Goal: Task Accomplishment & Management: Manage account settings

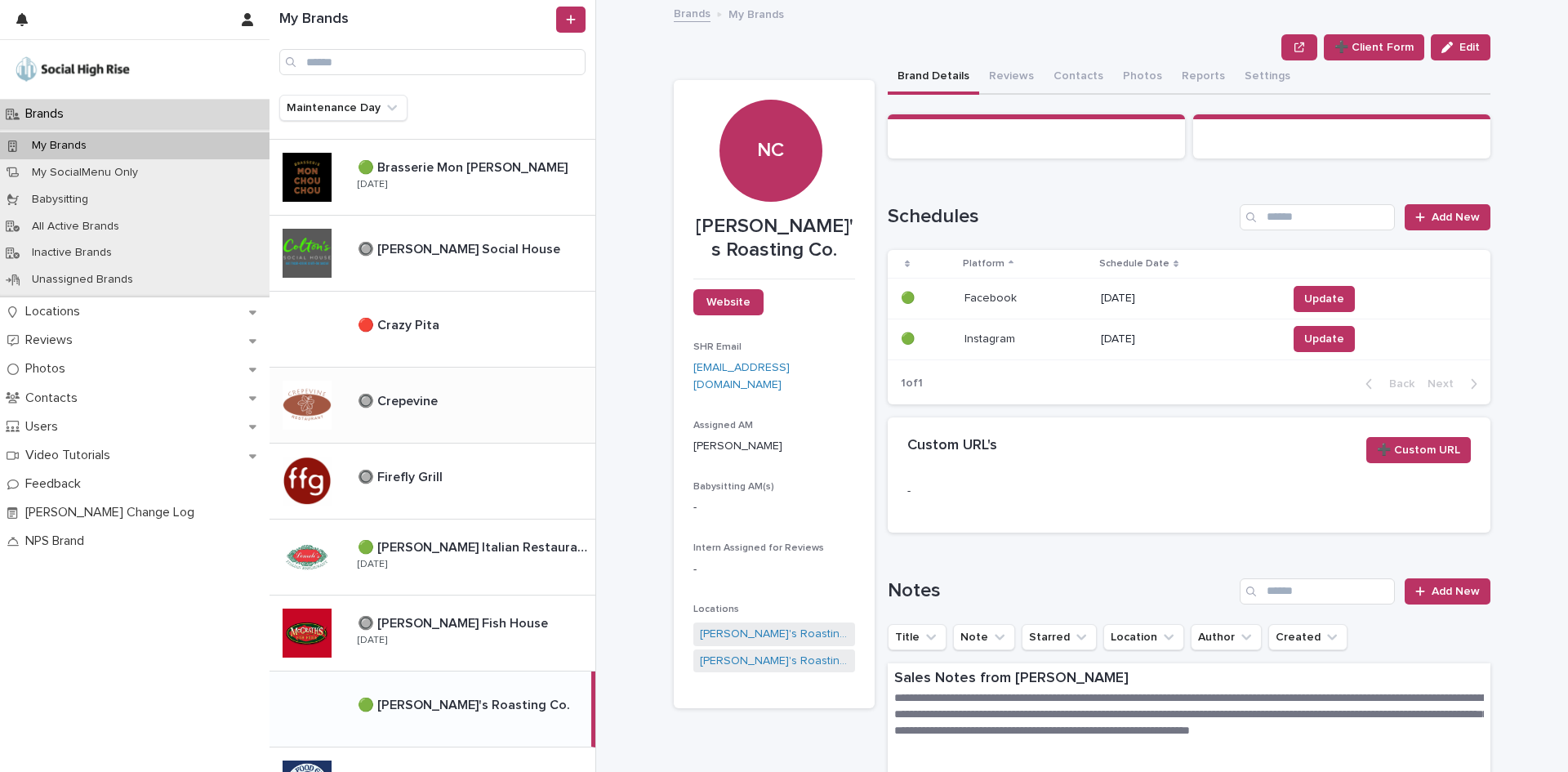
scroll to position [326, 0]
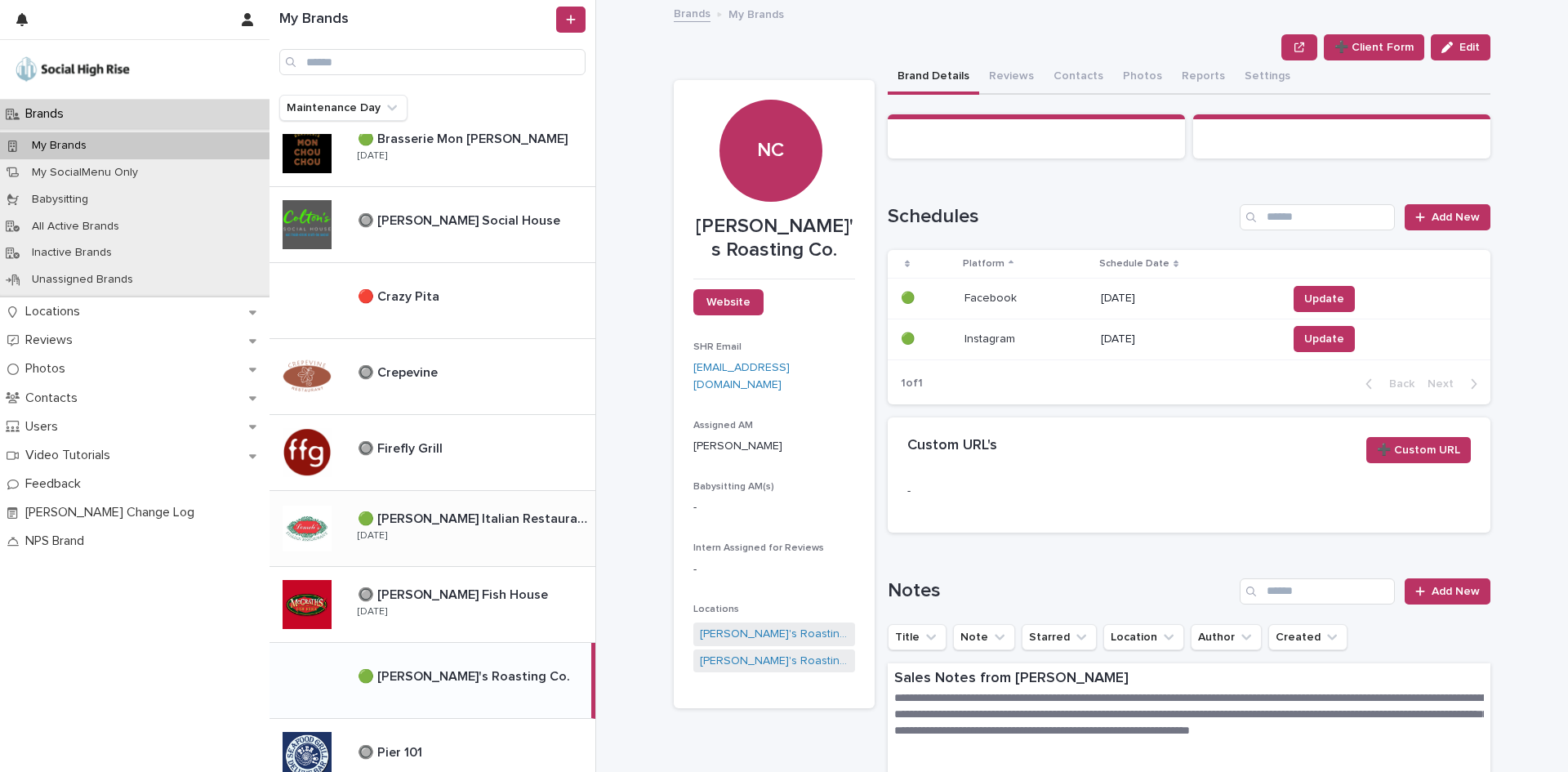
click at [454, 521] on p "🟢 [PERSON_NAME] Italian Restaurant" at bounding box center [474, 517] width 234 height 19
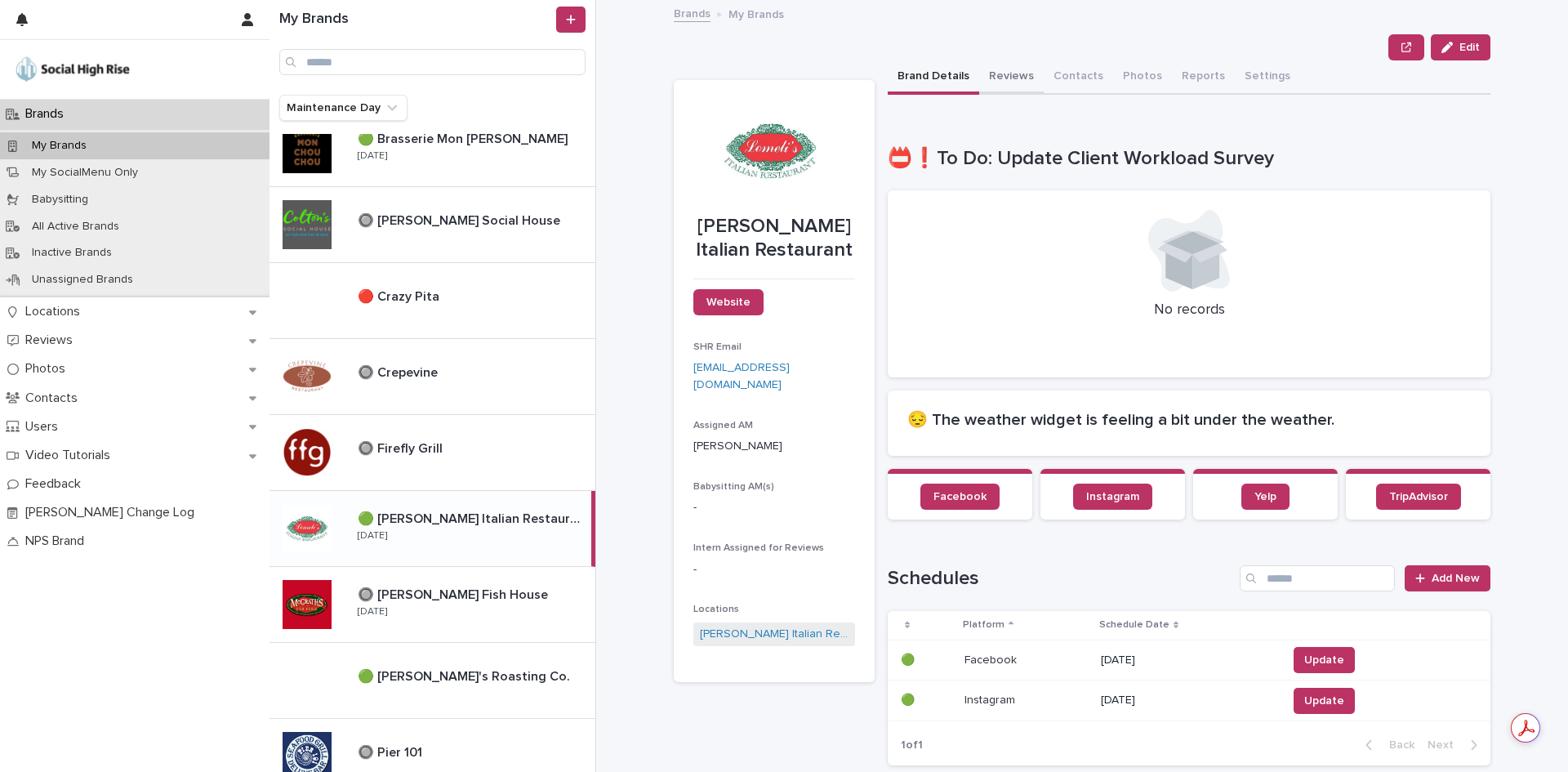
click at [995, 77] on button "Reviews" at bounding box center [1011, 78] width 64 height 35
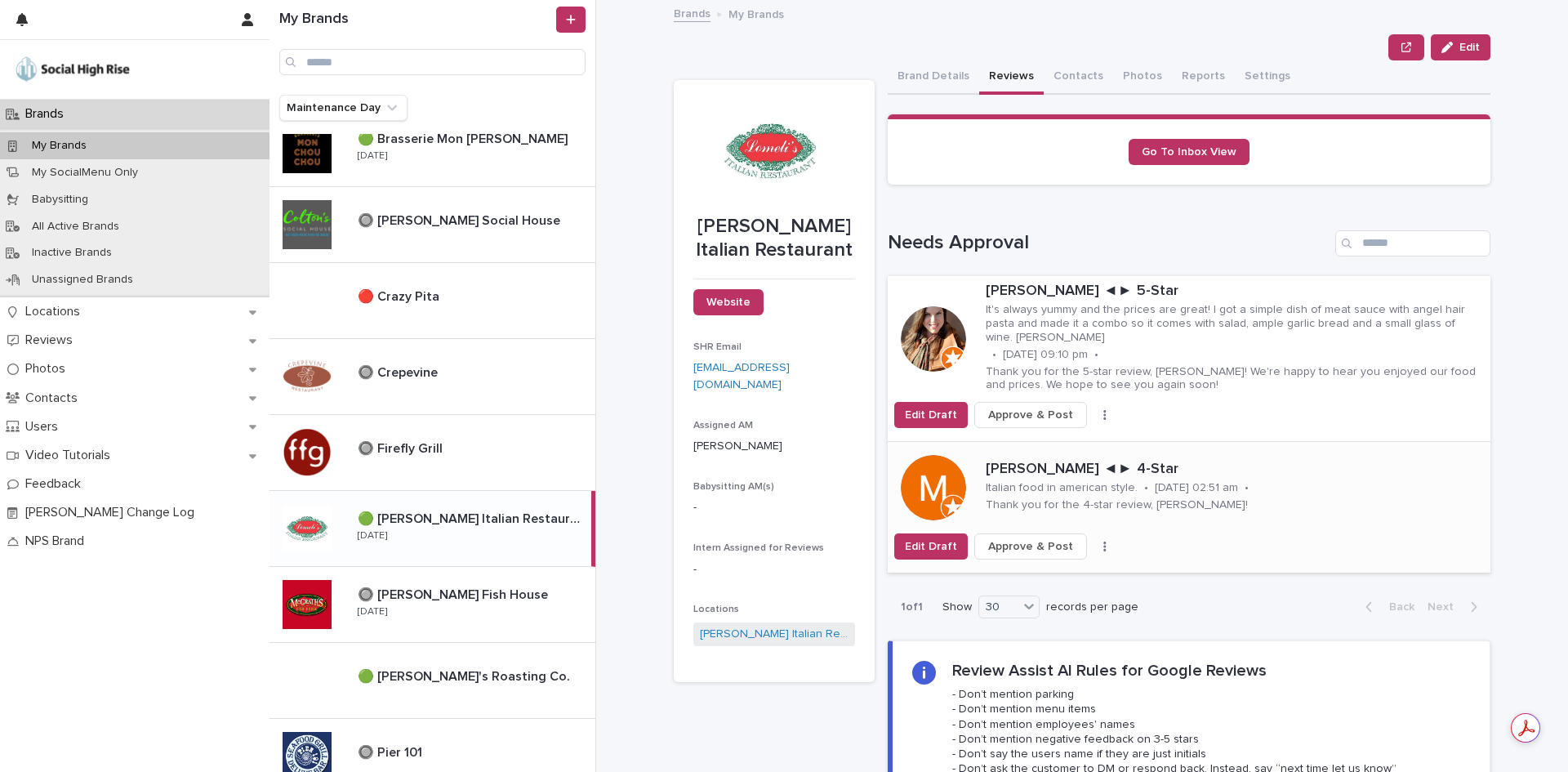
click at [1017, 539] on span "Approve & Post" at bounding box center [1030, 547] width 85 height 16
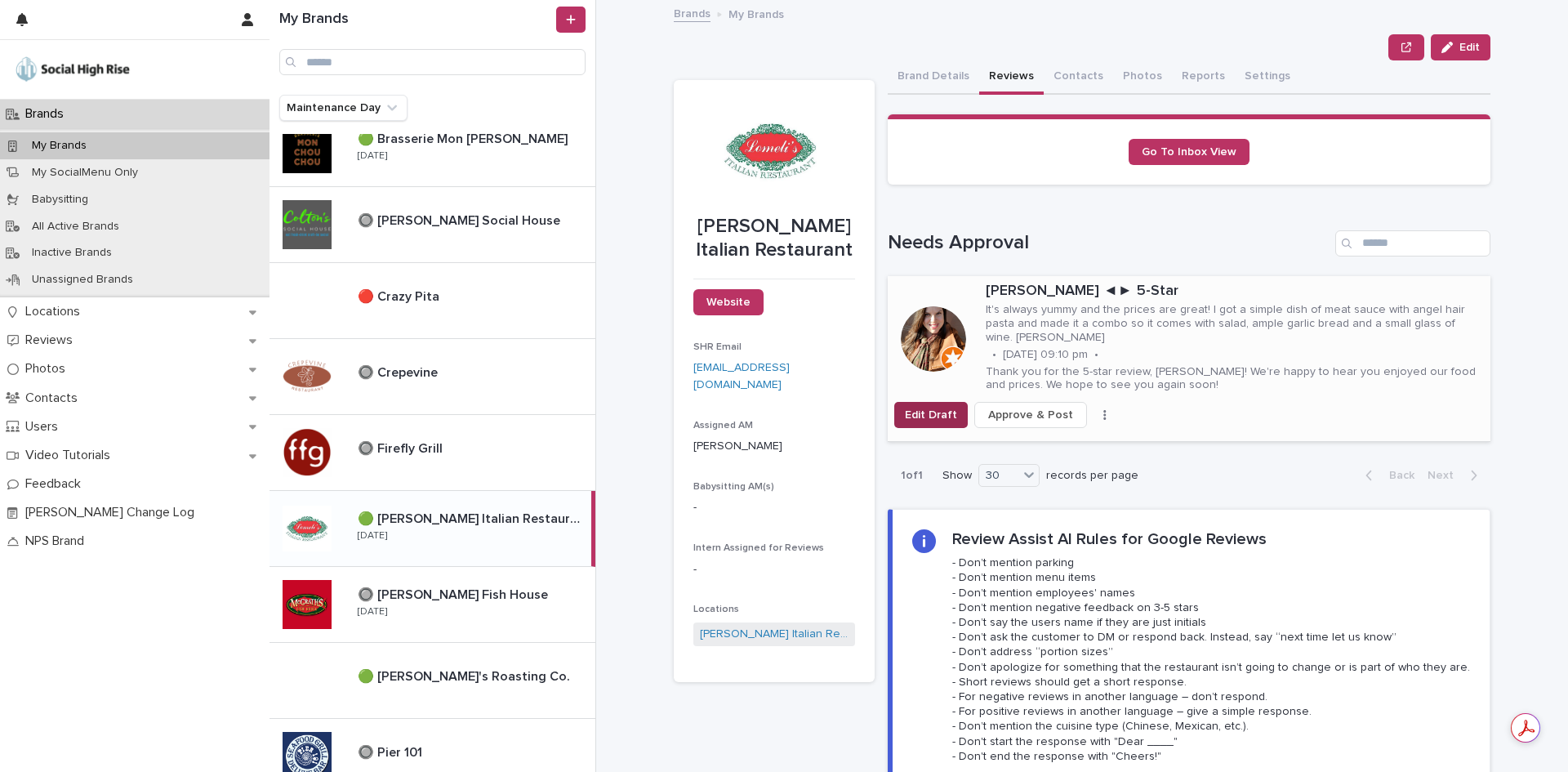
click at [940, 407] on button "Edit Draft" at bounding box center [930, 415] width 73 height 26
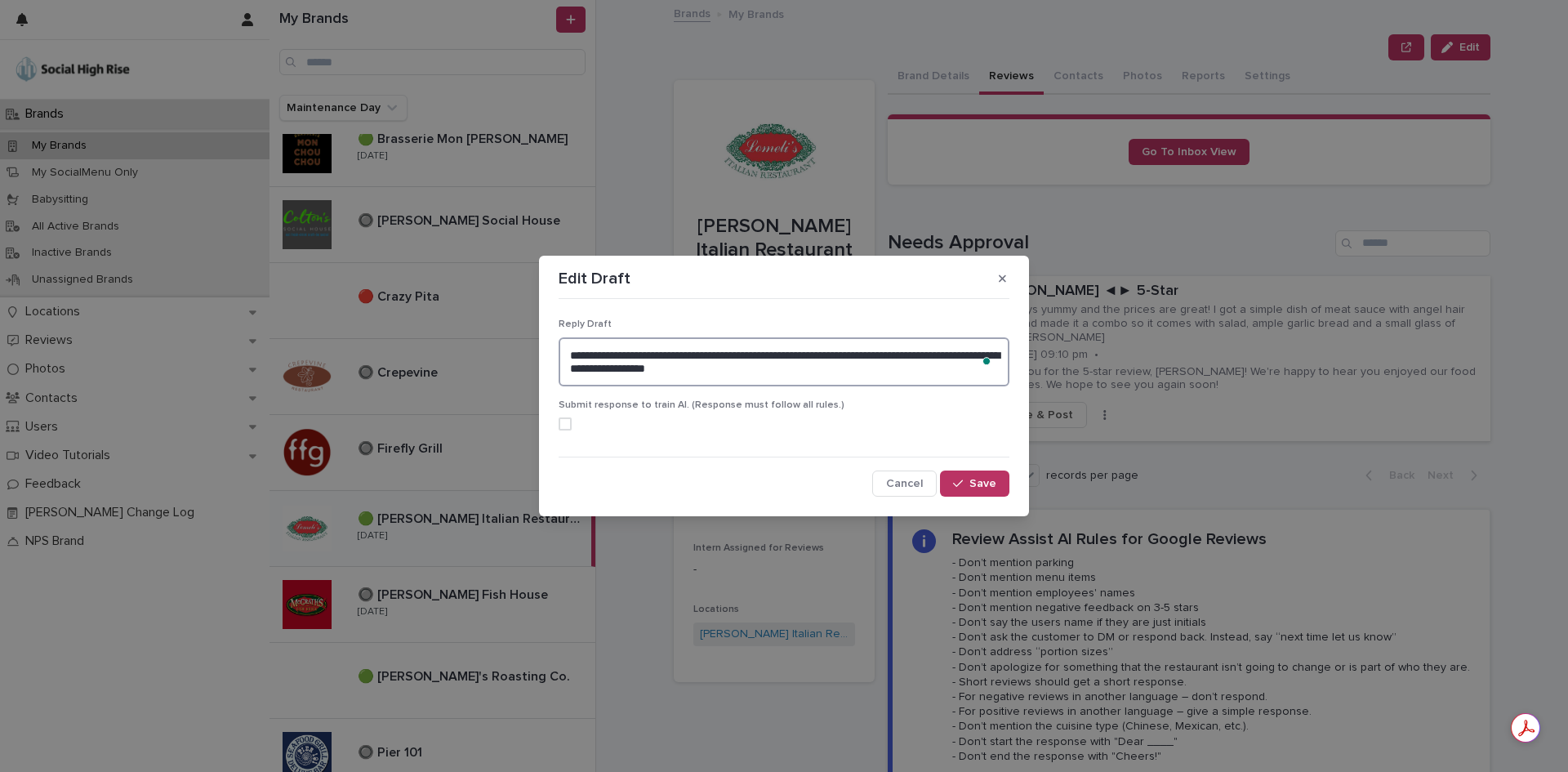
click at [604, 373] on textarea "**********" at bounding box center [784, 362] width 450 height 49
click at [622, 374] on textarea "**********" at bounding box center [784, 362] width 450 height 49
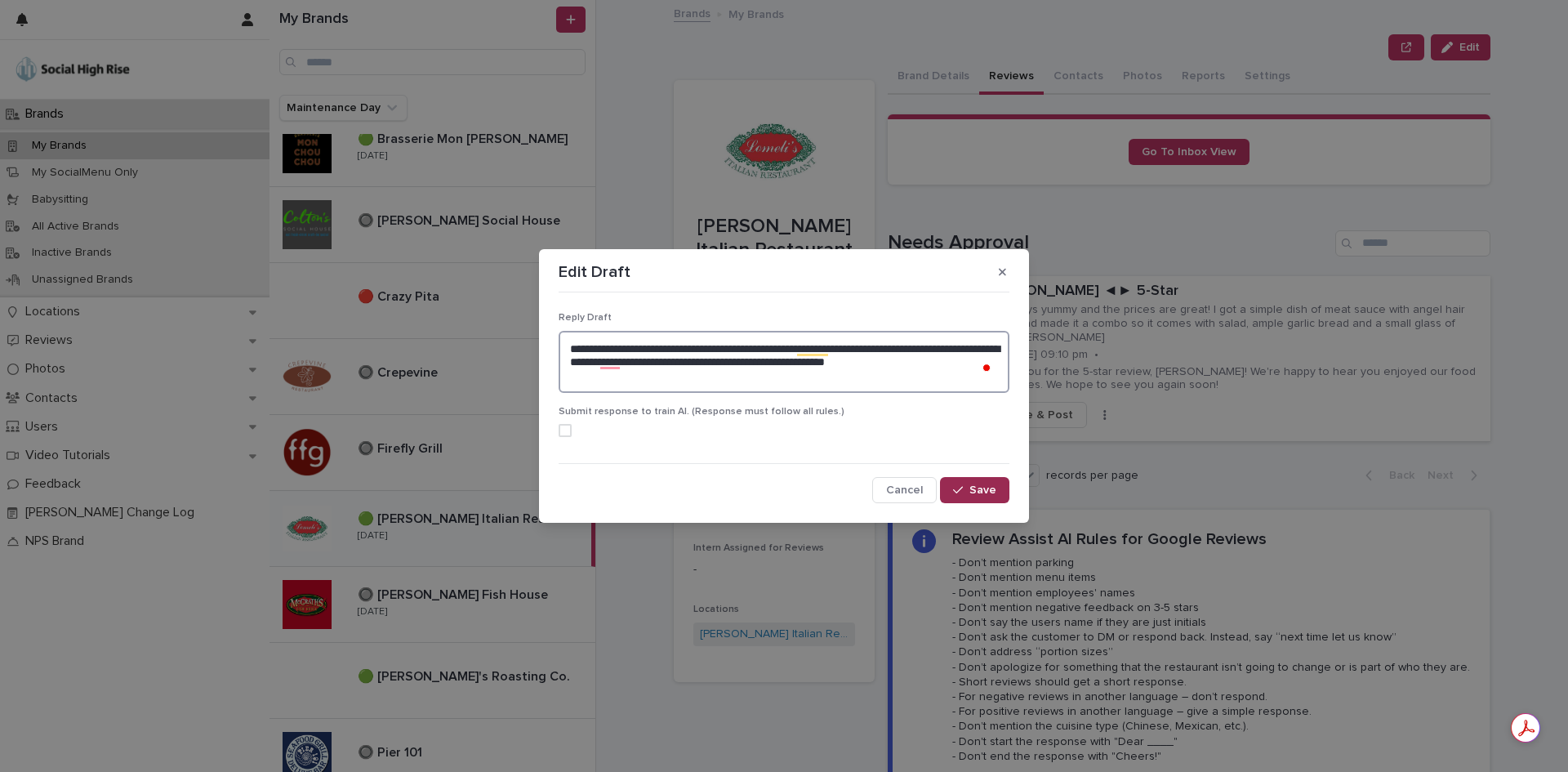
type textarea "**********"
click at [979, 492] on span "Save" at bounding box center [982, 490] width 27 height 12
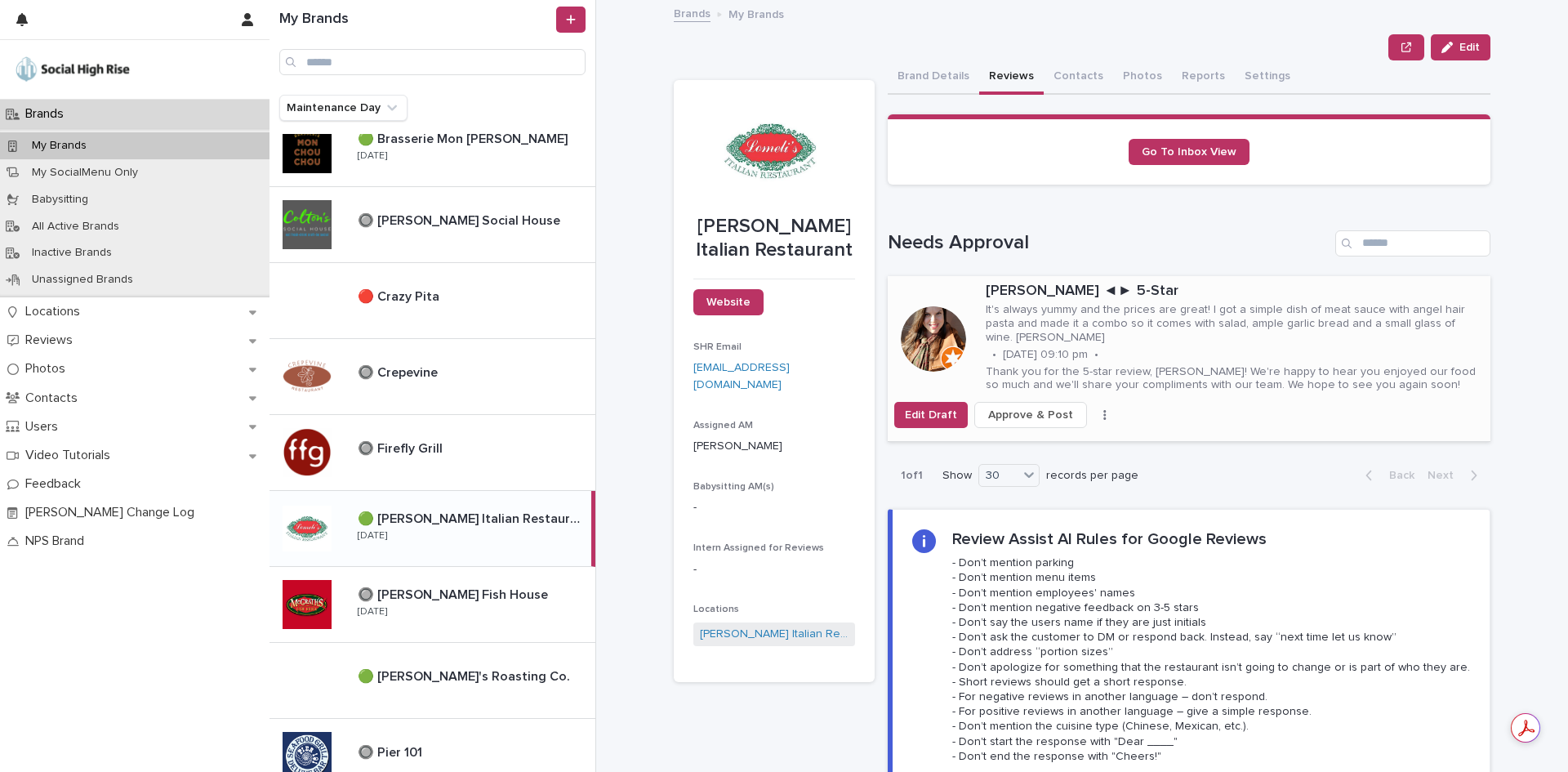
click at [1004, 415] on span "Approve & Post" at bounding box center [1030, 415] width 85 height 16
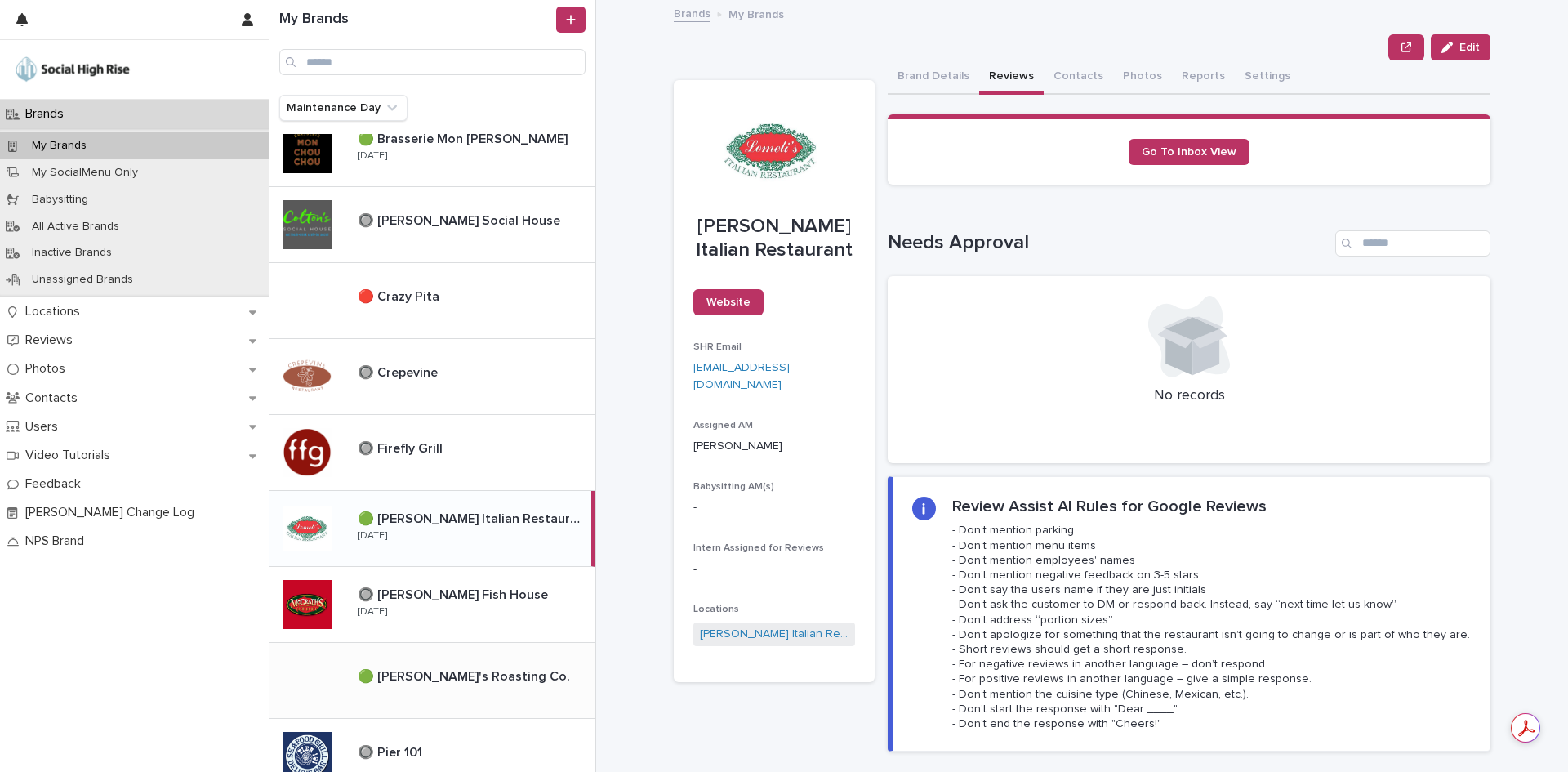
click at [470, 668] on p "🟢 [PERSON_NAME]'s Roasting Co." at bounding box center [465, 675] width 215 height 19
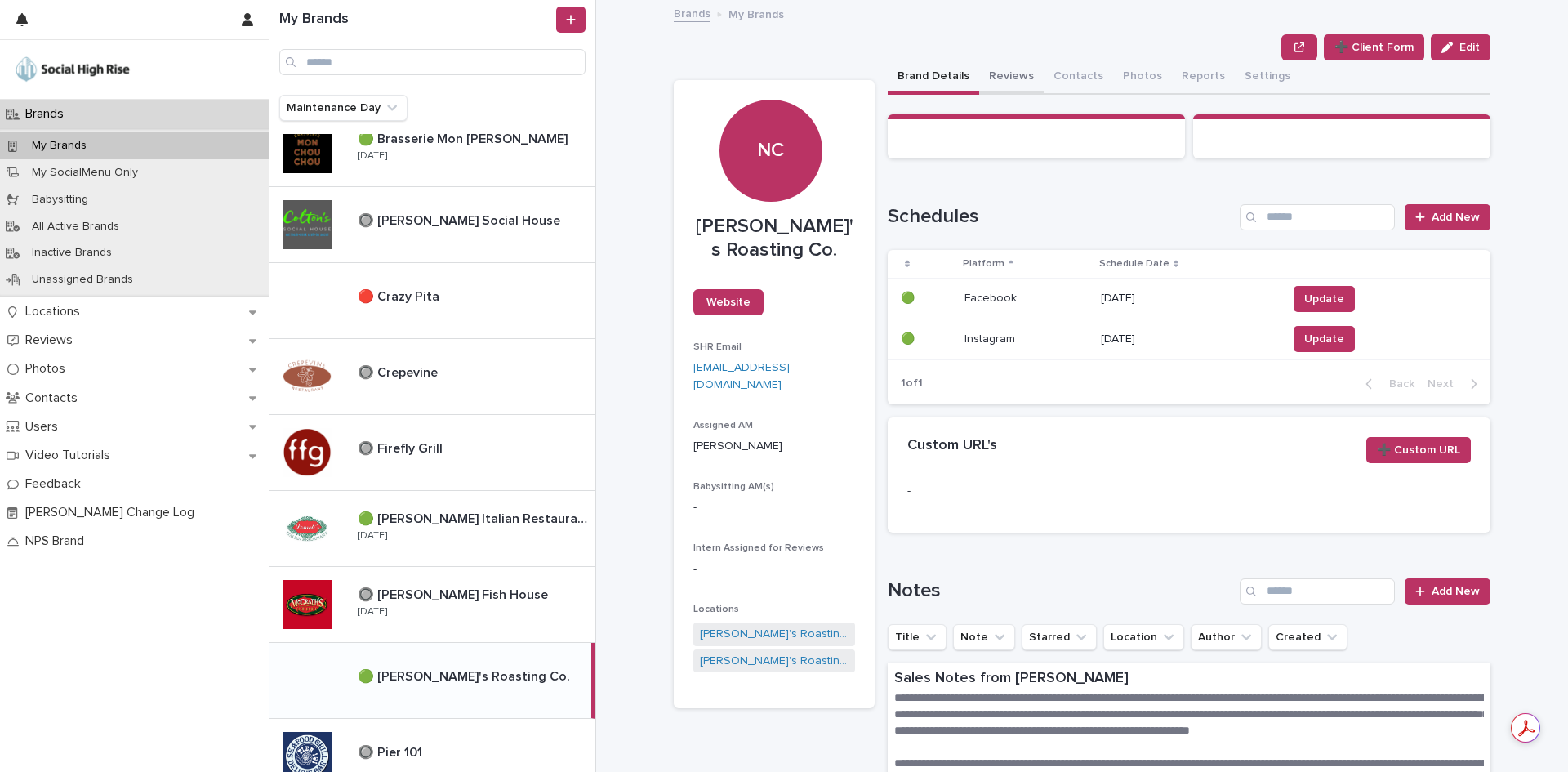
click at [1008, 67] on button "Reviews" at bounding box center [1011, 78] width 64 height 35
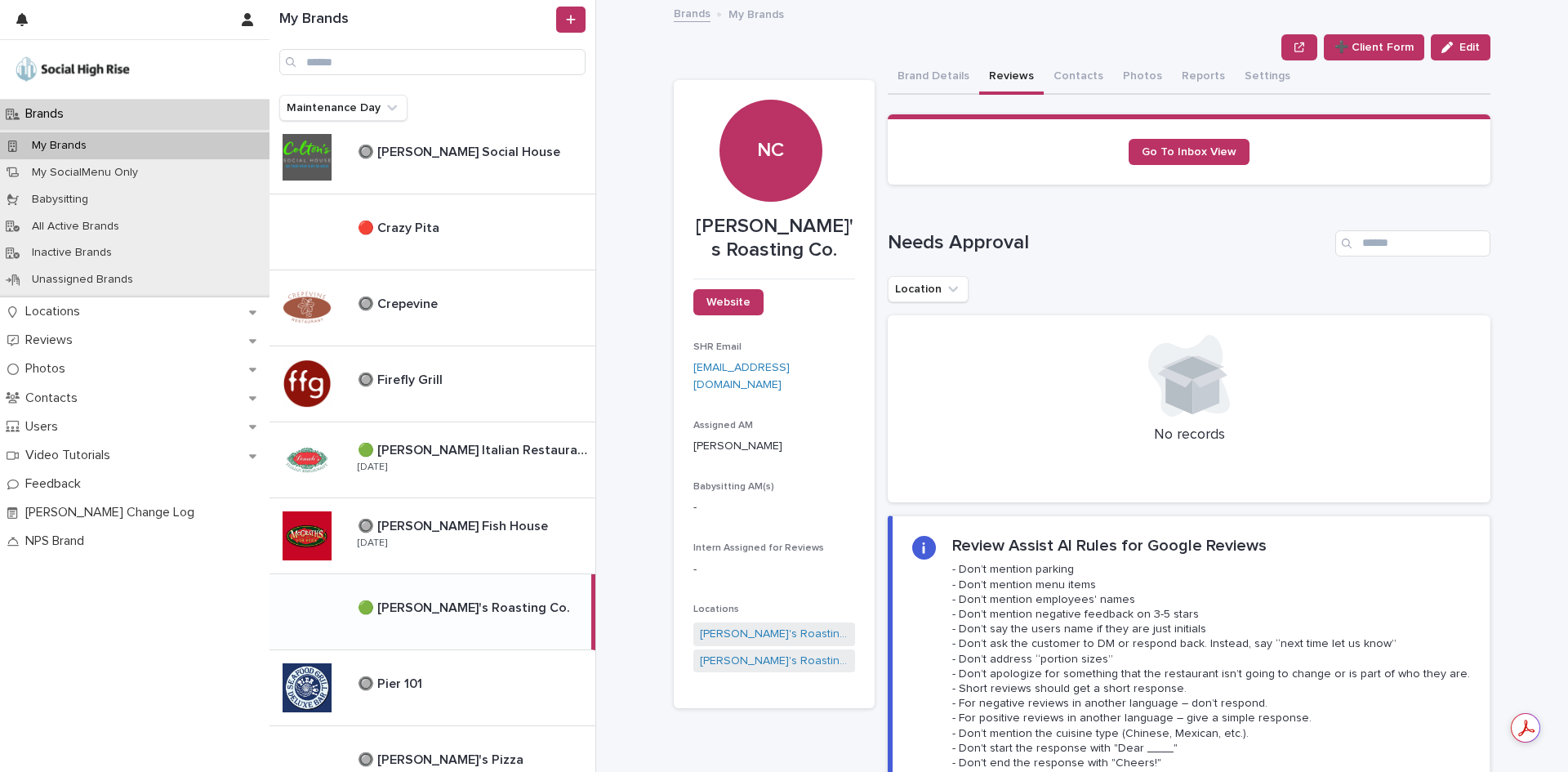
scroll to position [409, 0]
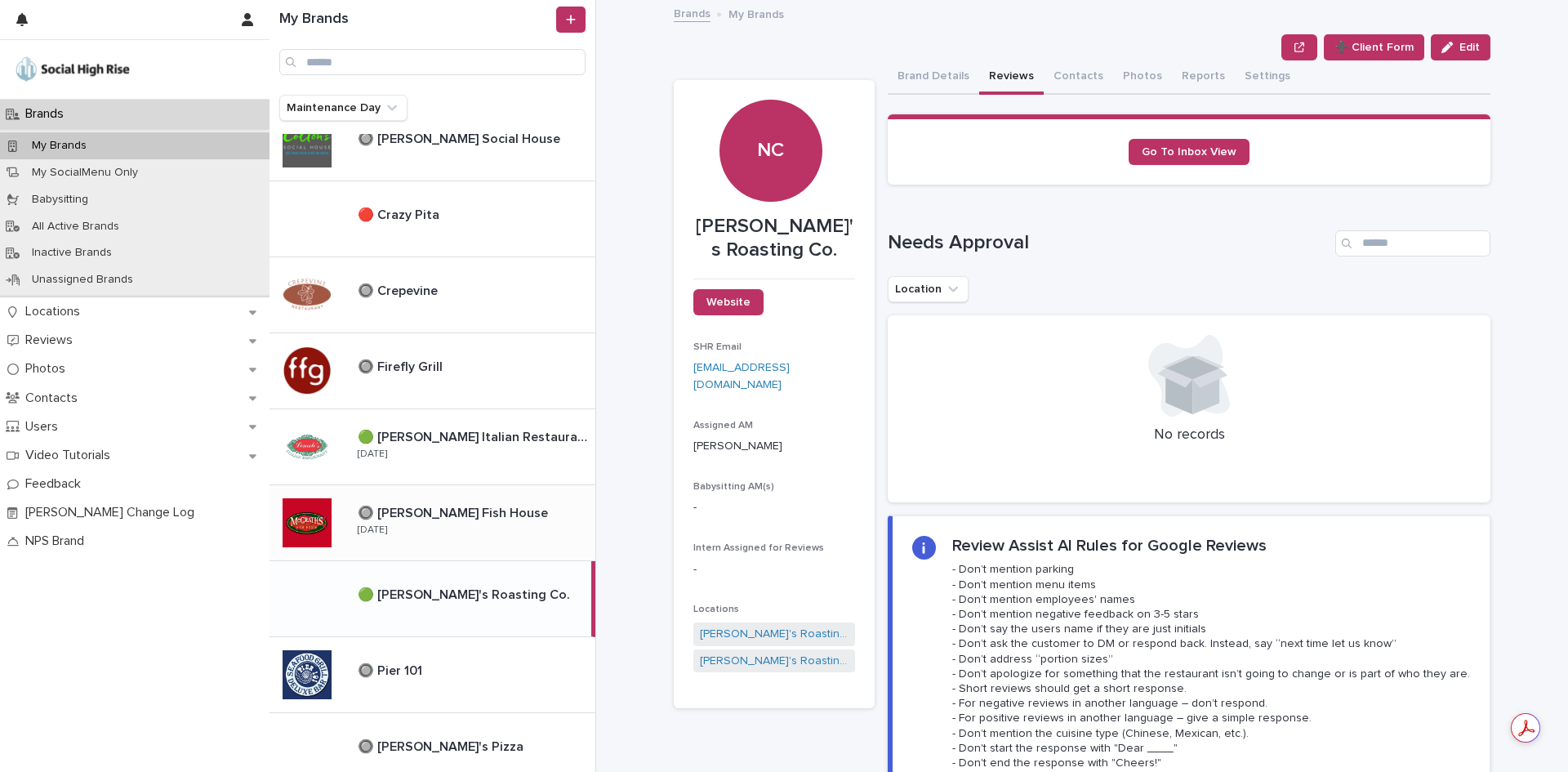
click at [510, 514] on p at bounding box center [473, 513] width 231 height 16
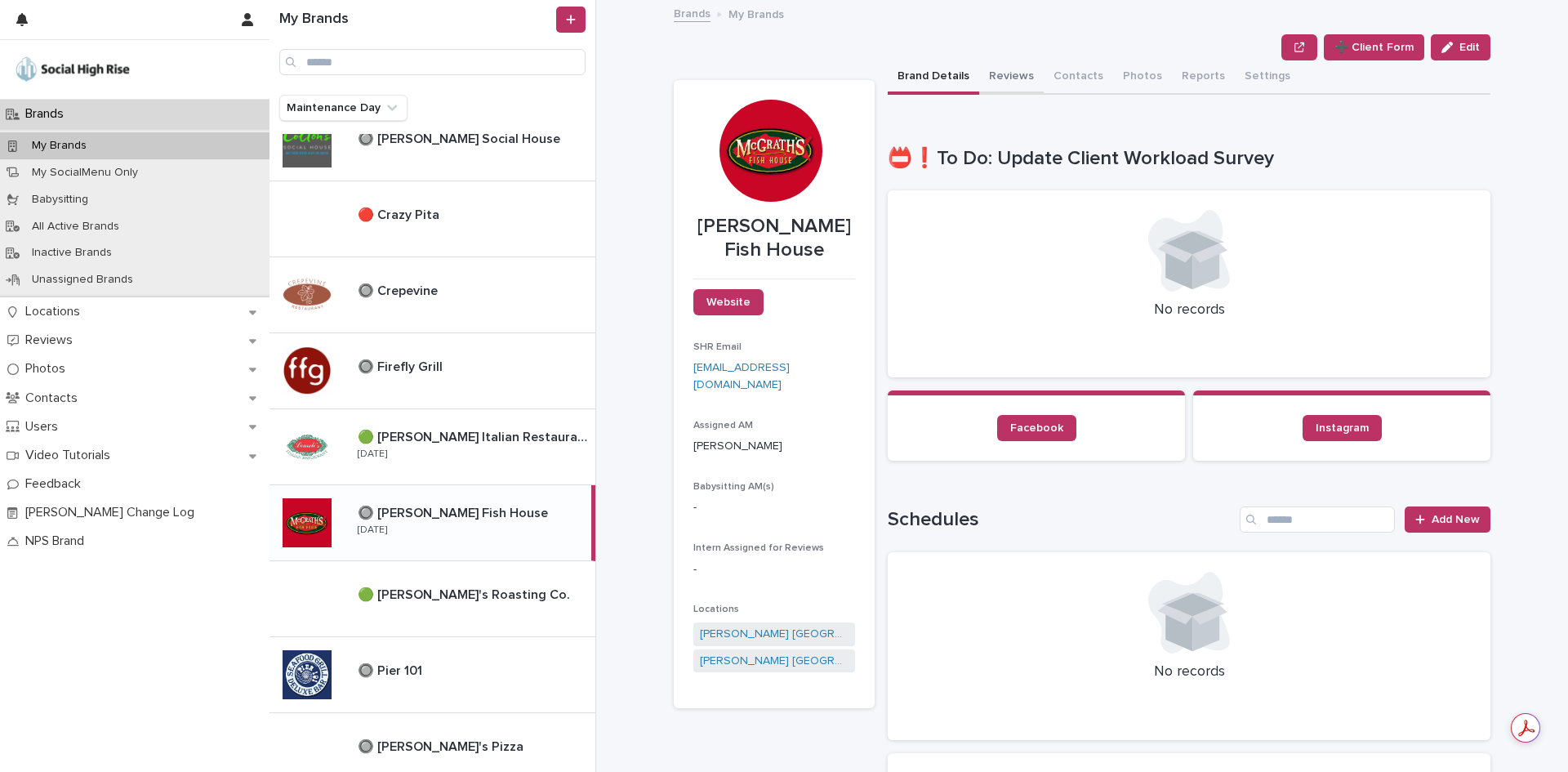
click at [985, 66] on button "Reviews" at bounding box center [1011, 78] width 64 height 35
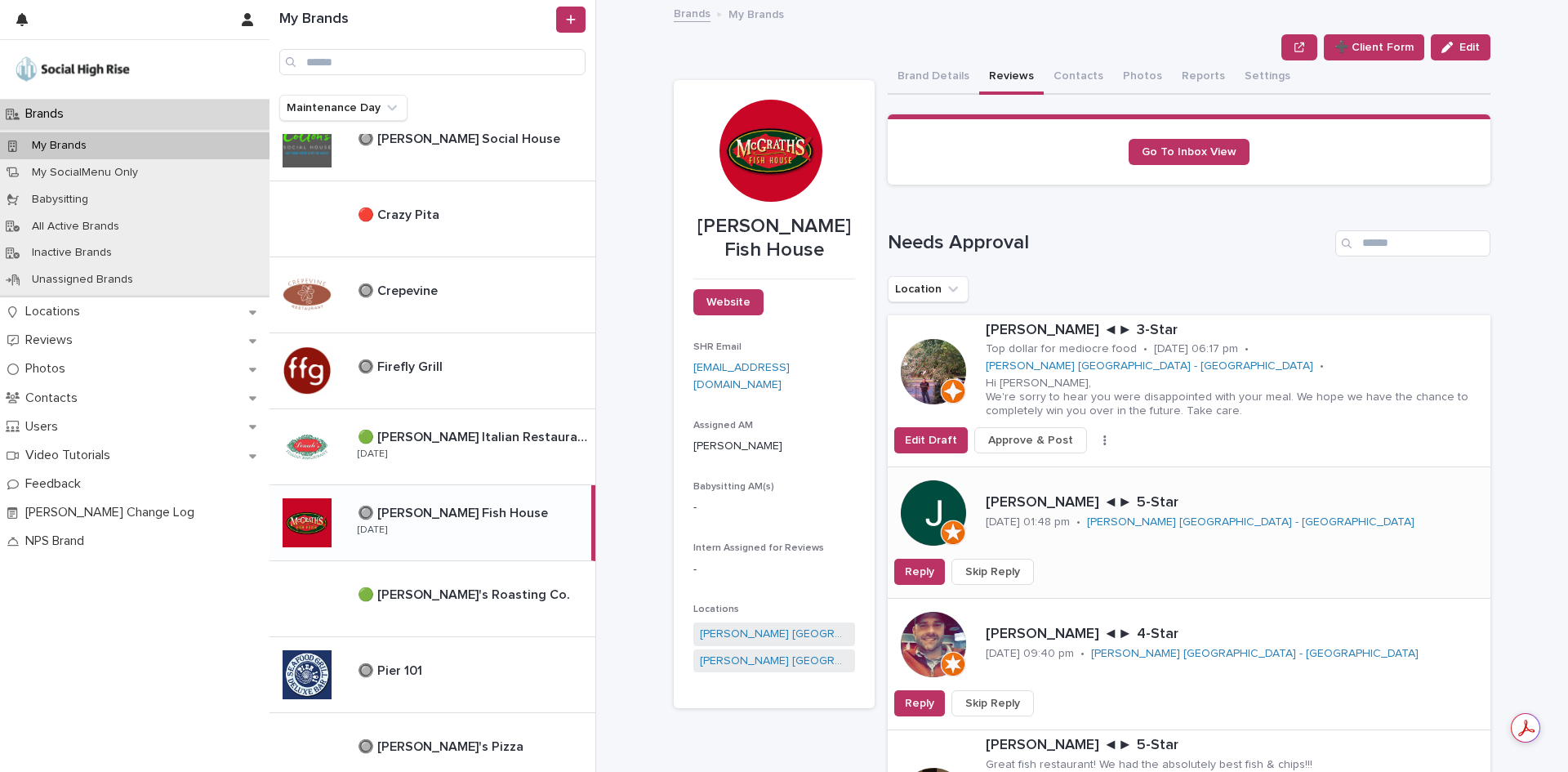
click at [994, 564] on span "Skip Reply" at bounding box center [992, 572] width 55 height 16
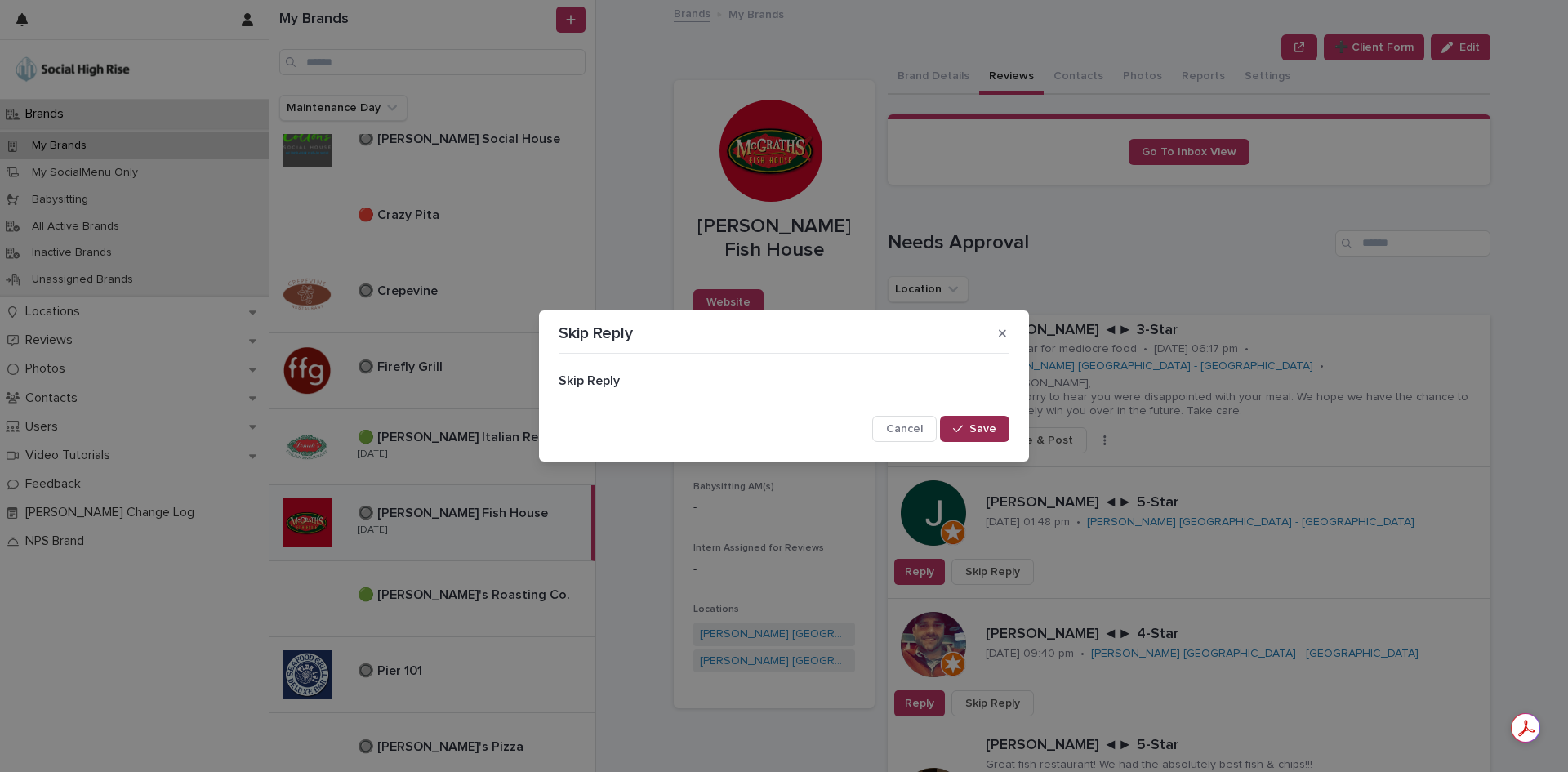
click at [997, 437] on button "Save" at bounding box center [975, 429] width 69 height 26
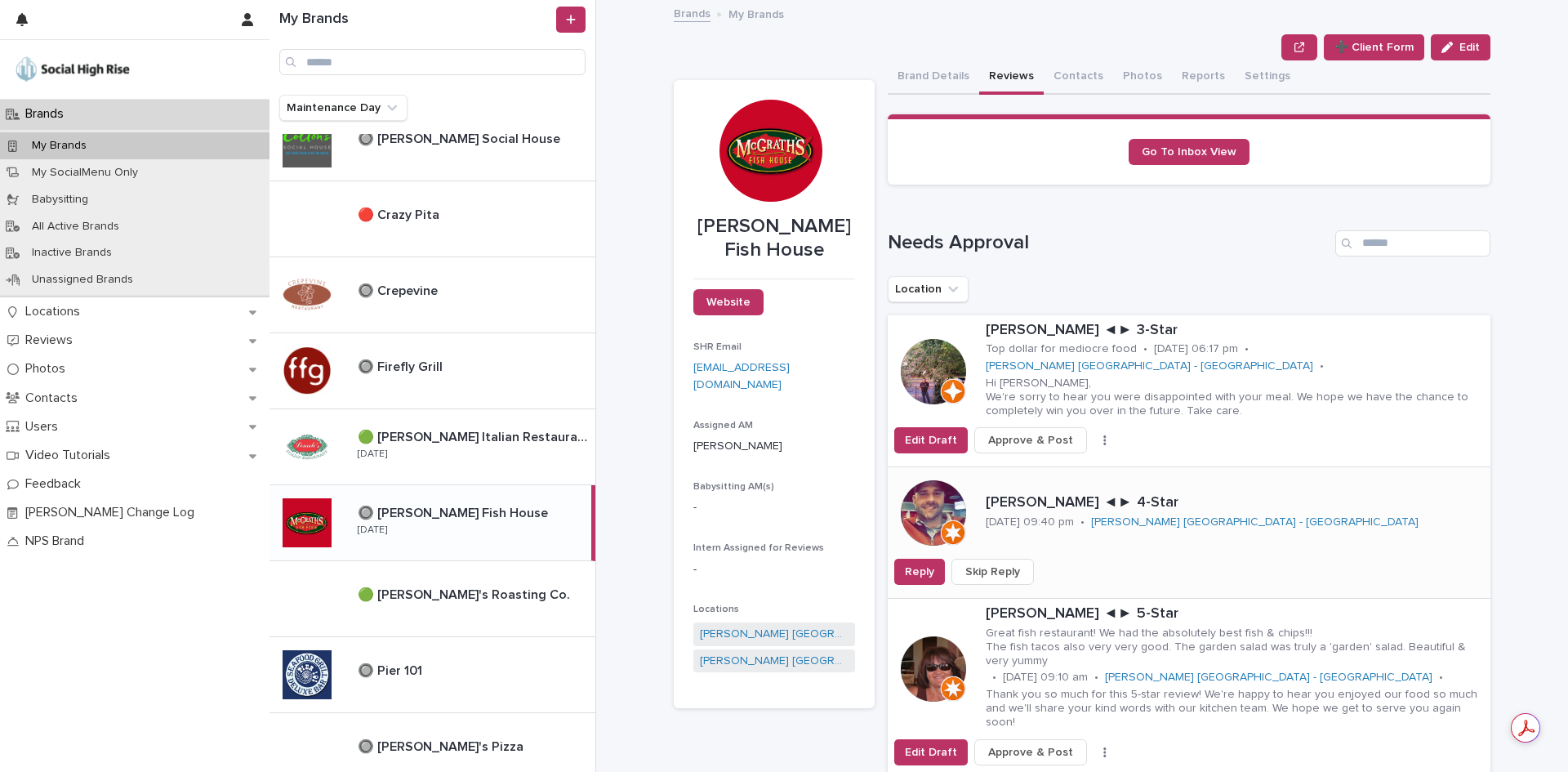
click at [988, 564] on span "Skip Reply" at bounding box center [992, 572] width 55 height 16
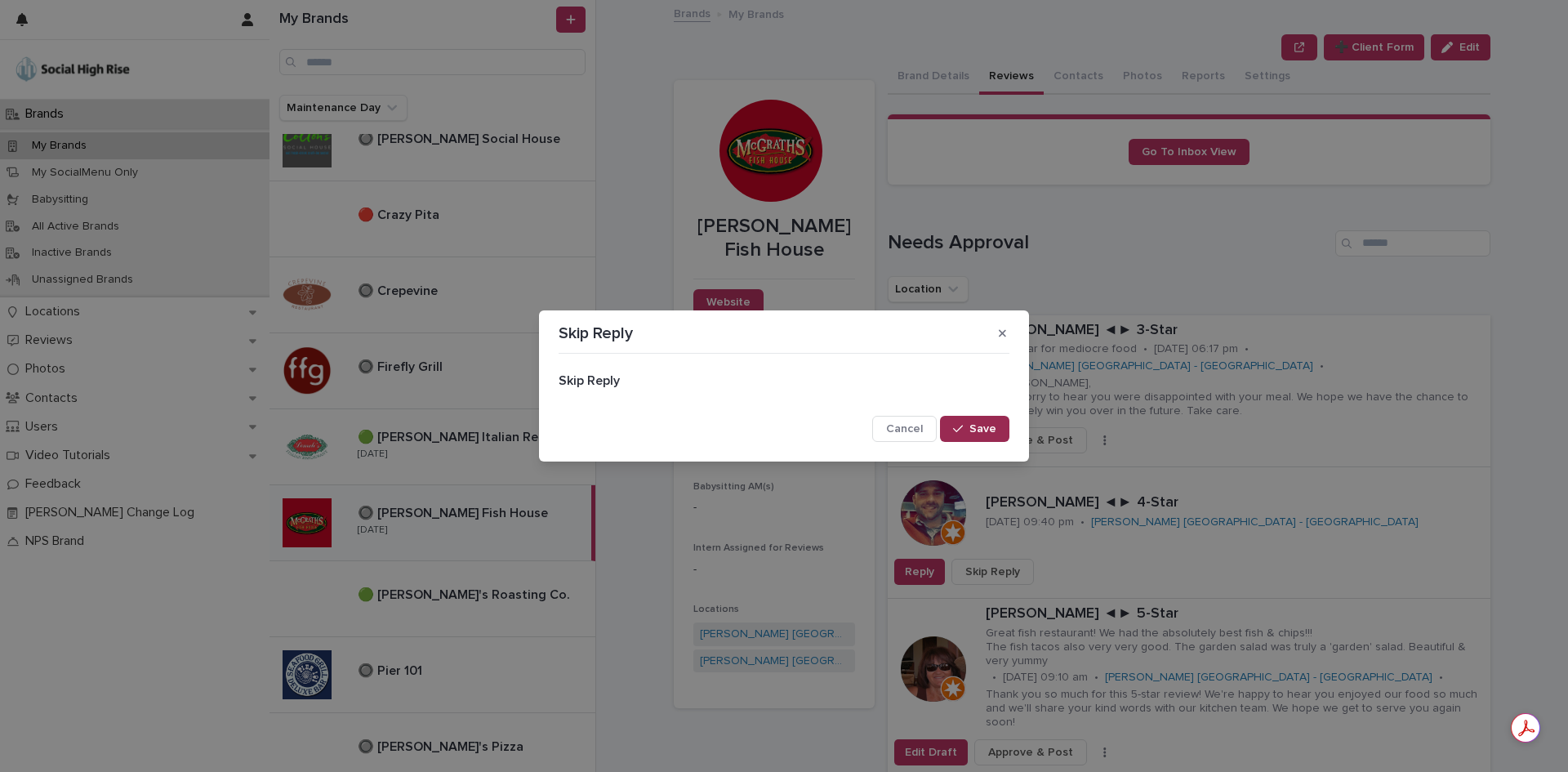
click at [994, 422] on button "Save" at bounding box center [975, 429] width 69 height 26
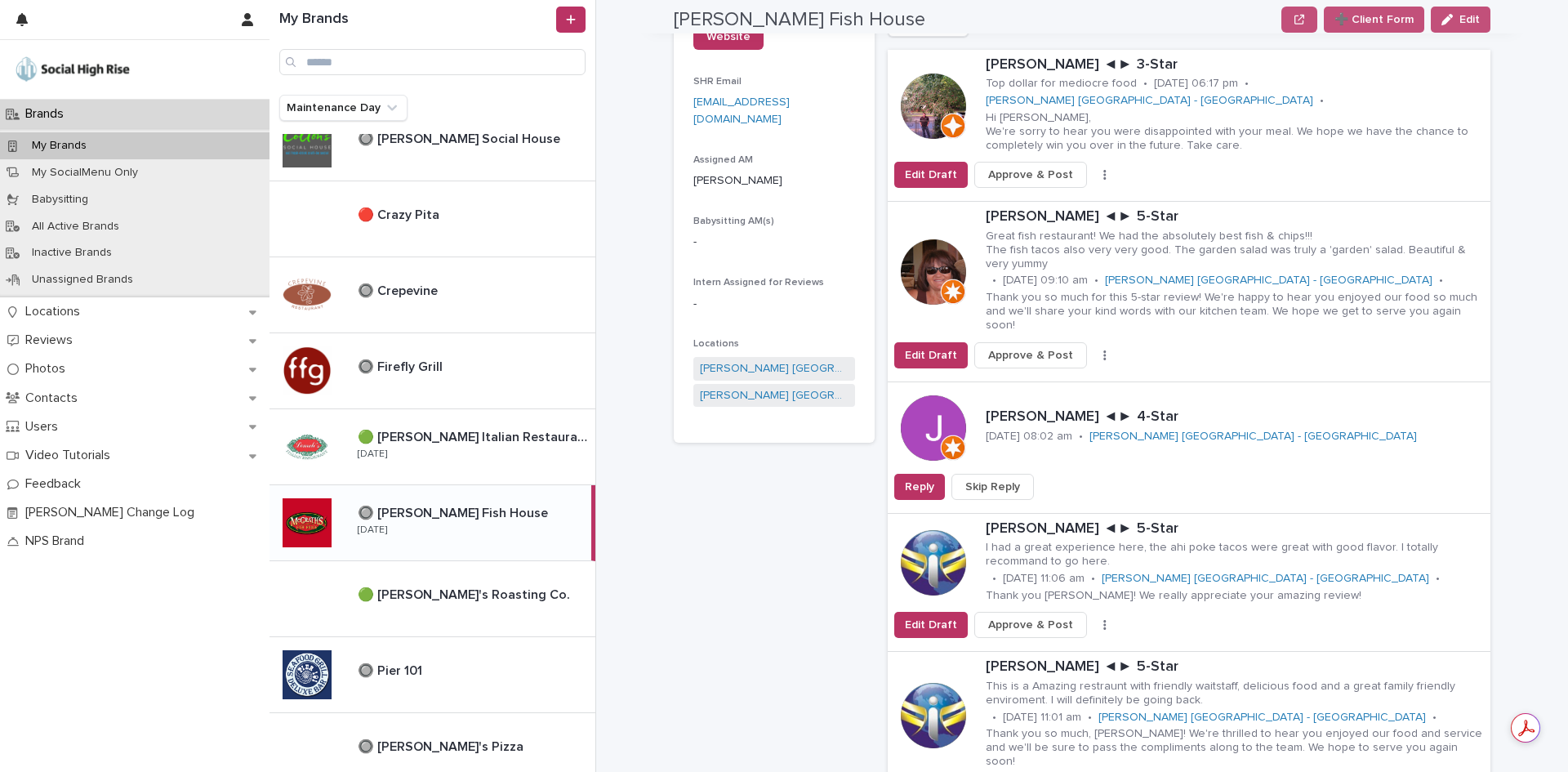
scroll to position [326, 0]
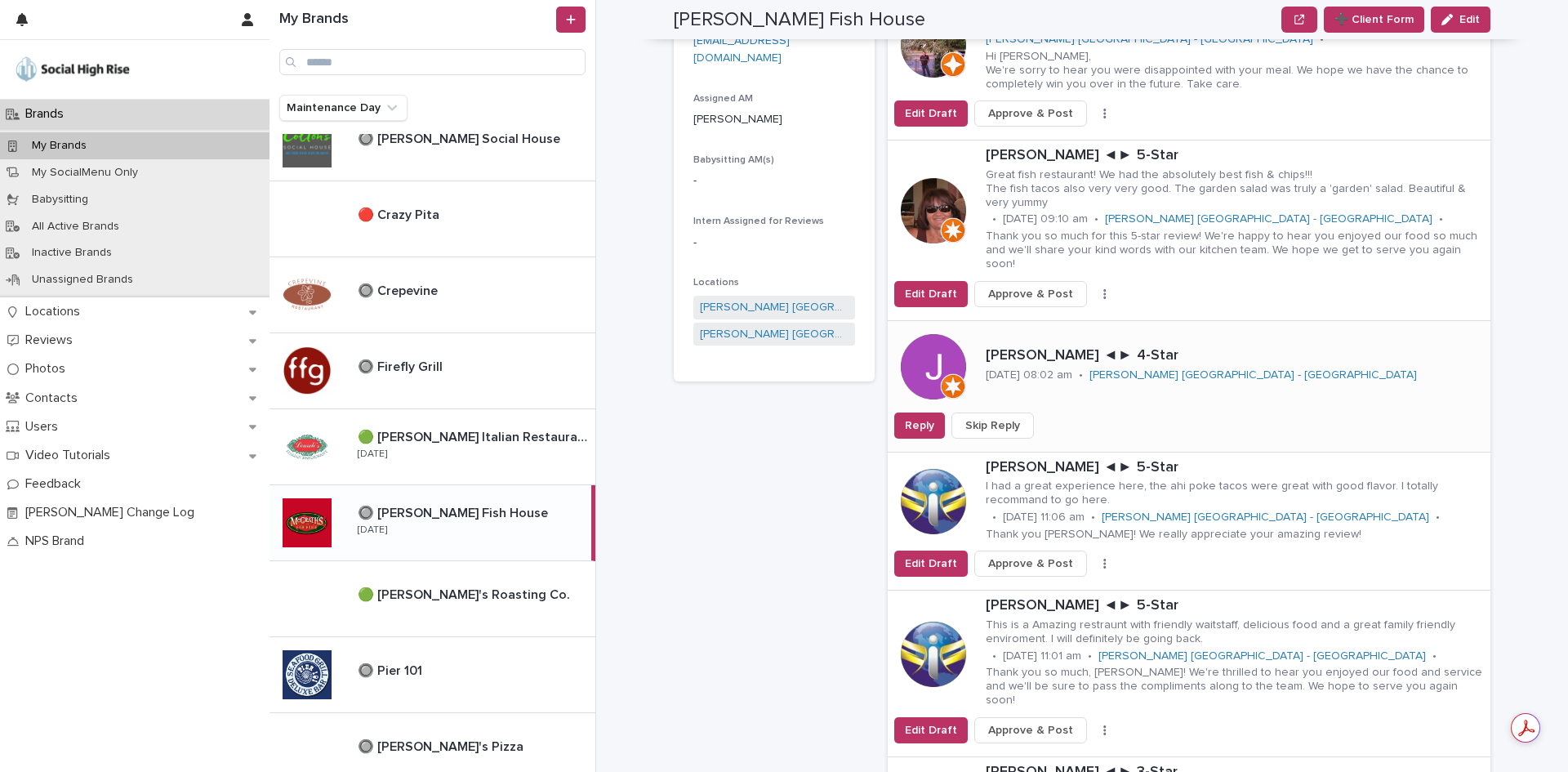
click at [997, 418] on span "Skip Reply" at bounding box center [992, 426] width 55 height 16
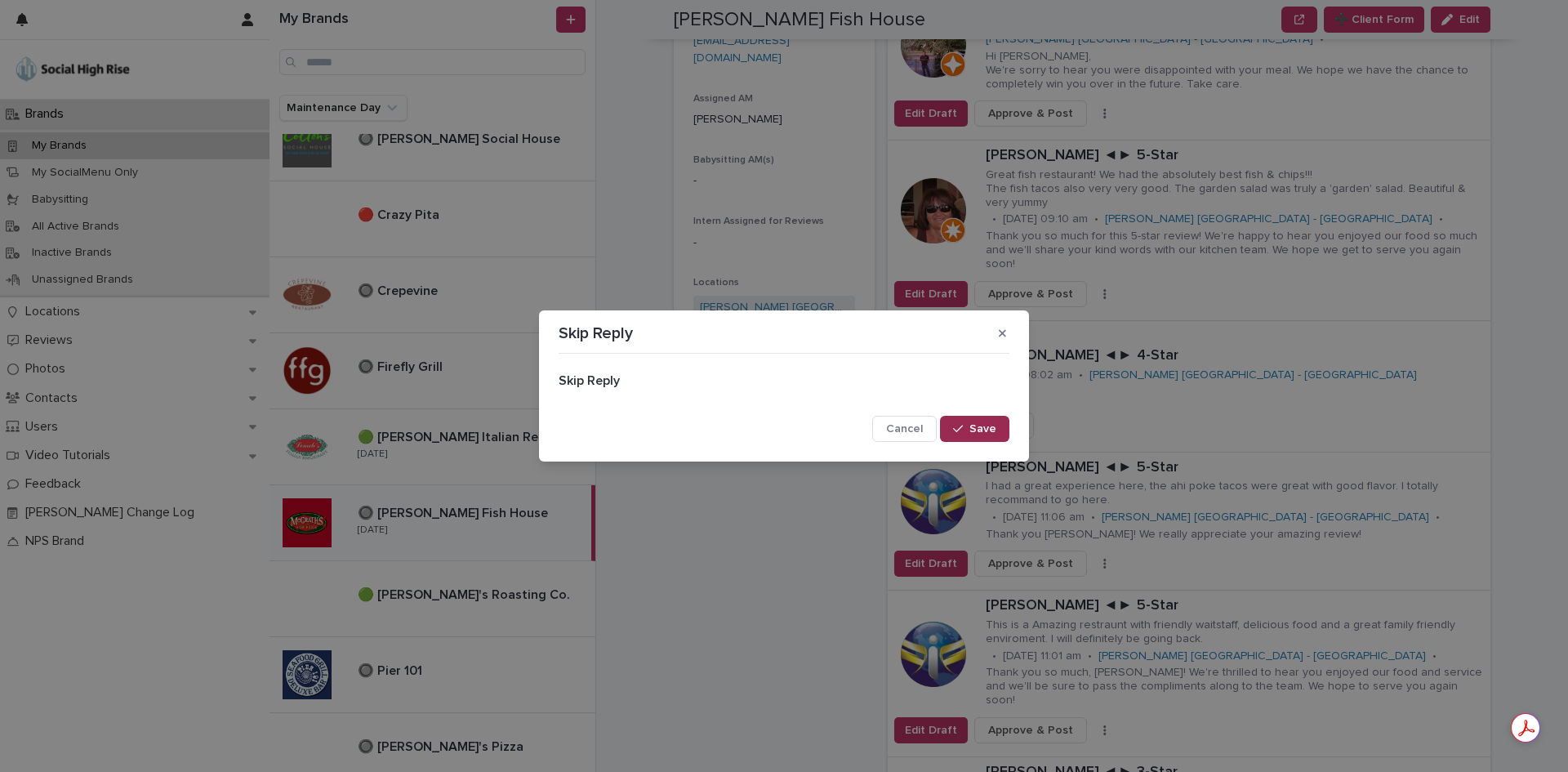
click at [967, 433] on div "button" at bounding box center [962, 429] width 16 height 12
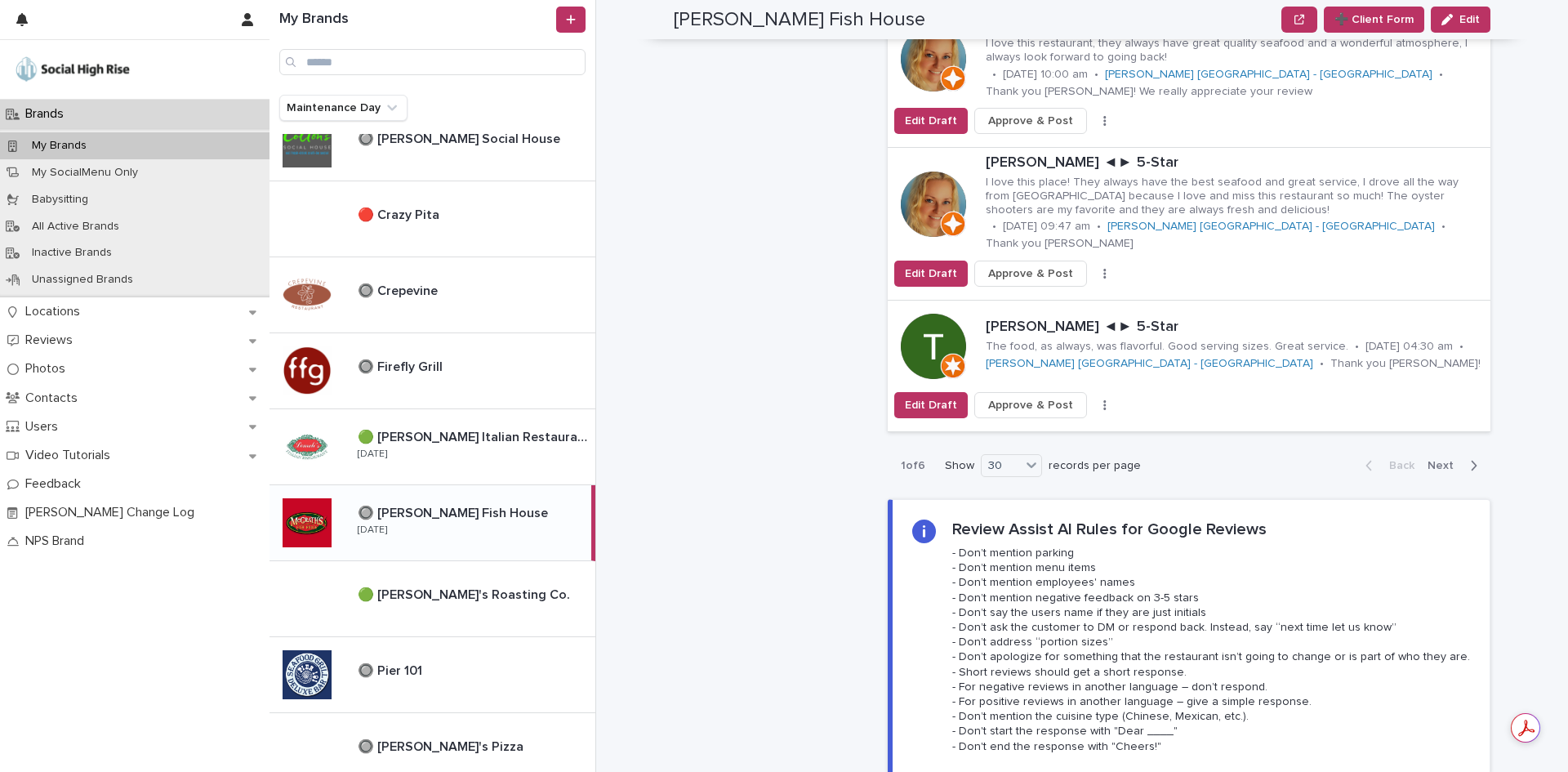
scroll to position [4167, 0]
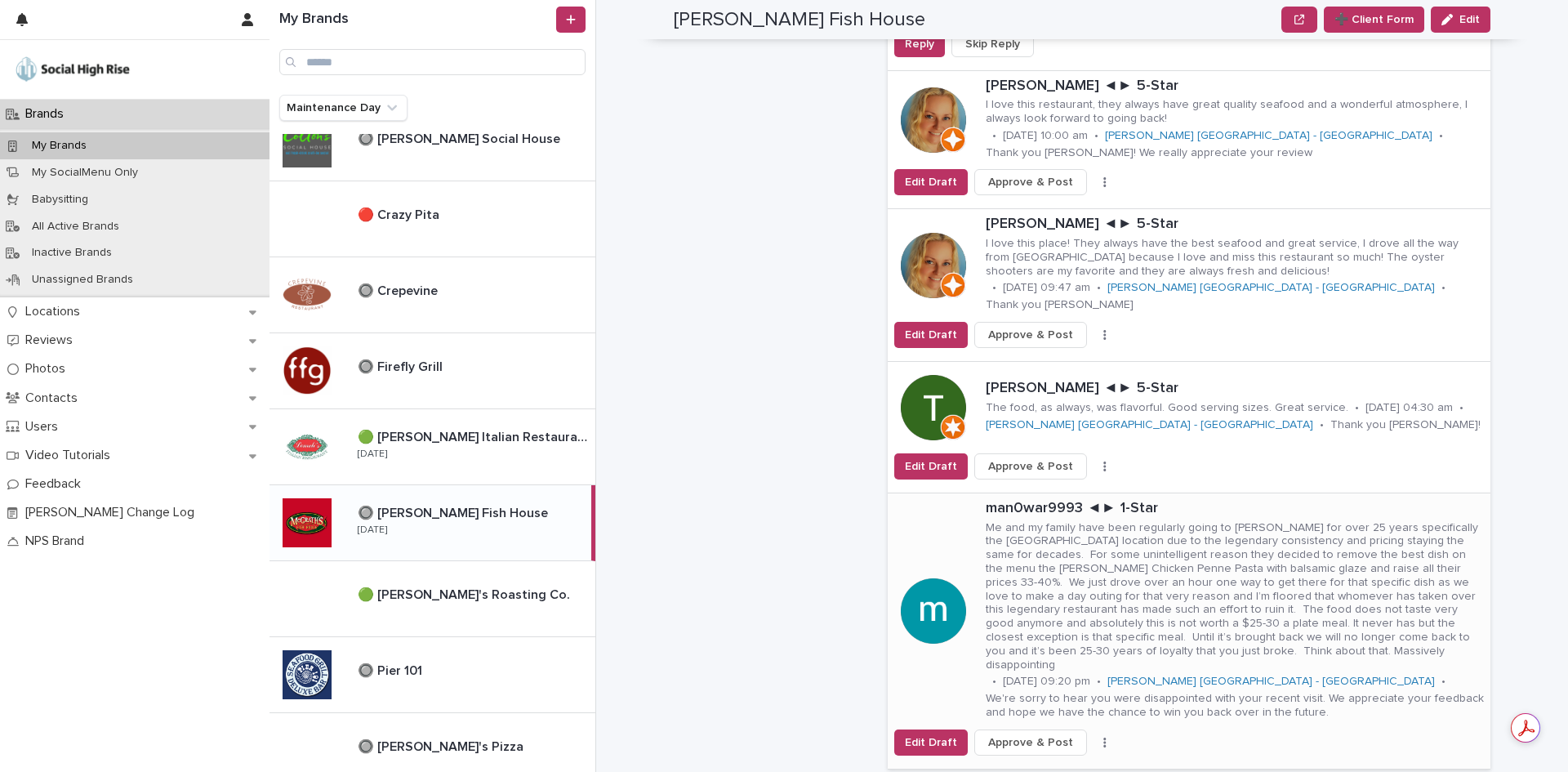
click at [1093, 737] on button "button" at bounding box center [1105, 742] width 23 height 12
click at [1059, 748] on button "Skip Reply" at bounding box center [1044, 761] width 108 height 26
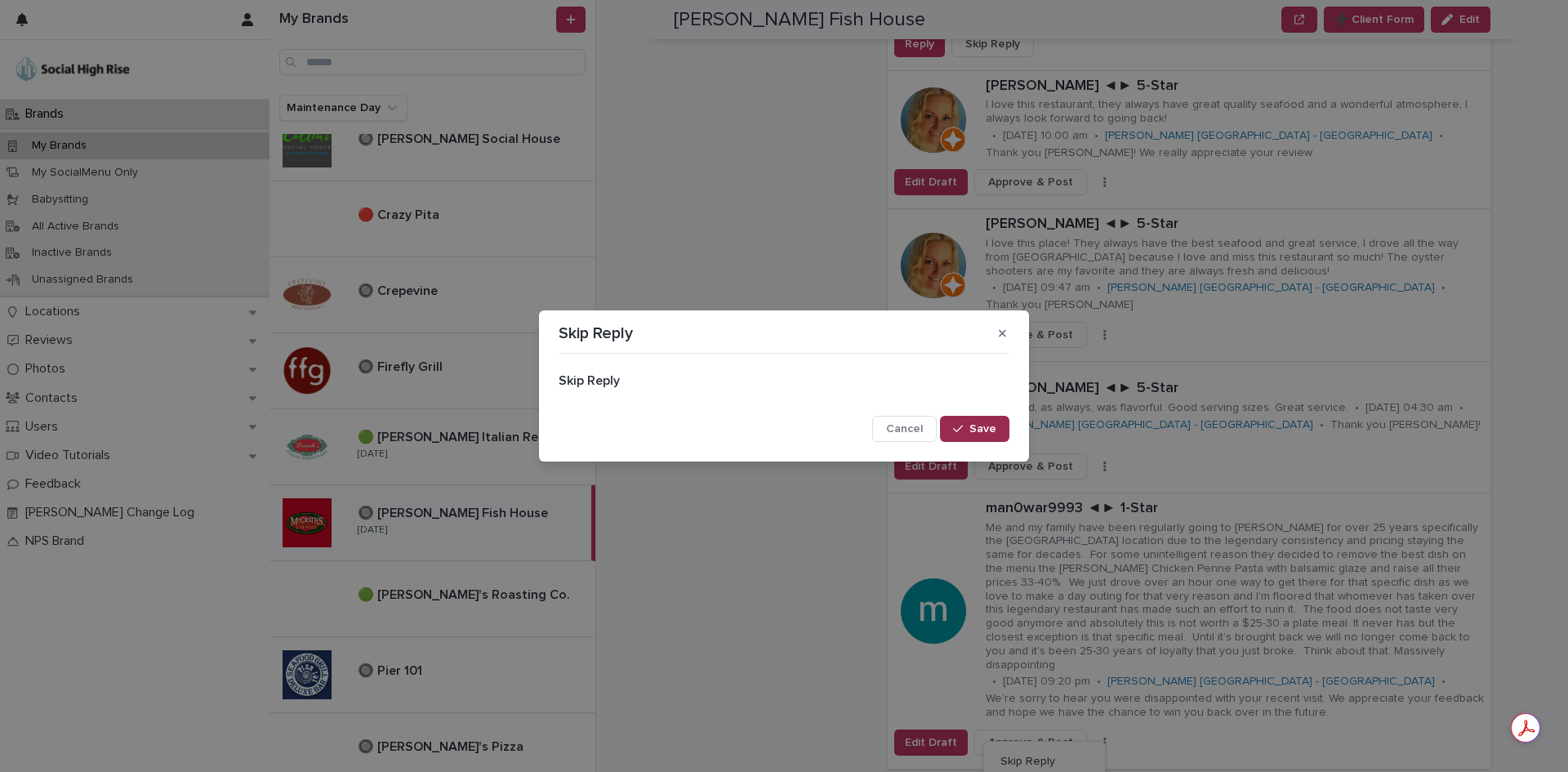
click at [963, 428] on icon "button" at bounding box center [958, 429] width 10 height 12
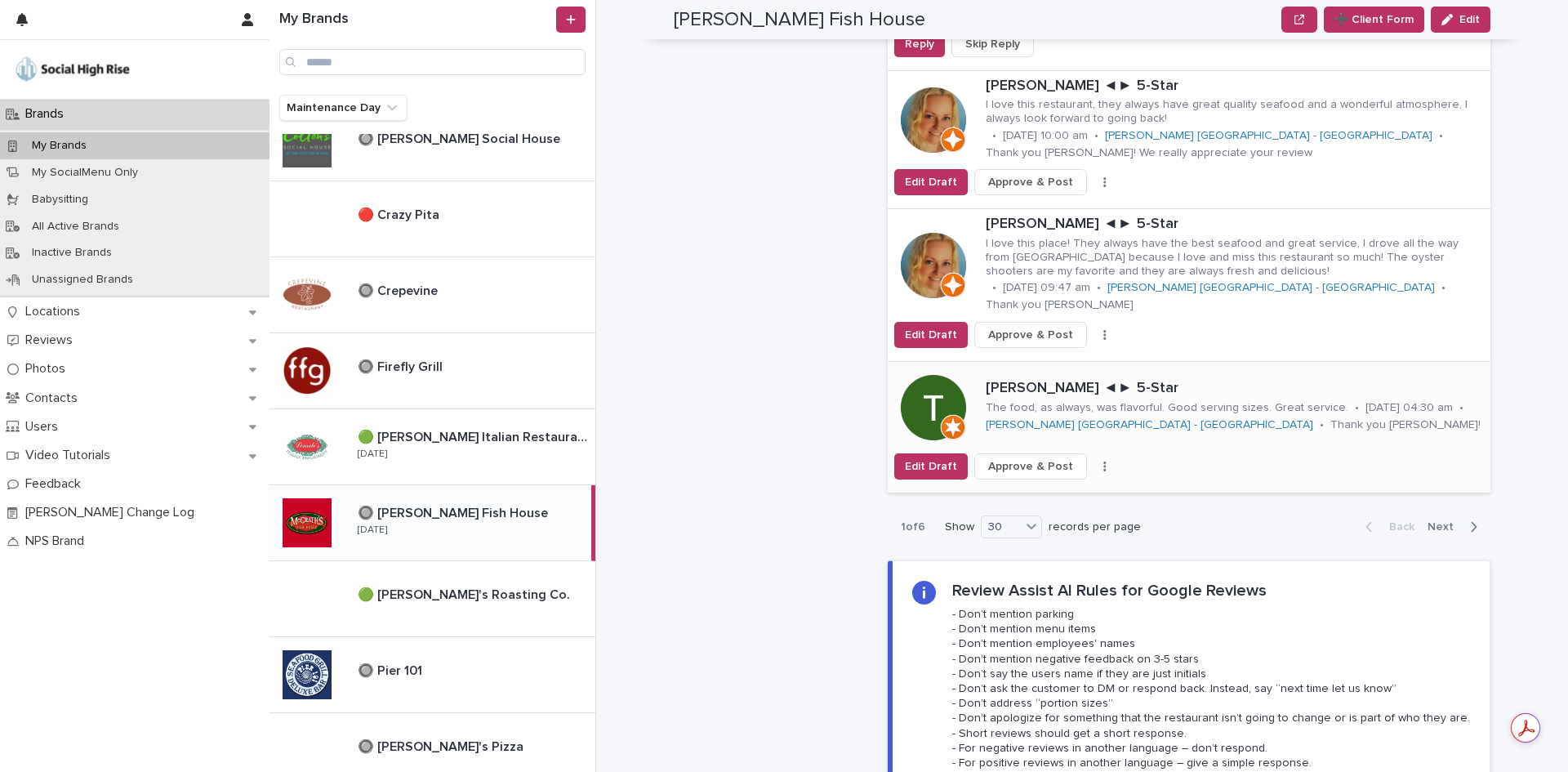
click at [1103, 461] on icon "button" at bounding box center [1104, 466] width 2 height 10
click at [1050, 486] on button "Skip Reply" at bounding box center [1044, 499] width 108 height 26
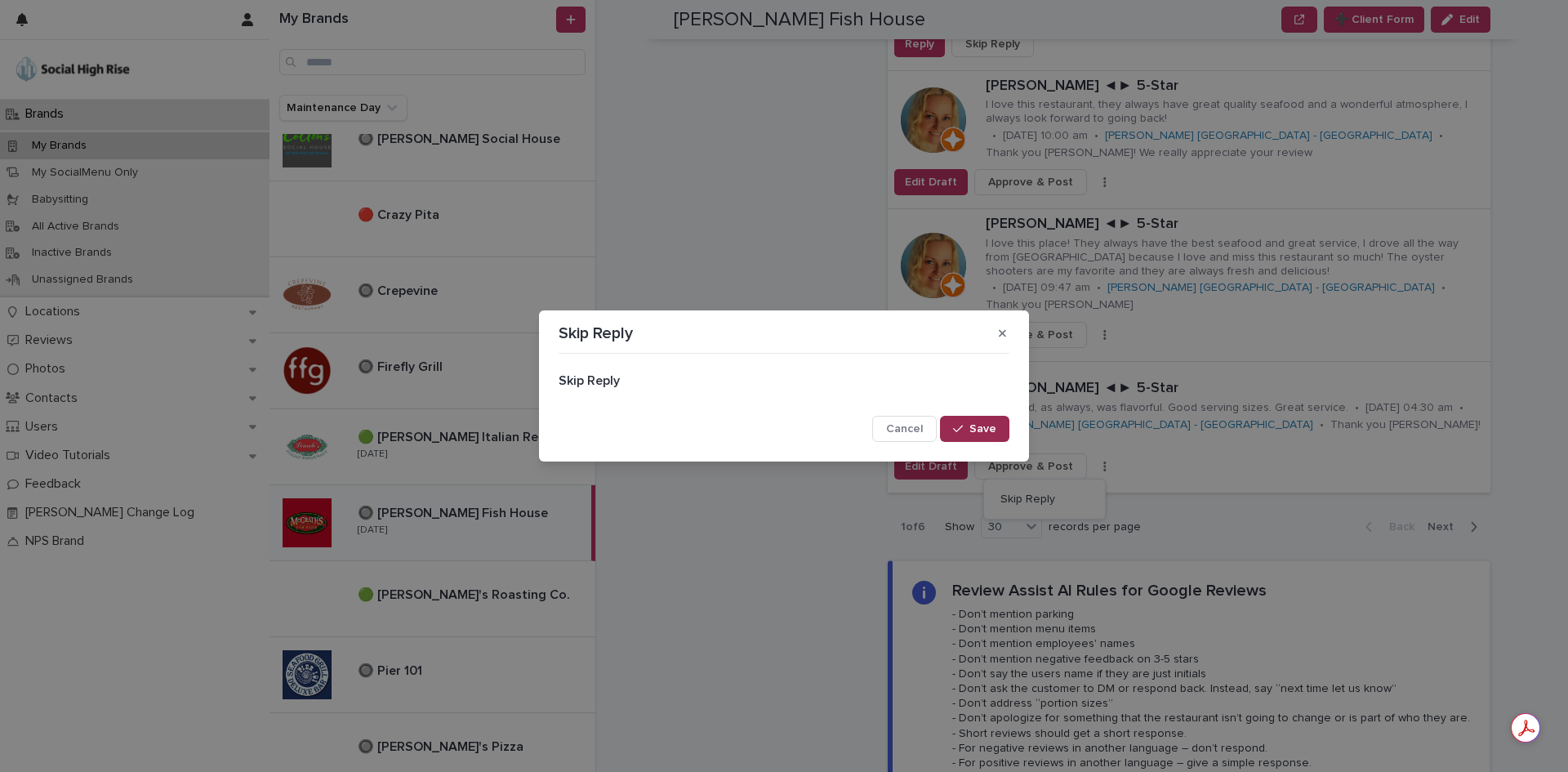
click at [979, 429] on span "Save" at bounding box center [982, 429] width 27 height 12
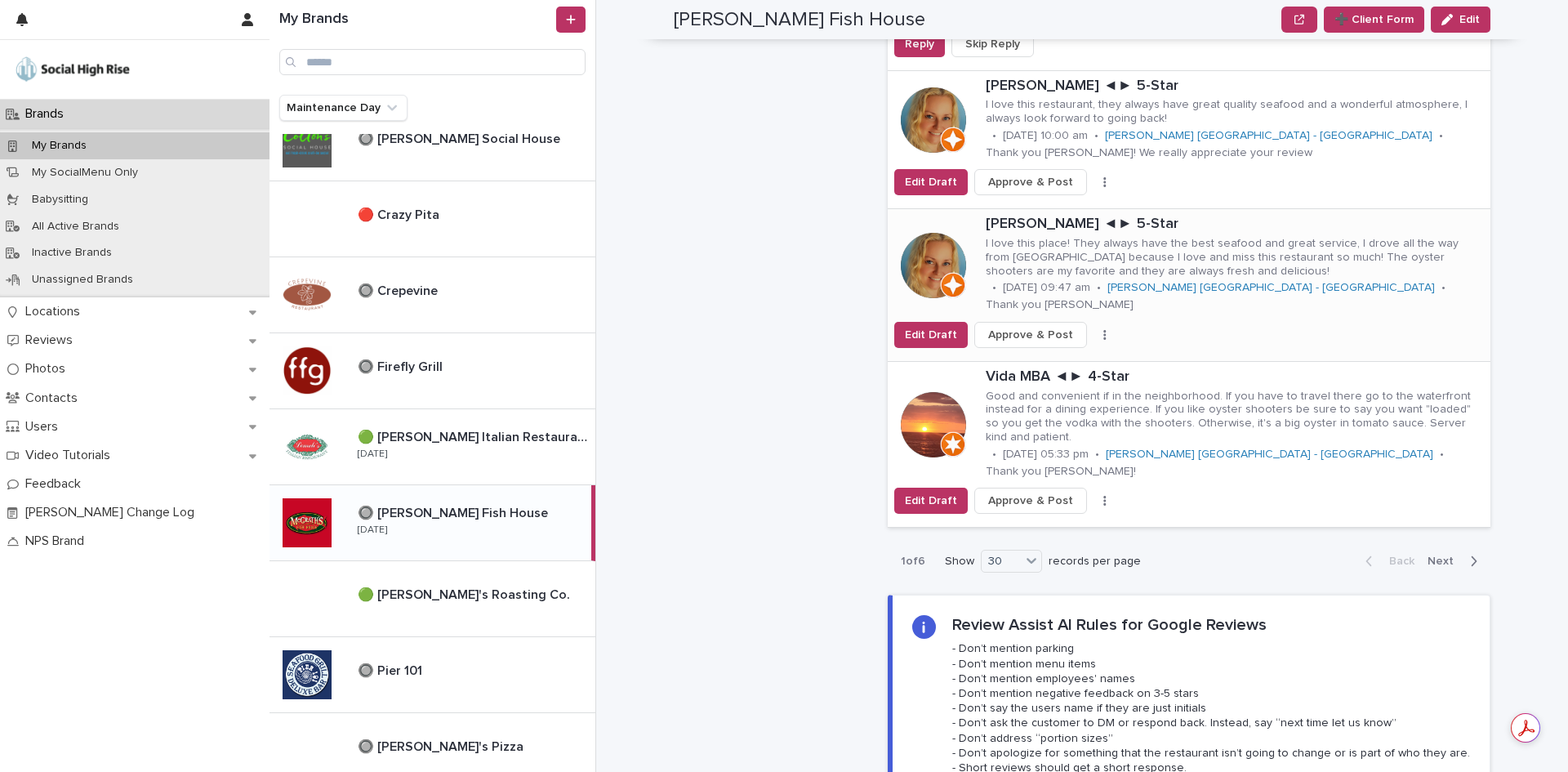
click at [1093, 329] on button "button" at bounding box center [1105, 335] width 23 height 12
click at [1069, 337] on button "Skip Reply" at bounding box center [1044, 350] width 108 height 26
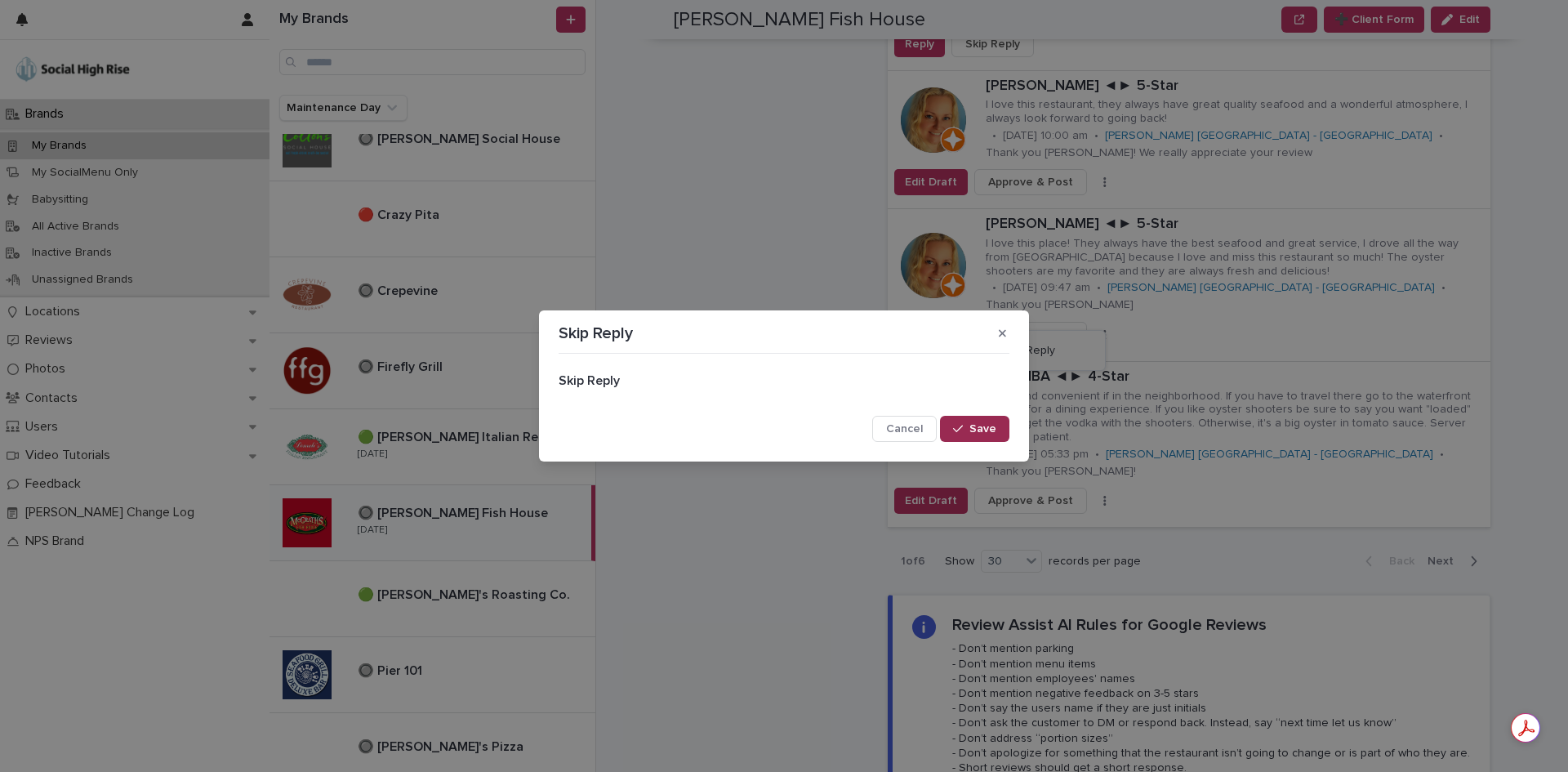
click at [989, 423] on span "Save" at bounding box center [982, 429] width 27 height 12
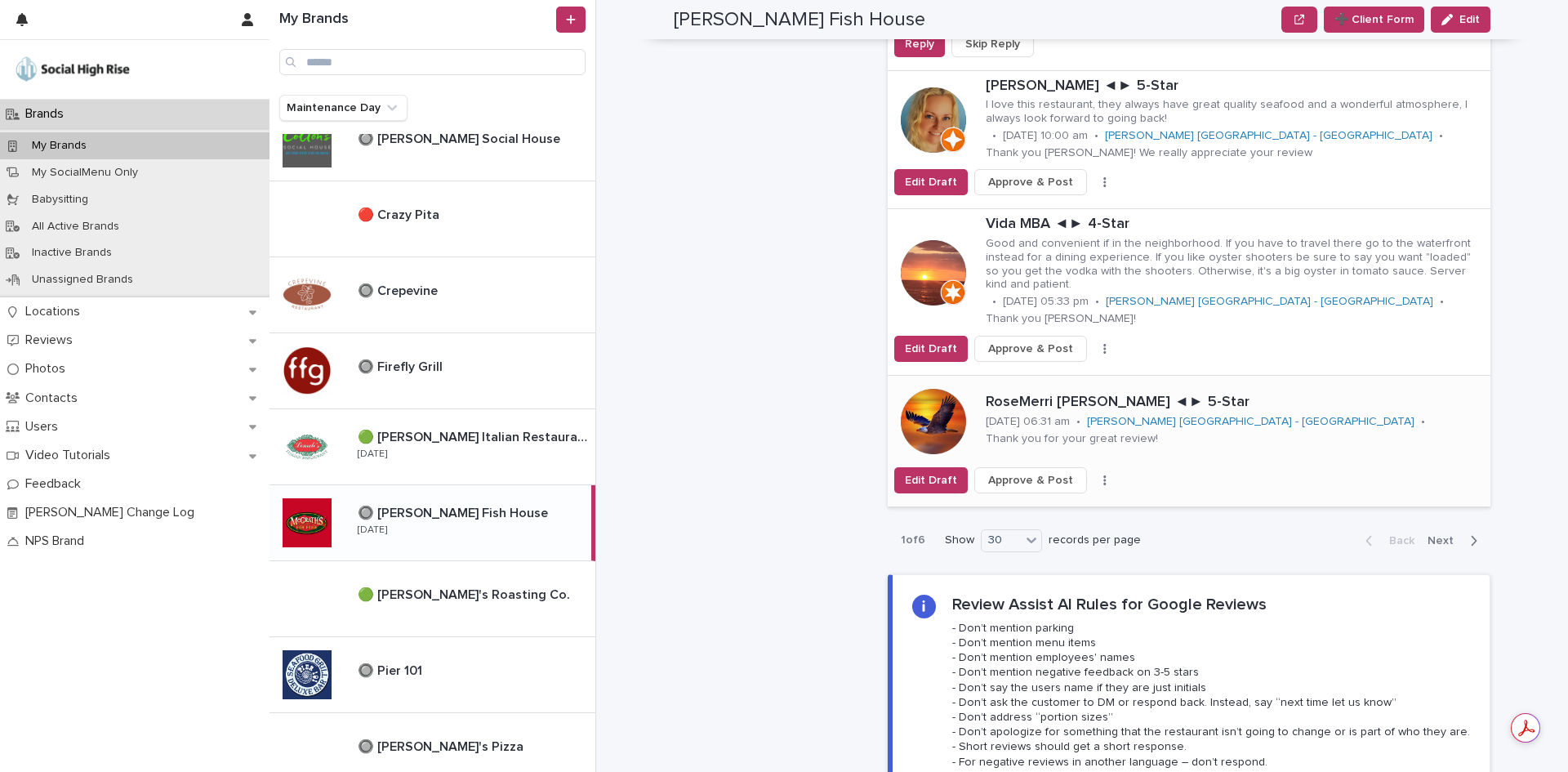
click at [1093, 474] on button "button" at bounding box center [1105, 480] width 23 height 12
click at [1086, 500] on button "Skip Reply" at bounding box center [1044, 513] width 108 height 26
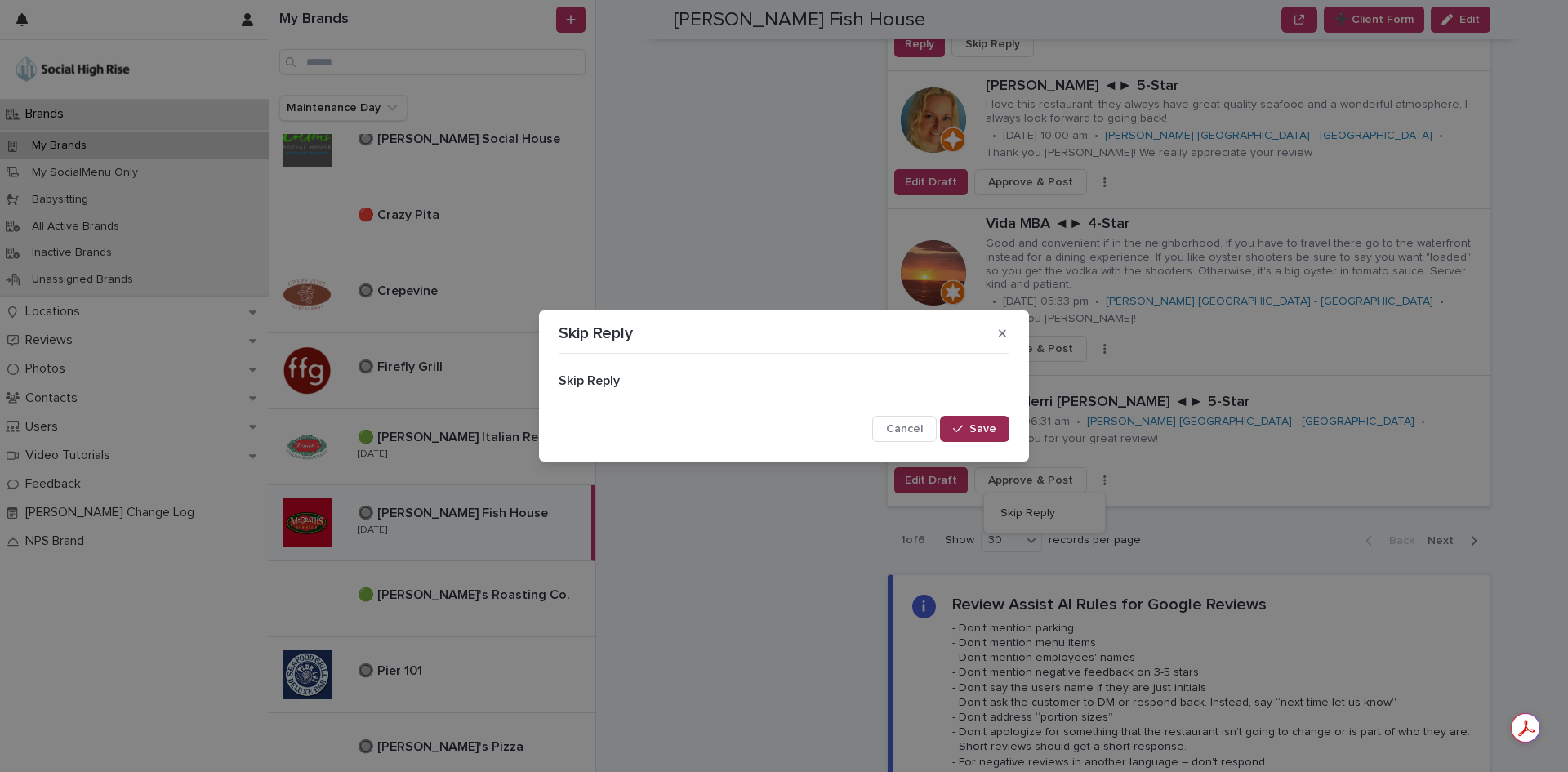
click at [1003, 424] on button "Save" at bounding box center [975, 429] width 69 height 26
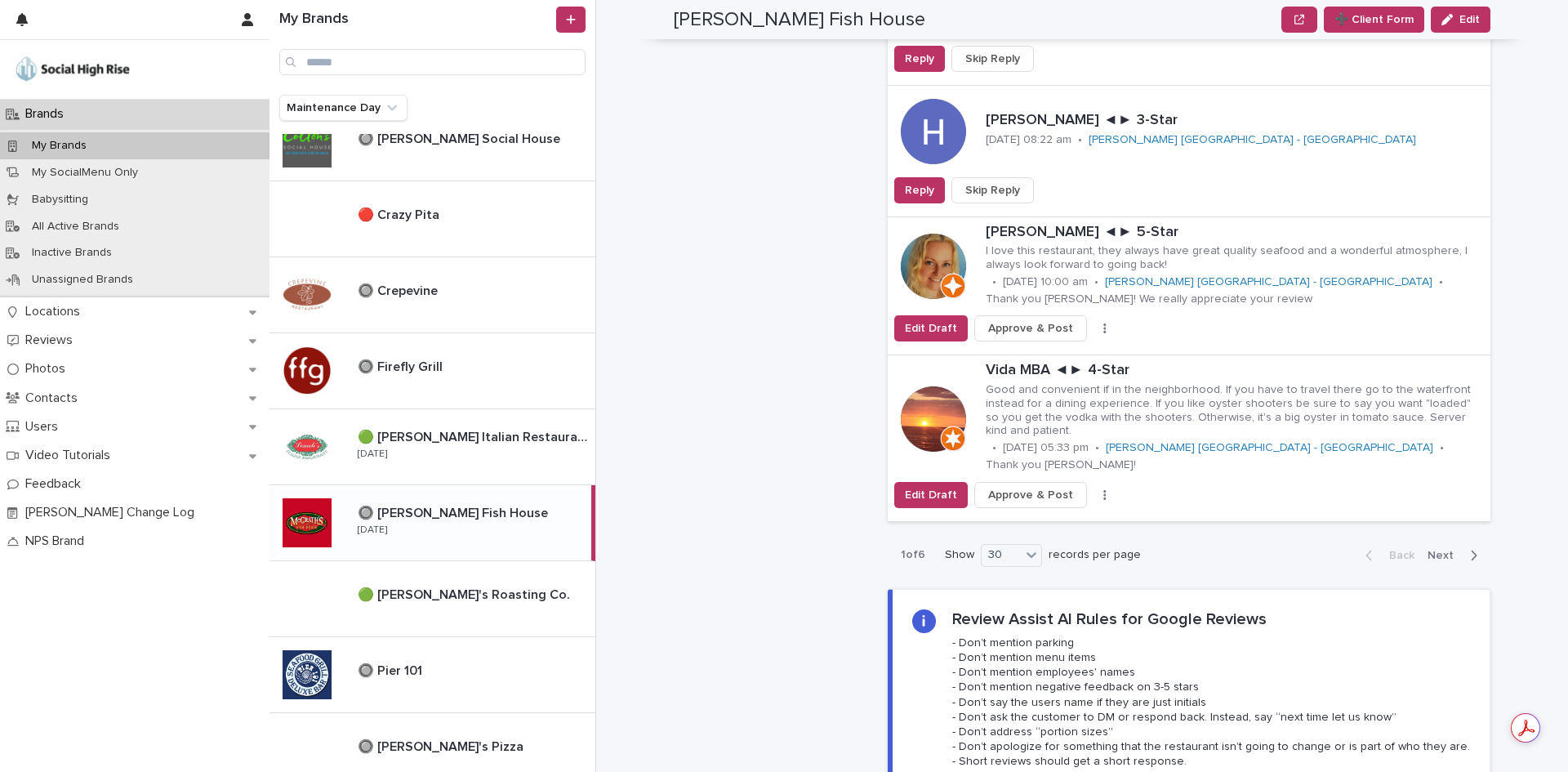
scroll to position [4003, 0]
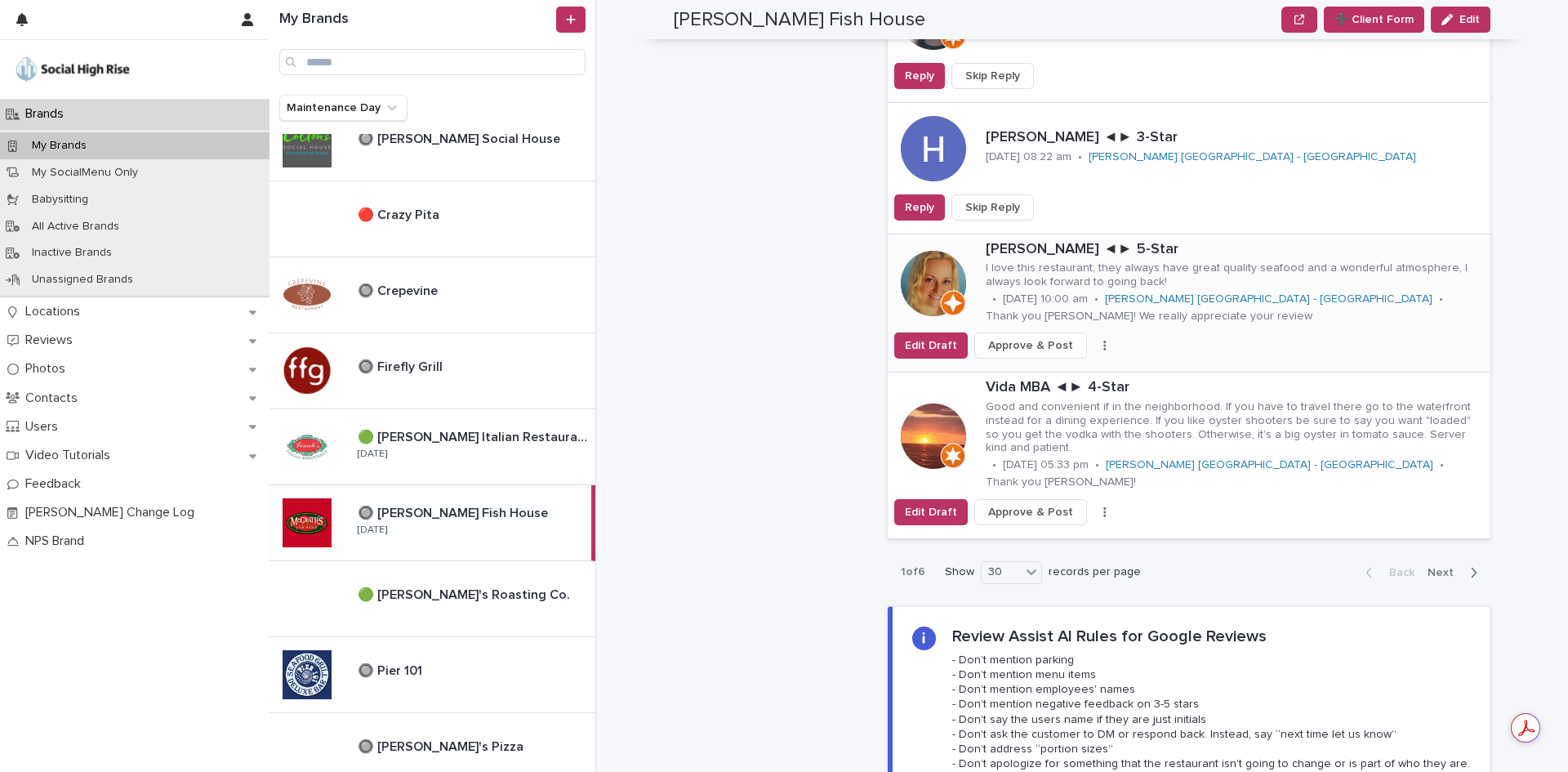
click at [1093, 340] on button "button" at bounding box center [1105, 345] width 23 height 12
click at [1054, 366] on button "Skip Reply" at bounding box center [1044, 379] width 108 height 26
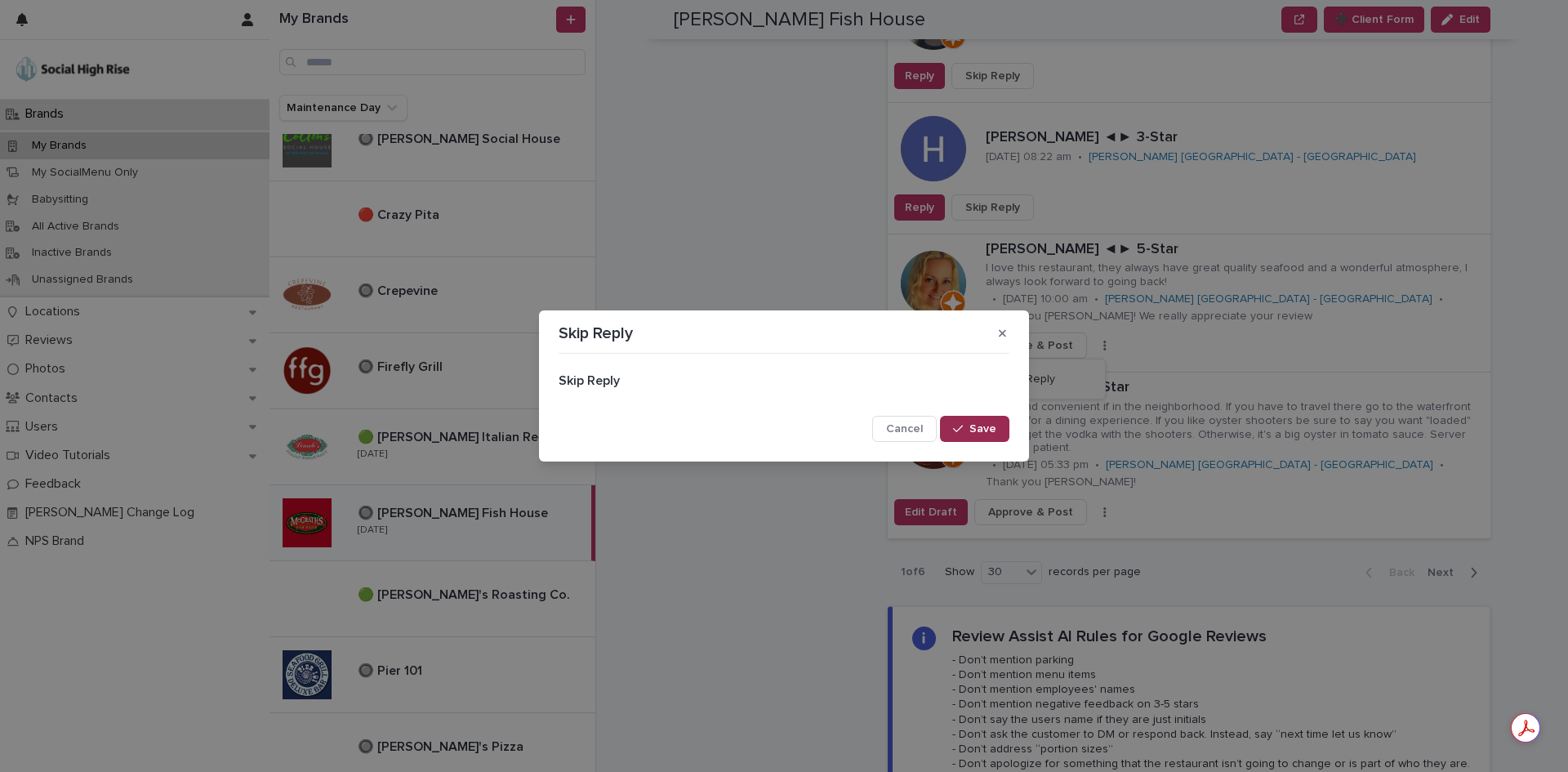
click at [998, 422] on button "Save" at bounding box center [975, 429] width 69 height 26
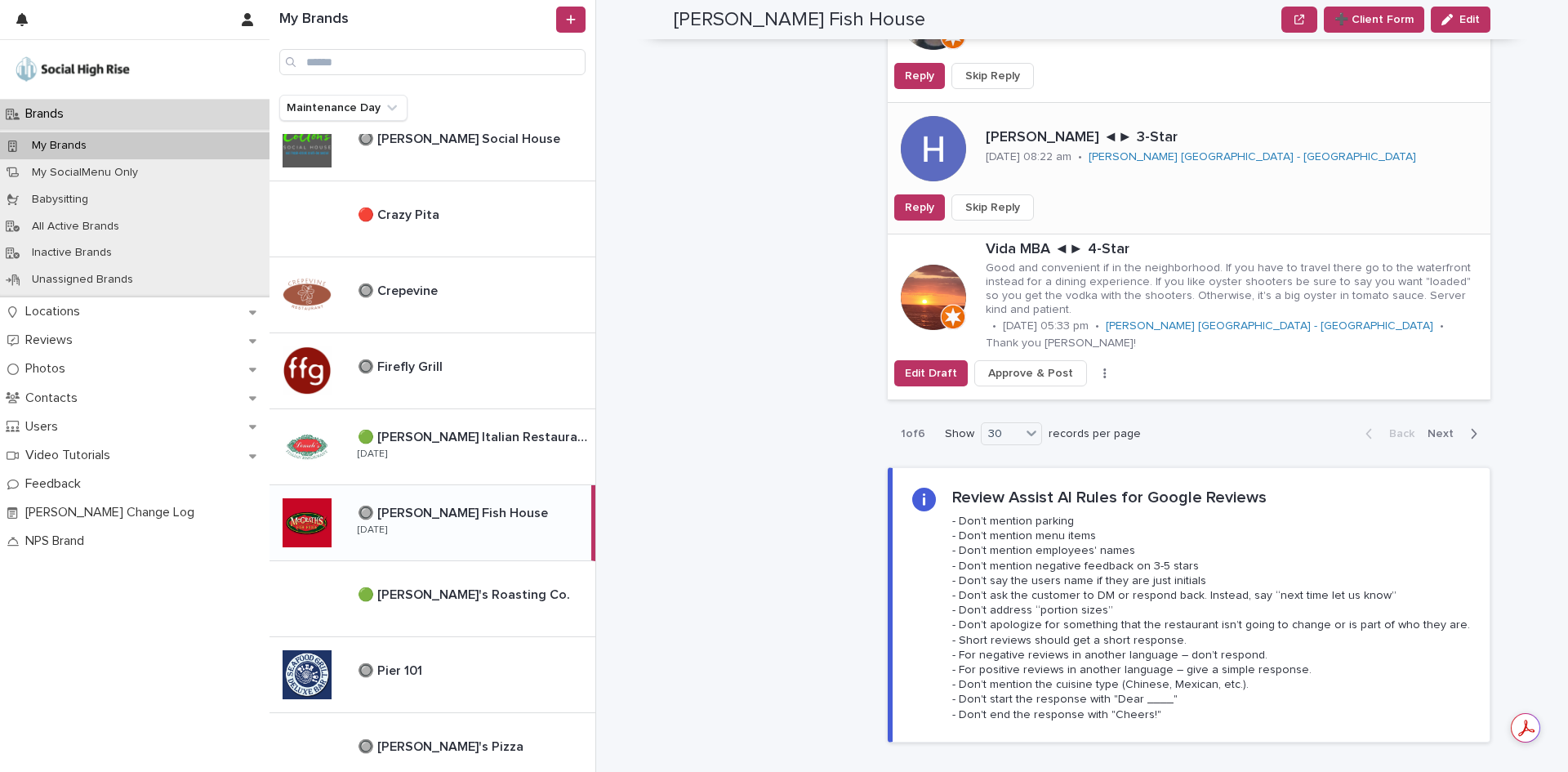
click at [1003, 199] on span "Skip Reply" at bounding box center [992, 207] width 55 height 16
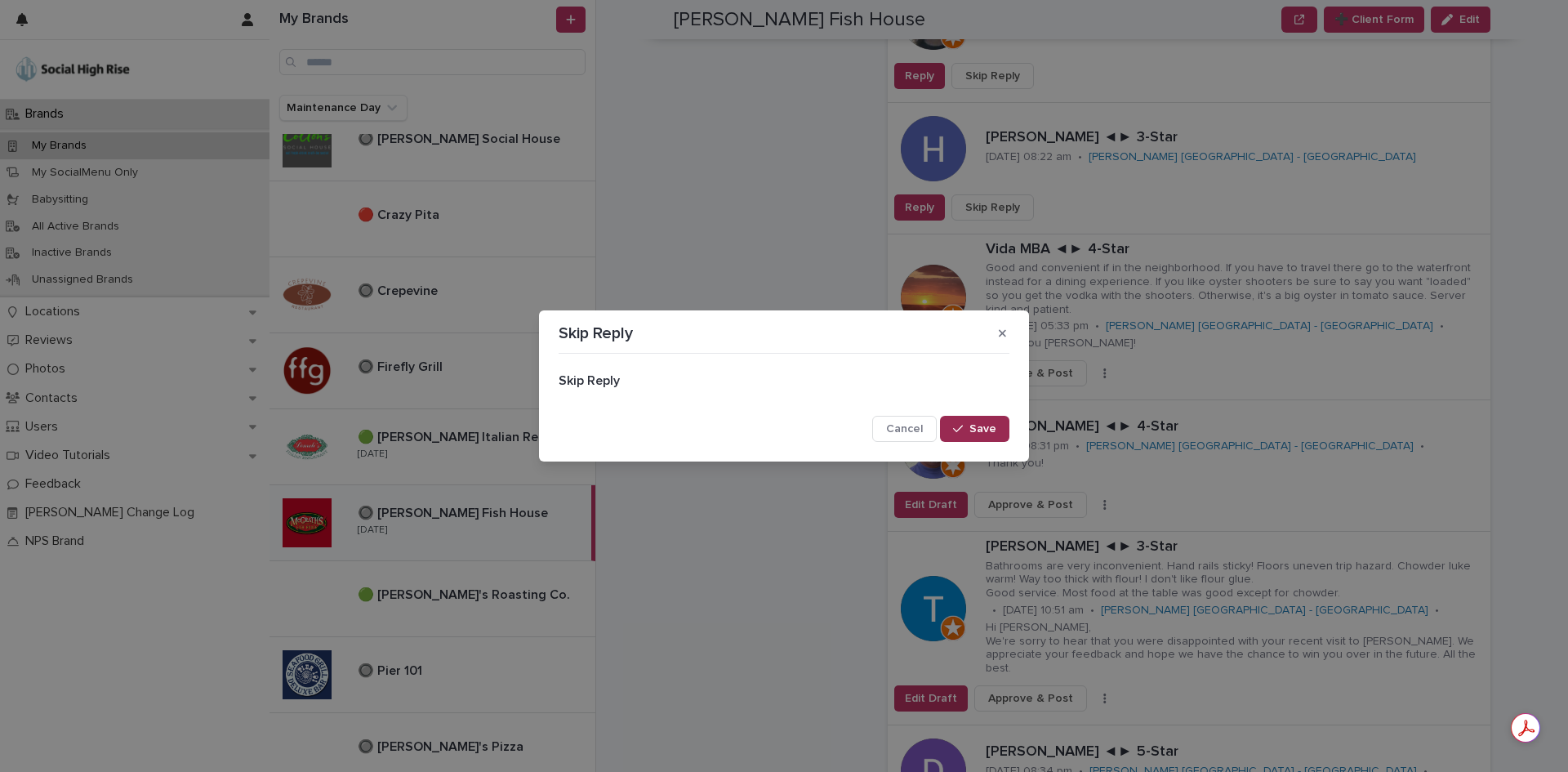
click at [986, 433] on span "Save" at bounding box center [982, 429] width 27 height 12
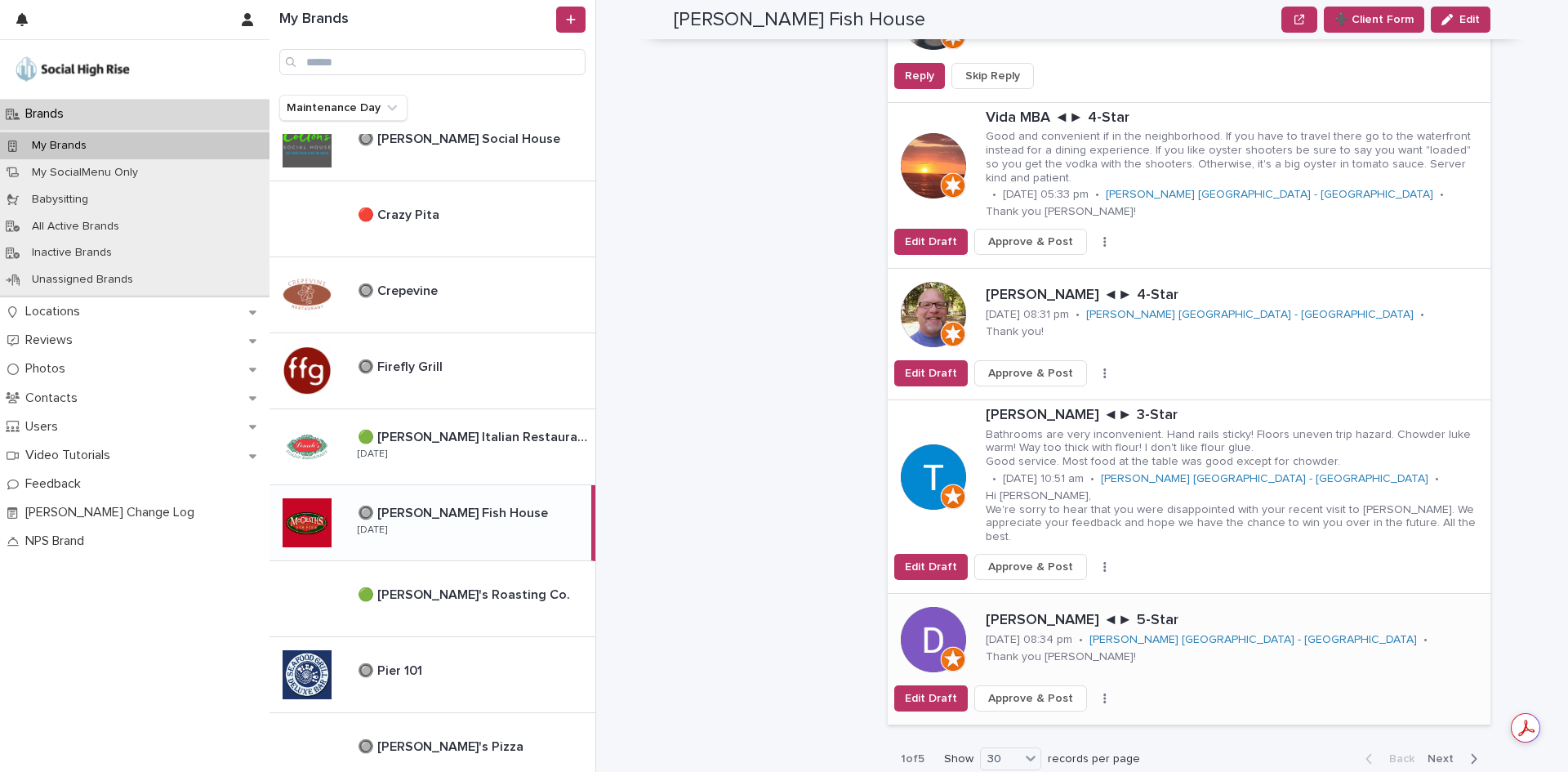
click at [1026, 691] on span "Approve & Post" at bounding box center [1030, 699] width 85 height 16
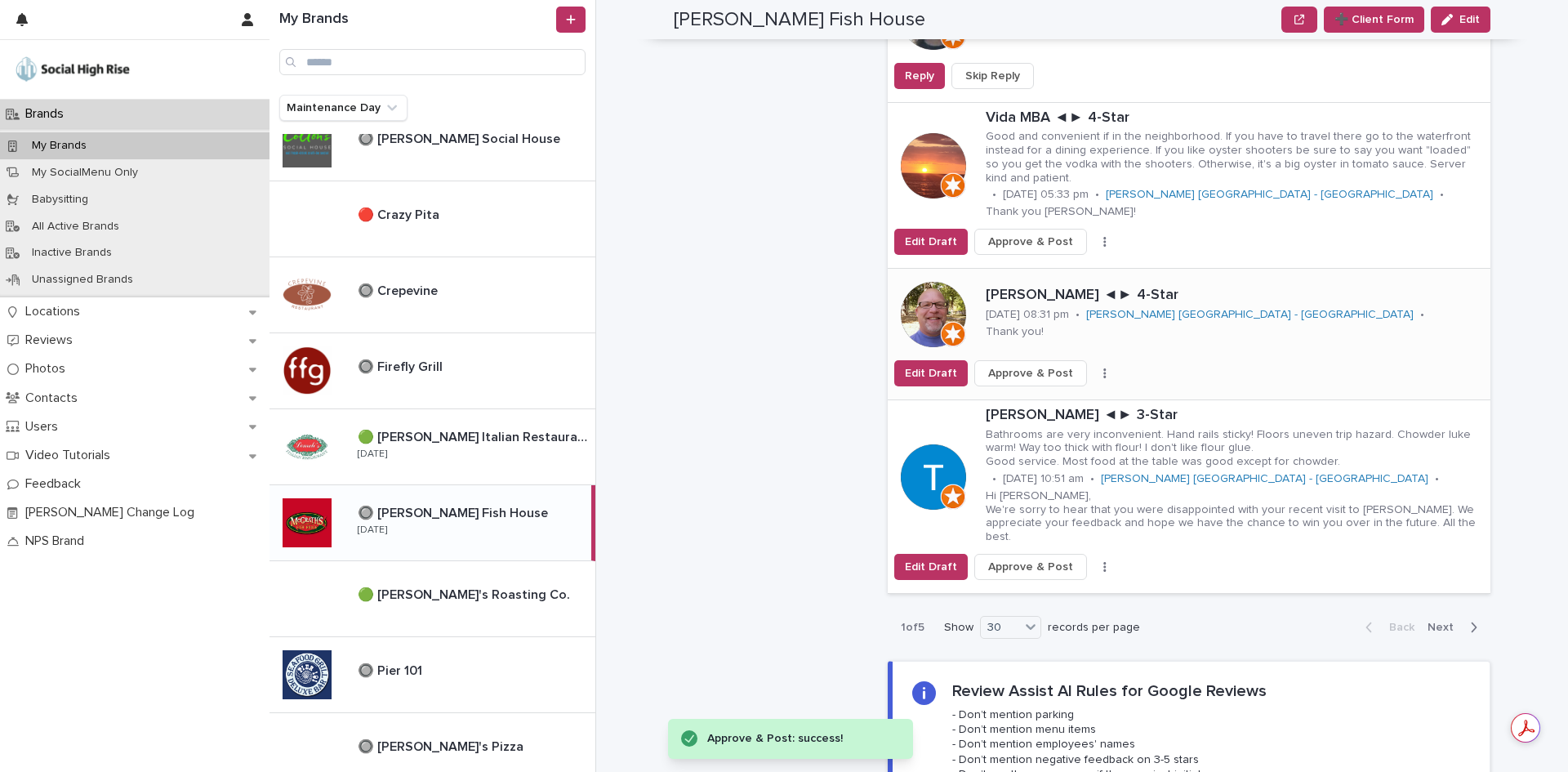
click at [1038, 365] on span "Approve & Post" at bounding box center [1030, 373] width 85 height 16
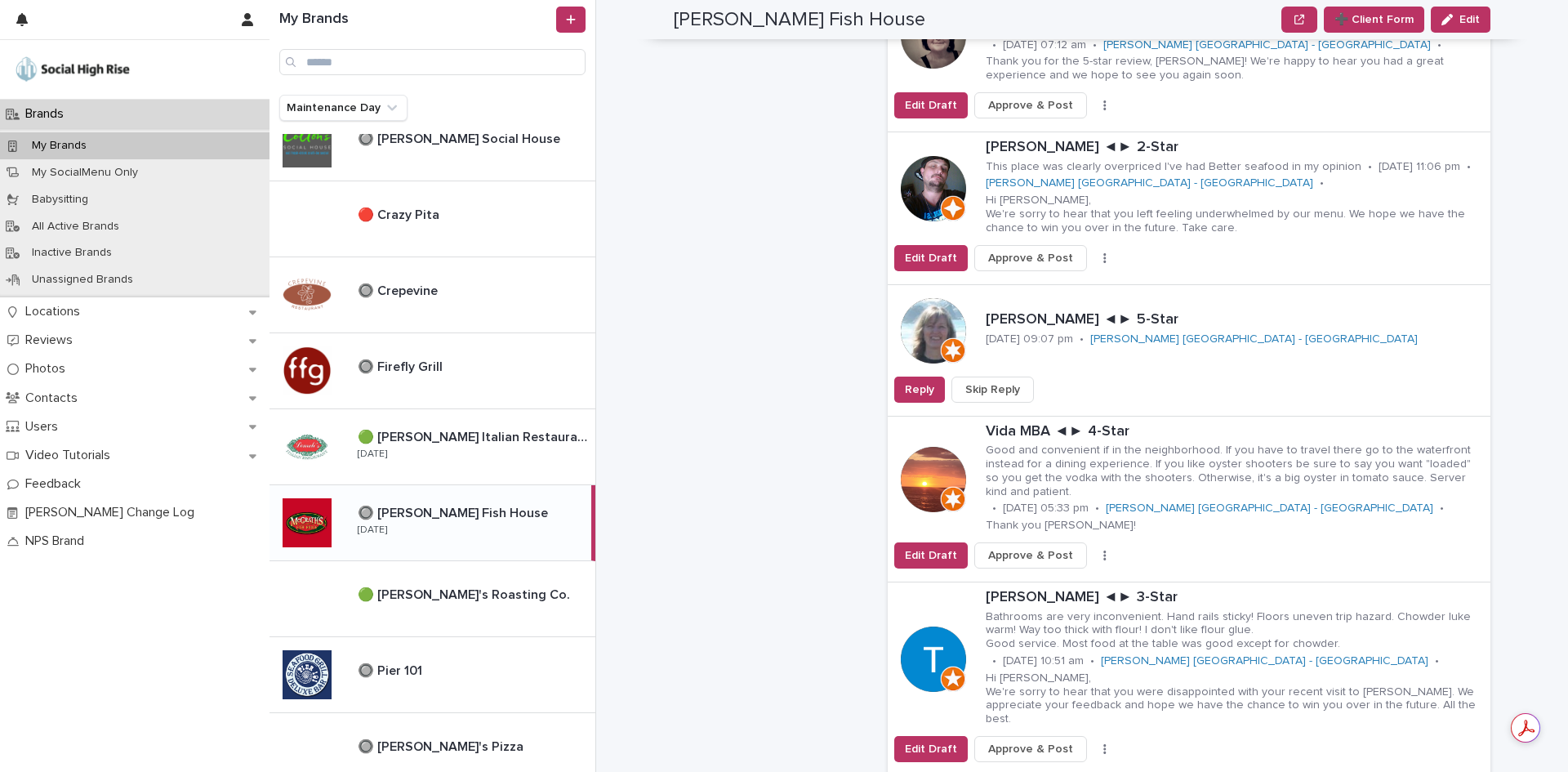
scroll to position [3594, 0]
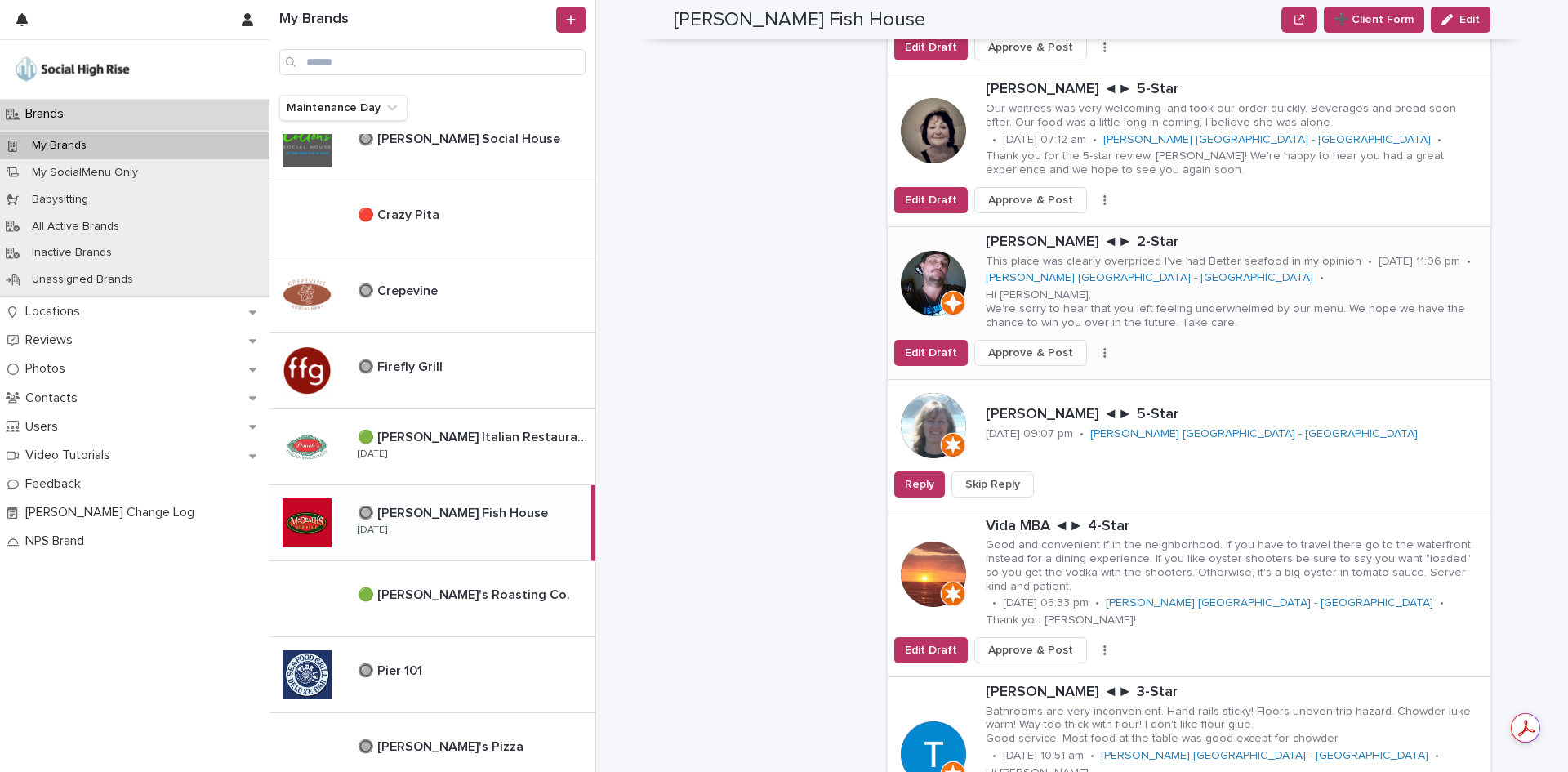
click at [1093, 347] on button "button" at bounding box center [1105, 353] width 23 height 12
click at [1069, 372] on button "Skip Reply" at bounding box center [1044, 386] width 108 height 26
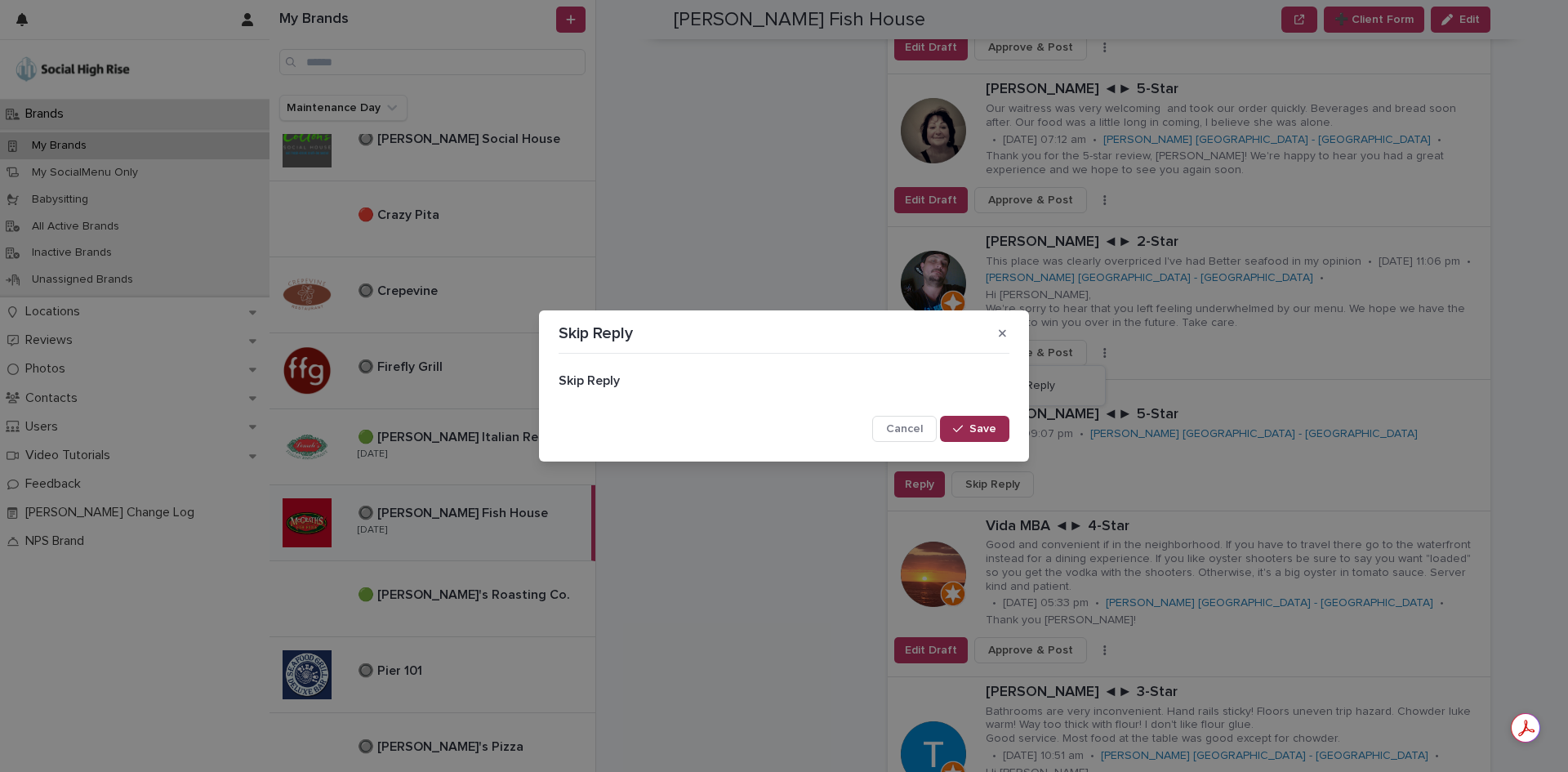
click at [993, 428] on span "Save" at bounding box center [982, 429] width 27 height 12
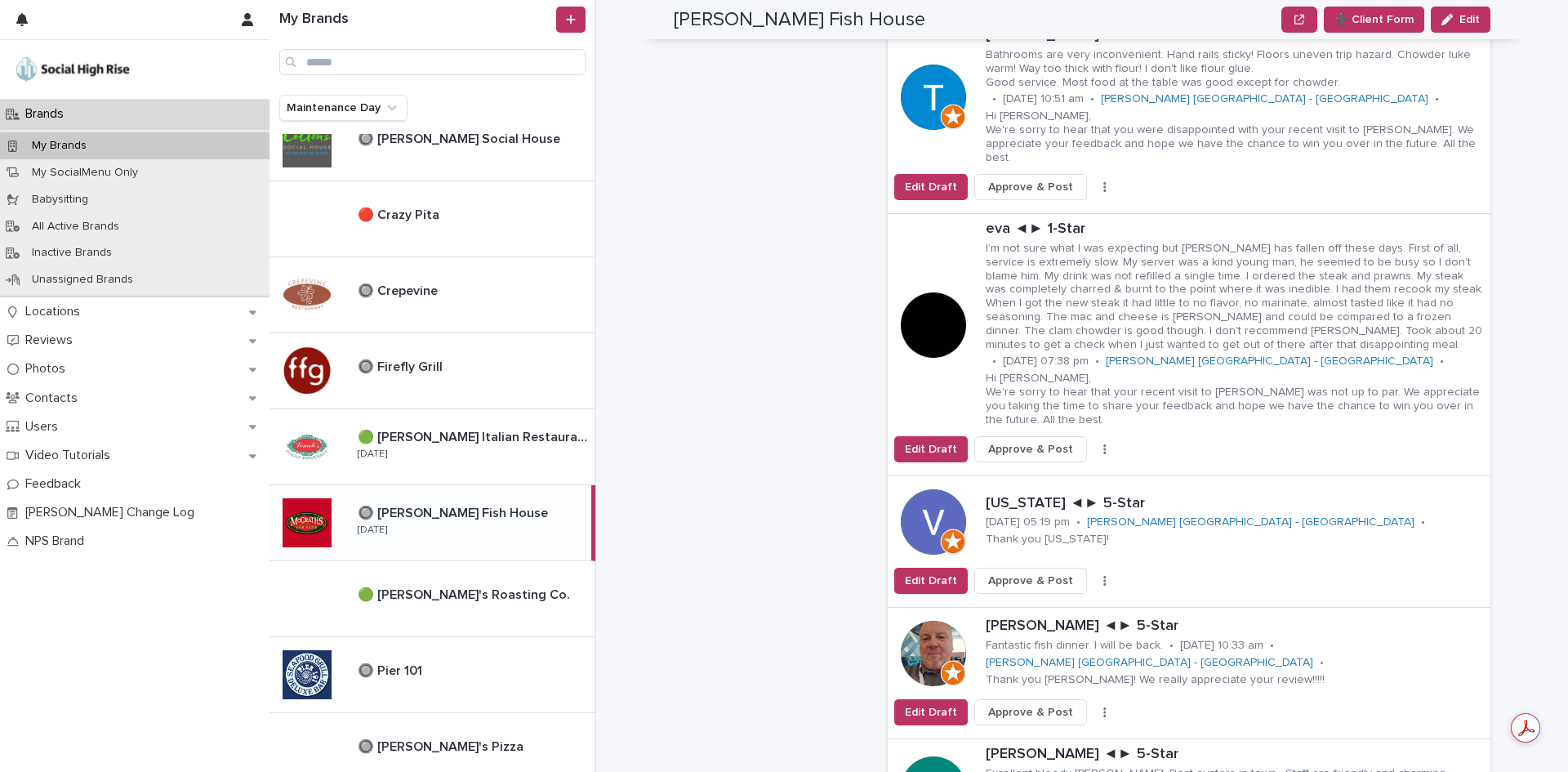
scroll to position [4167, 0]
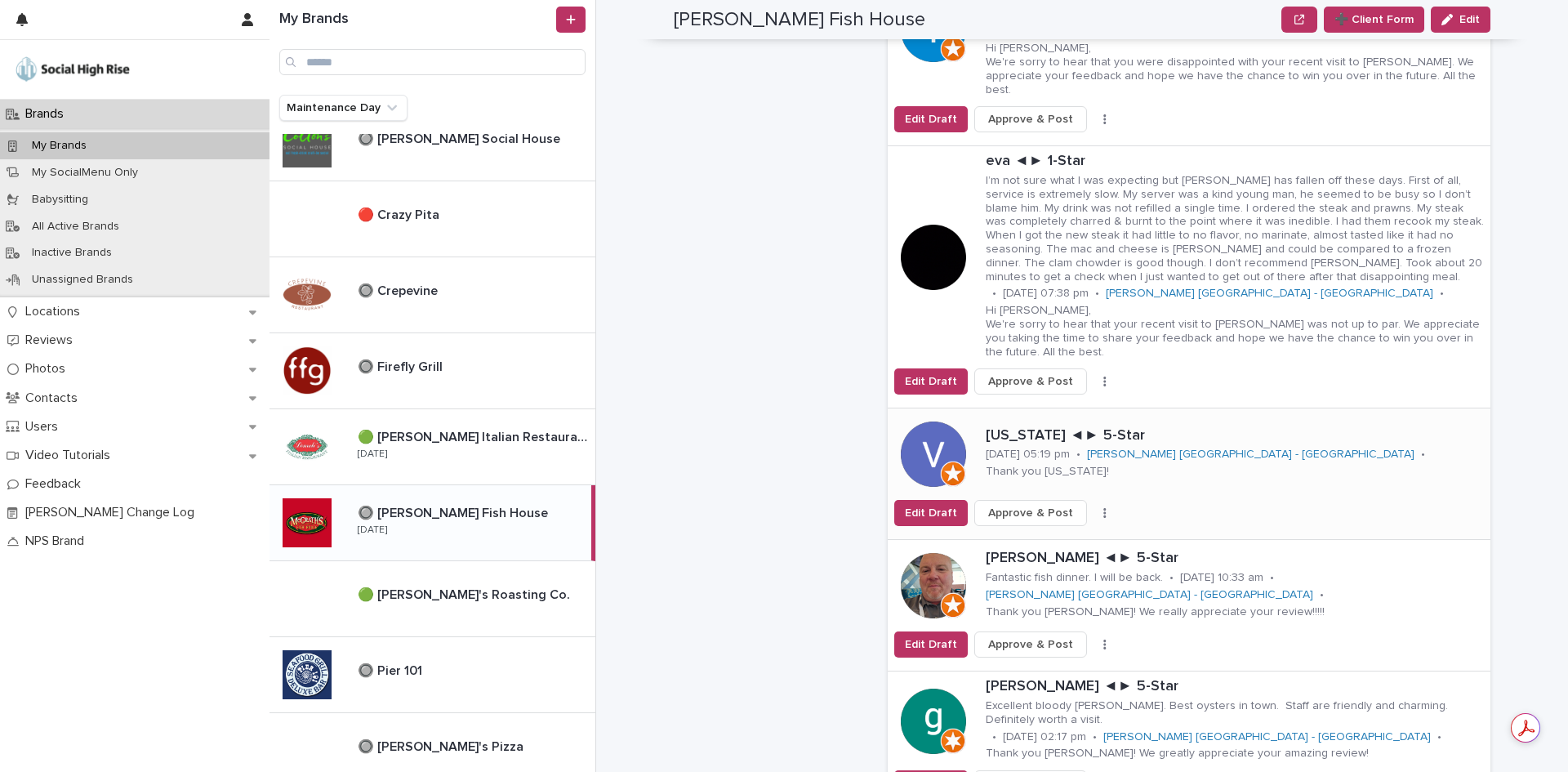
click at [1103, 507] on icon "button" at bounding box center [1105, 513] width 3 height 12
click at [1071, 533] on button "Skip Reply" at bounding box center [1044, 546] width 108 height 26
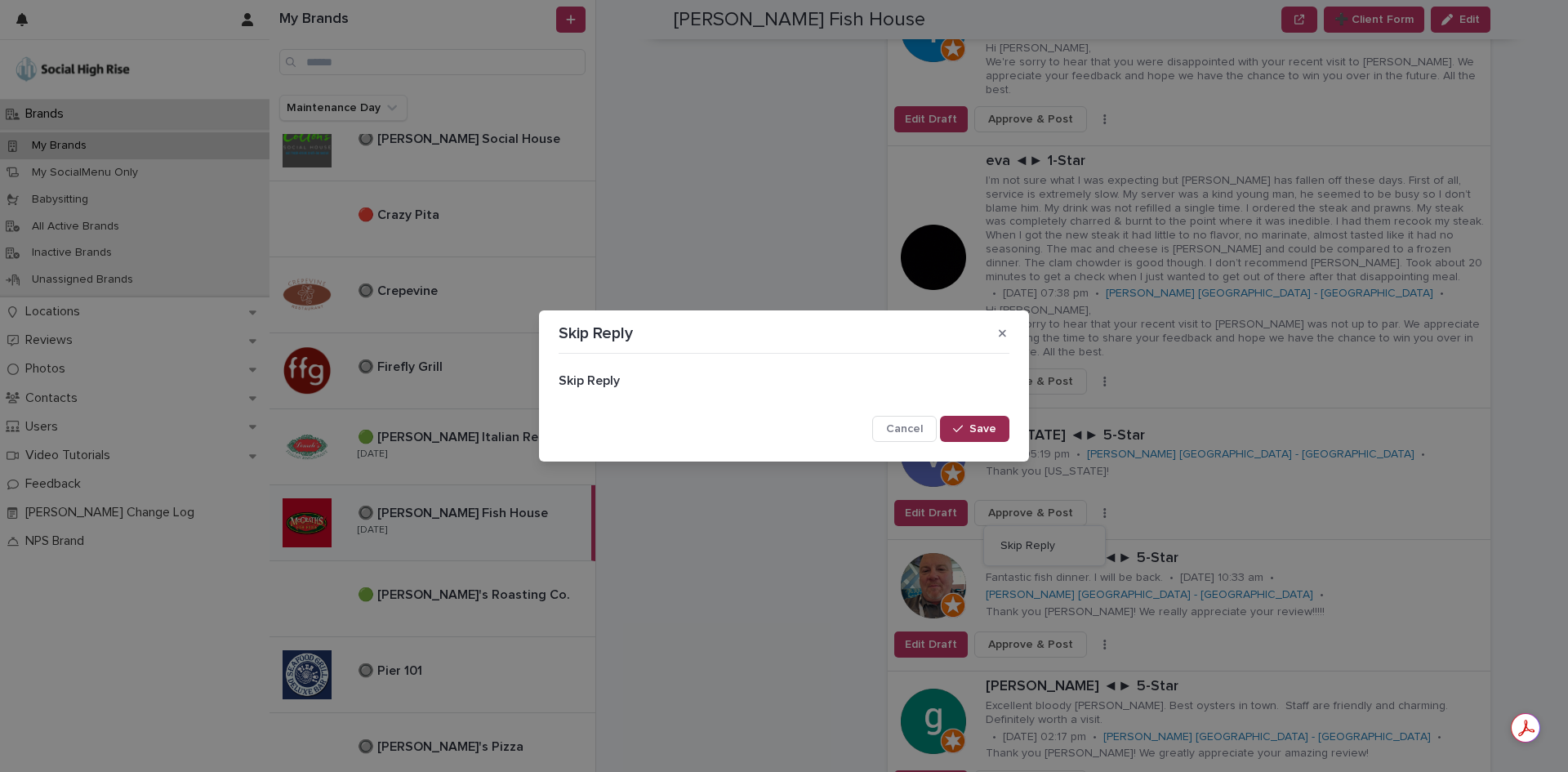
click at [988, 427] on span "Save" at bounding box center [982, 429] width 27 height 12
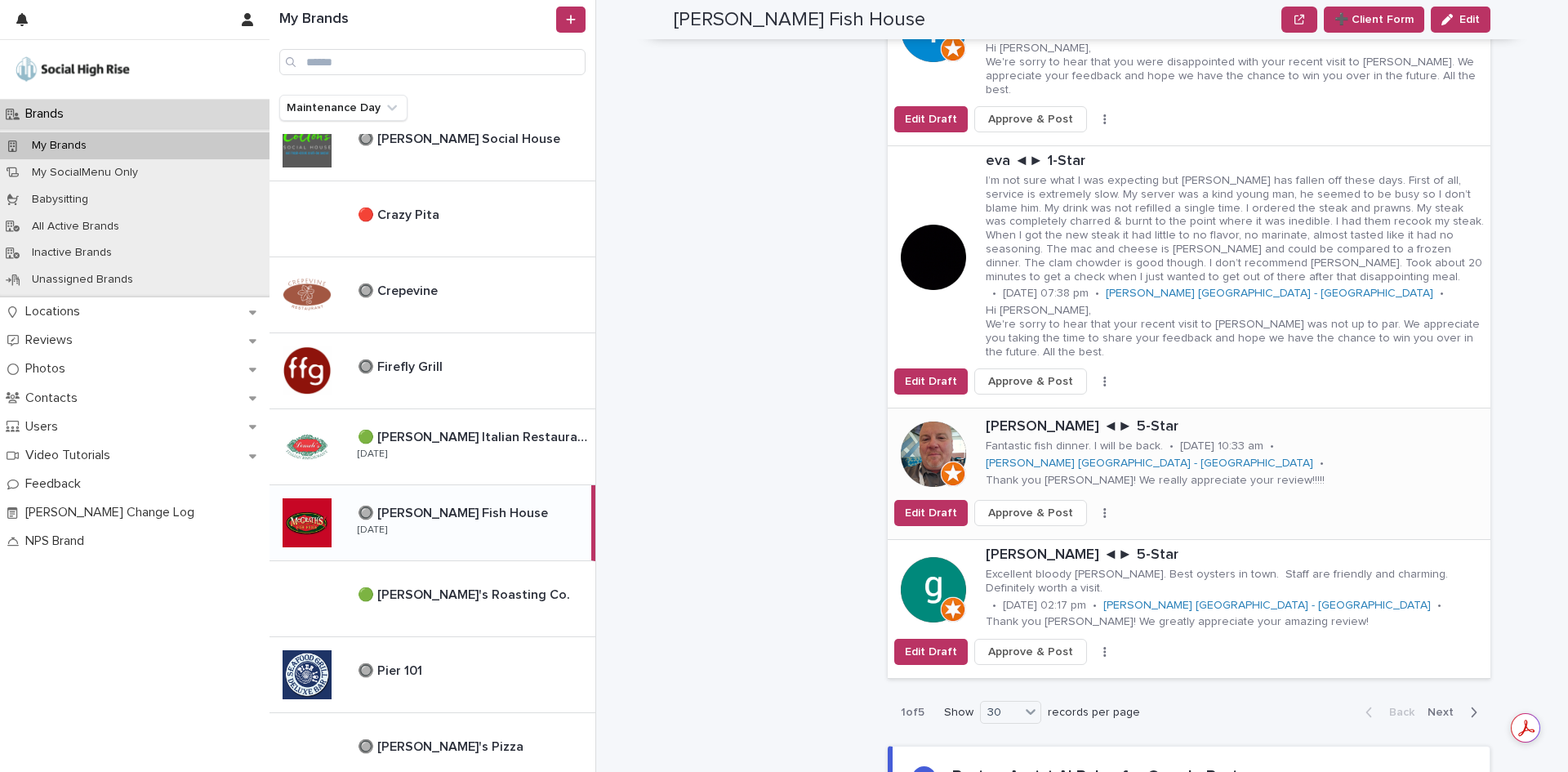
click at [1103, 507] on icon "button" at bounding box center [1105, 513] width 3 height 12
click at [1070, 533] on button "Skip Reply" at bounding box center [1044, 546] width 108 height 26
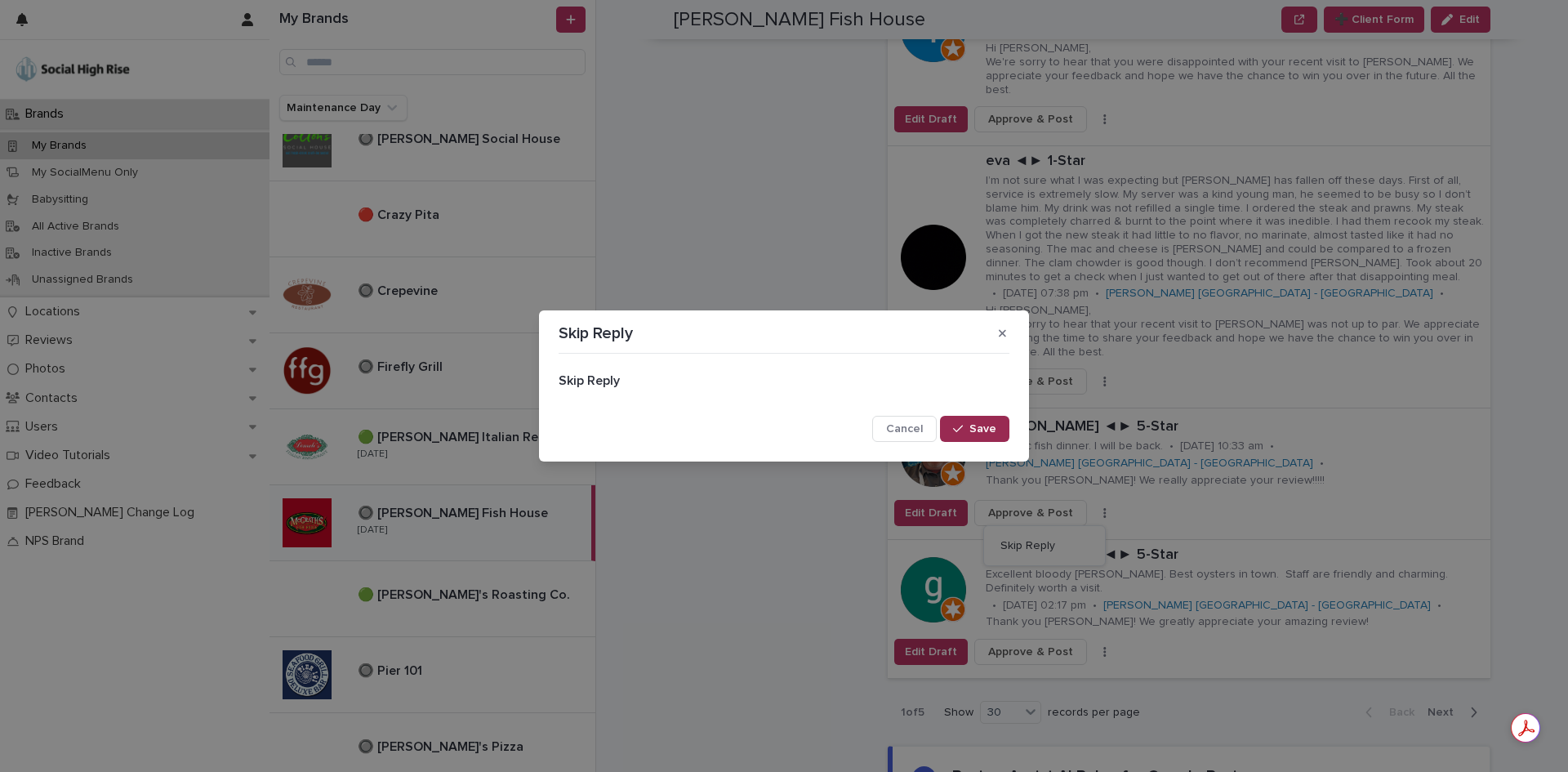
click at [1003, 432] on button "Save" at bounding box center [975, 429] width 69 height 26
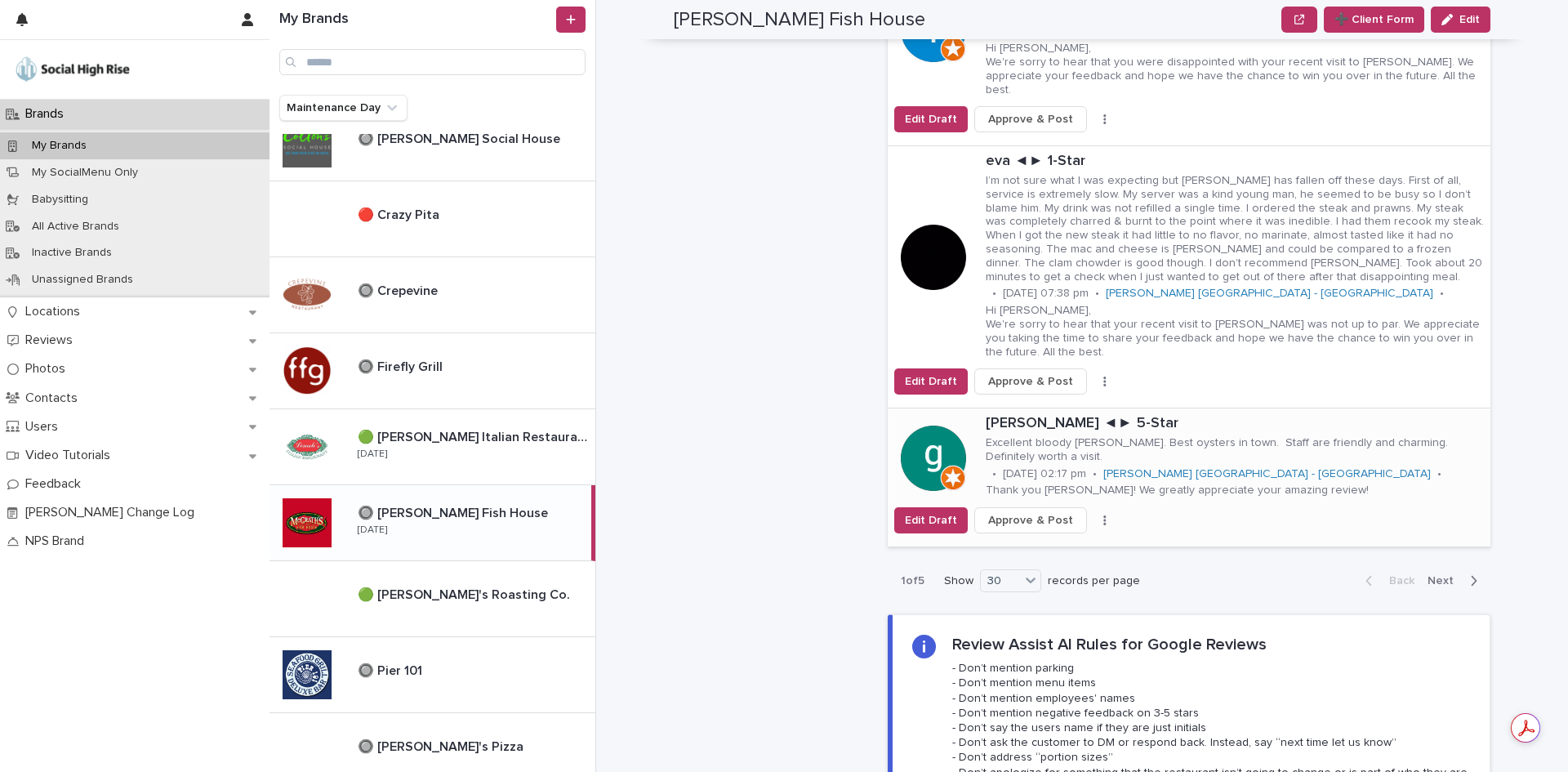
click at [1093, 515] on button "button" at bounding box center [1105, 520] width 23 height 12
click at [1074, 533] on button "Skip Reply" at bounding box center [1044, 546] width 108 height 26
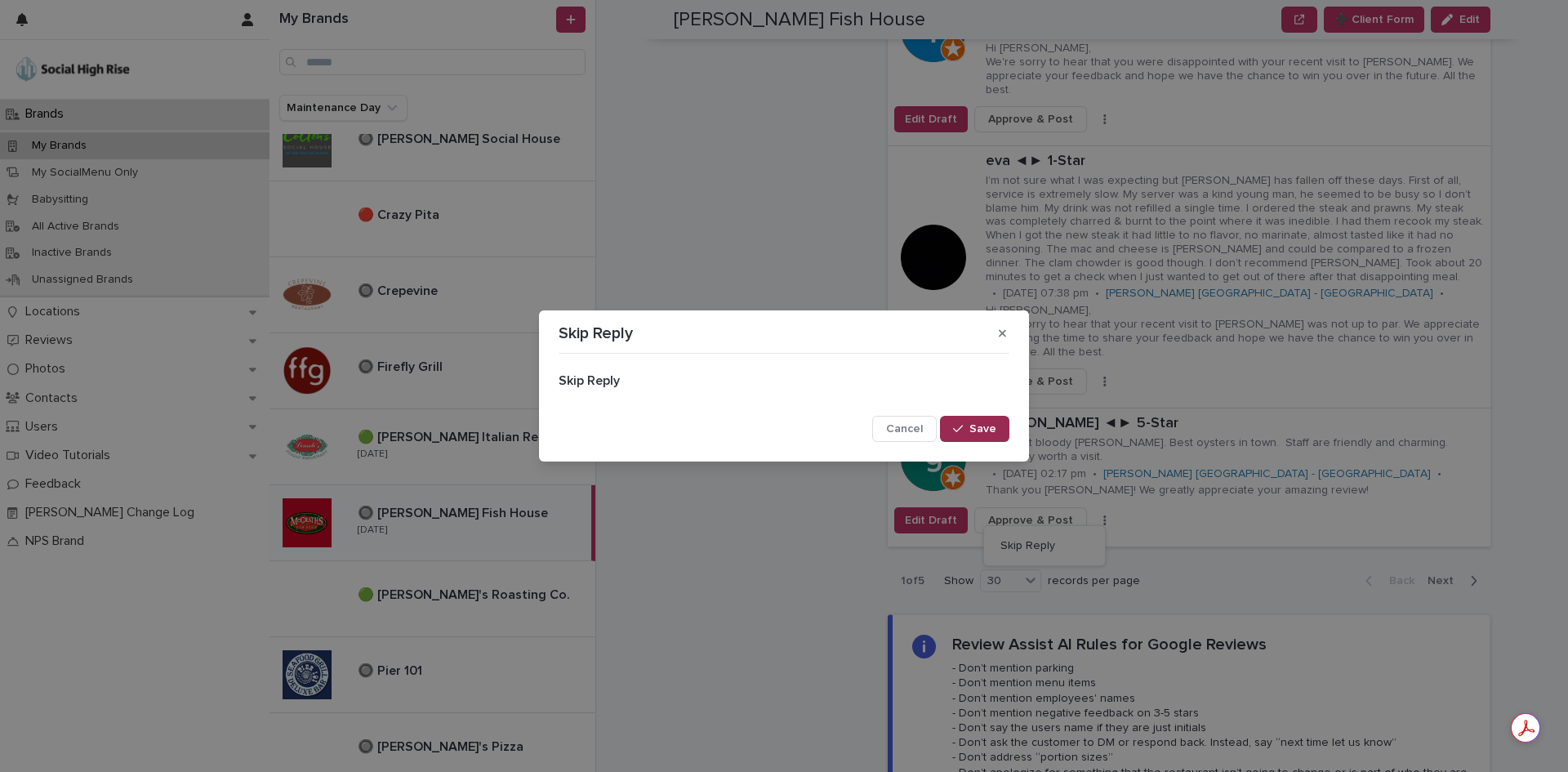
click at [1008, 429] on button "Save" at bounding box center [975, 429] width 69 height 26
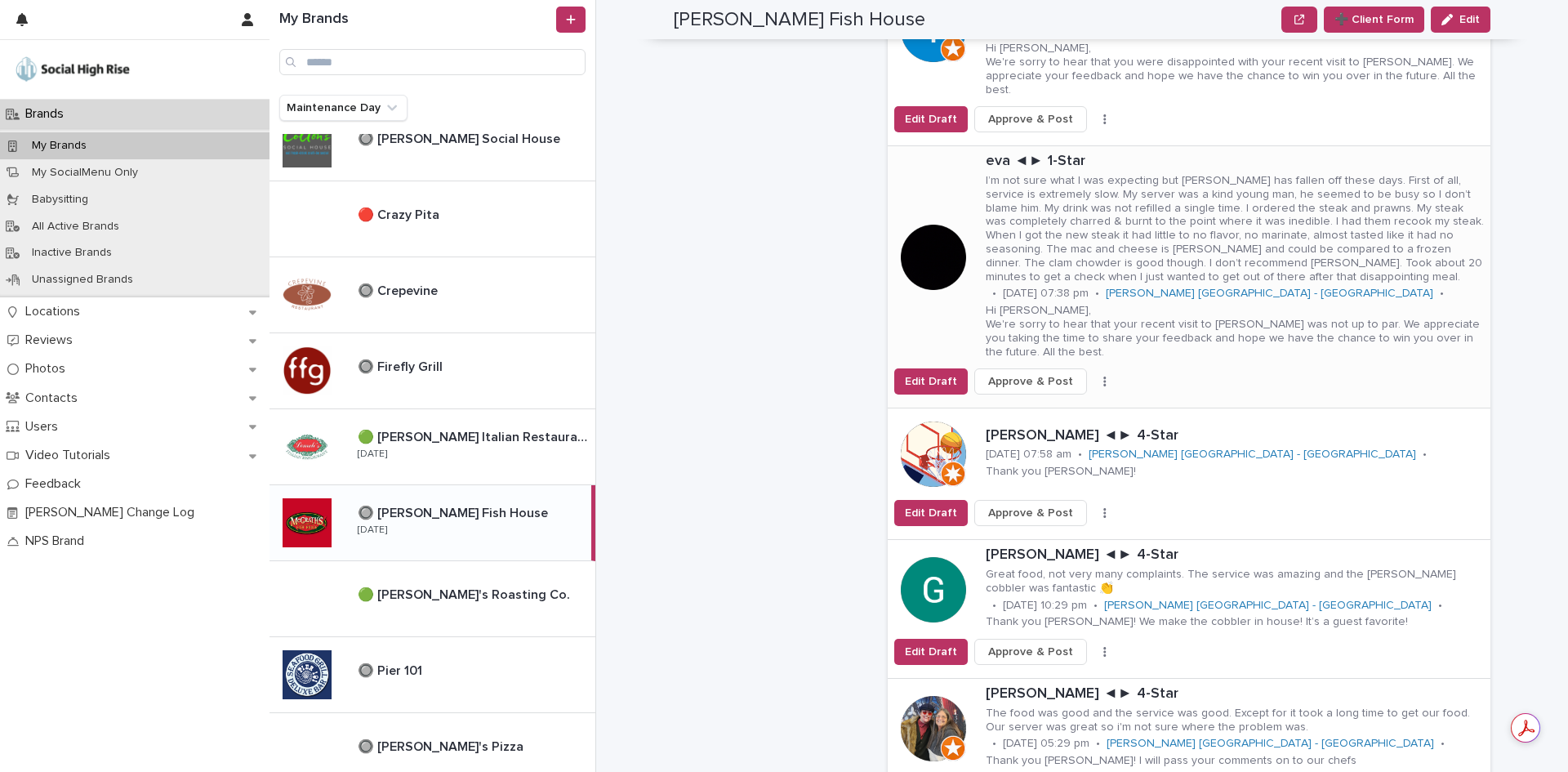
click at [1093, 376] on button "button" at bounding box center [1105, 381] width 23 height 12
click at [1055, 401] on button "Skip Reply" at bounding box center [1044, 414] width 108 height 26
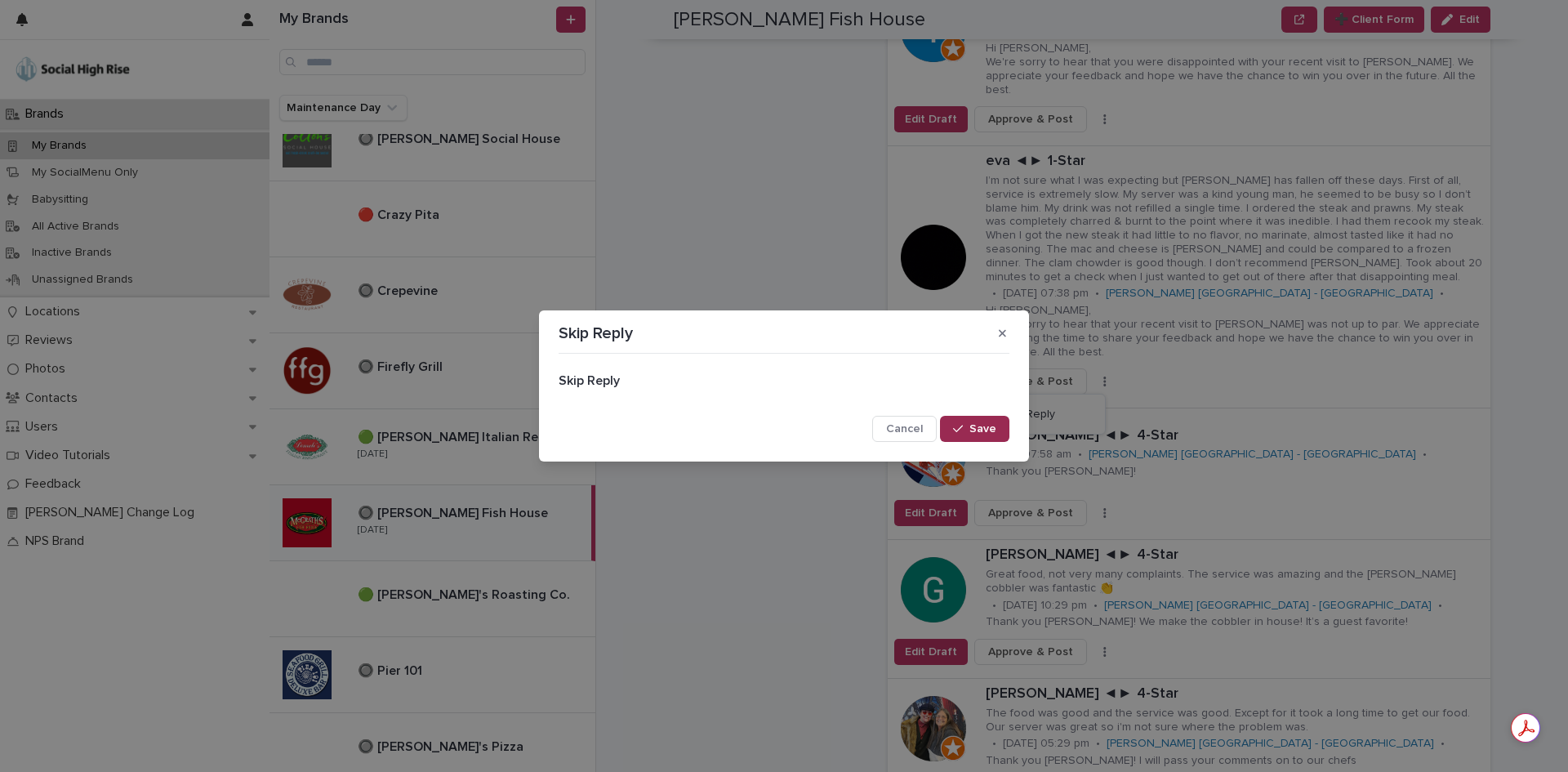
click at [984, 420] on button "Save" at bounding box center [975, 429] width 69 height 26
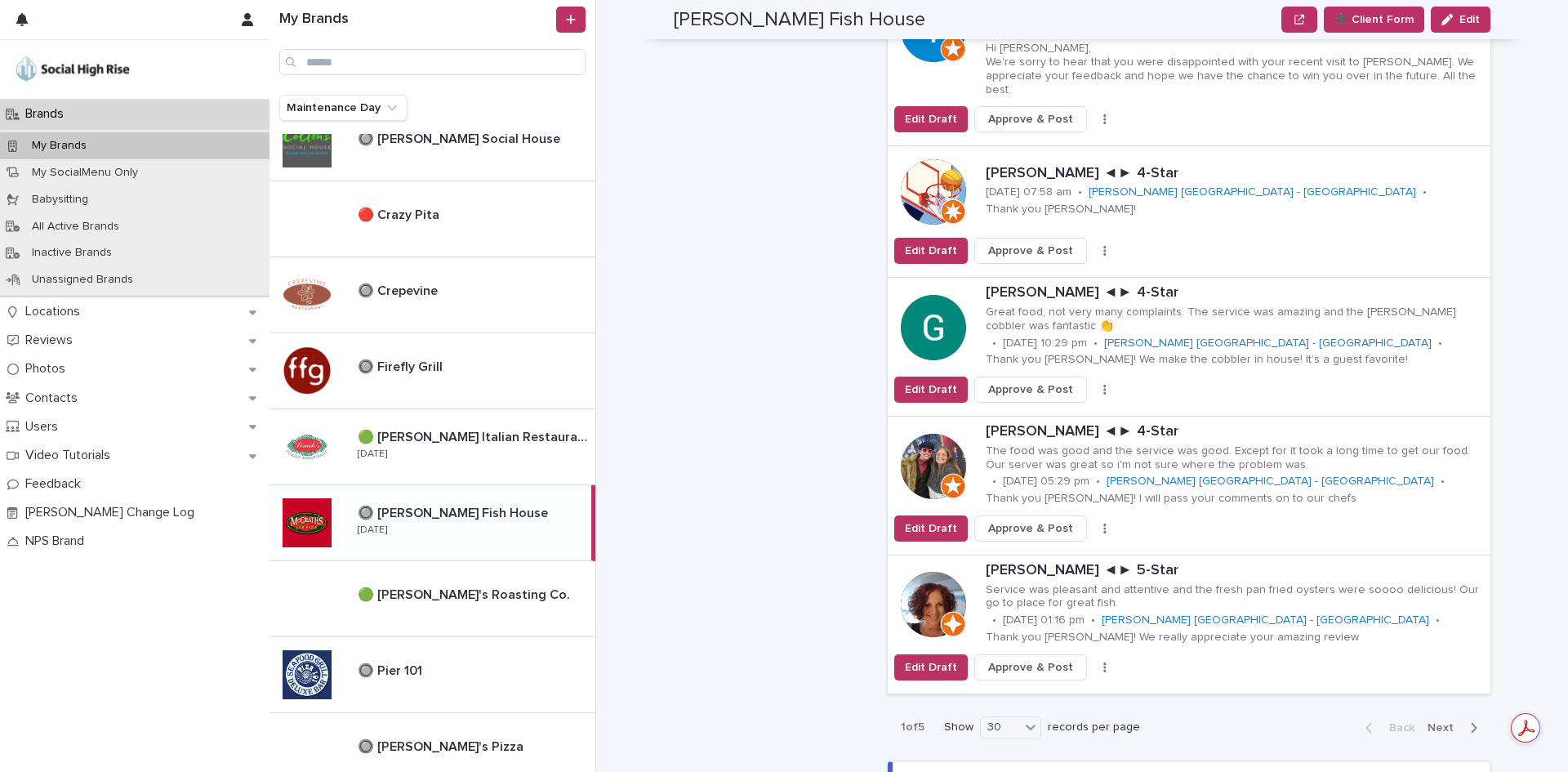
click at [1531, 409] on div "Brands My Brands [PERSON_NAME] Fish House ➕ Client Form Edit ➕ Client Form Edit…" at bounding box center [1091, 386] width 952 height 772
click at [1103, 662] on icon "button" at bounding box center [1105, 668] width 3 height 12
click at [1050, 687] on button "Skip Reply" at bounding box center [1044, 700] width 108 height 26
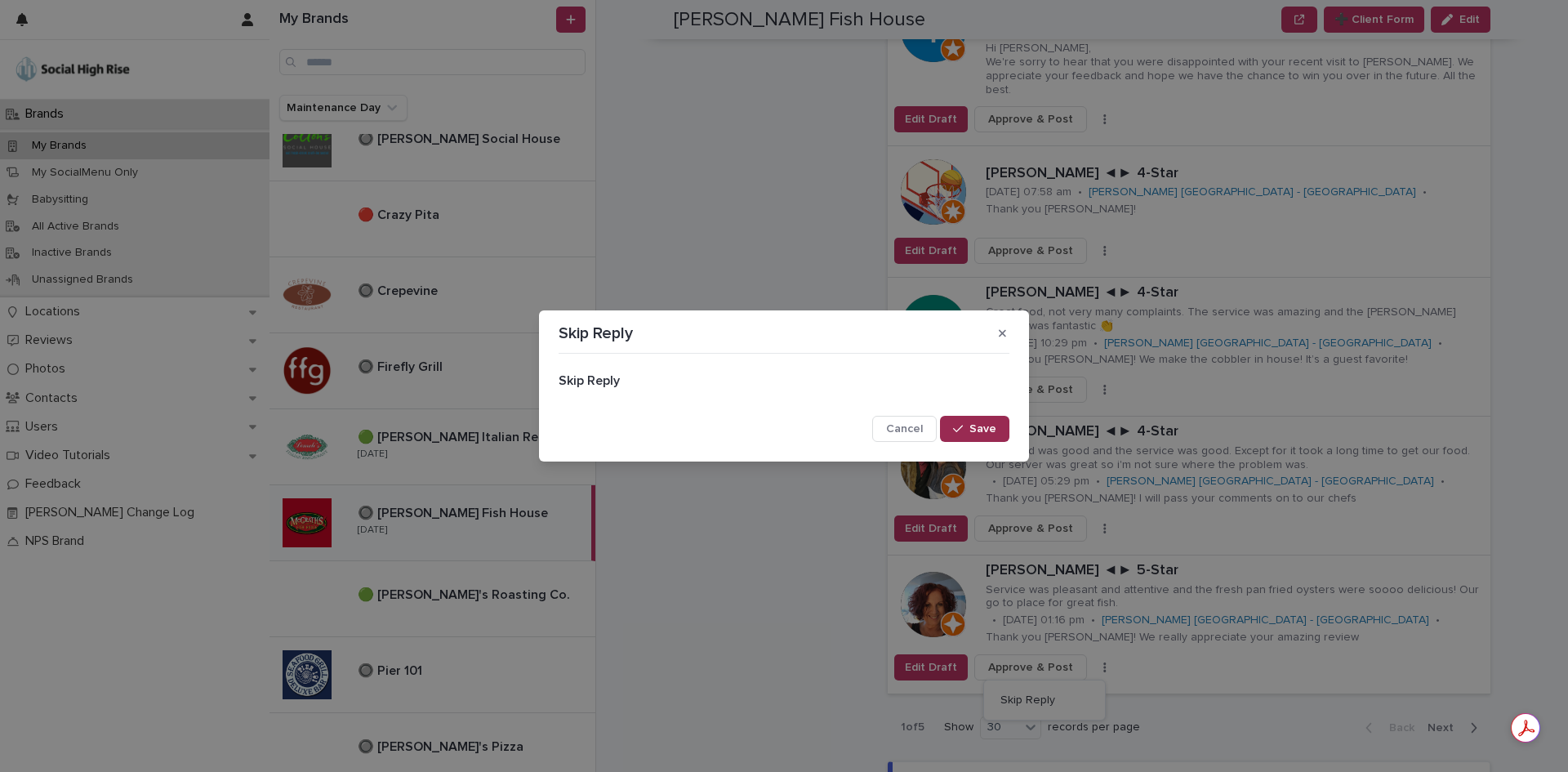
click at [983, 434] on span "Save" at bounding box center [982, 429] width 27 height 12
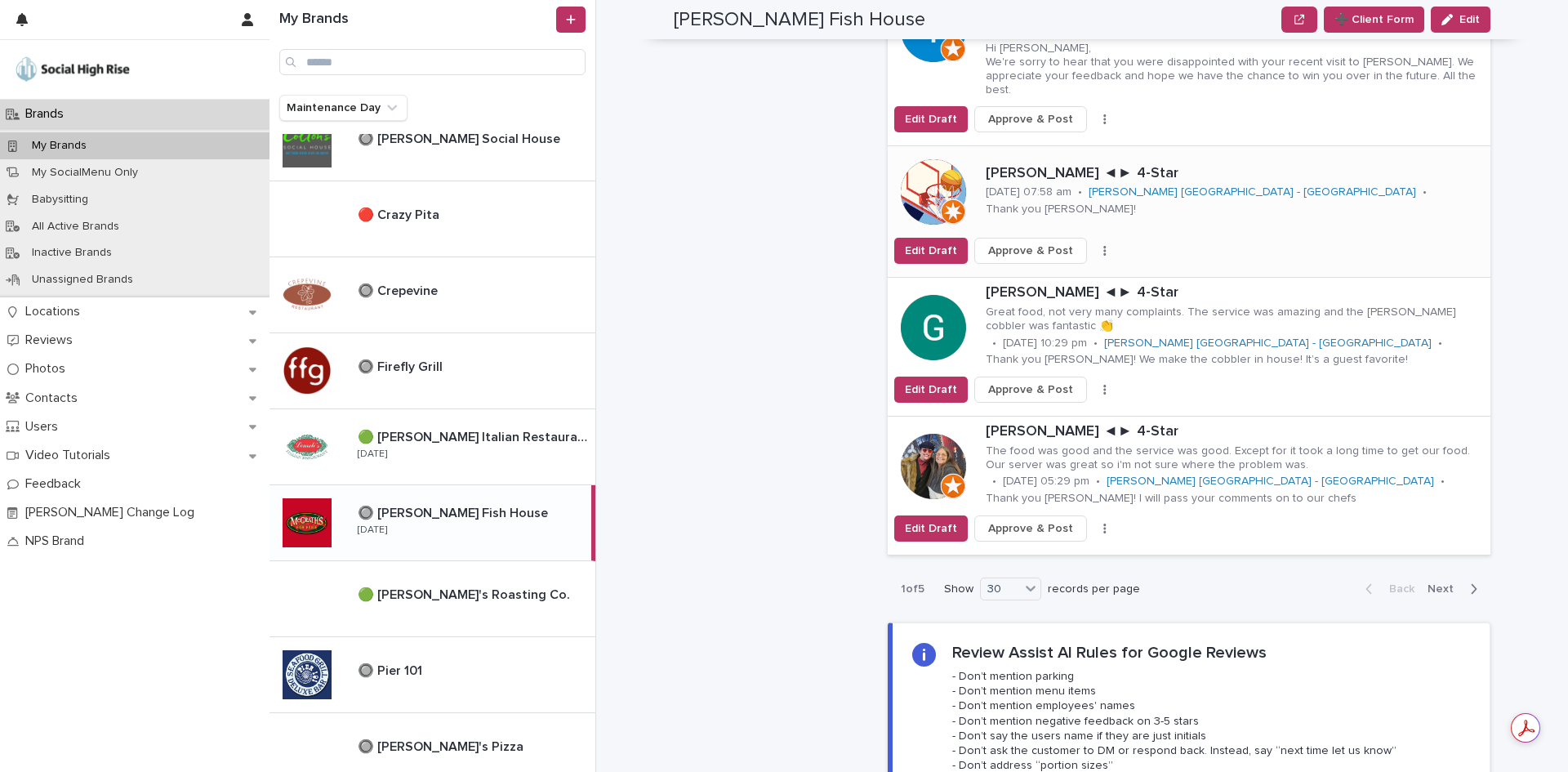
click at [1093, 245] on button "button" at bounding box center [1105, 251] width 23 height 12
click at [1066, 270] on button "Skip Reply" at bounding box center [1044, 284] width 108 height 26
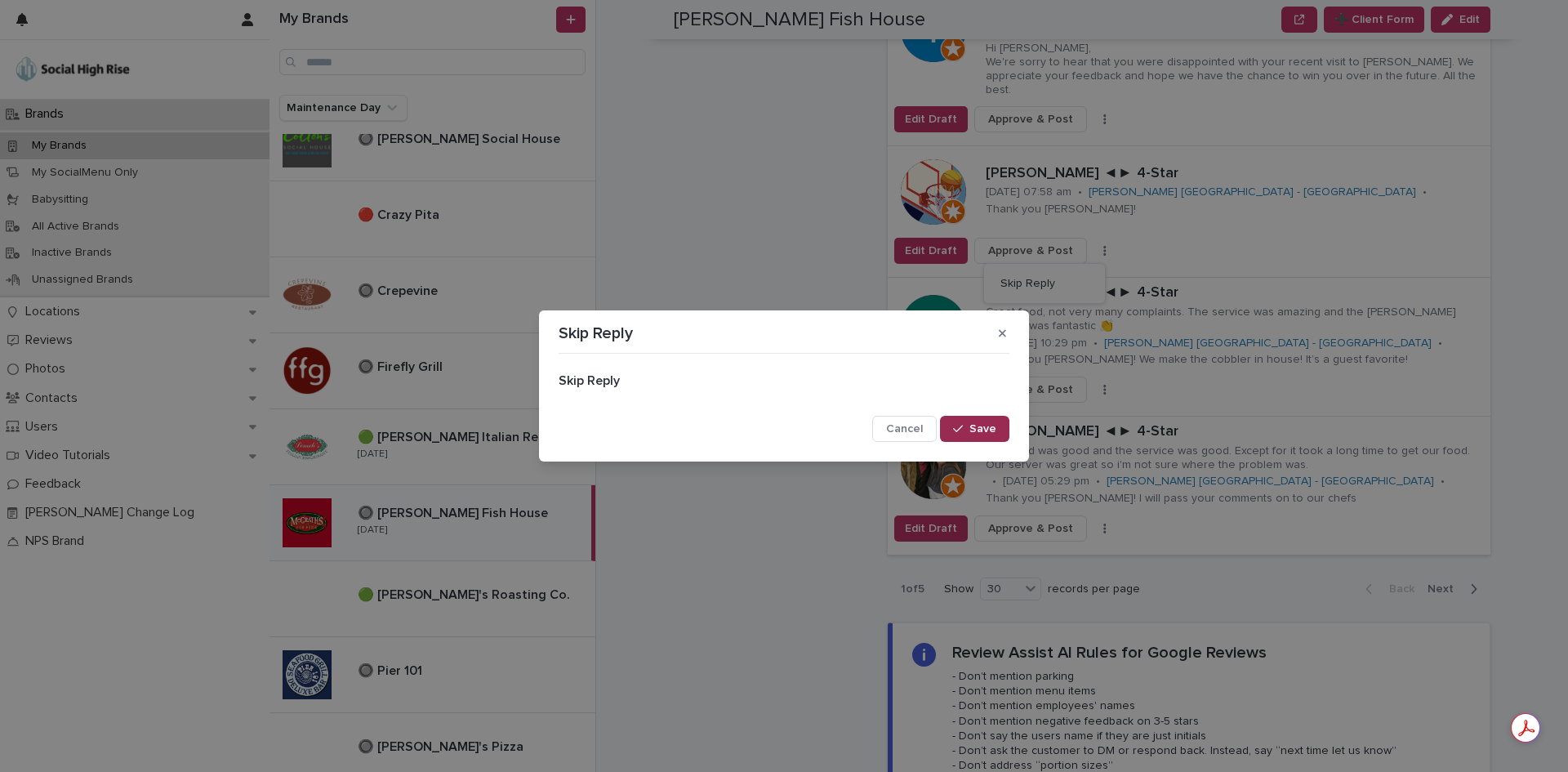
click at [1001, 425] on button "Save" at bounding box center [975, 429] width 69 height 26
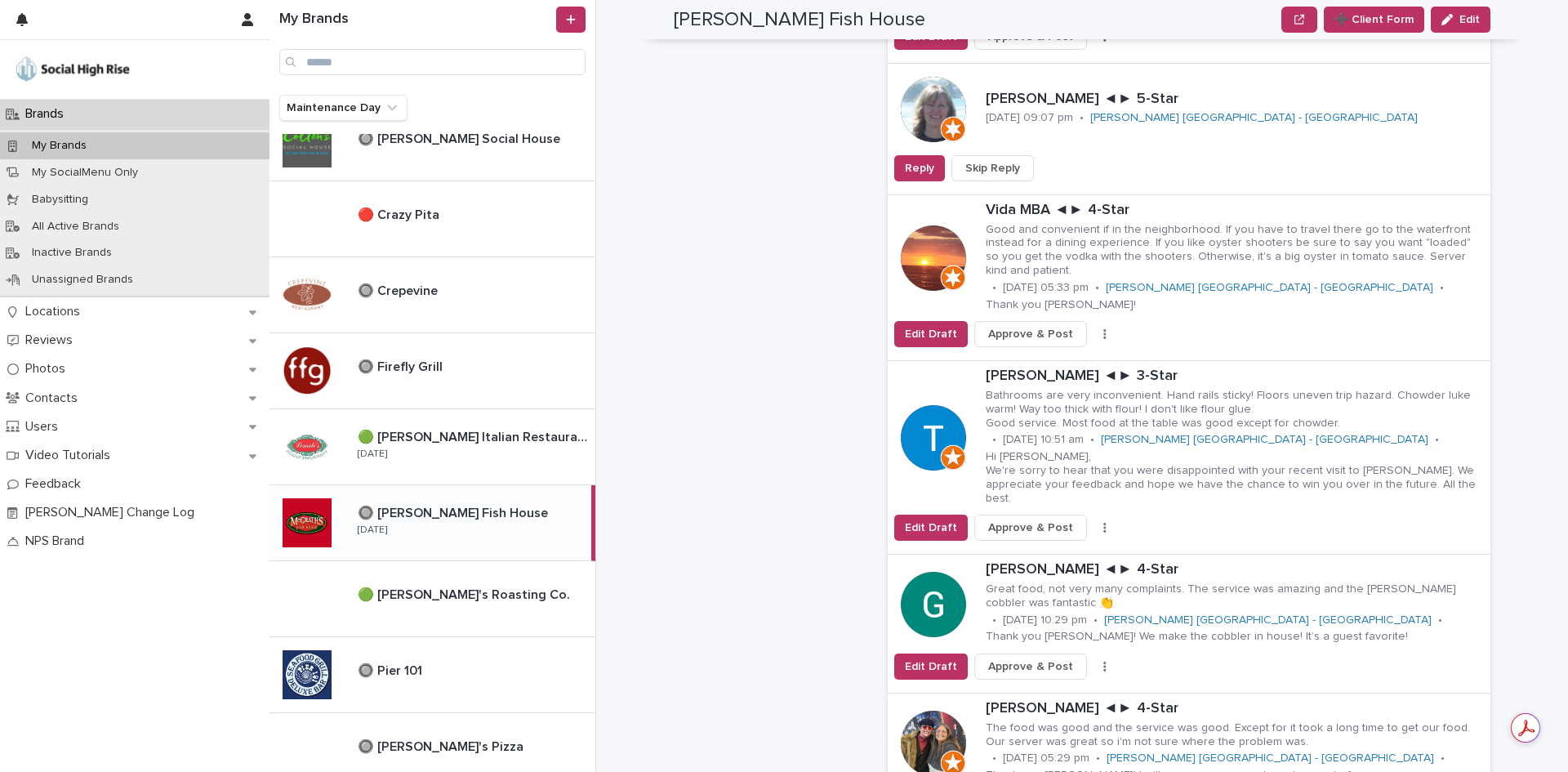
scroll to position [3676, 0]
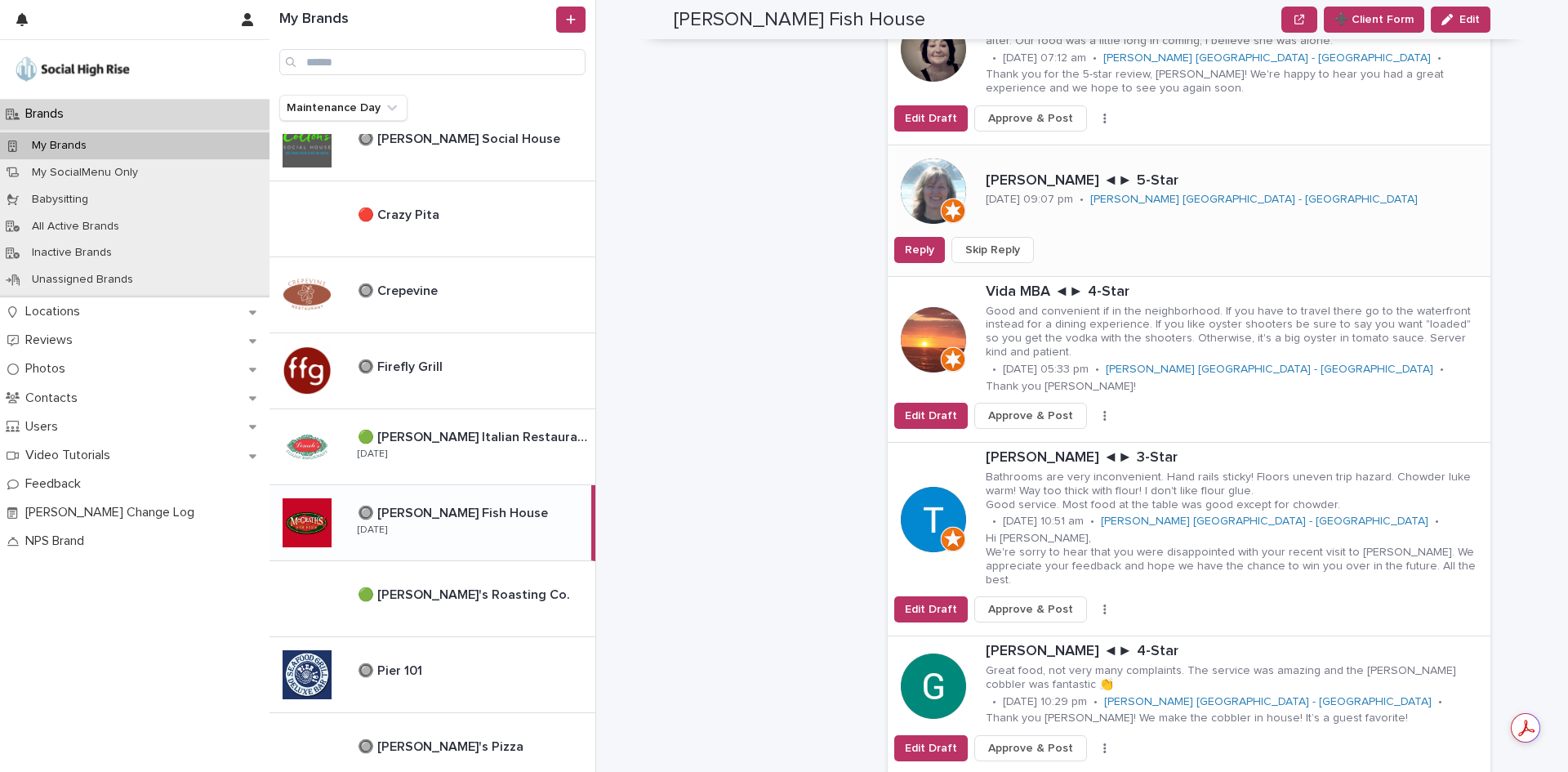
click at [1003, 242] on span "Skip Reply" at bounding box center [992, 250] width 55 height 16
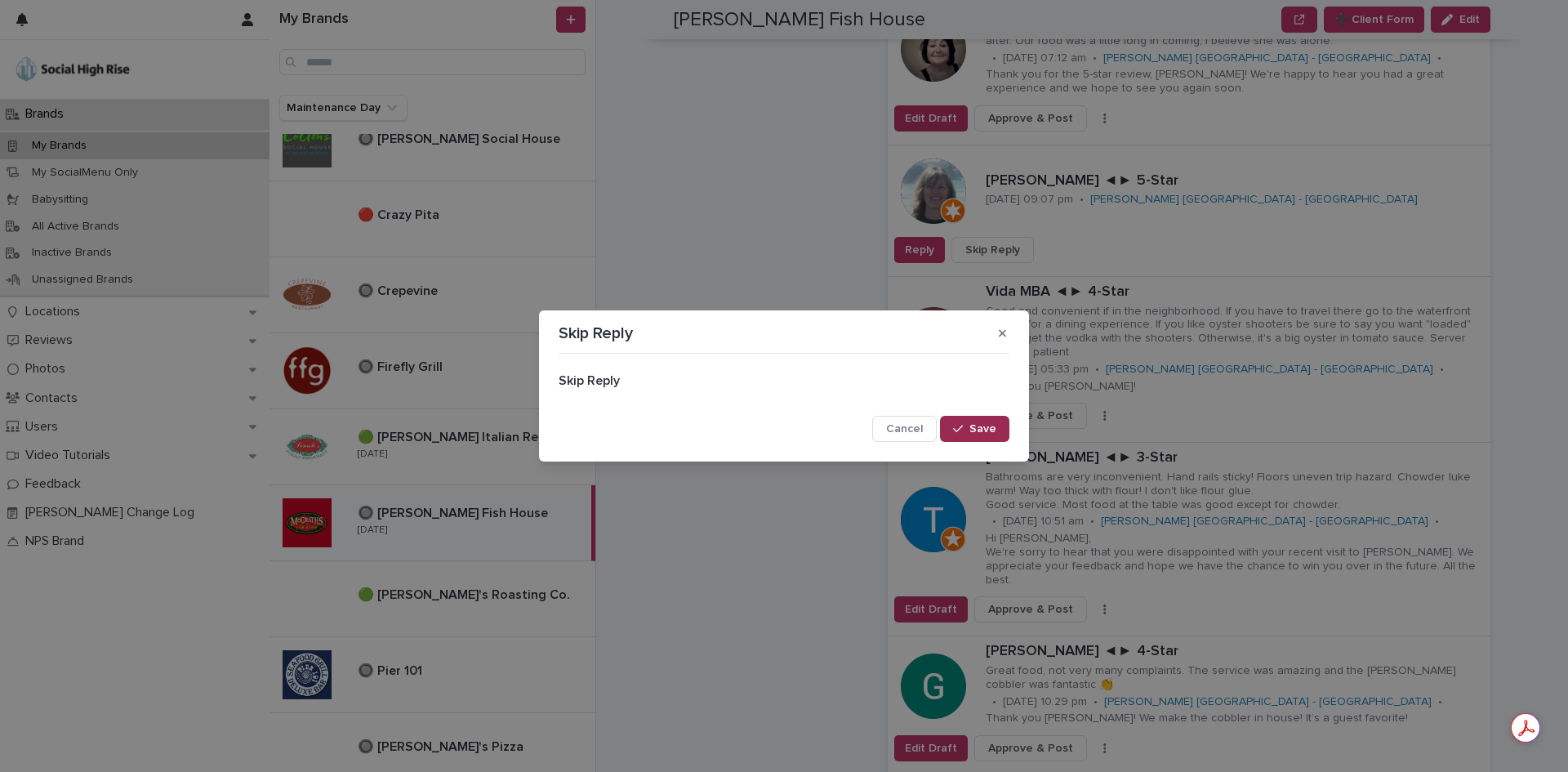
click at [997, 425] on button "Save" at bounding box center [975, 429] width 69 height 26
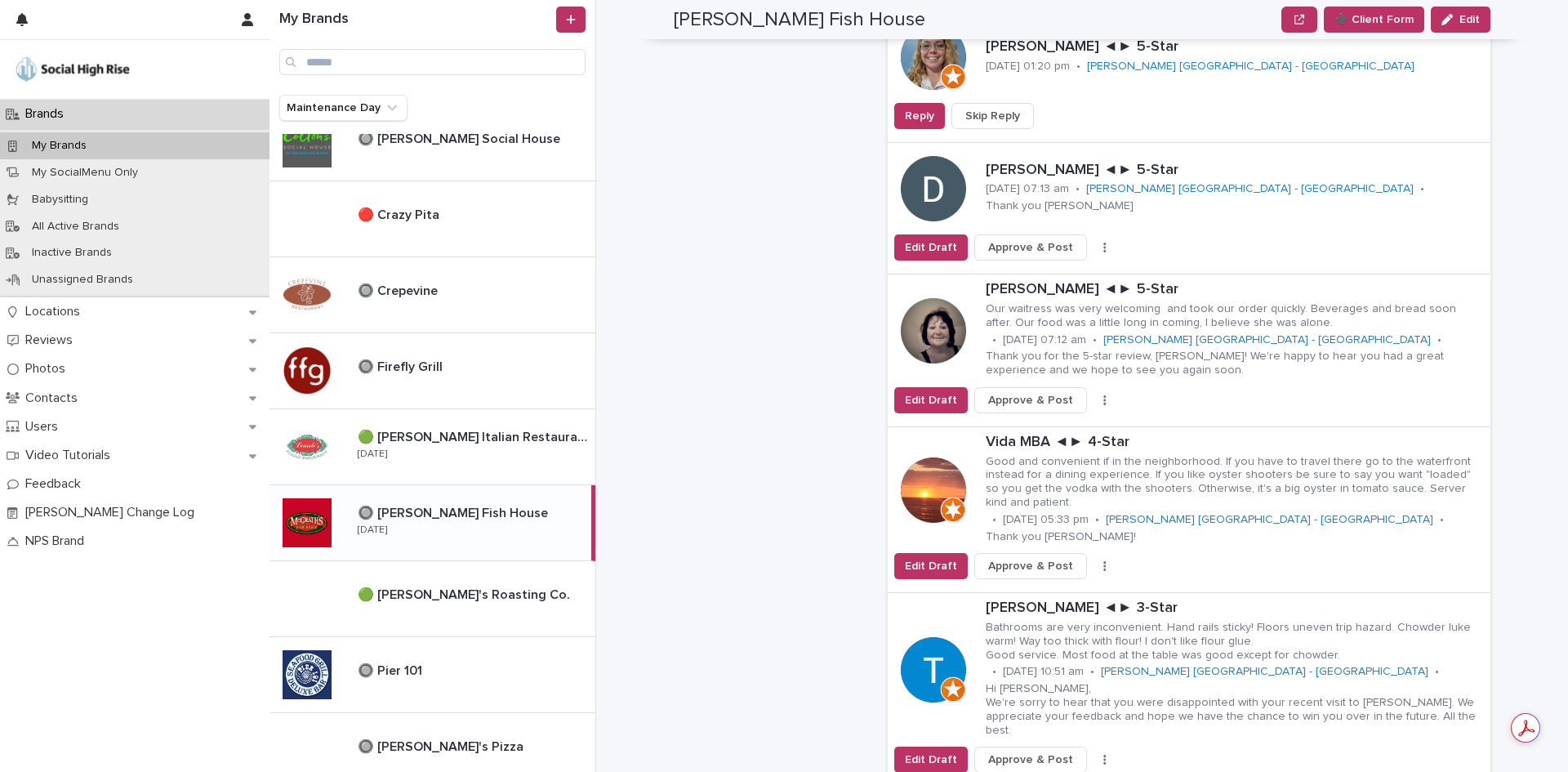
scroll to position [3349, 0]
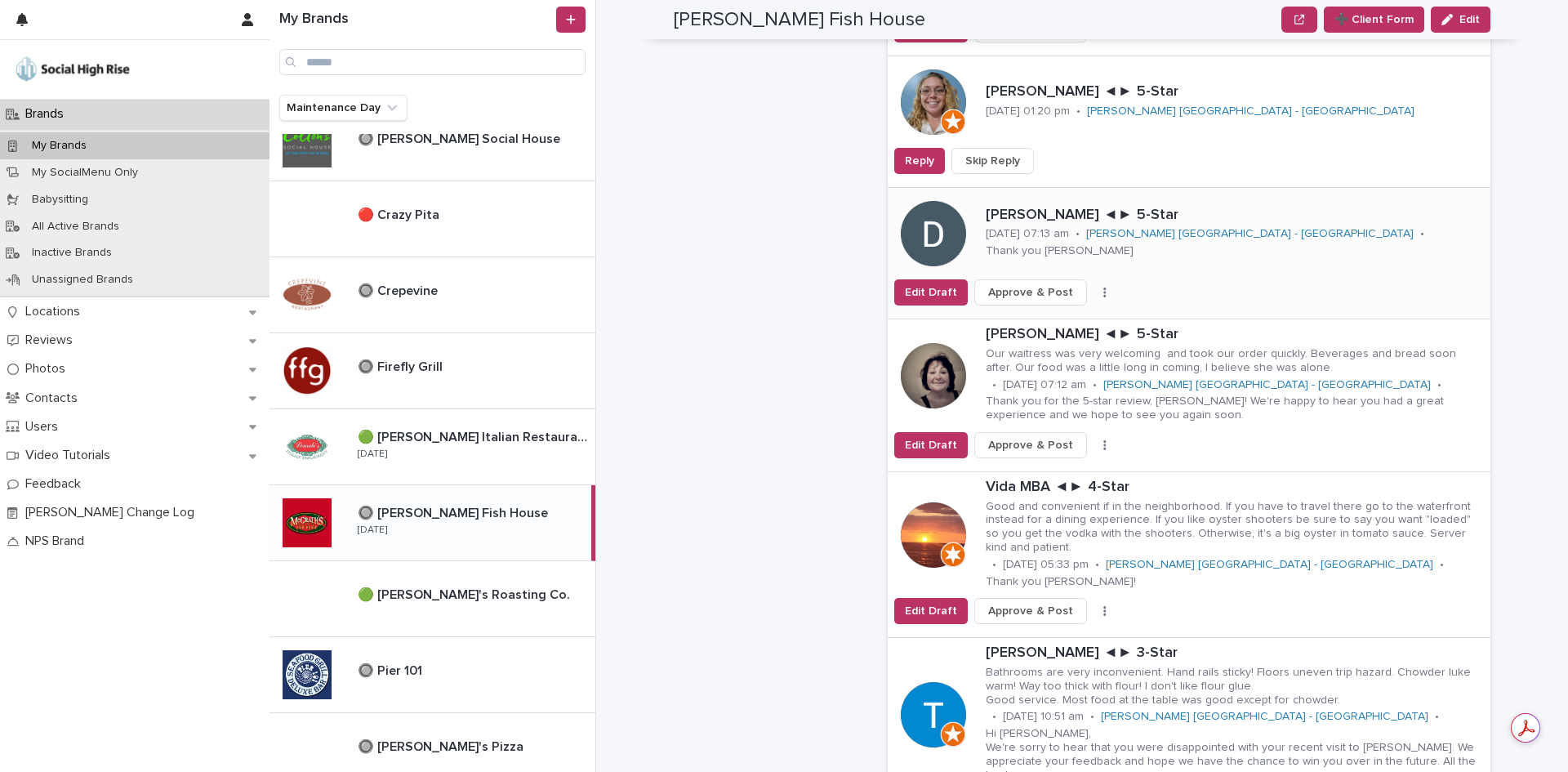
click at [1093, 287] on button "button" at bounding box center [1105, 293] width 23 height 12
click at [1081, 312] on button "Skip Reply" at bounding box center [1044, 326] width 108 height 26
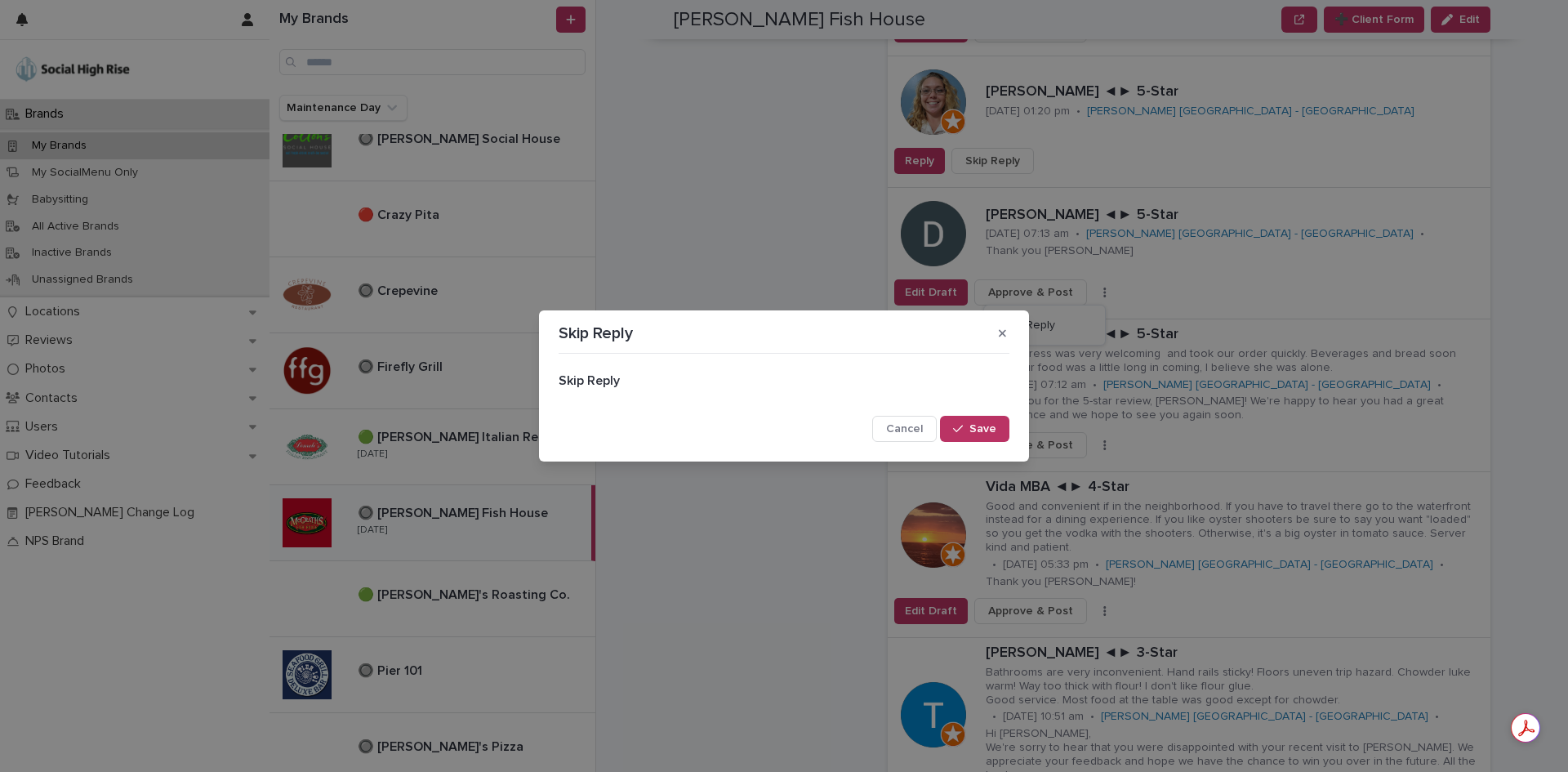
click at [1000, 423] on button "Save" at bounding box center [975, 429] width 69 height 26
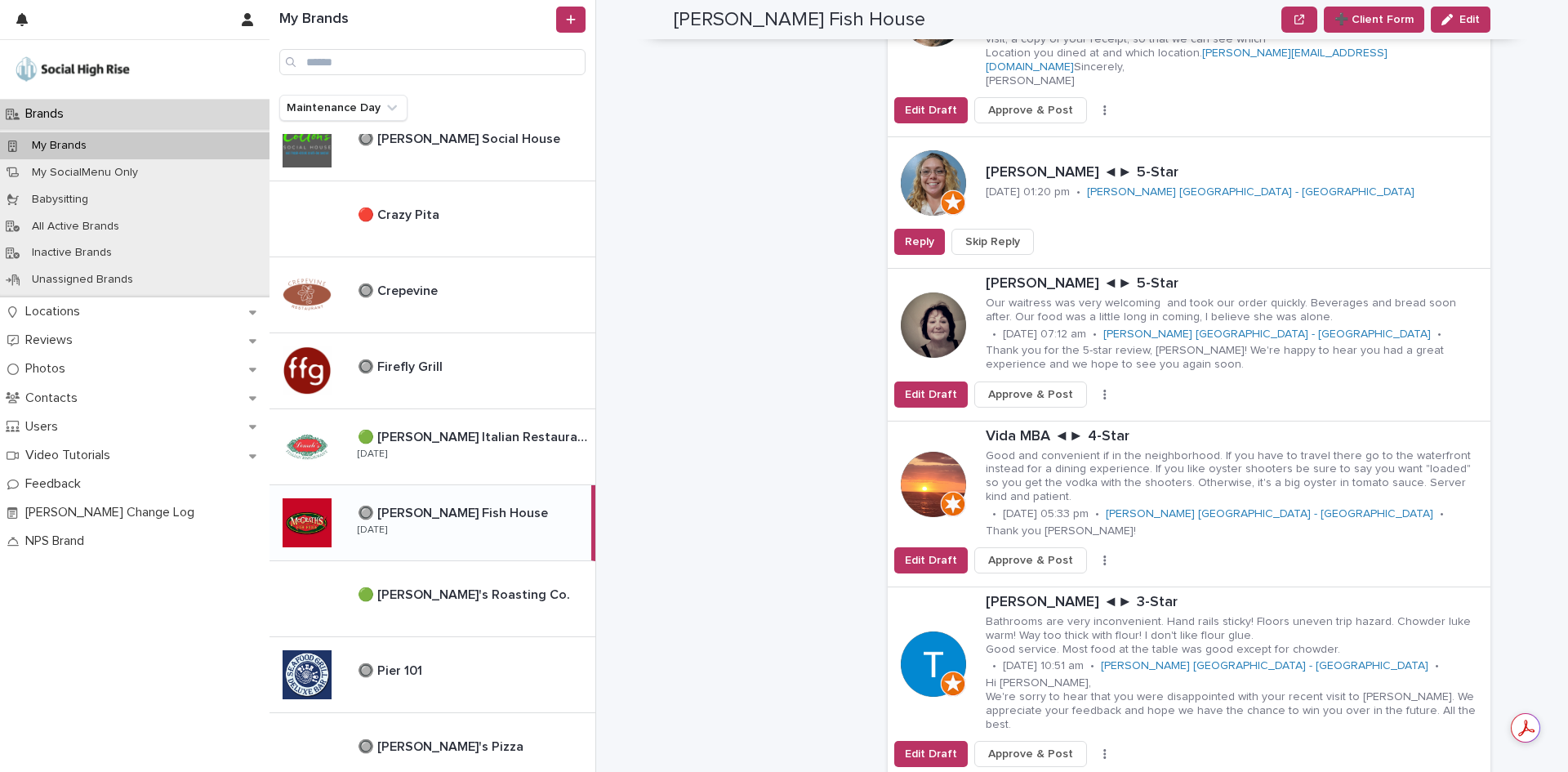
scroll to position [3104, 0]
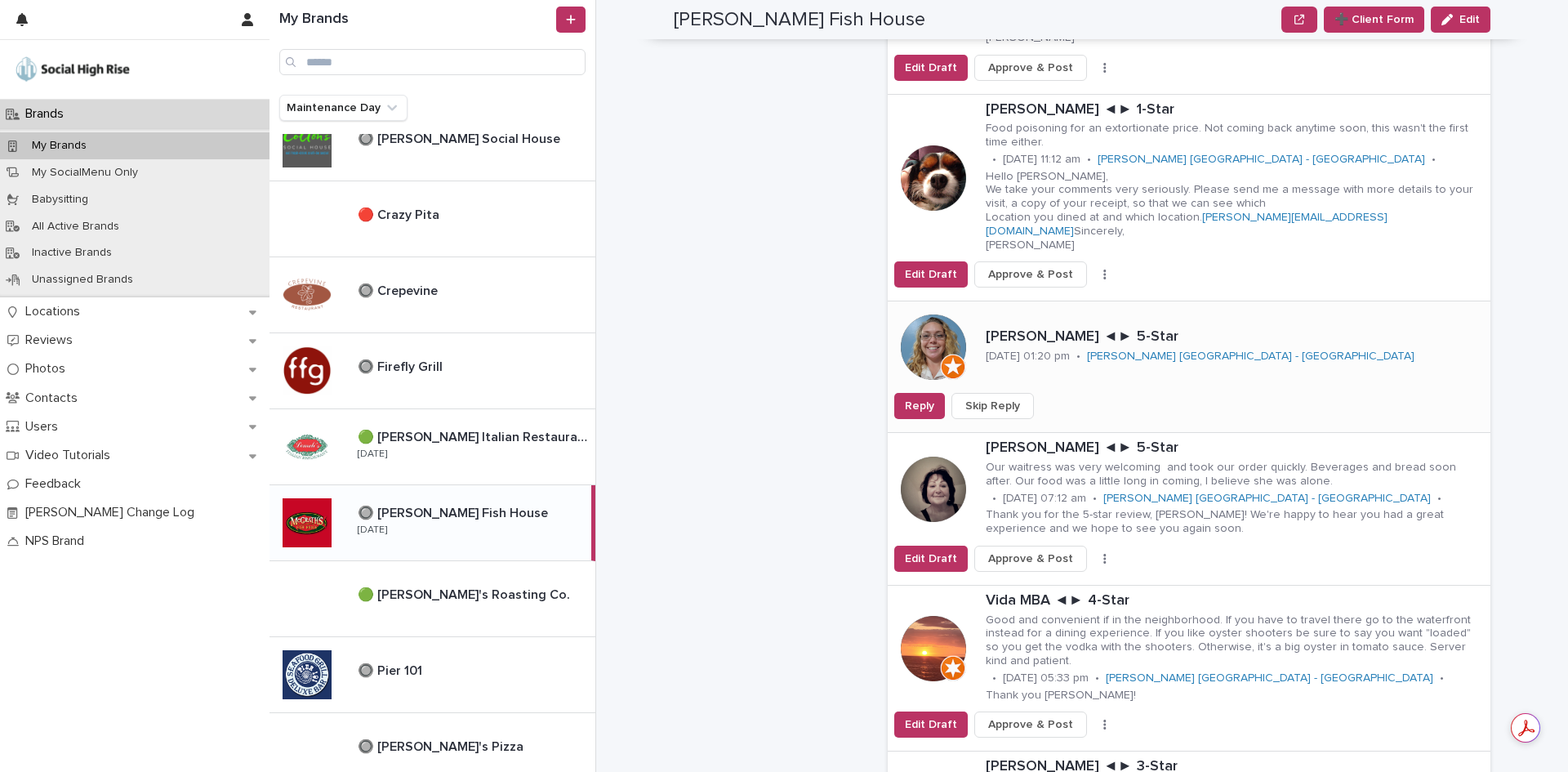
click at [998, 398] on span "Skip Reply" at bounding box center [992, 406] width 55 height 16
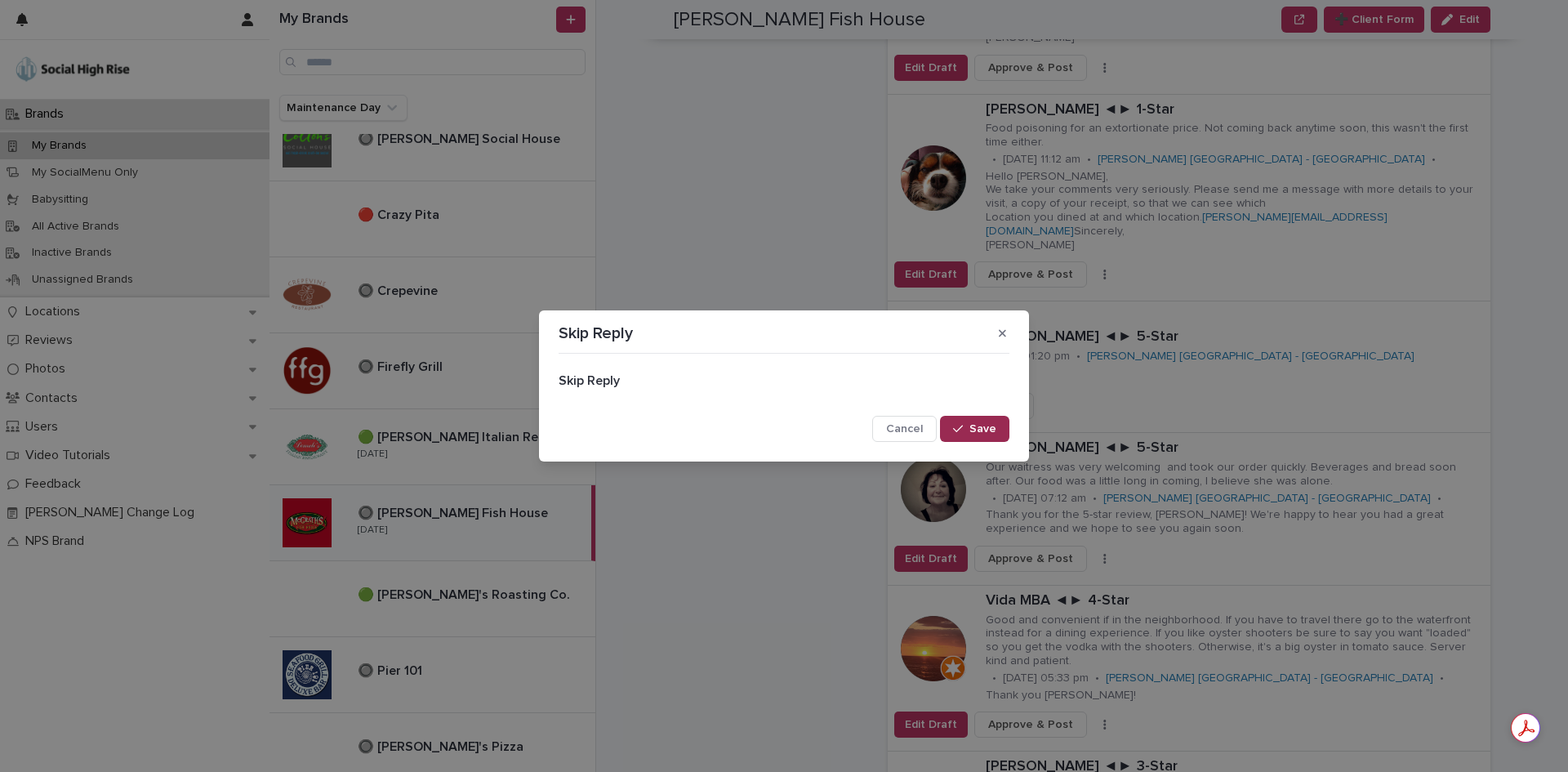
click at [991, 431] on span "Save" at bounding box center [982, 429] width 27 height 12
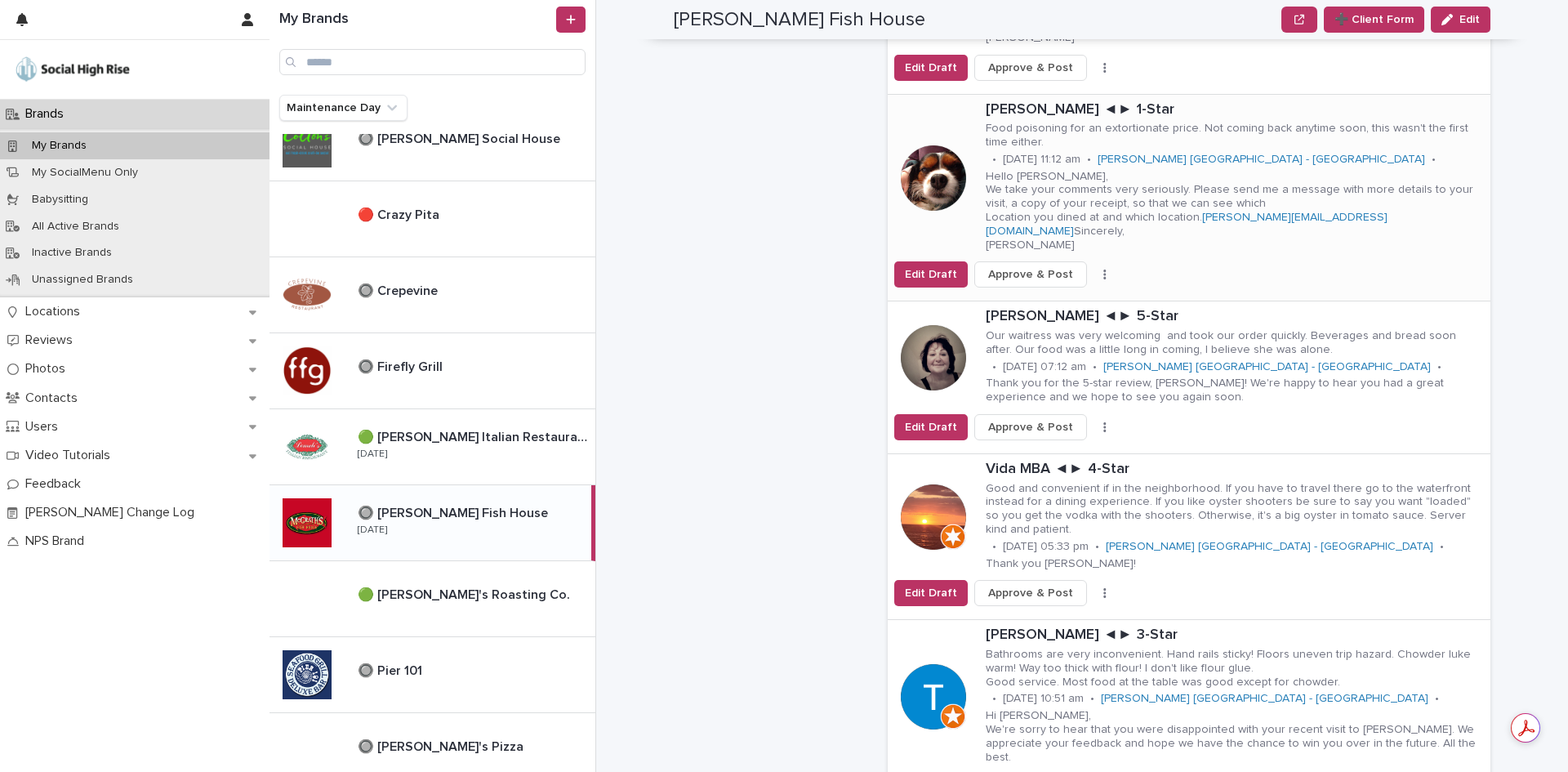
click at [1103, 269] on icon "button" at bounding box center [1105, 275] width 3 height 12
click at [1074, 309] on button "Skip Reply" at bounding box center [1044, 322] width 108 height 26
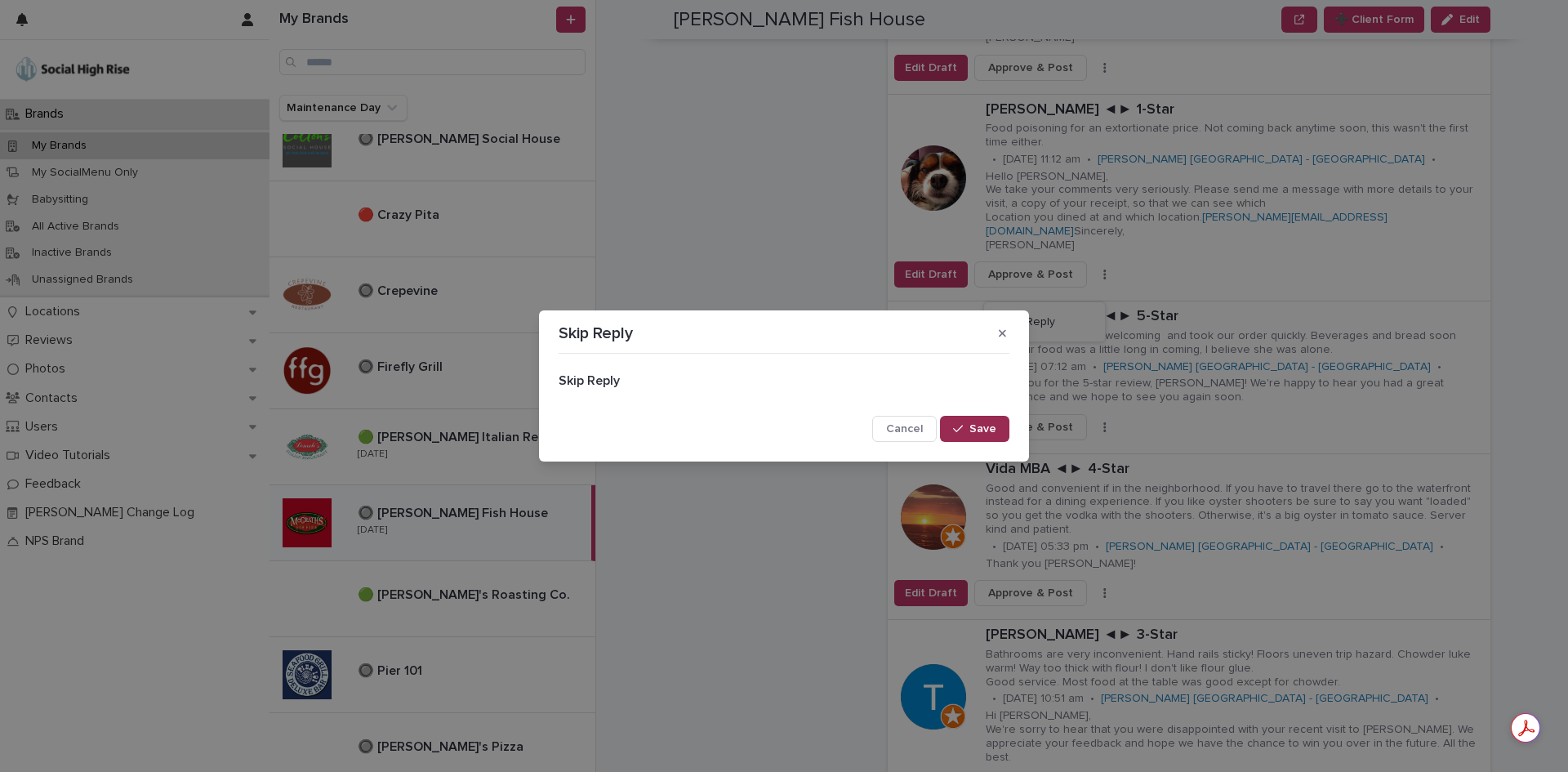
click at [987, 424] on span "Save" at bounding box center [982, 429] width 27 height 12
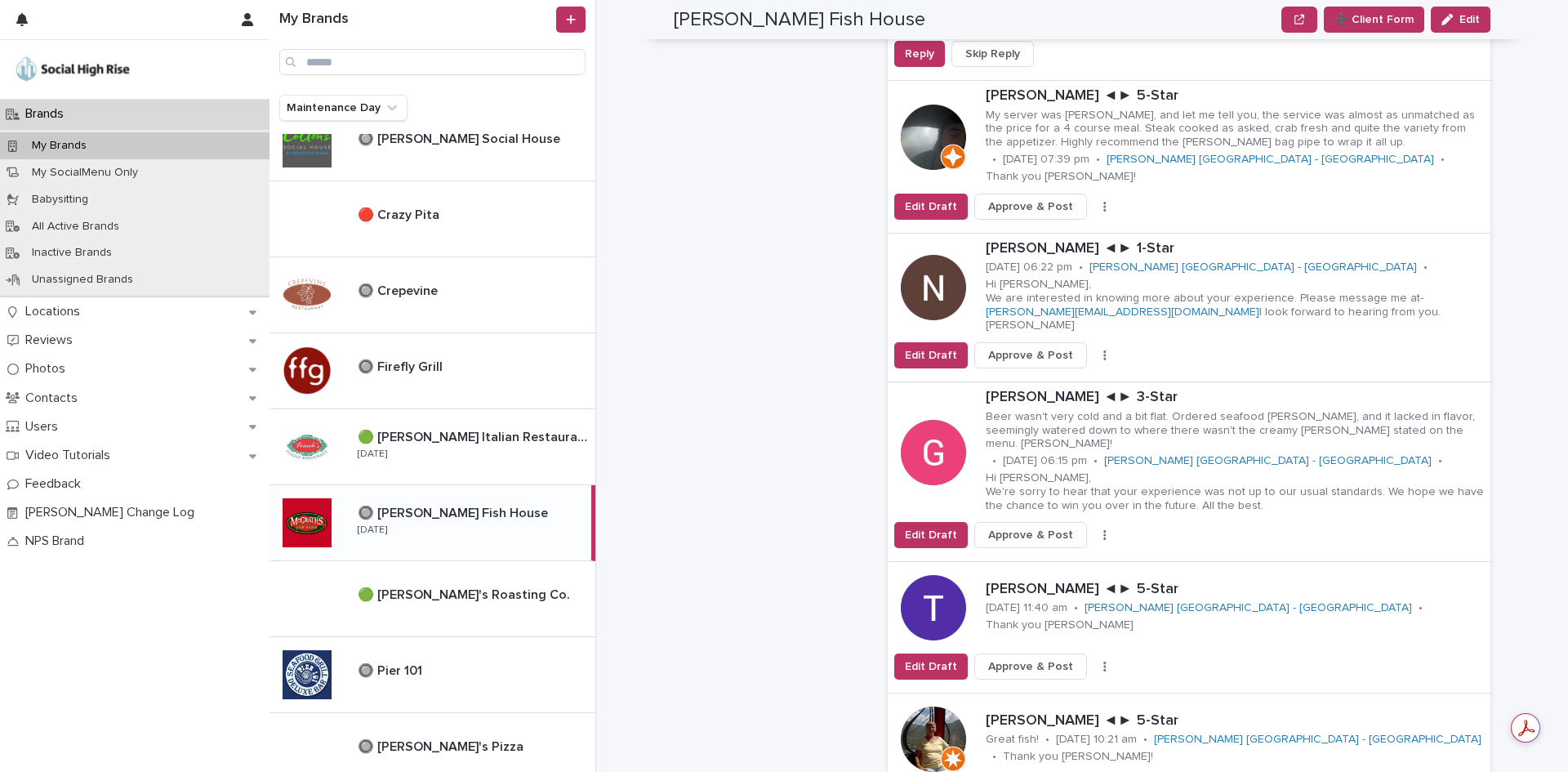
scroll to position [2206, 0]
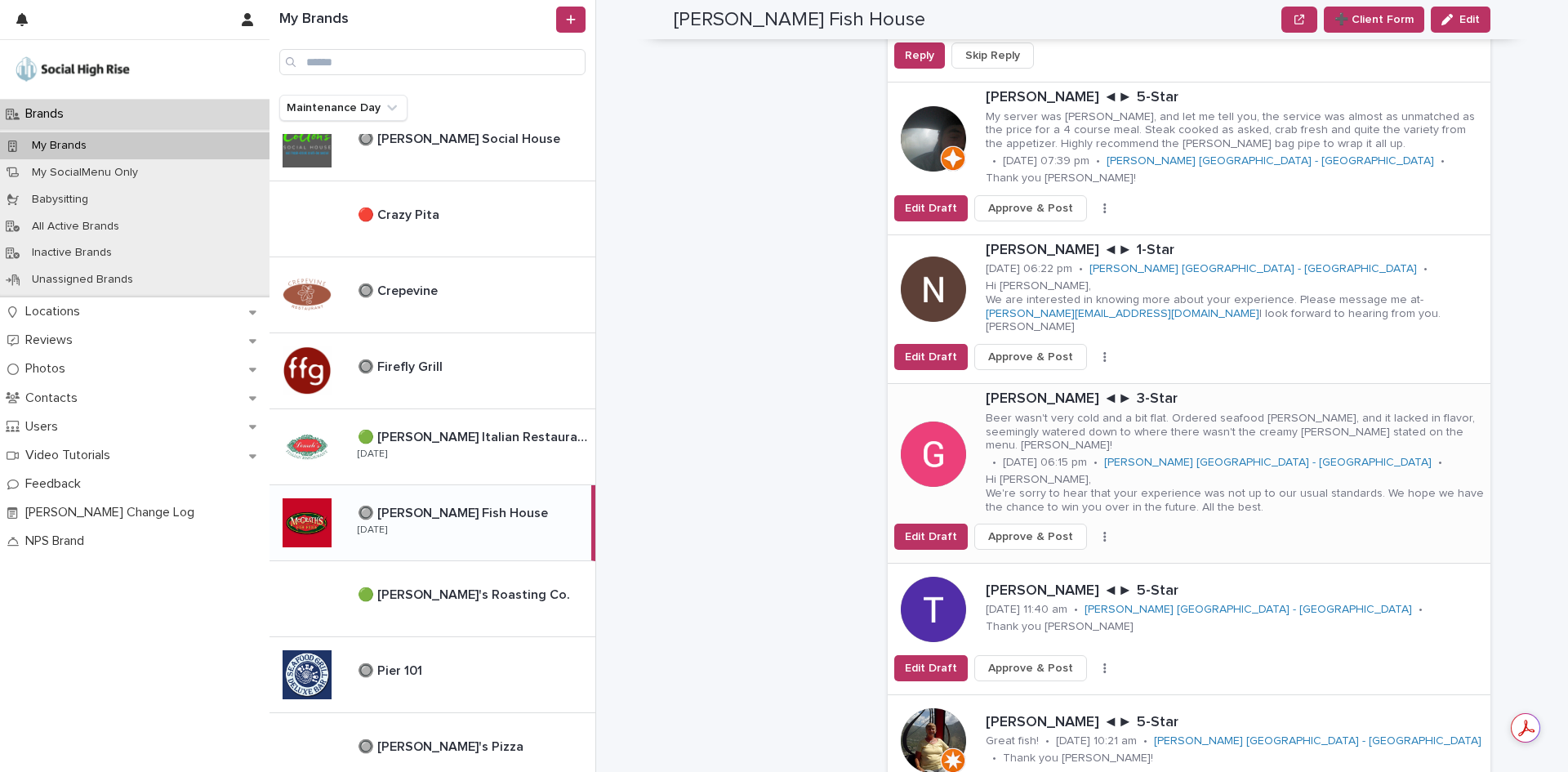
click at [1103, 531] on icon "button" at bounding box center [1105, 537] width 3 height 12
click at [1072, 543] on button "Skip Reply" at bounding box center [1044, 556] width 108 height 26
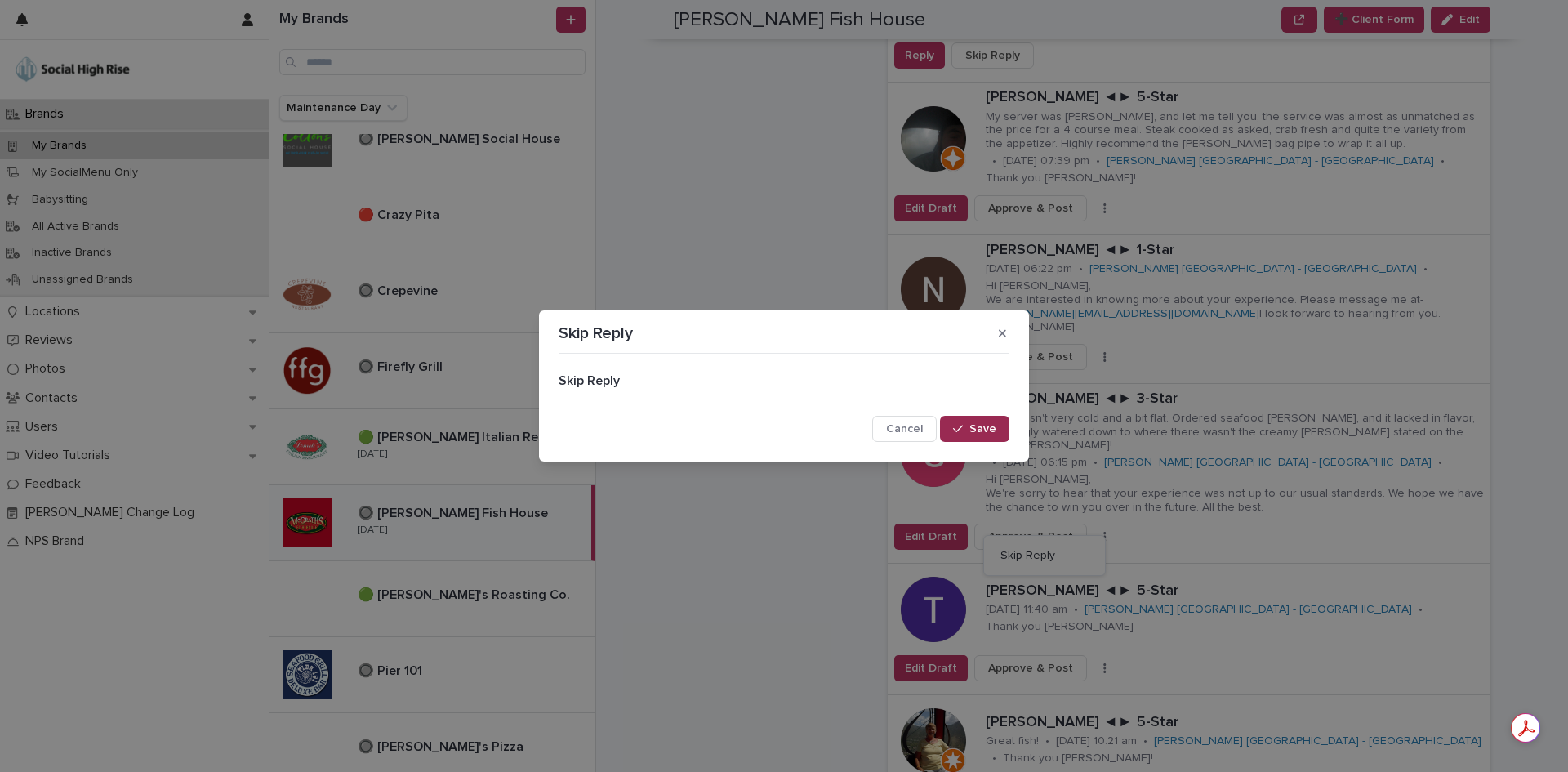
click at [991, 428] on span "Save" at bounding box center [982, 429] width 27 height 12
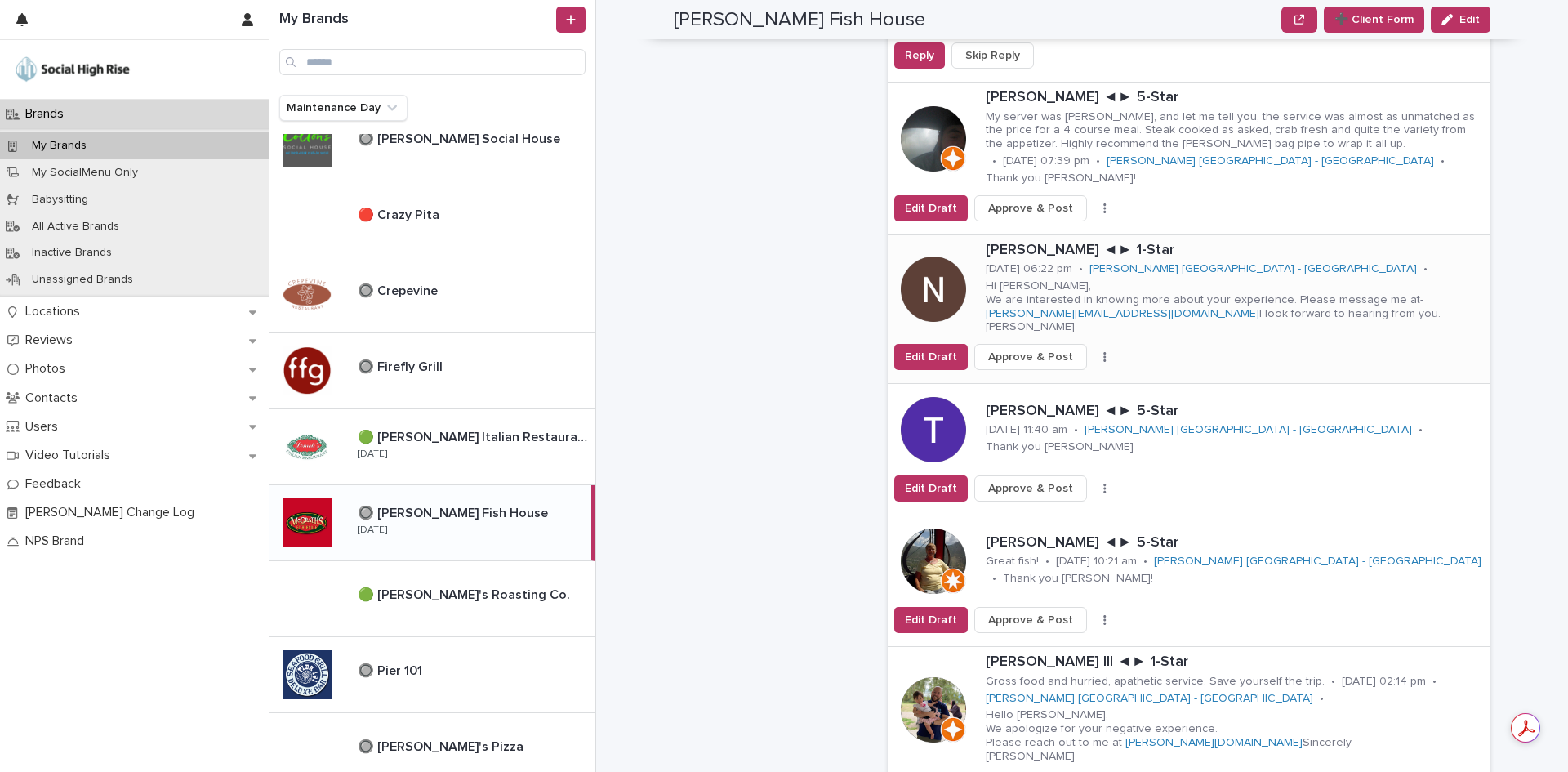
click at [1093, 351] on button "button" at bounding box center [1105, 357] width 23 height 12
click at [1064, 391] on button "Skip Reply" at bounding box center [1044, 404] width 108 height 26
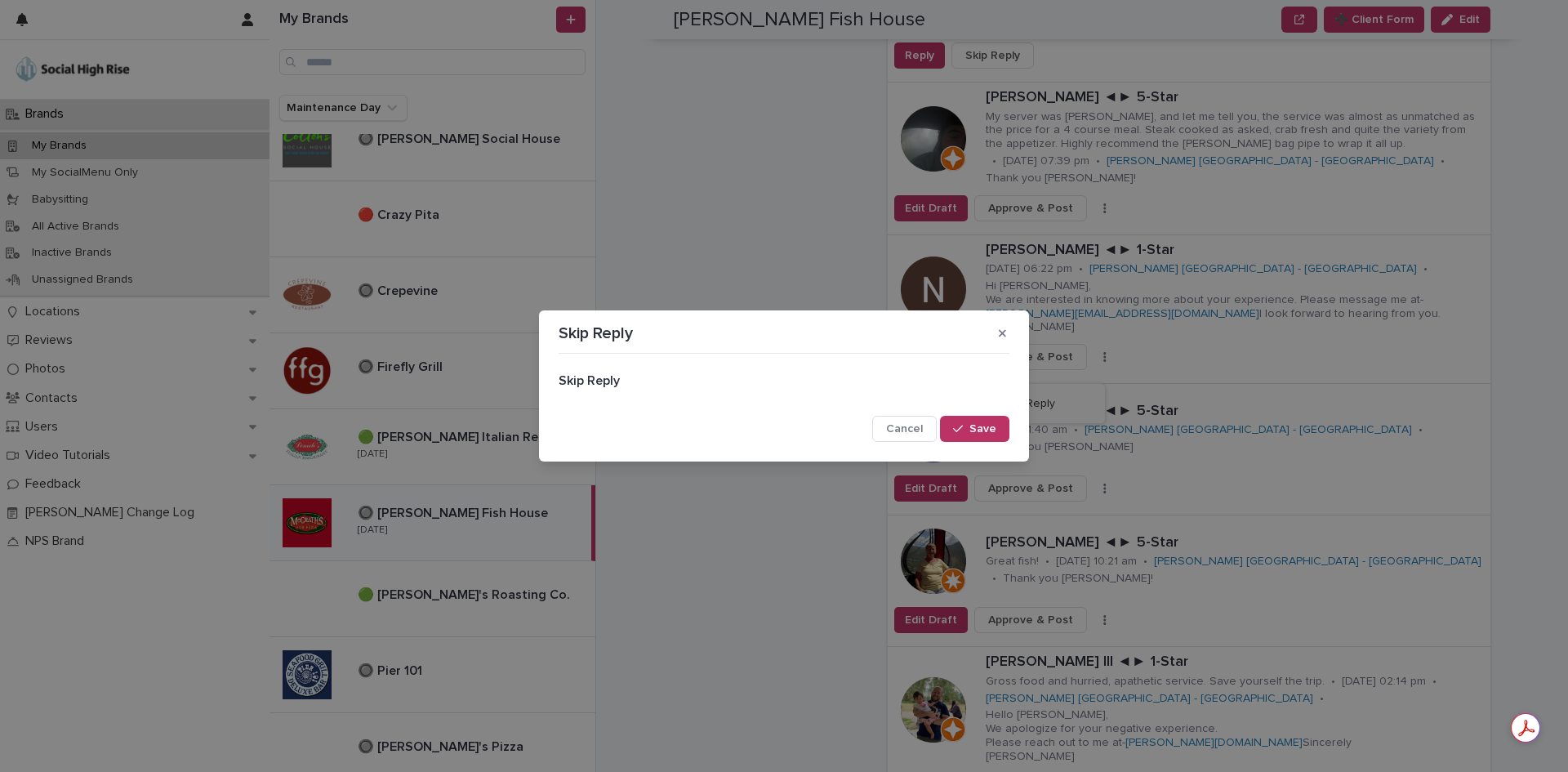
click at [971, 431] on span "Save" at bounding box center [982, 429] width 27 height 12
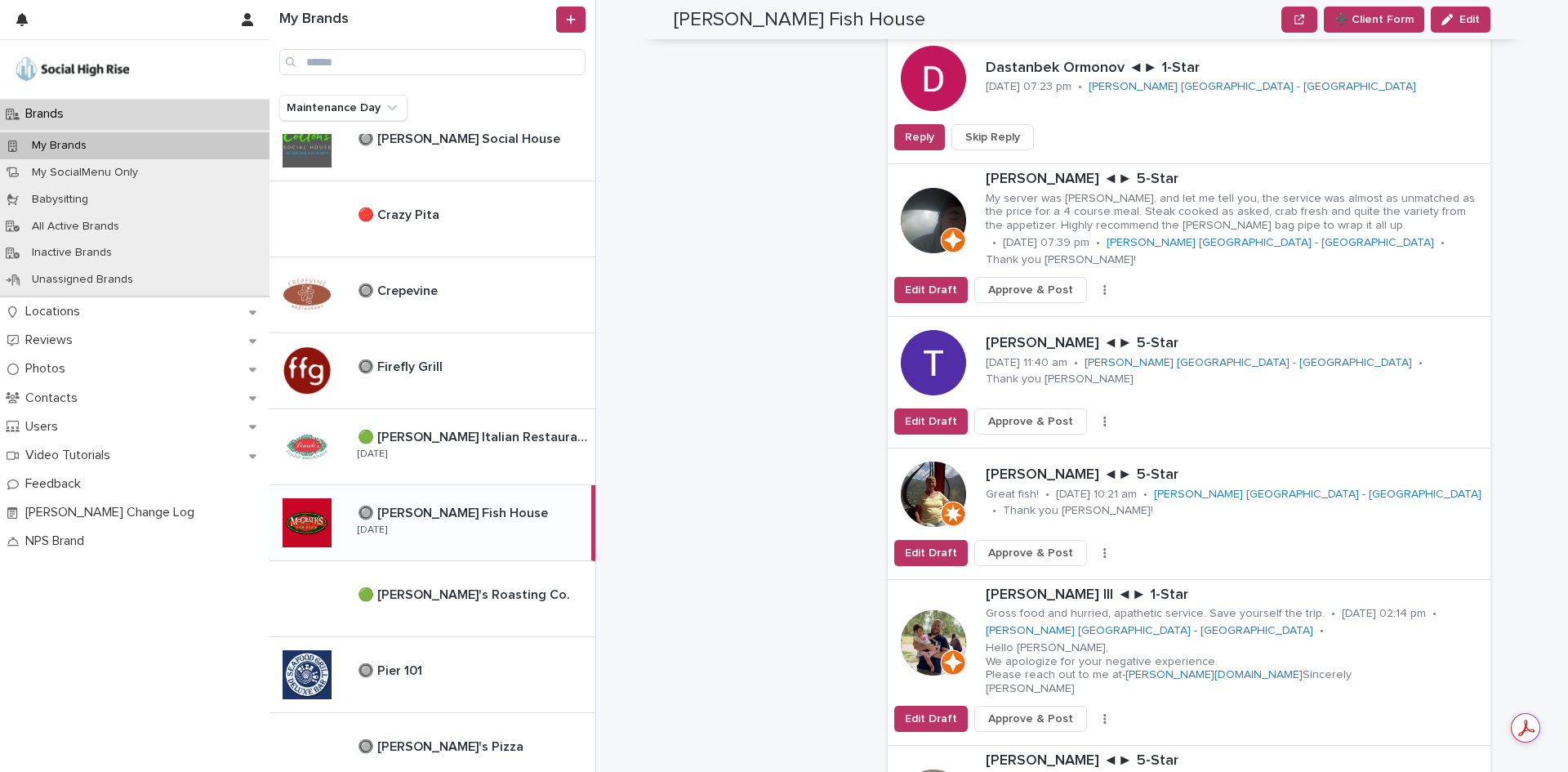
scroll to position [1961, 0]
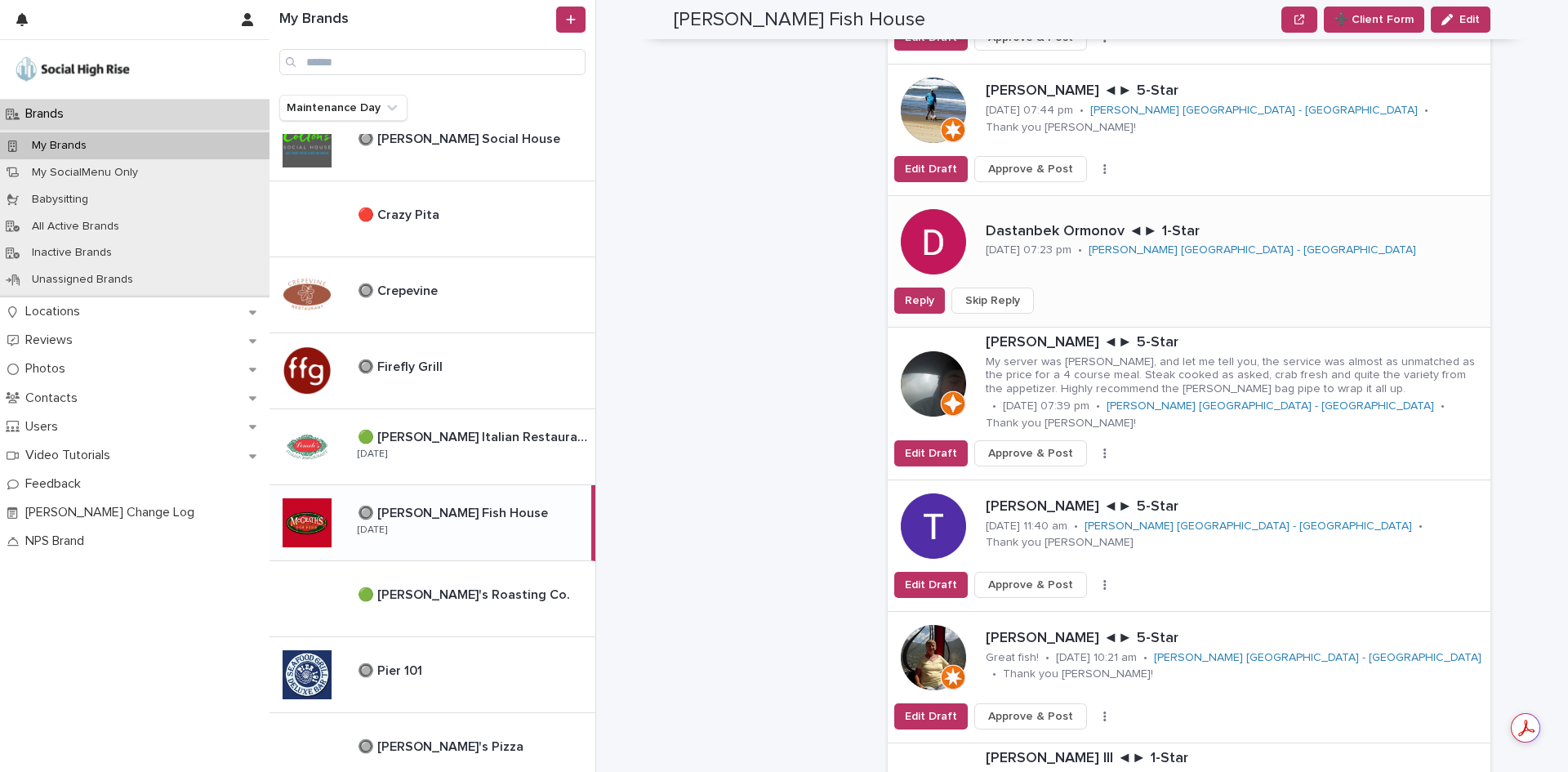
click at [976, 293] on span "Skip Reply" at bounding box center [992, 301] width 55 height 16
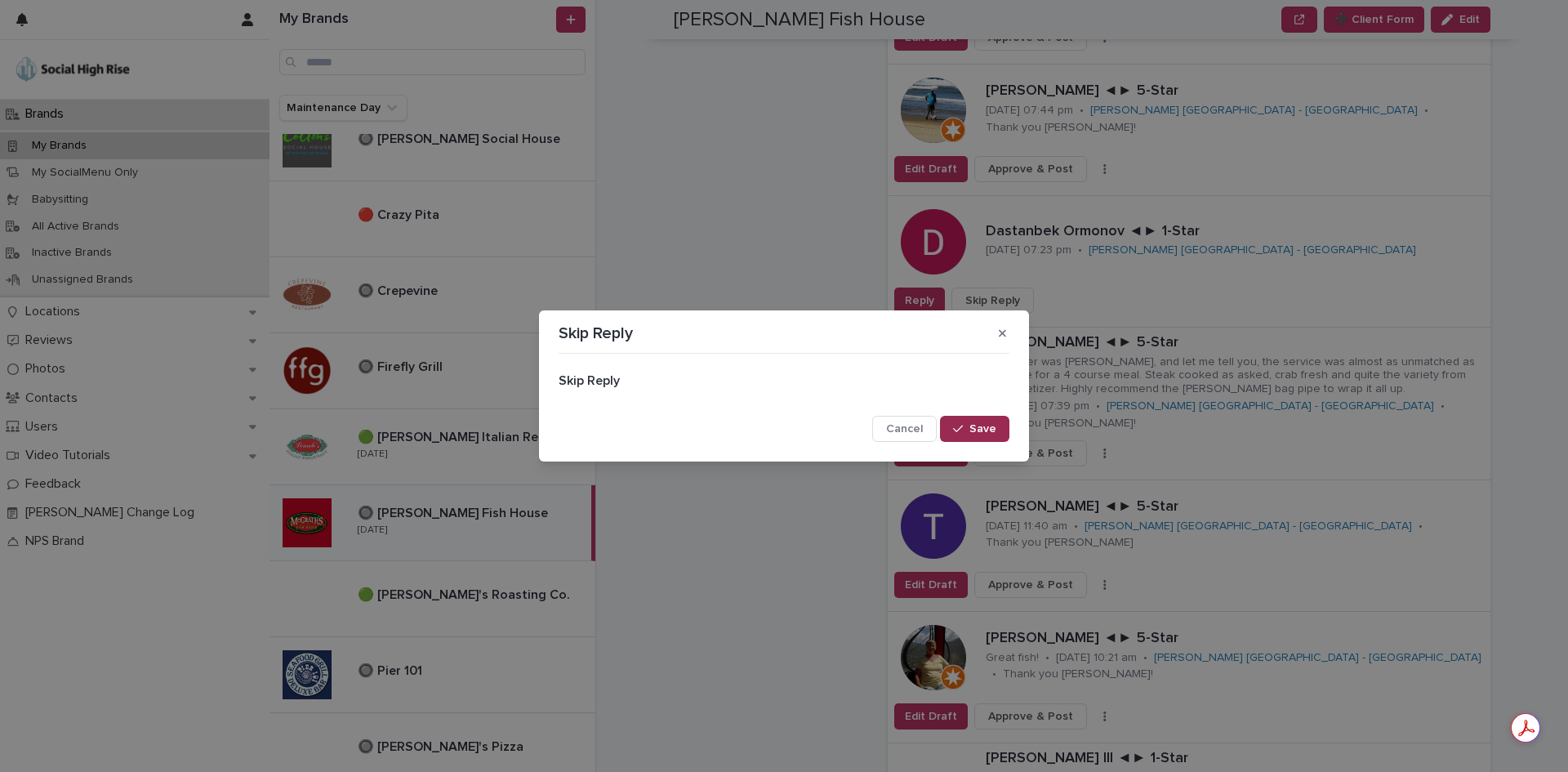
click at [980, 420] on button "Save" at bounding box center [975, 429] width 69 height 26
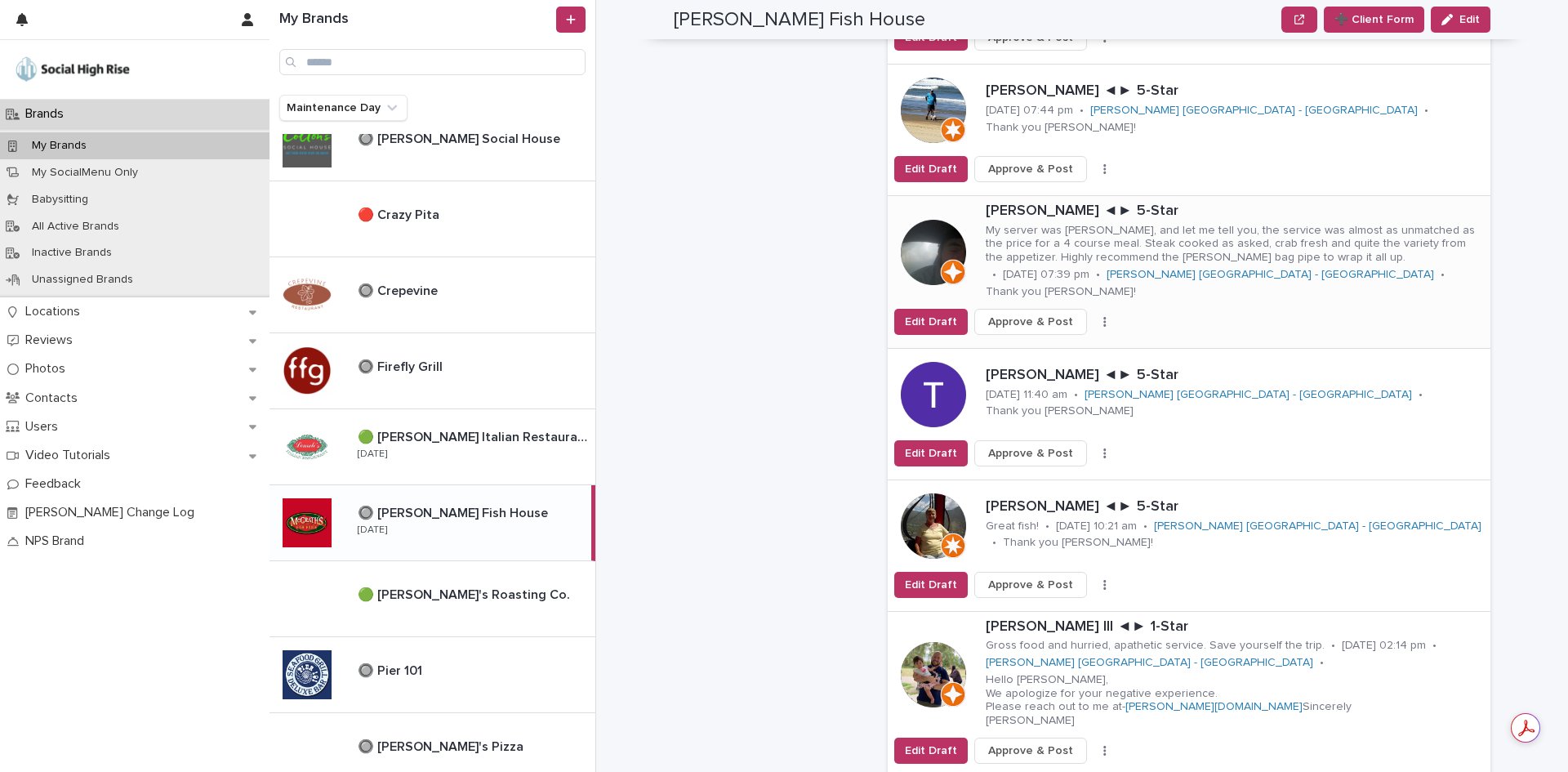
click at [1094, 317] on button "button" at bounding box center [1105, 322] width 23 height 12
click at [1066, 324] on button "Skip Reply" at bounding box center [1044, 337] width 108 height 26
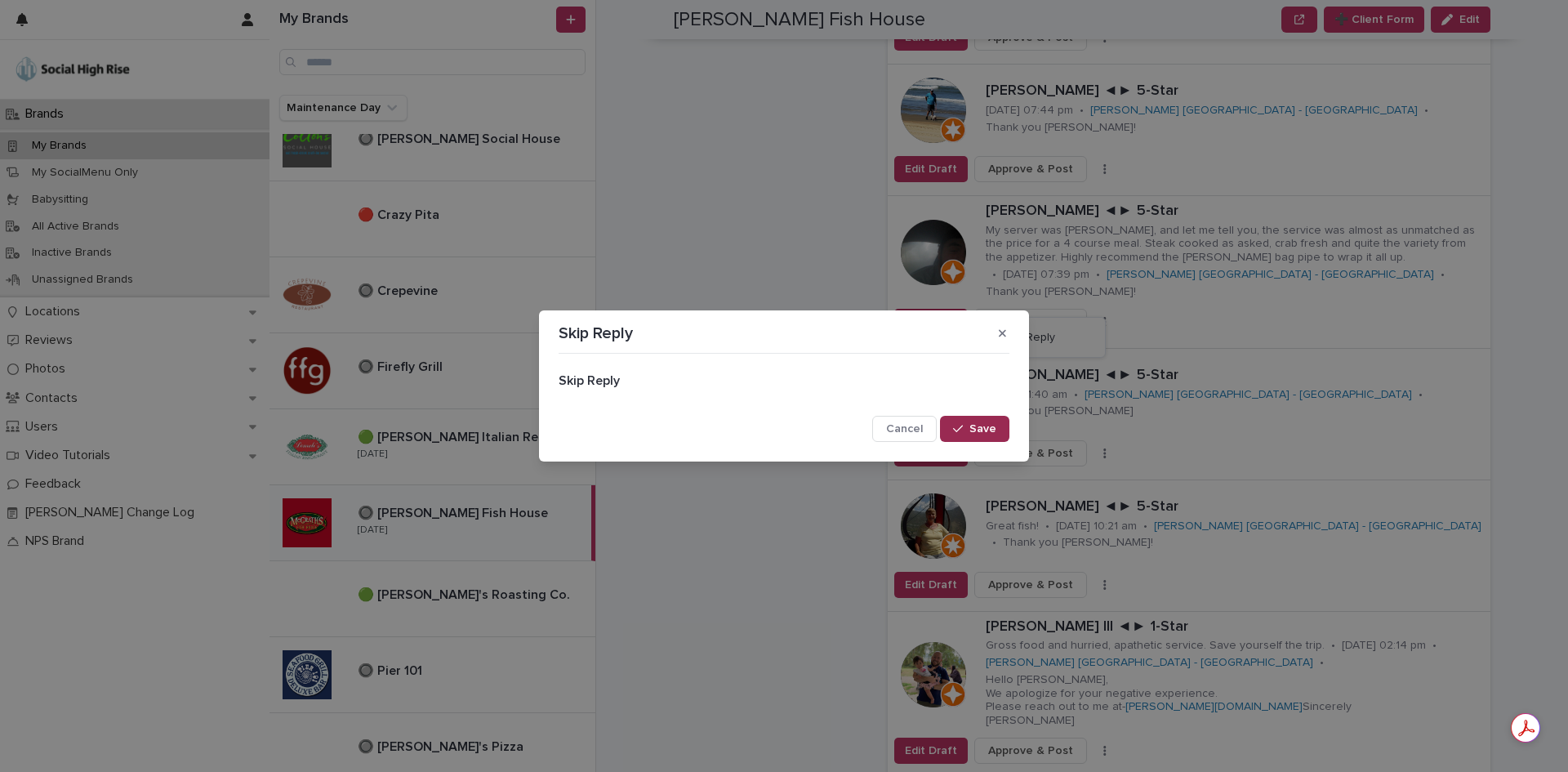
click at [987, 427] on span "Save" at bounding box center [982, 429] width 27 height 12
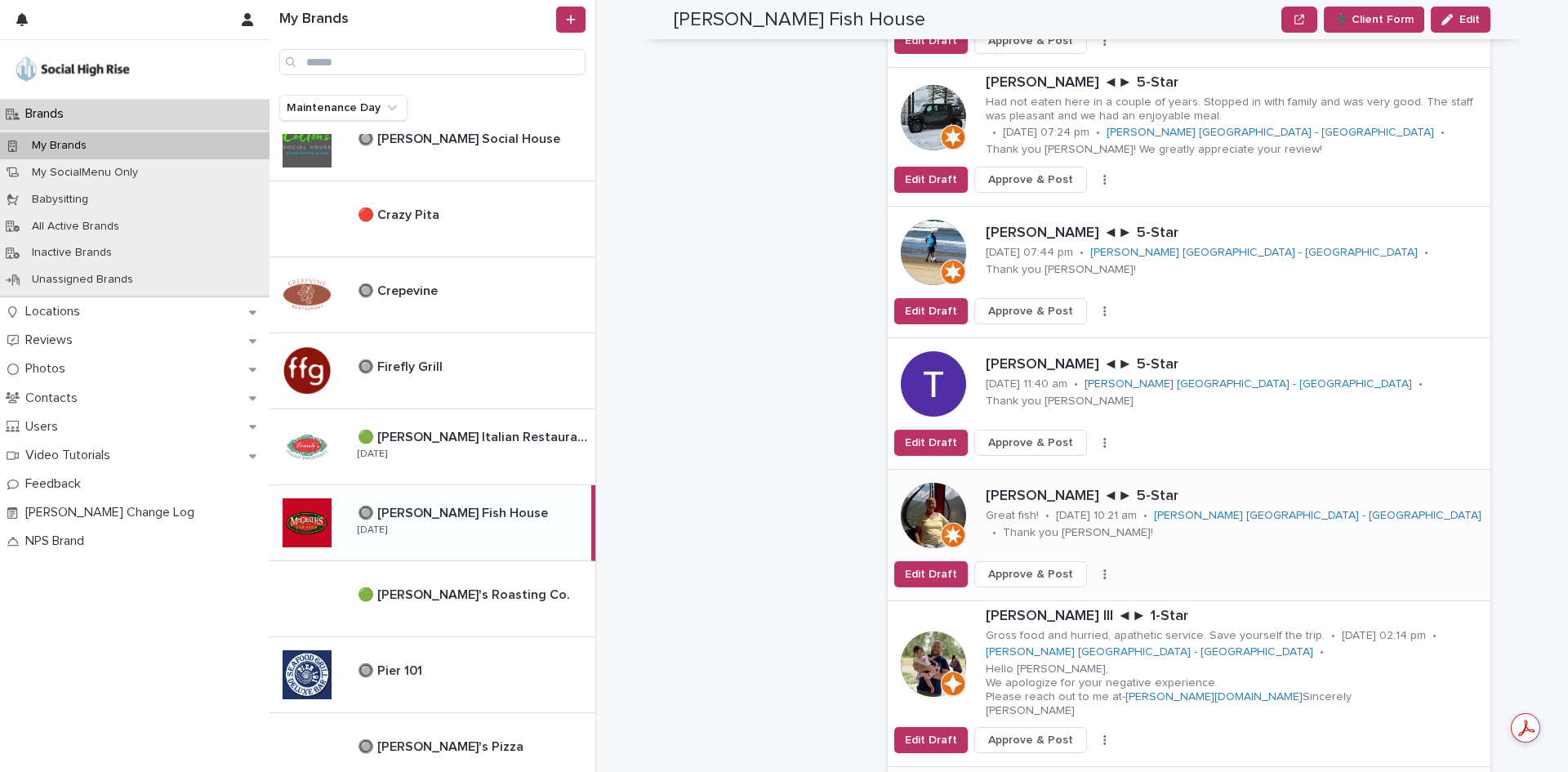
scroll to position [1716, 0]
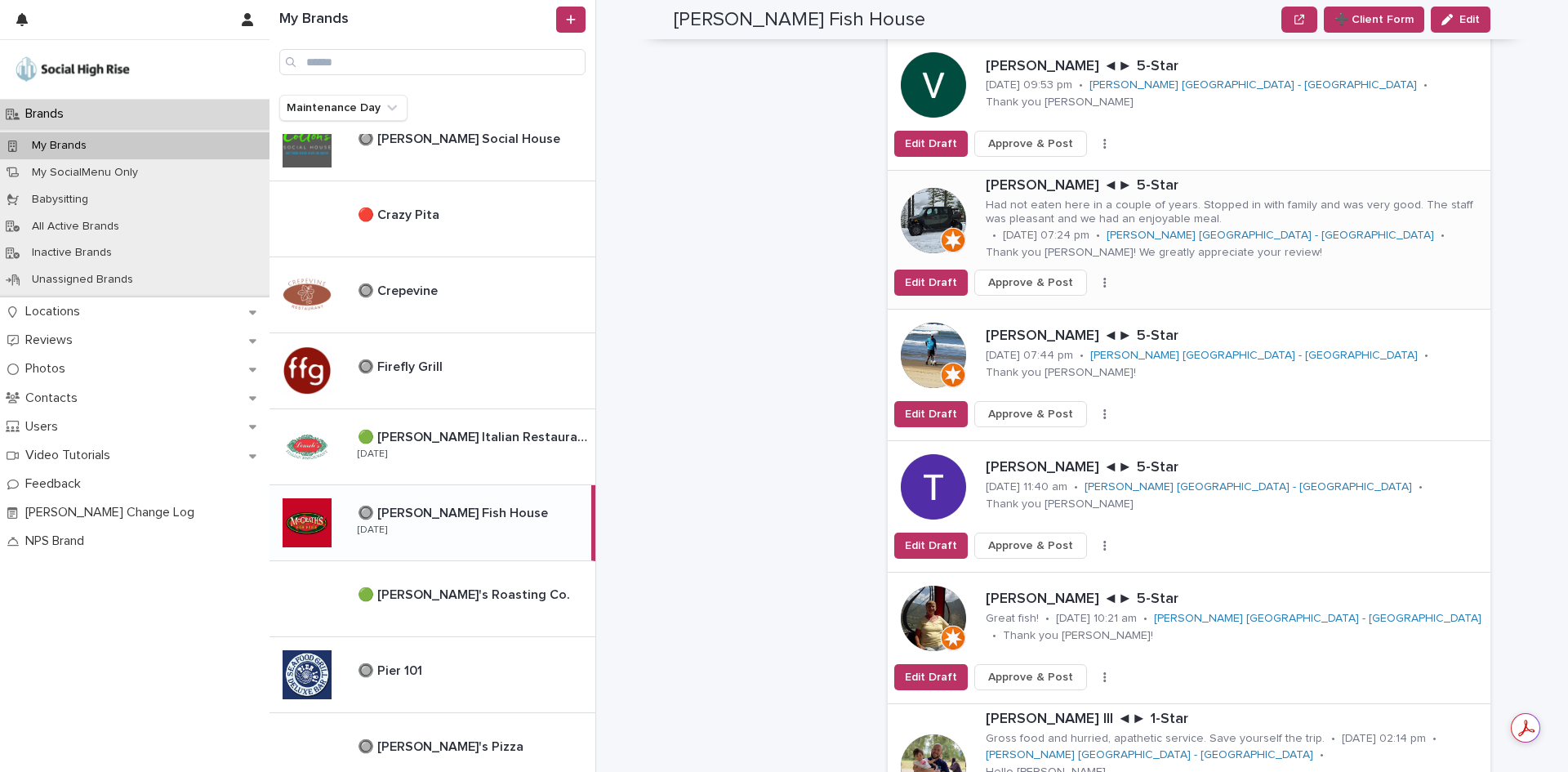
click at [1093, 277] on button "button" at bounding box center [1105, 283] width 23 height 12
click at [1054, 303] on button "Skip Reply" at bounding box center [1044, 316] width 108 height 26
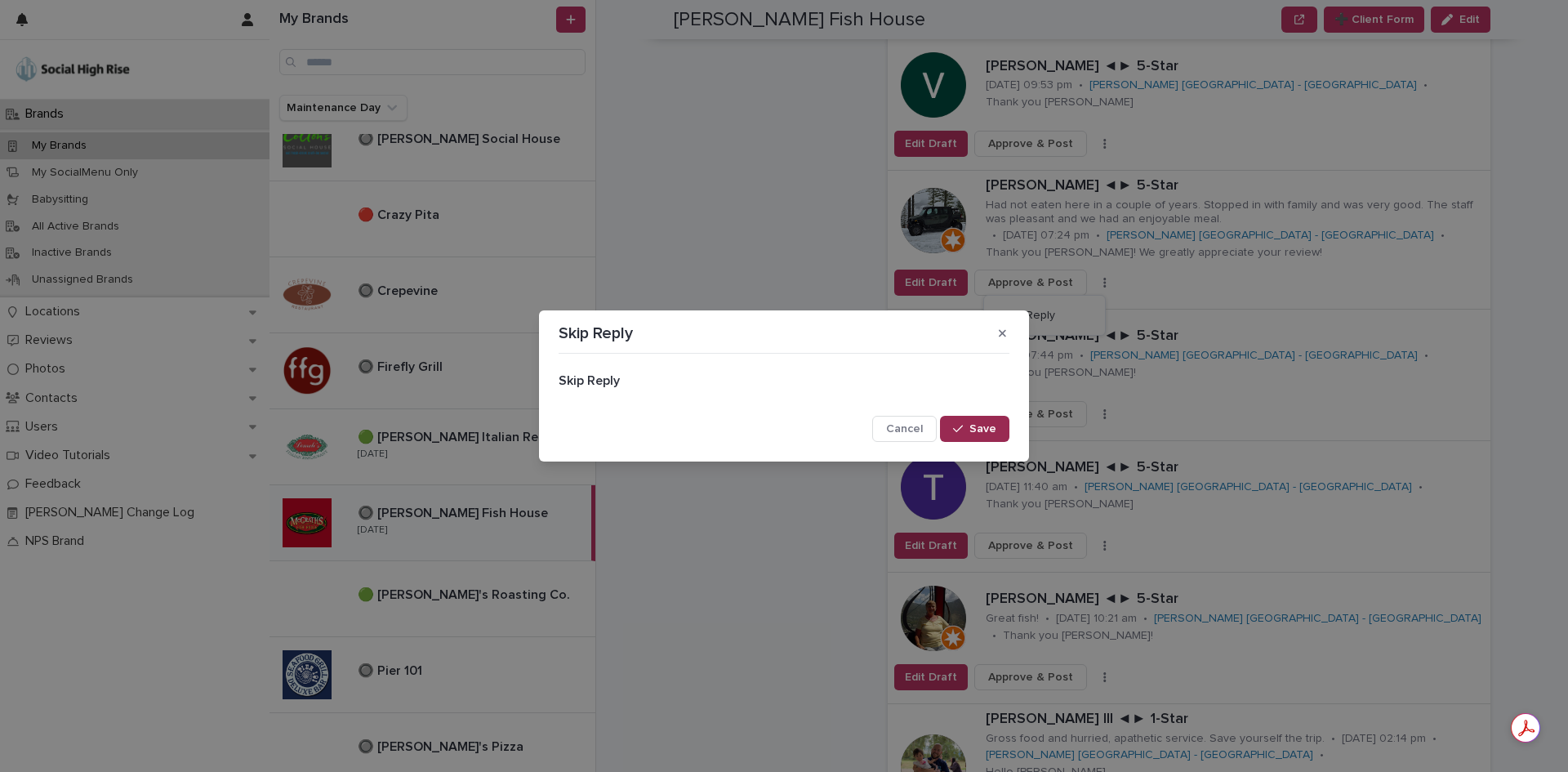
click at [992, 425] on span "Save" at bounding box center [982, 429] width 27 height 12
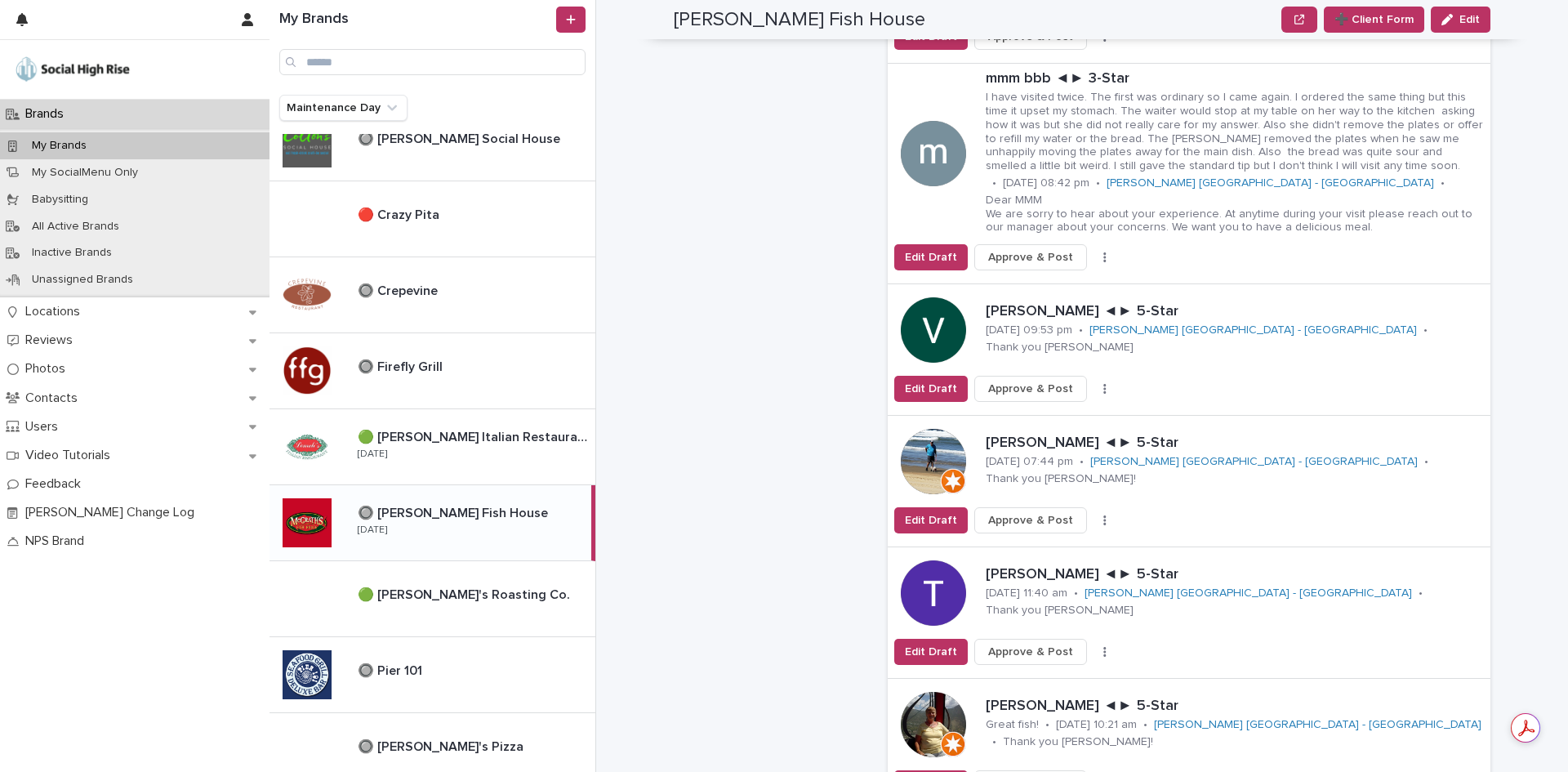
scroll to position [1389, 0]
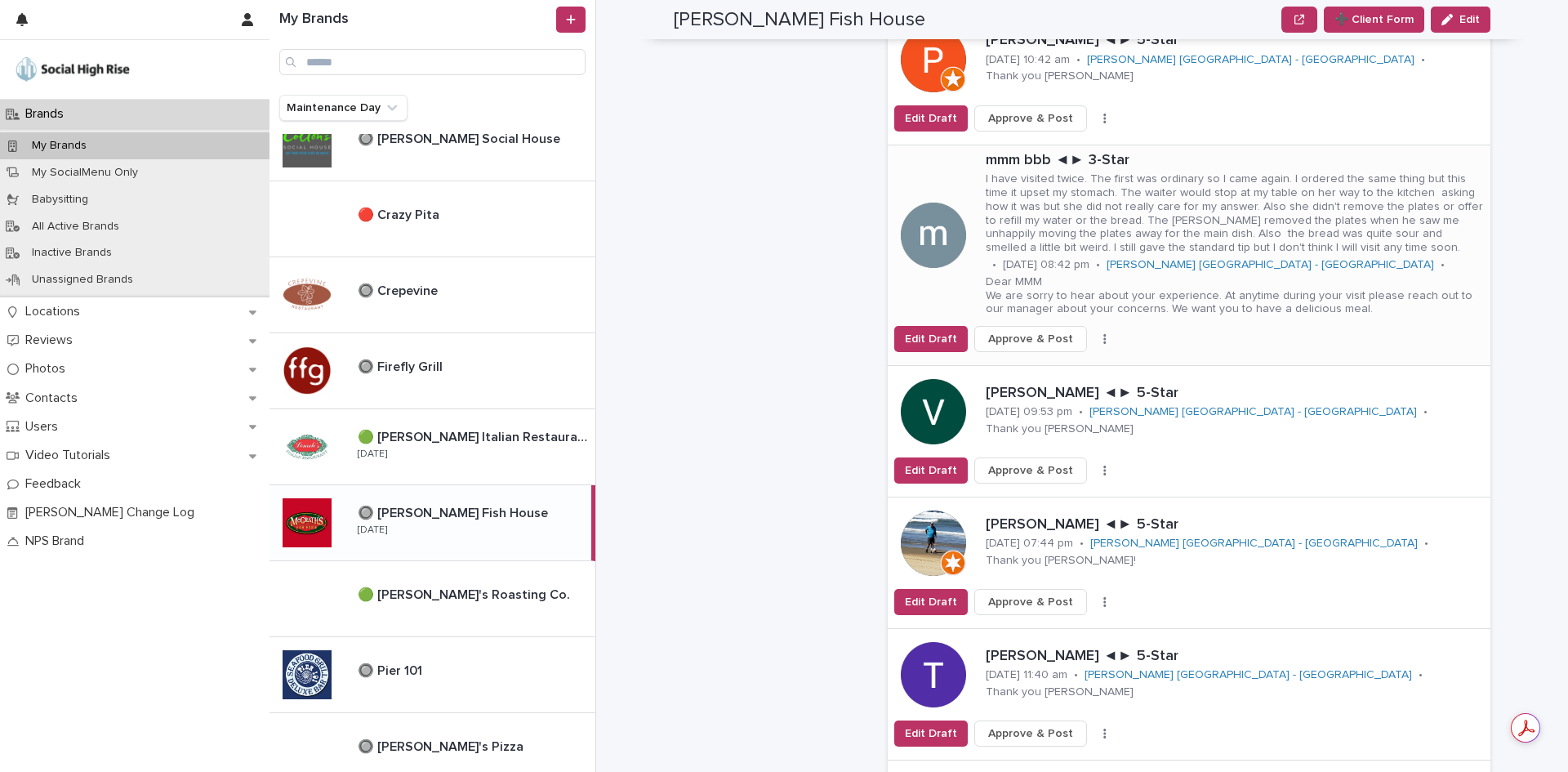
click at [1093, 333] on button "button" at bounding box center [1105, 339] width 23 height 12
click at [1058, 359] on button "Skip Reply" at bounding box center [1044, 372] width 108 height 26
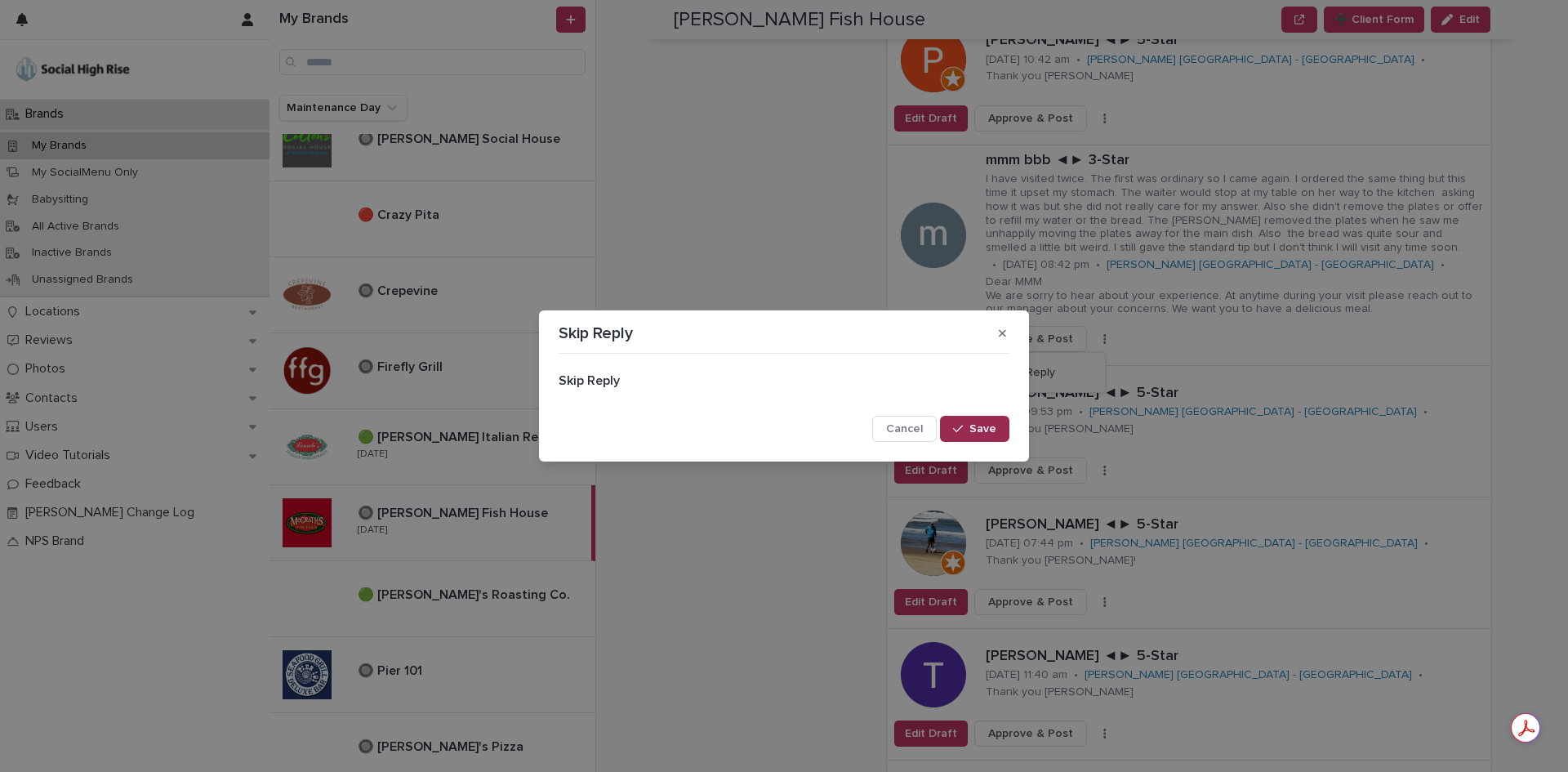
click at [978, 434] on span "Save" at bounding box center [982, 429] width 27 height 12
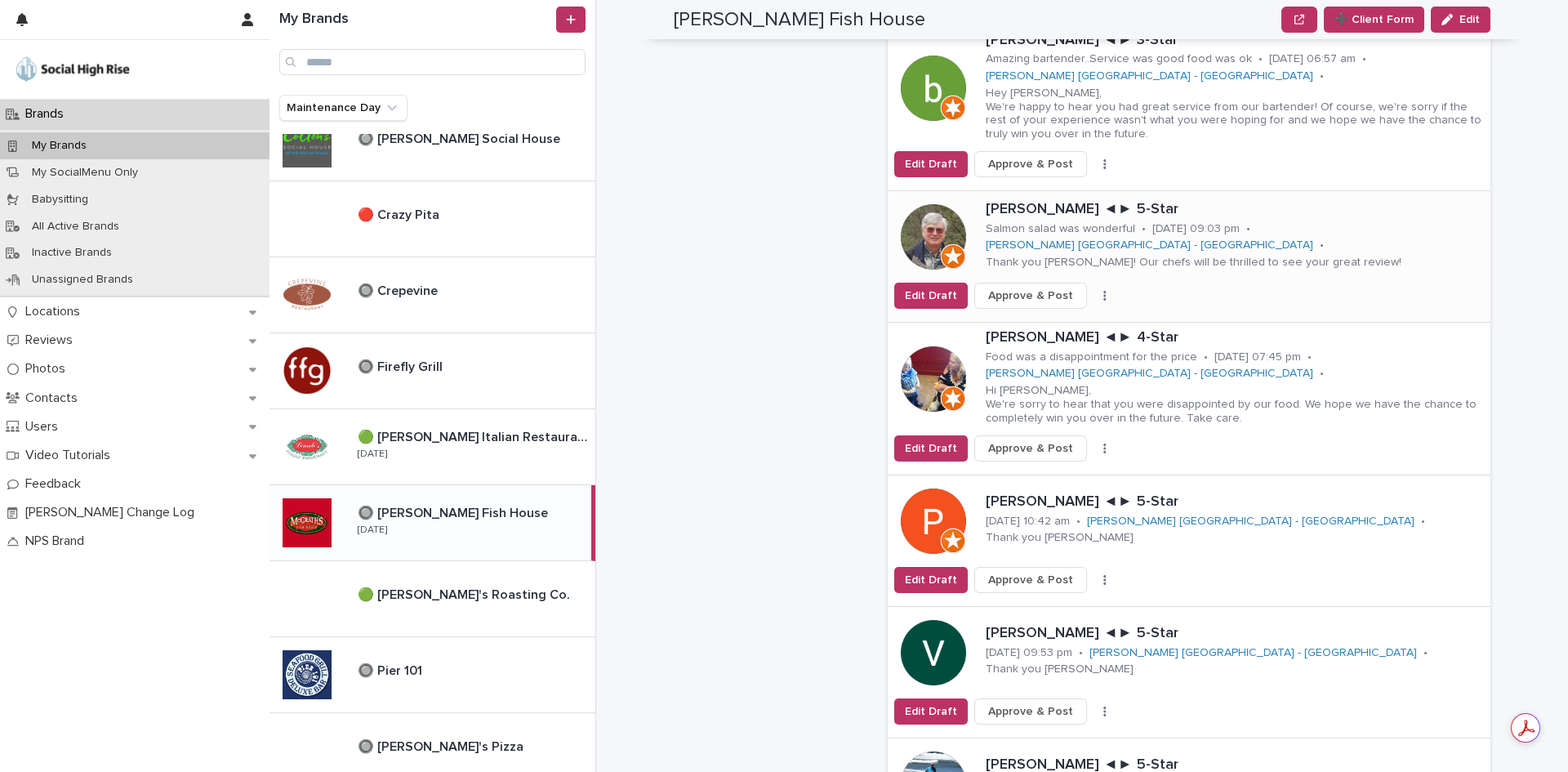
scroll to position [899, 0]
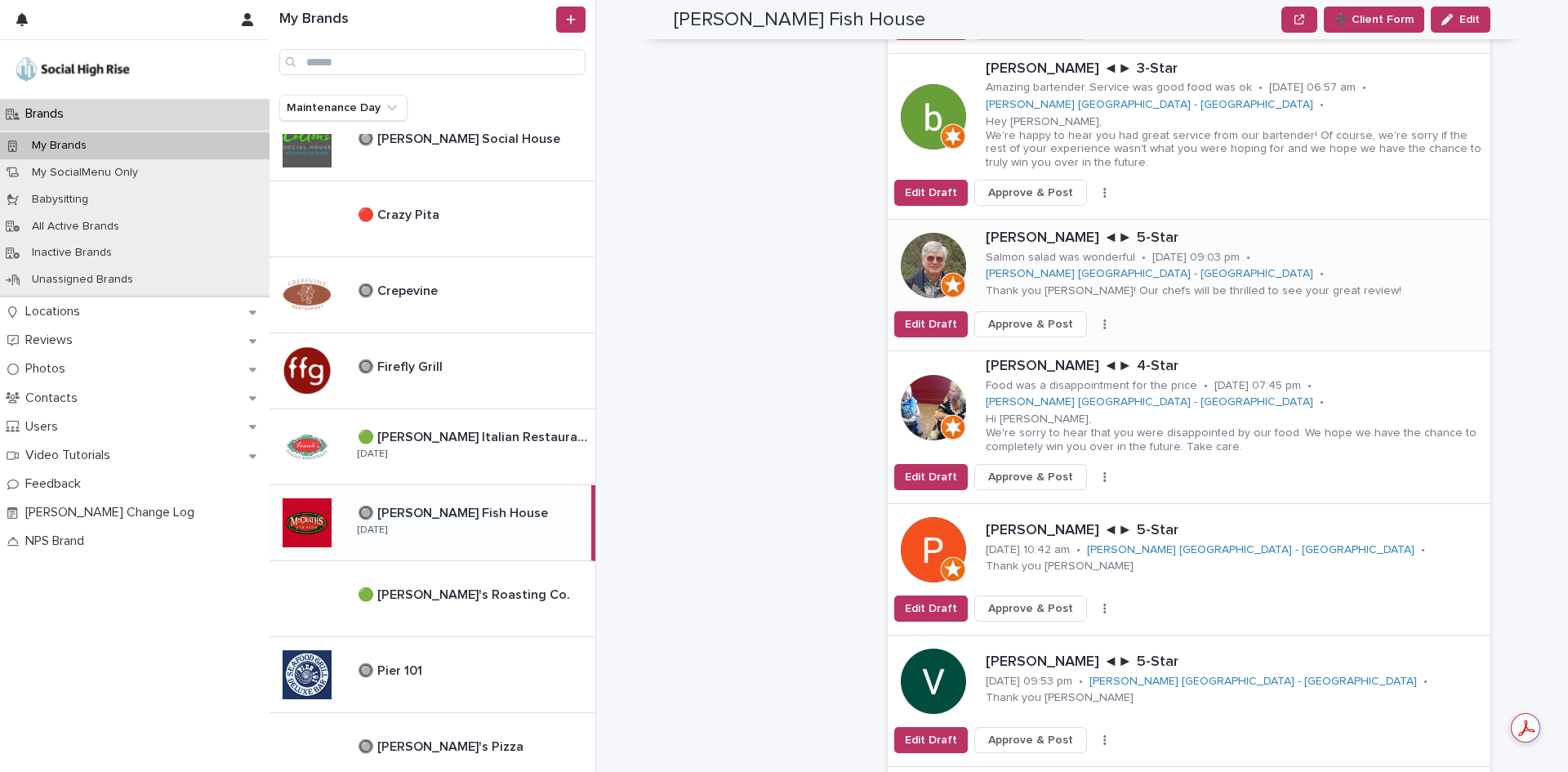
click at [1103, 319] on icon "button" at bounding box center [1105, 325] width 3 height 12
click at [1070, 344] on button "Skip Reply" at bounding box center [1044, 357] width 108 height 26
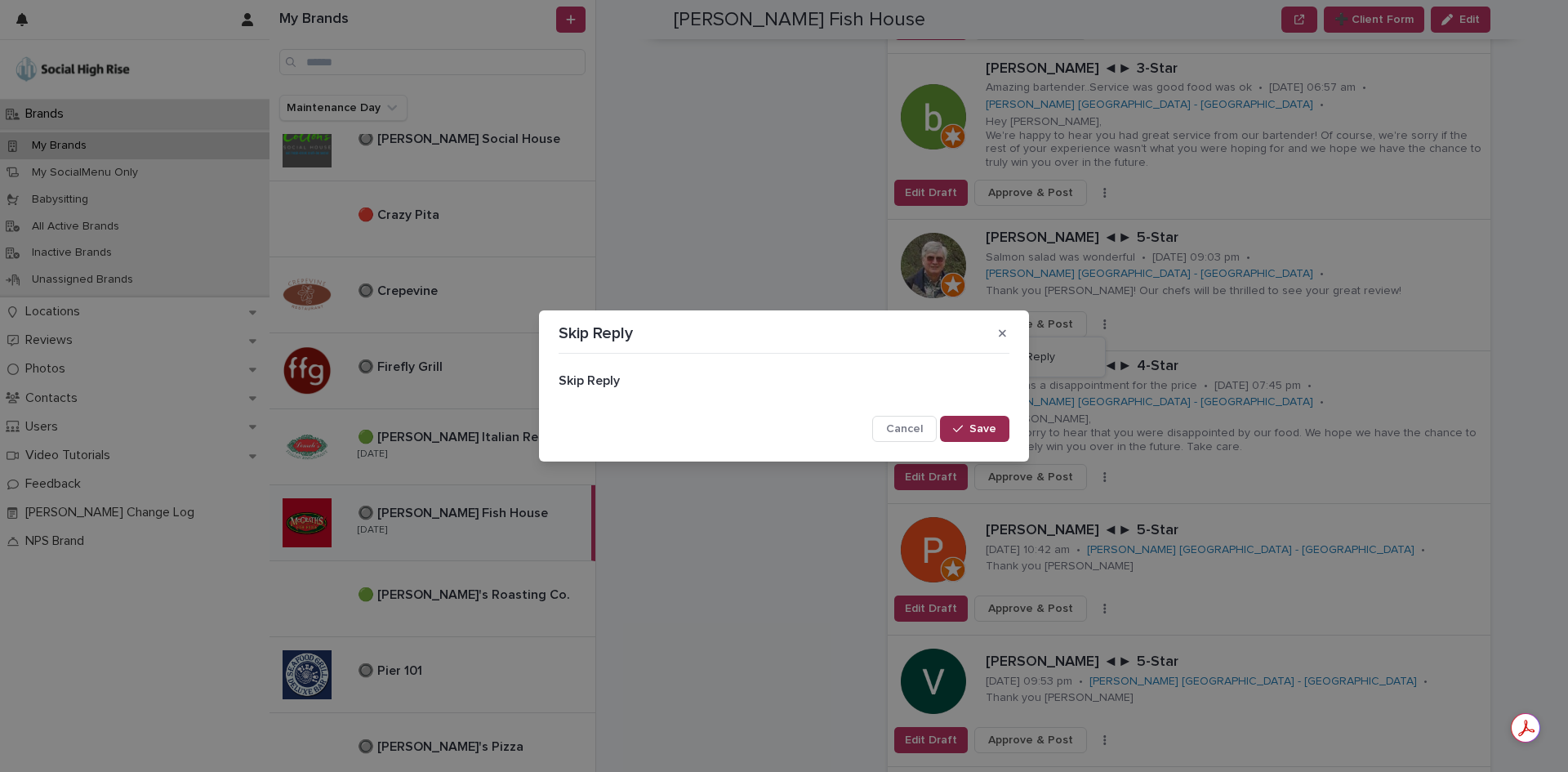
click at [1000, 423] on button "Save" at bounding box center [975, 429] width 69 height 26
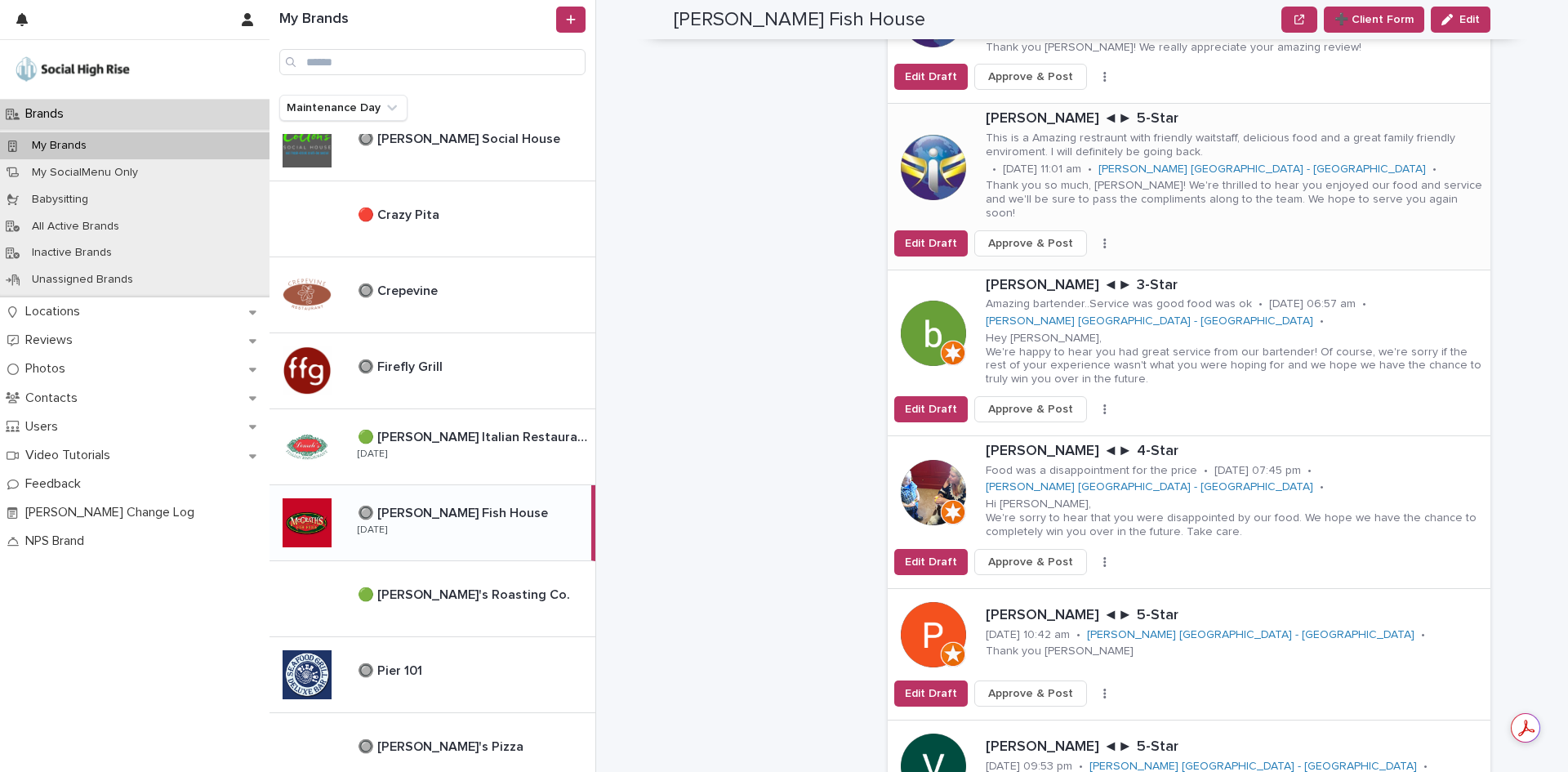
scroll to position [654, 0]
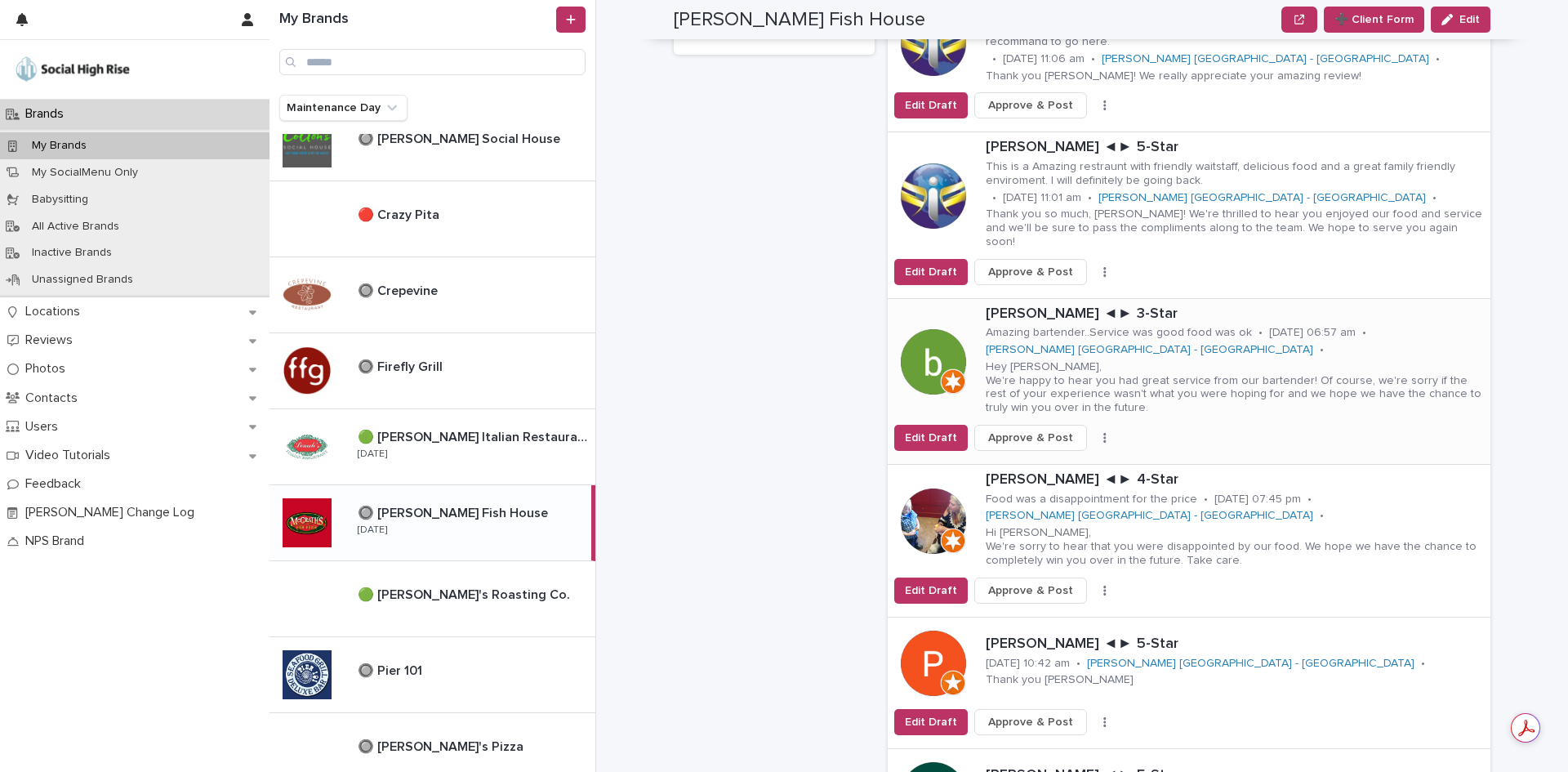
click at [1093, 432] on button "button" at bounding box center [1105, 438] width 23 height 12
click at [1048, 457] on button "Skip Reply" at bounding box center [1044, 470] width 108 height 26
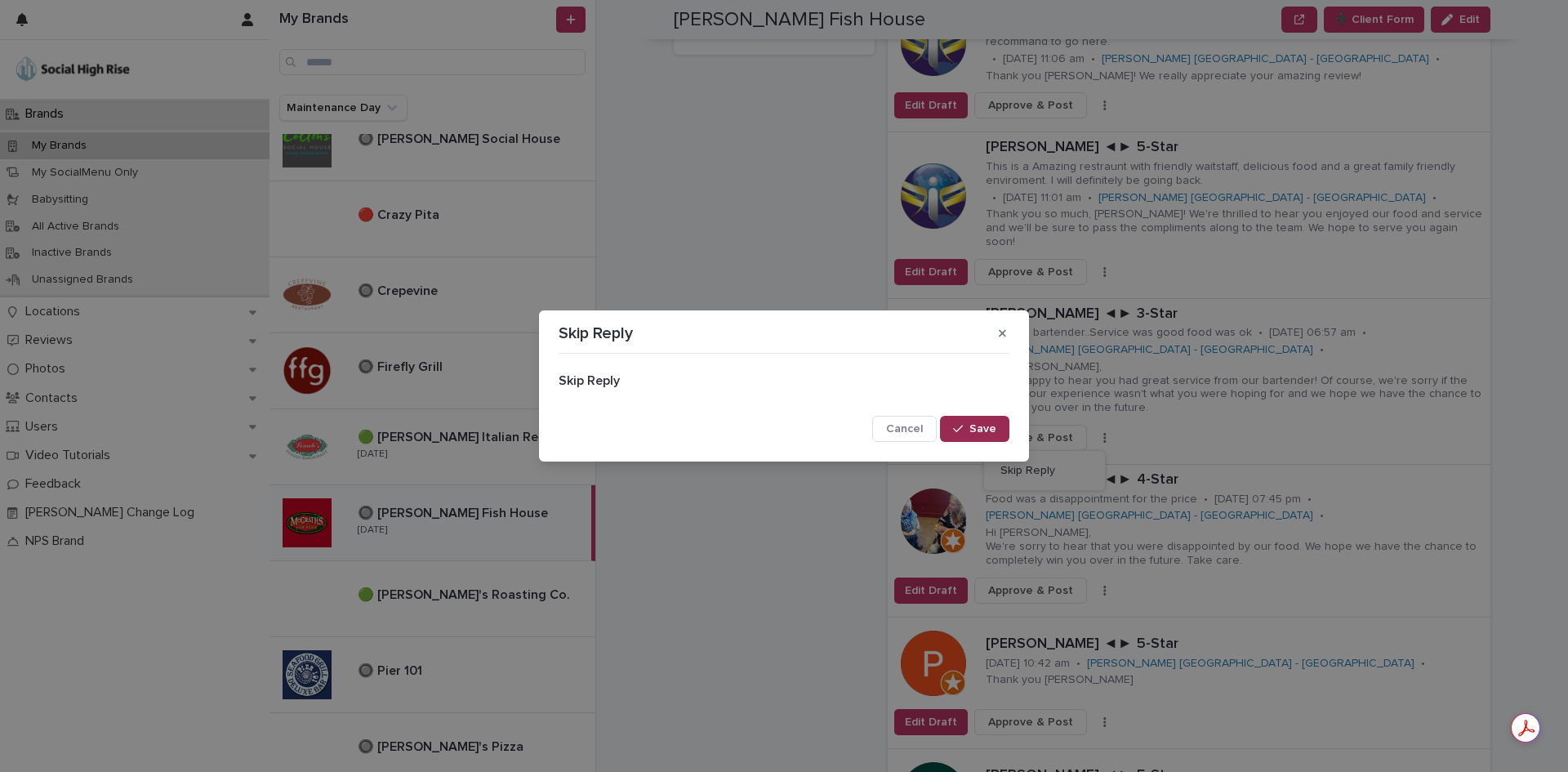
click at [978, 426] on span "Save" at bounding box center [982, 429] width 27 height 12
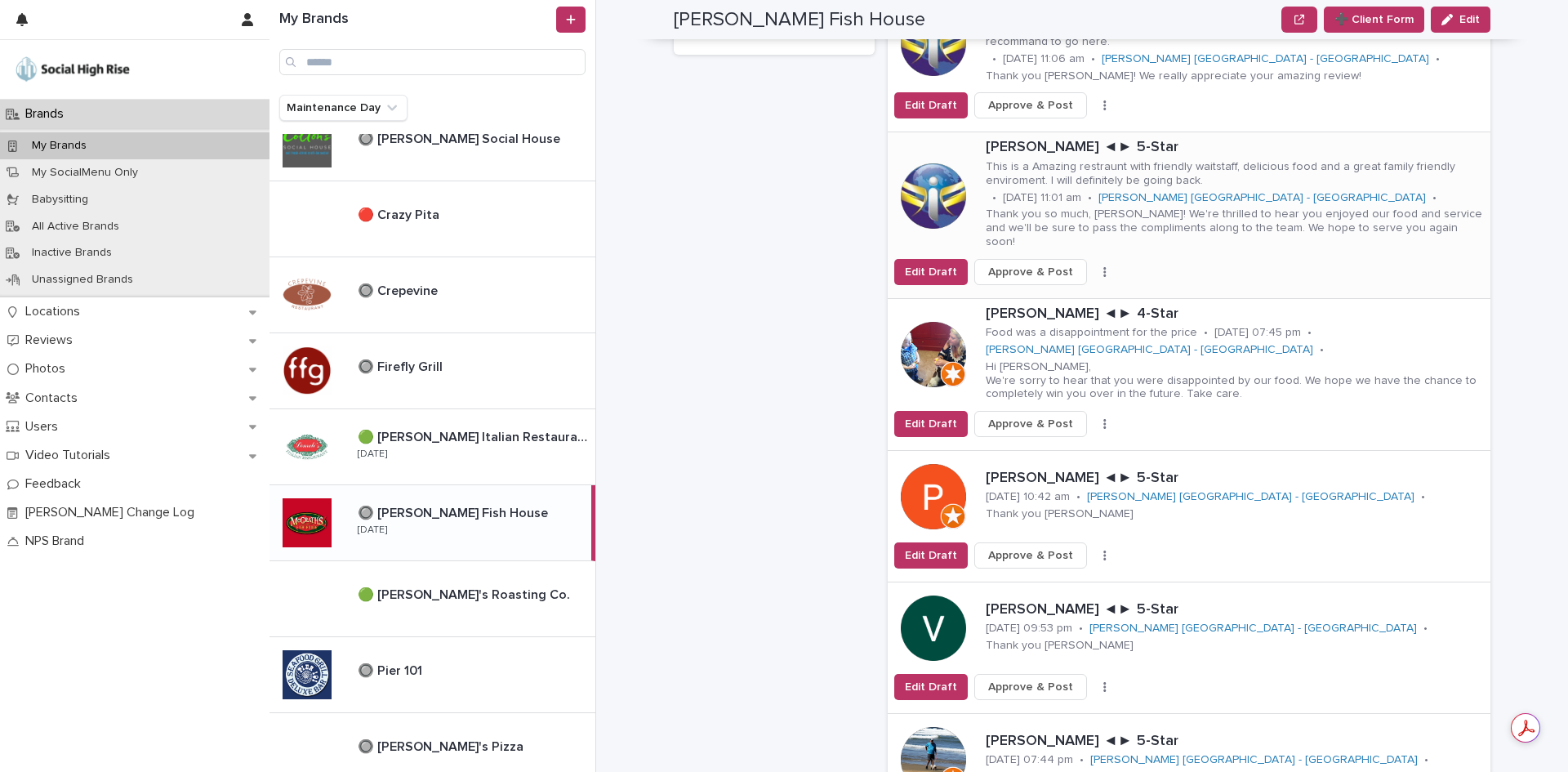
click at [1103, 266] on icon "button" at bounding box center [1105, 272] width 3 height 12
click at [1071, 278] on button "Skip Reply" at bounding box center [1044, 291] width 108 height 26
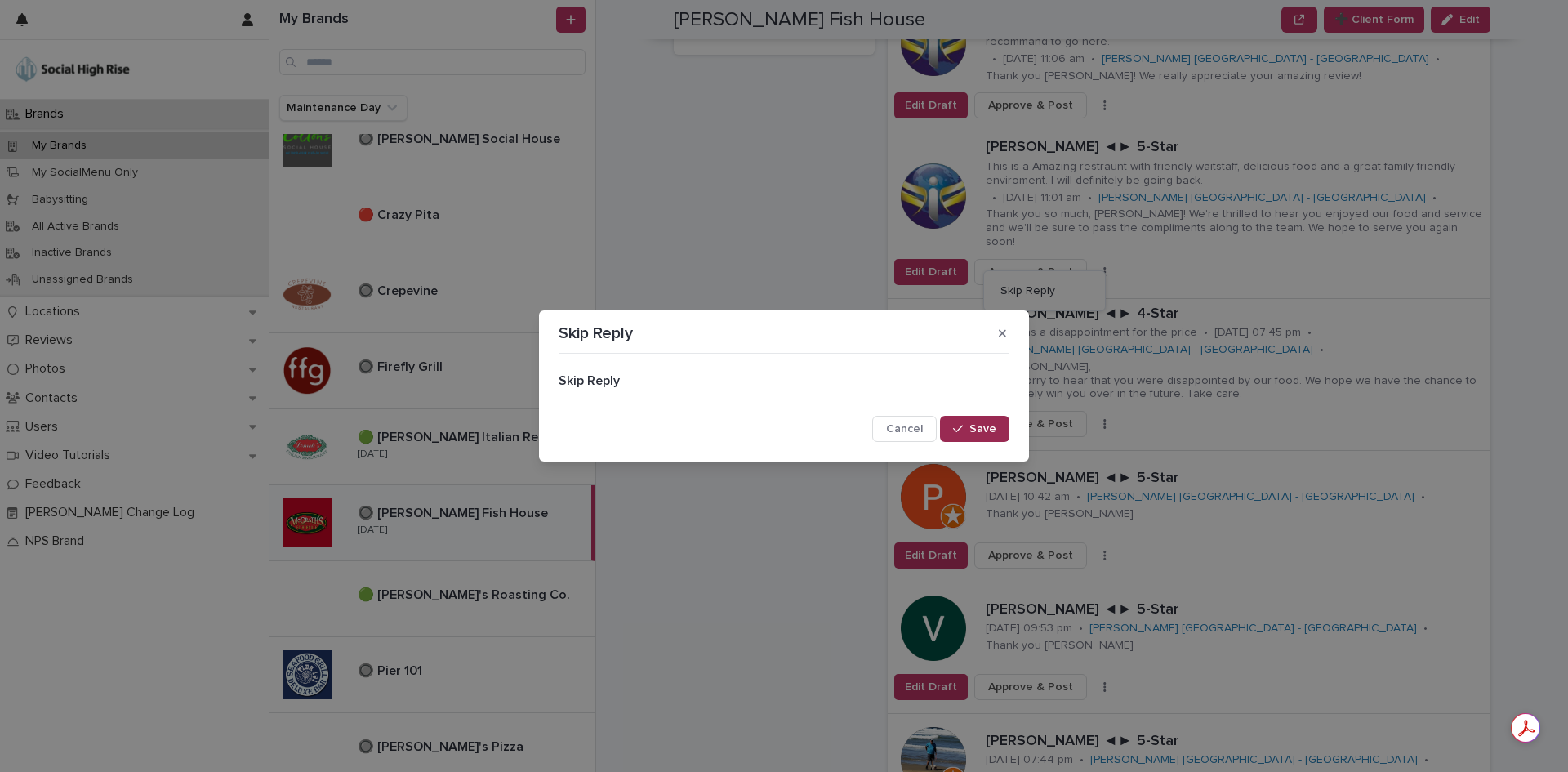
click at [980, 425] on span "Save" at bounding box center [982, 429] width 27 height 12
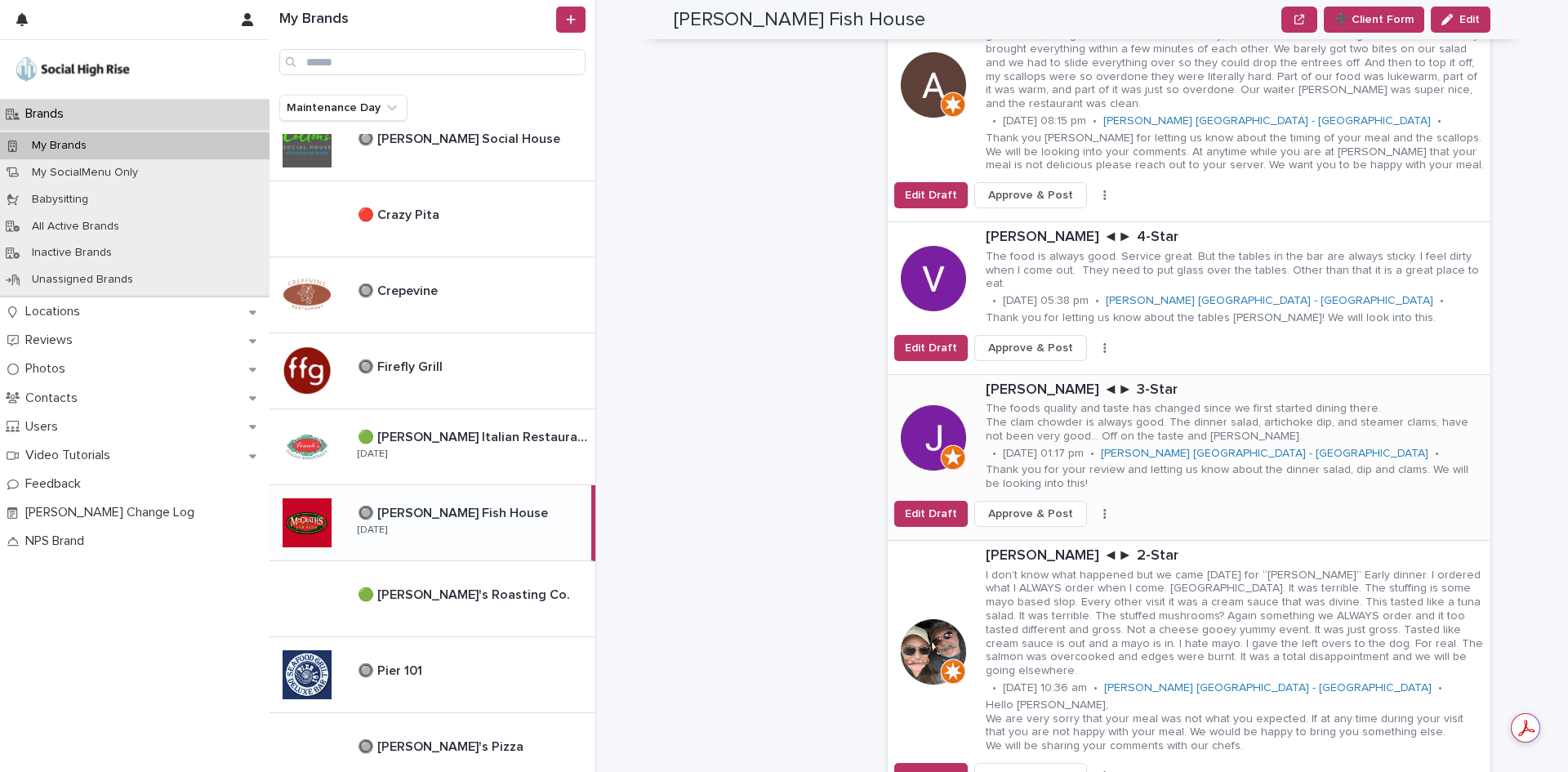
scroll to position [2614, 0]
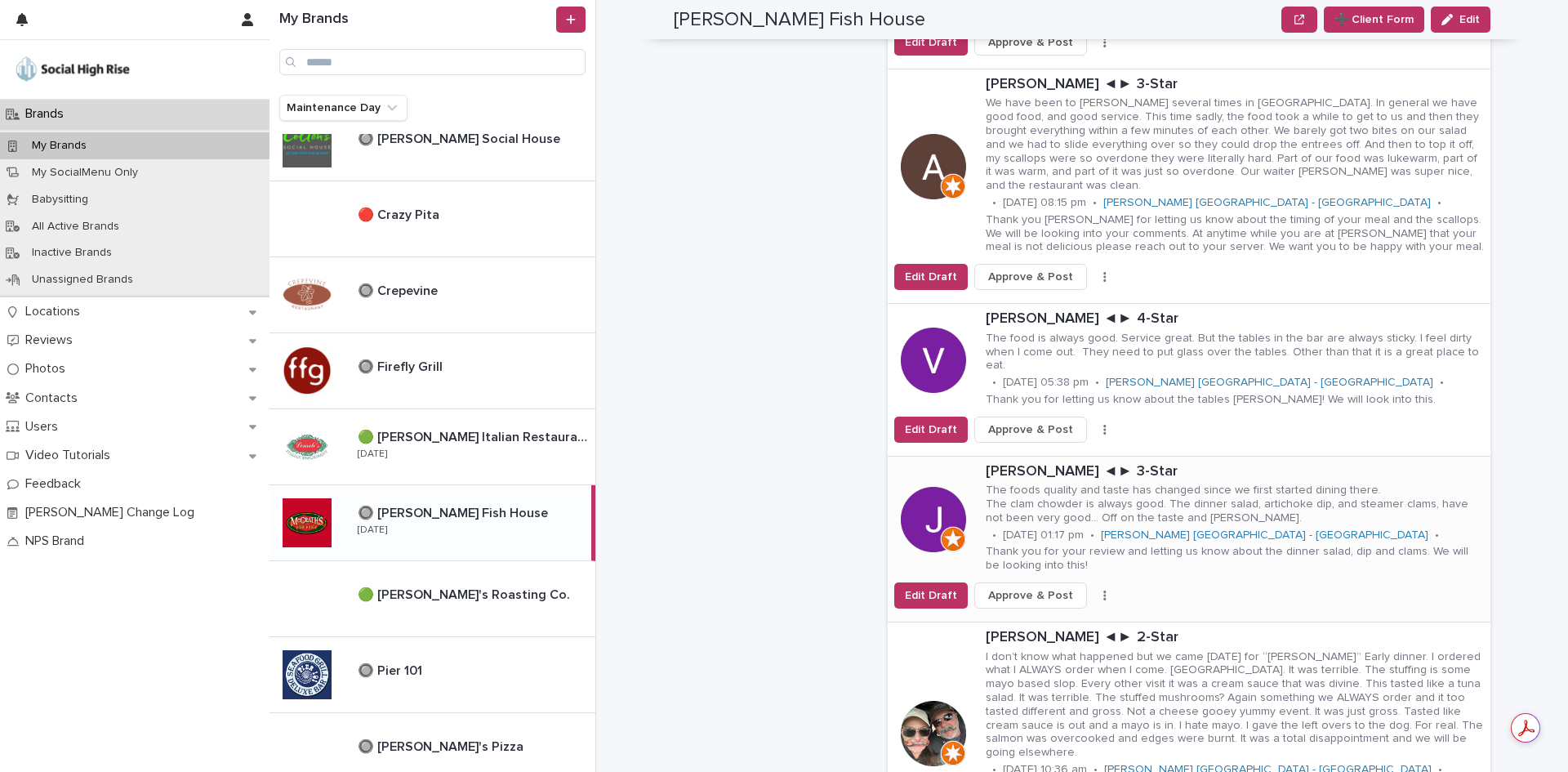
click at [1093, 589] on button "button" at bounding box center [1105, 595] width 23 height 12
click at [1058, 615] on button "Skip Reply" at bounding box center [1044, 628] width 108 height 26
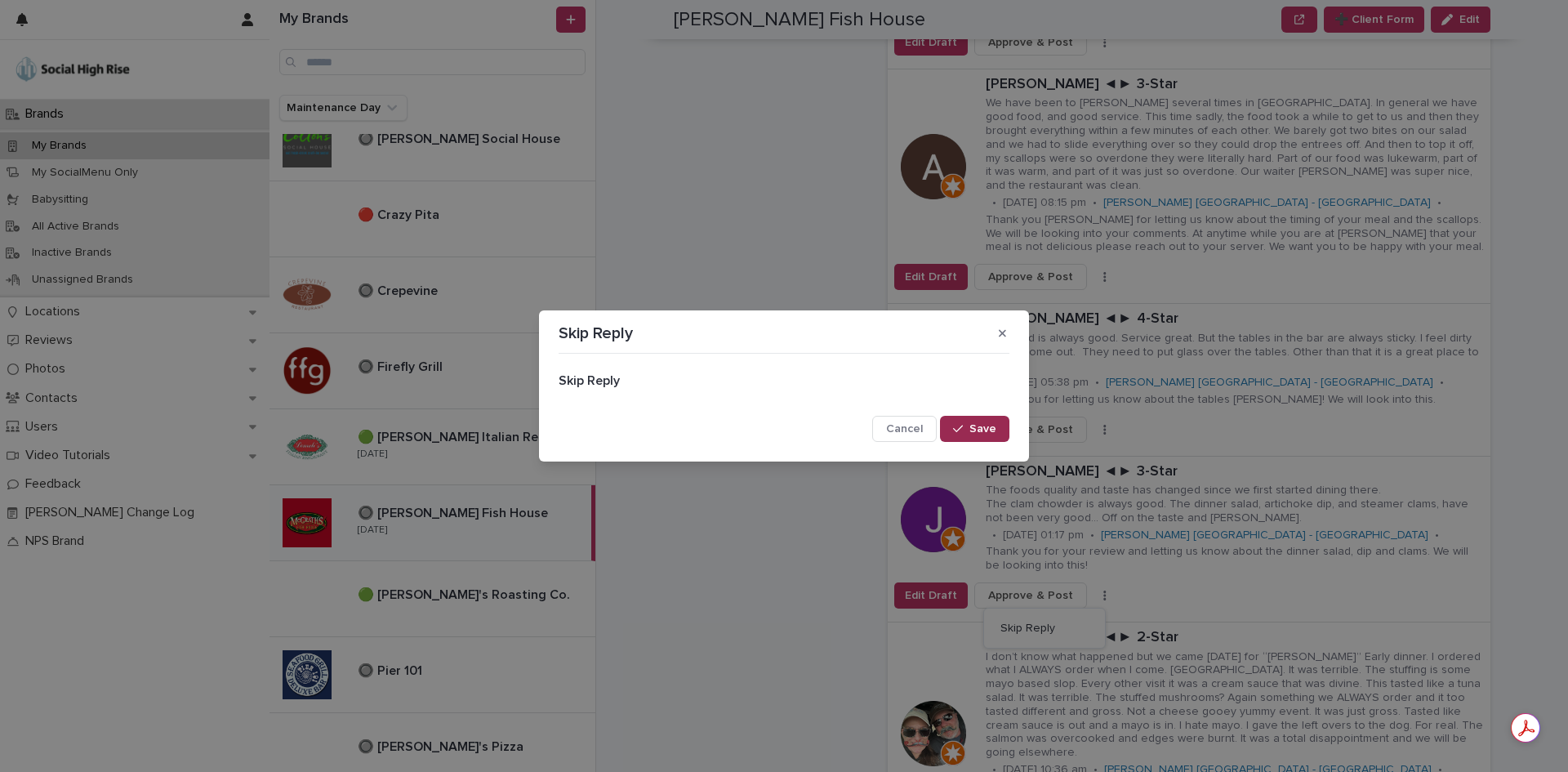
click at [992, 423] on span "Save" at bounding box center [982, 429] width 27 height 12
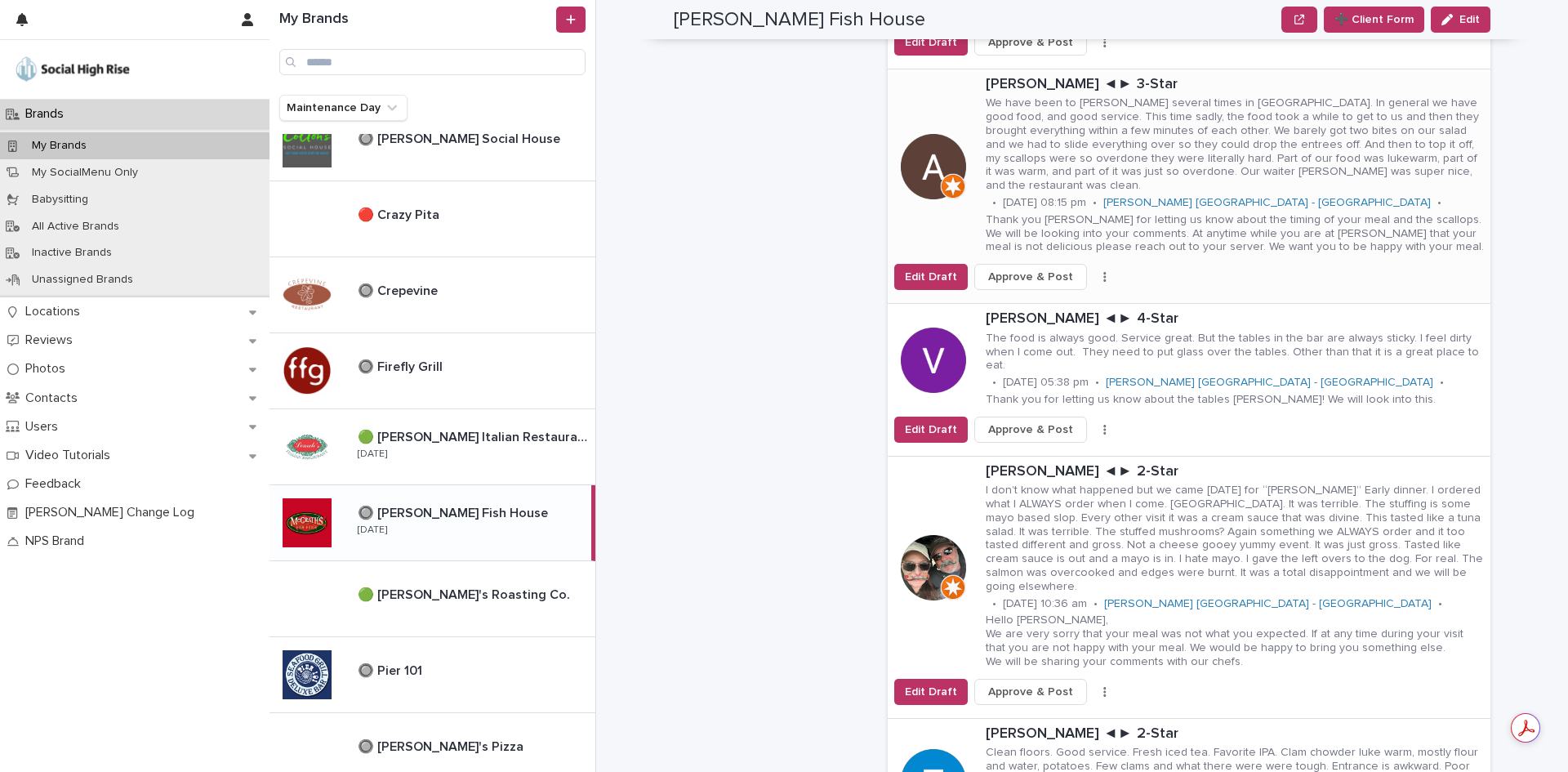
click at [1093, 271] on button "button" at bounding box center [1105, 277] width 23 height 12
click at [1079, 284] on button "Skip Reply" at bounding box center [1044, 297] width 108 height 26
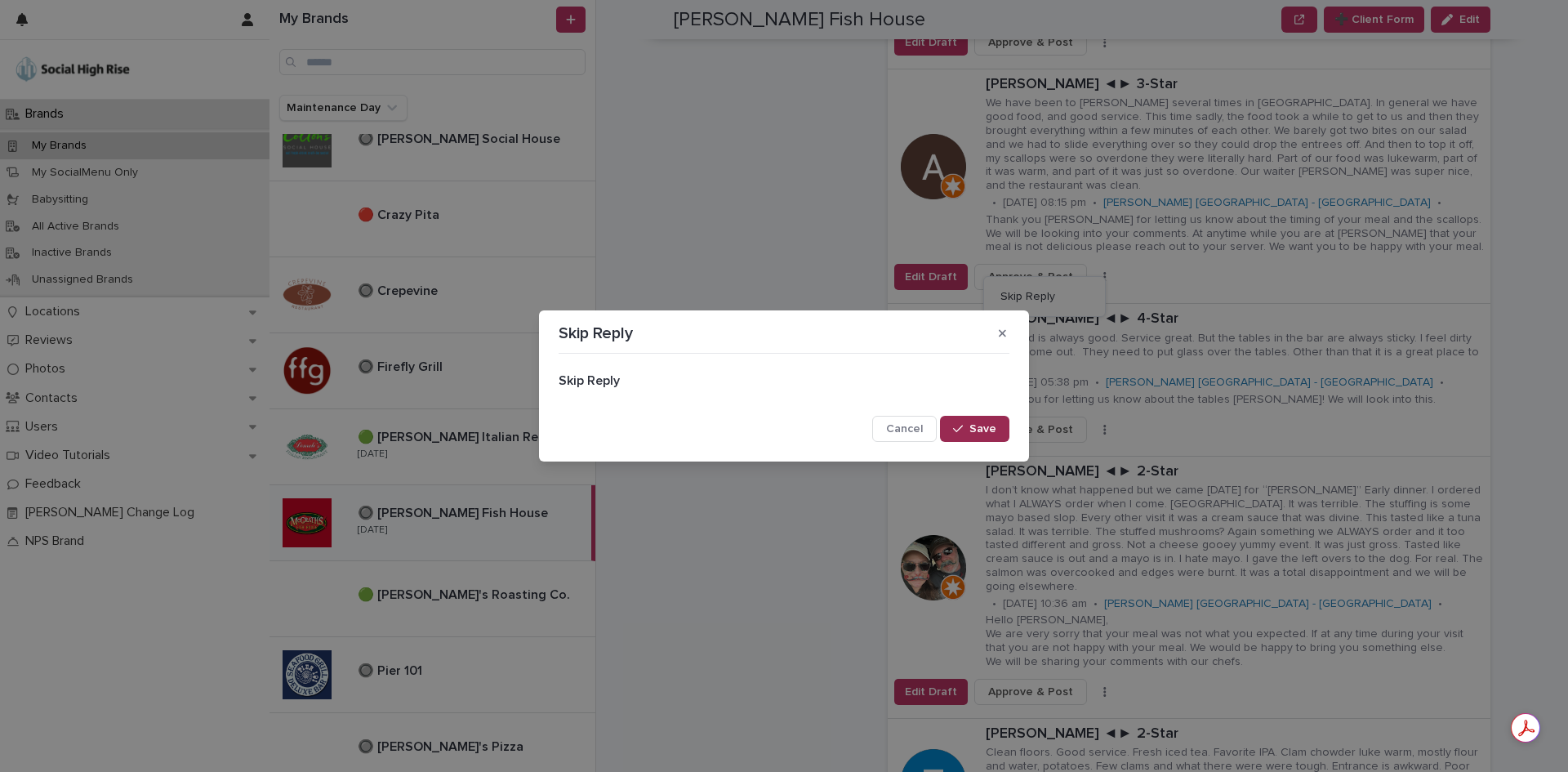
click at [998, 423] on button "Save" at bounding box center [975, 429] width 69 height 26
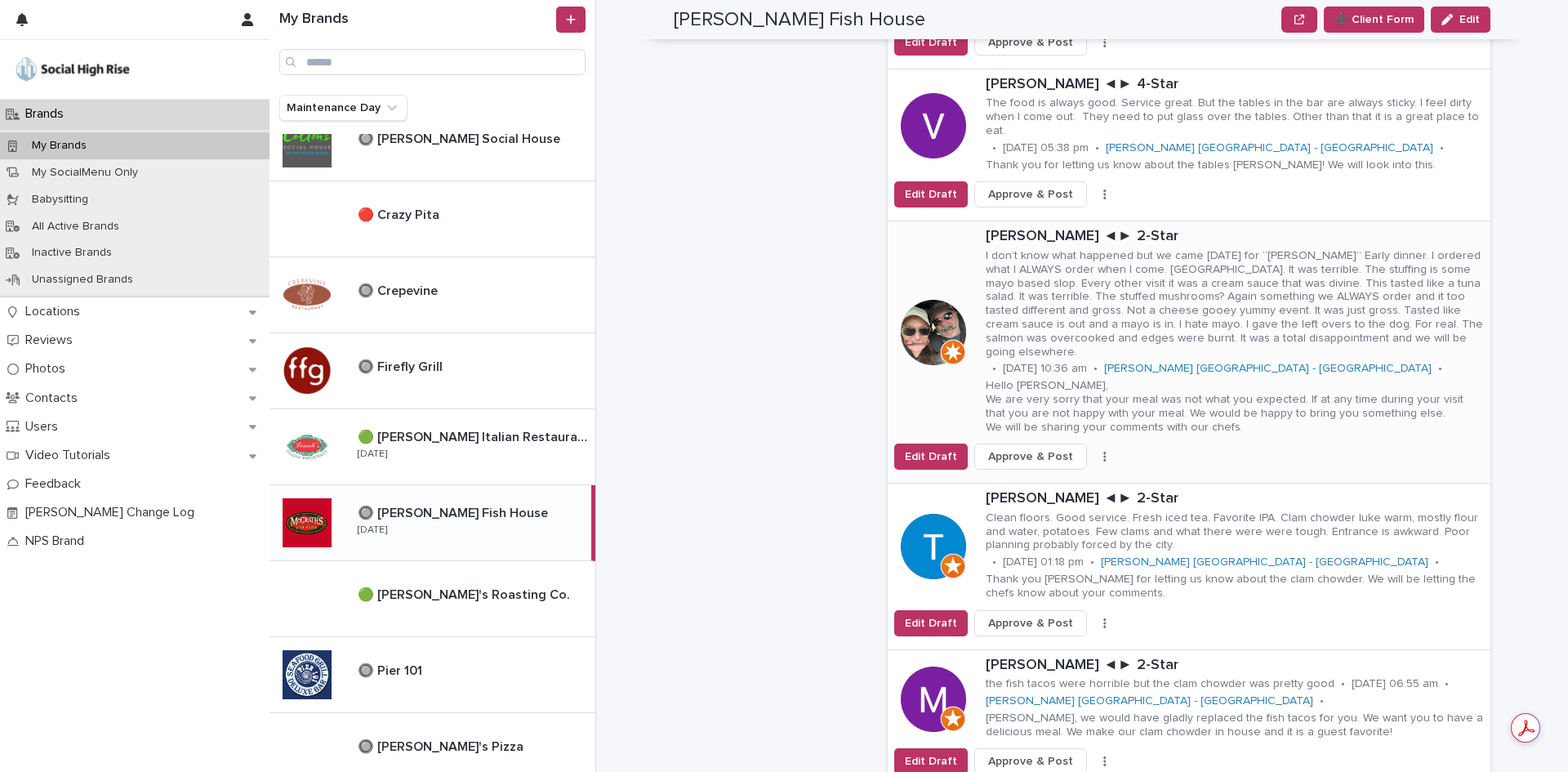
click at [1093, 451] on button "button" at bounding box center [1105, 456] width 23 height 12
click at [1068, 462] on button "Skip Reply" at bounding box center [1044, 475] width 108 height 26
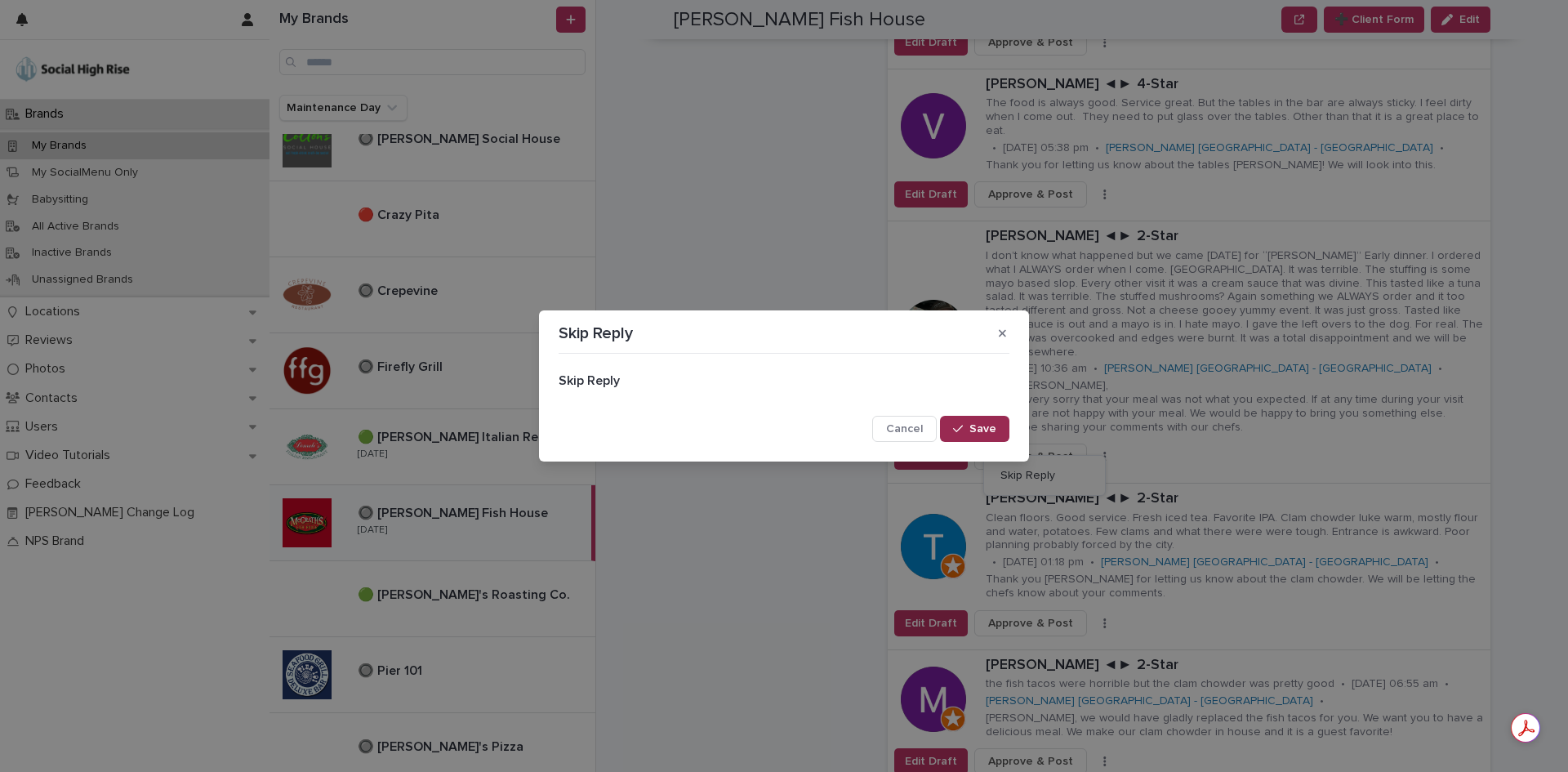
click at [999, 423] on button "Save" at bounding box center [975, 429] width 69 height 26
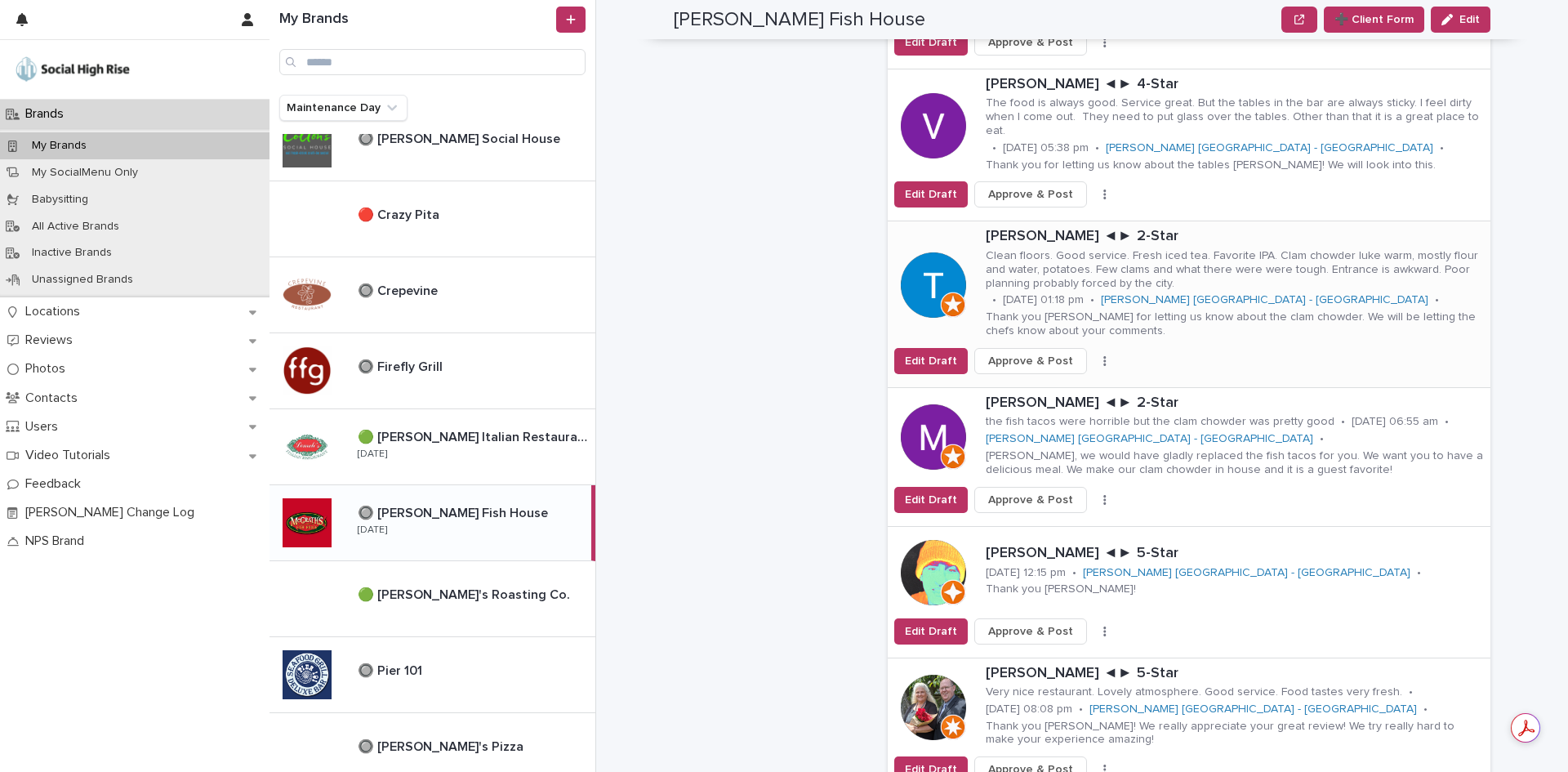
click at [1103, 355] on icon "button" at bounding box center [1105, 361] width 3 height 12
click at [1075, 380] on button "Skip Reply" at bounding box center [1044, 393] width 108 height 26
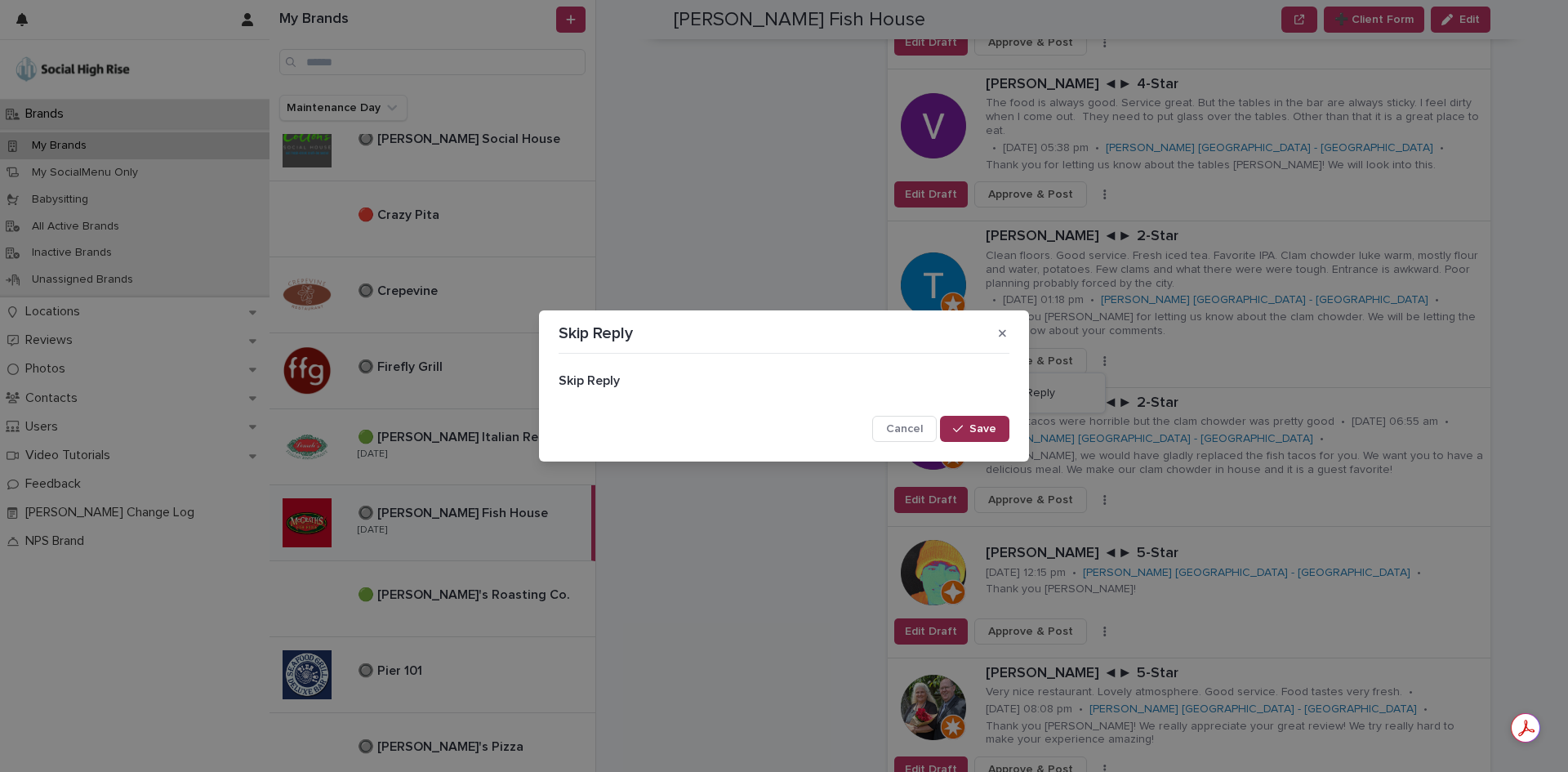
click at [988, 423] on span "Save" at bounding box center [982, 429] width 27 height 12
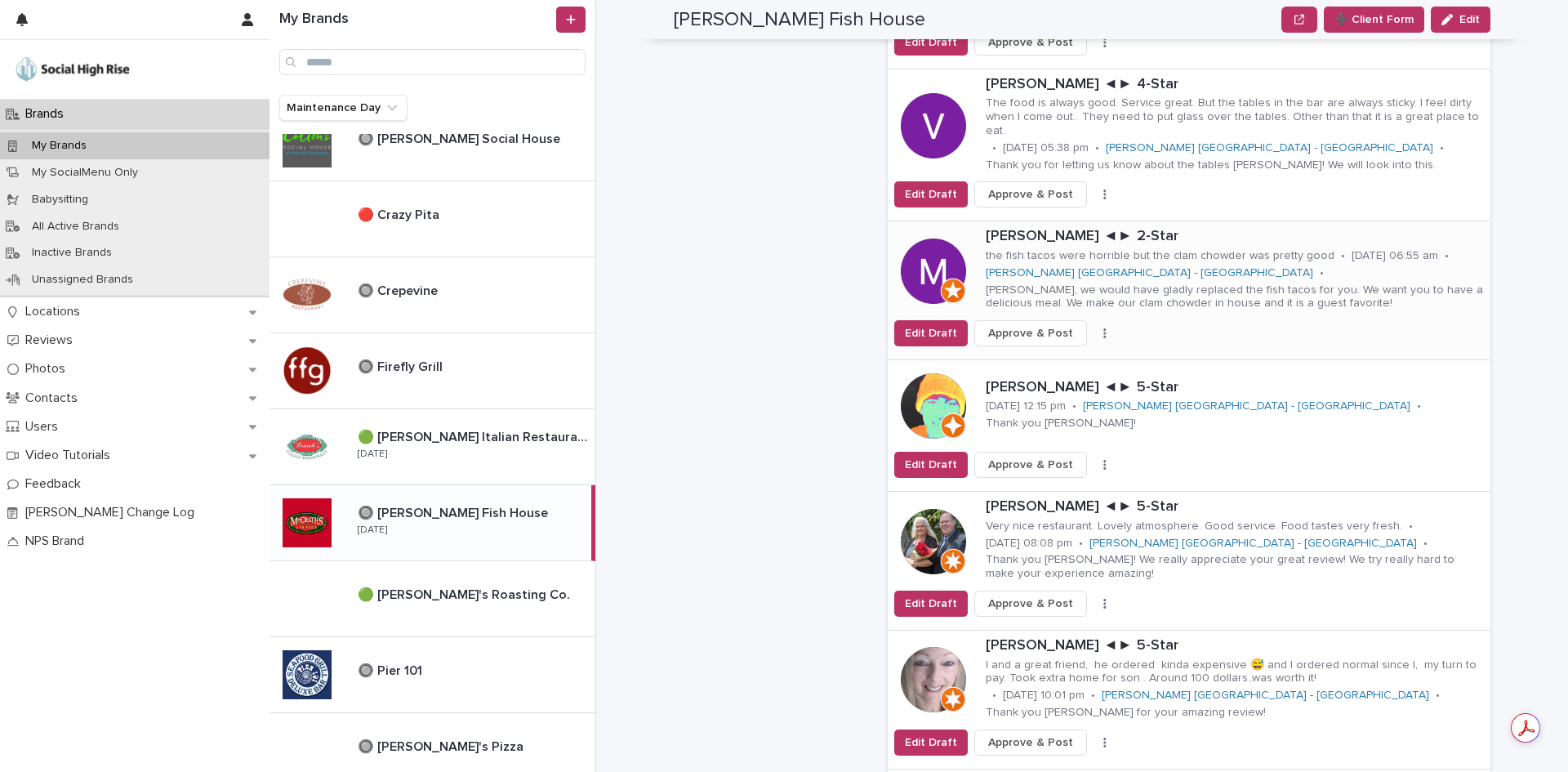
click at [1093, 327] on button "button" at bounding box center [1105, 333] width 23 height 12
click at [1080, 353] on button "Skip Reply" at bounding box center [1044, 366] width 108 height 26
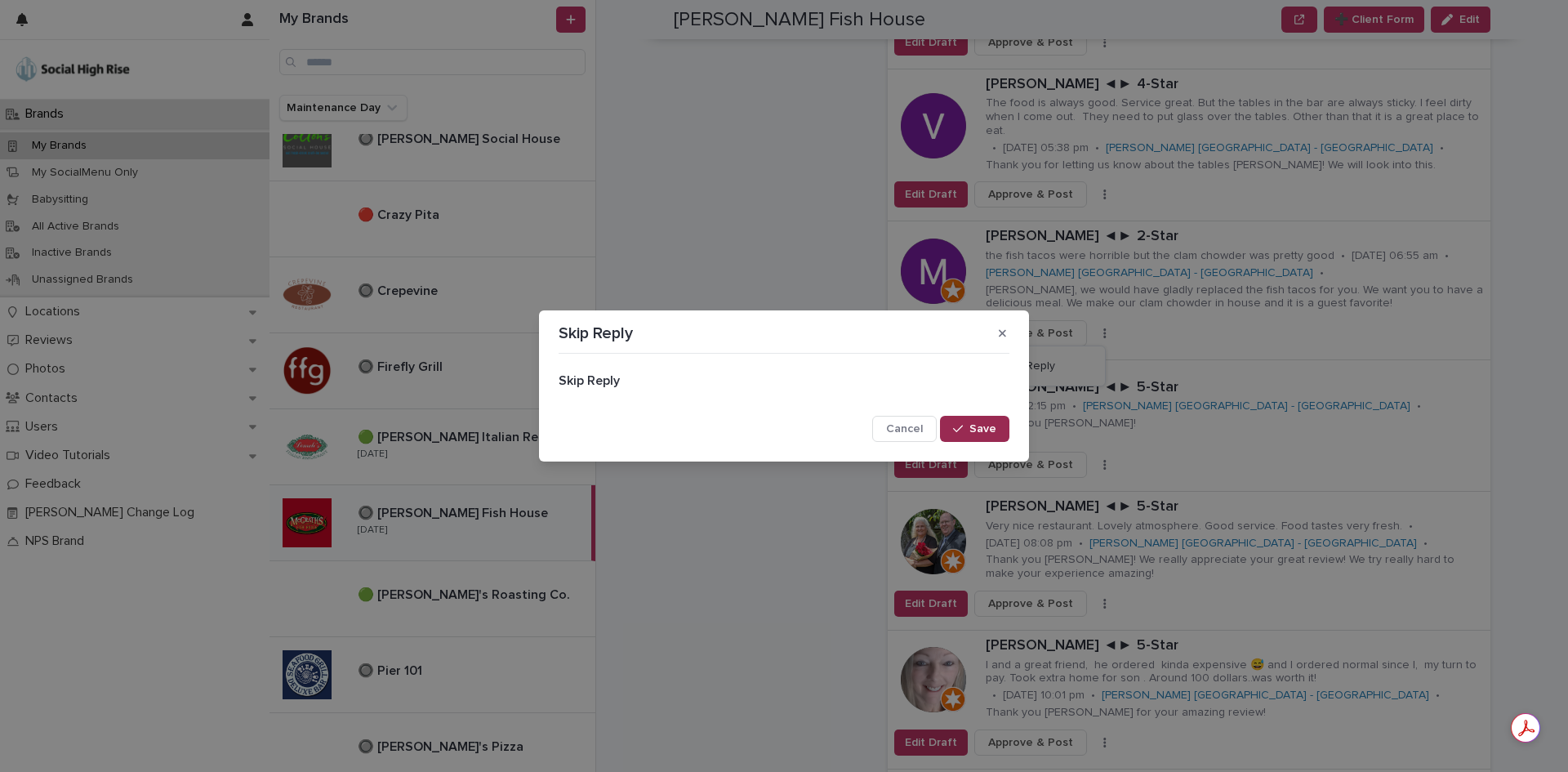
click at [988, 427] on span "Save" at bounding box center [982, 429] width 27 height 12
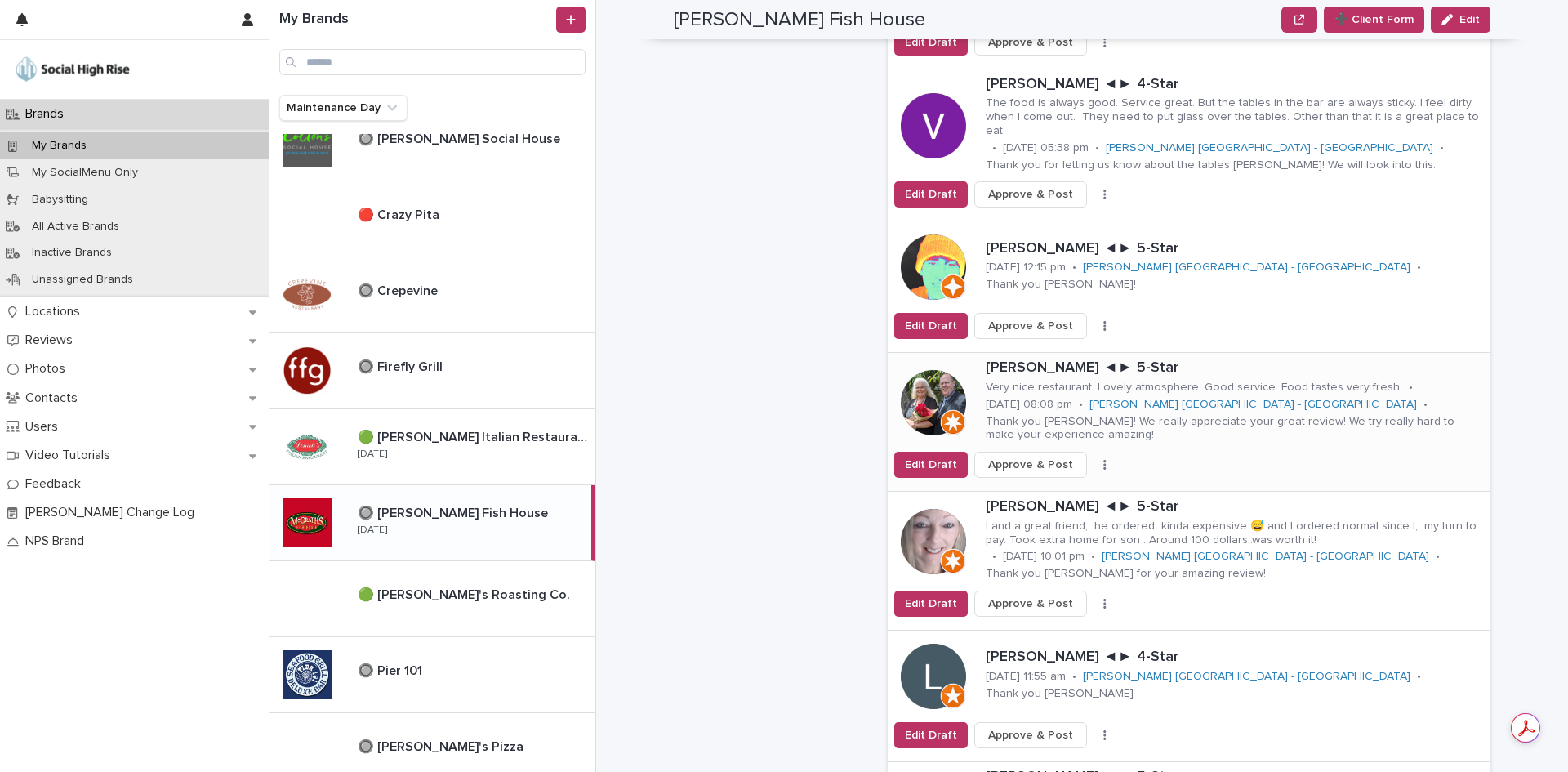
click at [1103, 459] on icon "button" at bounding box center [1105, 465] width 3 height 12
click at [1073, 484] on button "Skip Reply" at bounding box center [1044, 497] width 108 height 26
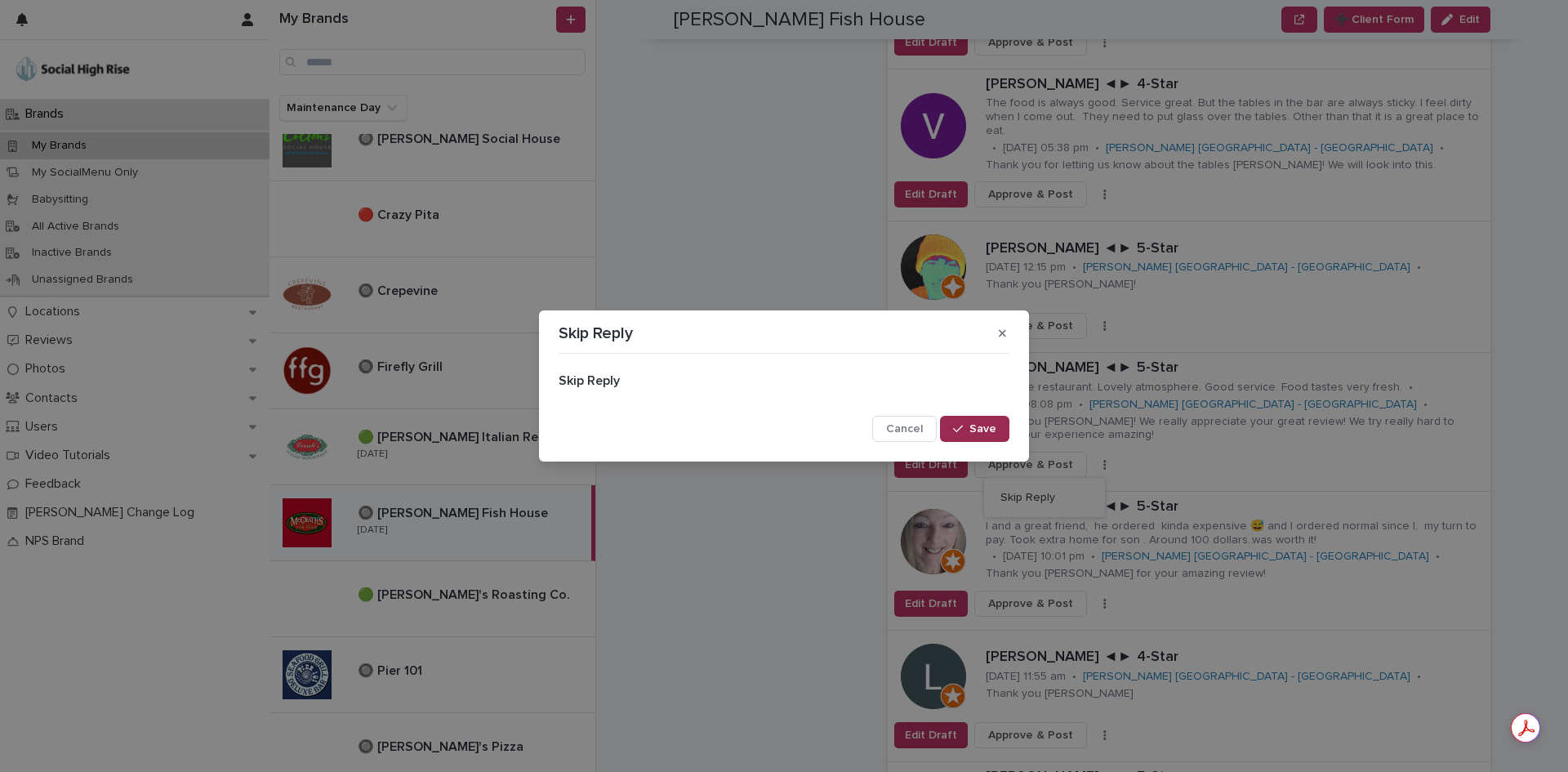
click at [997, 420] on button "Save" at bounding box center [975, 429] width 69 height 26
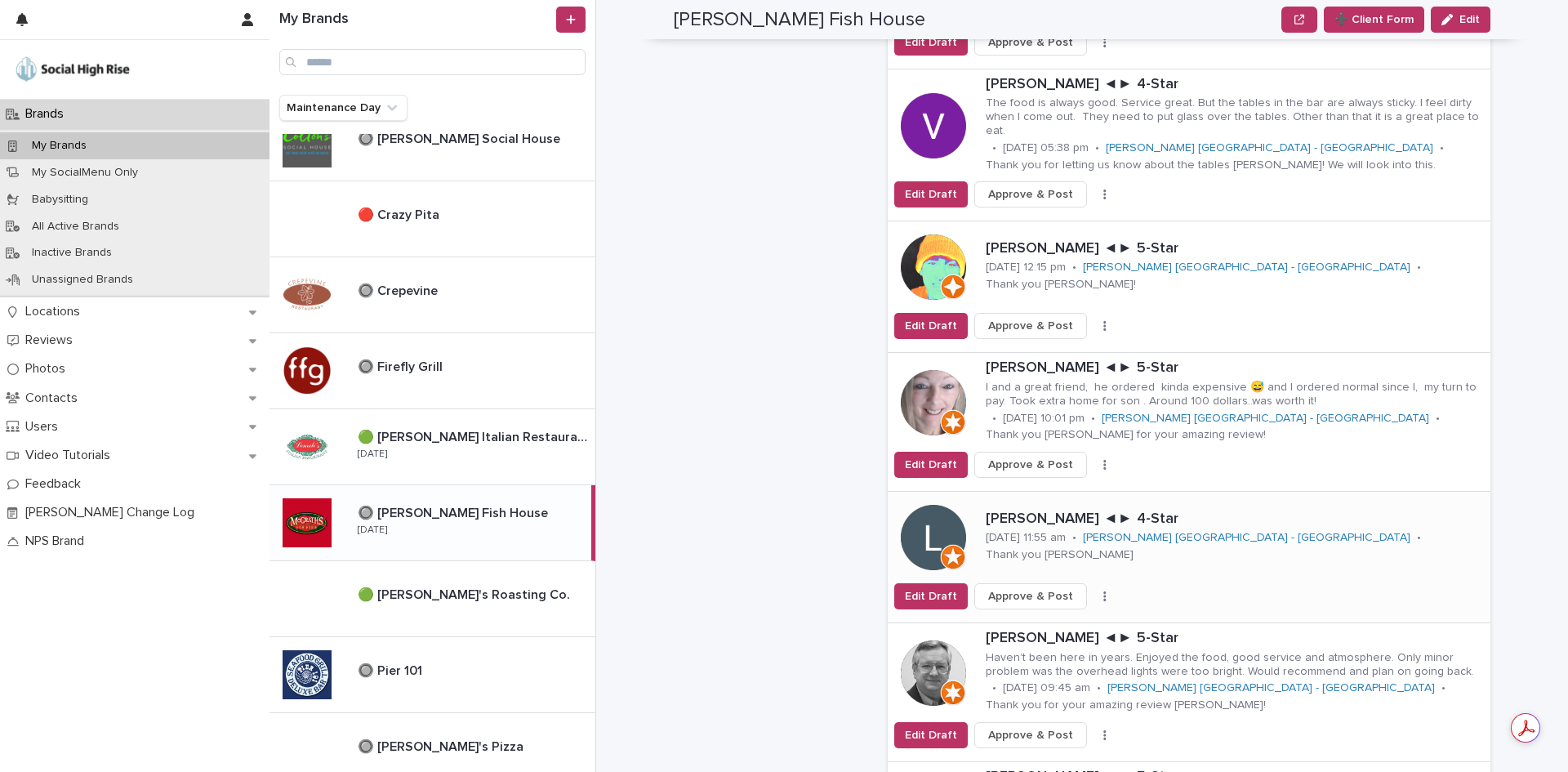
click at [1103, 591] on icon "button" at bounding box center [1104, 596] width 2 height 10
click at [1069, 616] on button "Skip Reply" at bounding box center [1044, 629] width 108 height 26
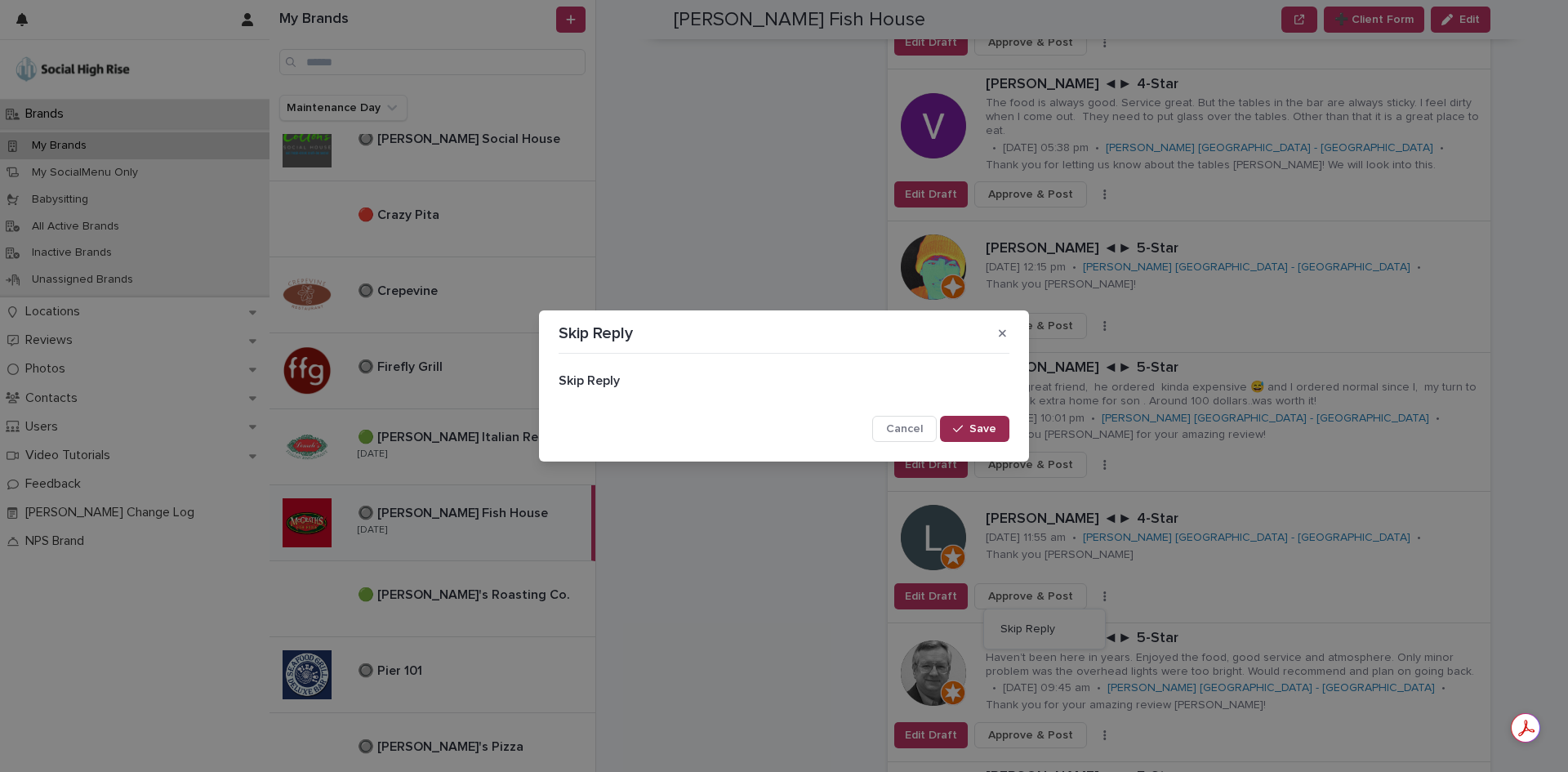
click at [1003, 432] on button "Save" at bounding box center [975, 429] width 69 height 26
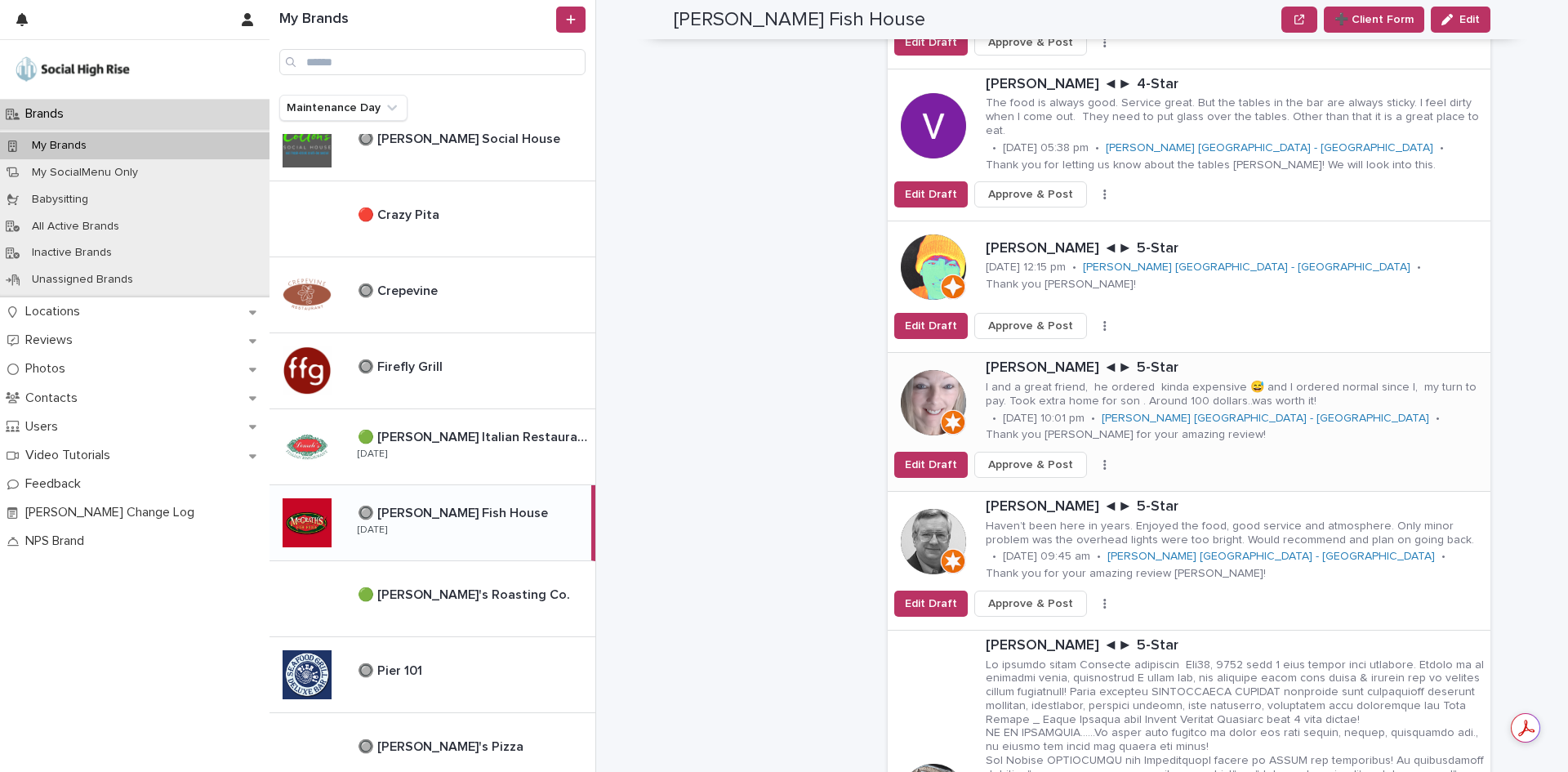
click at [1093, 459] on button "button" at bounding box center [1105, 465] width 23 height 12
click at [1058, 484] on button "Skip Reply" at bounding box center [1044, 497] width 108 height 26
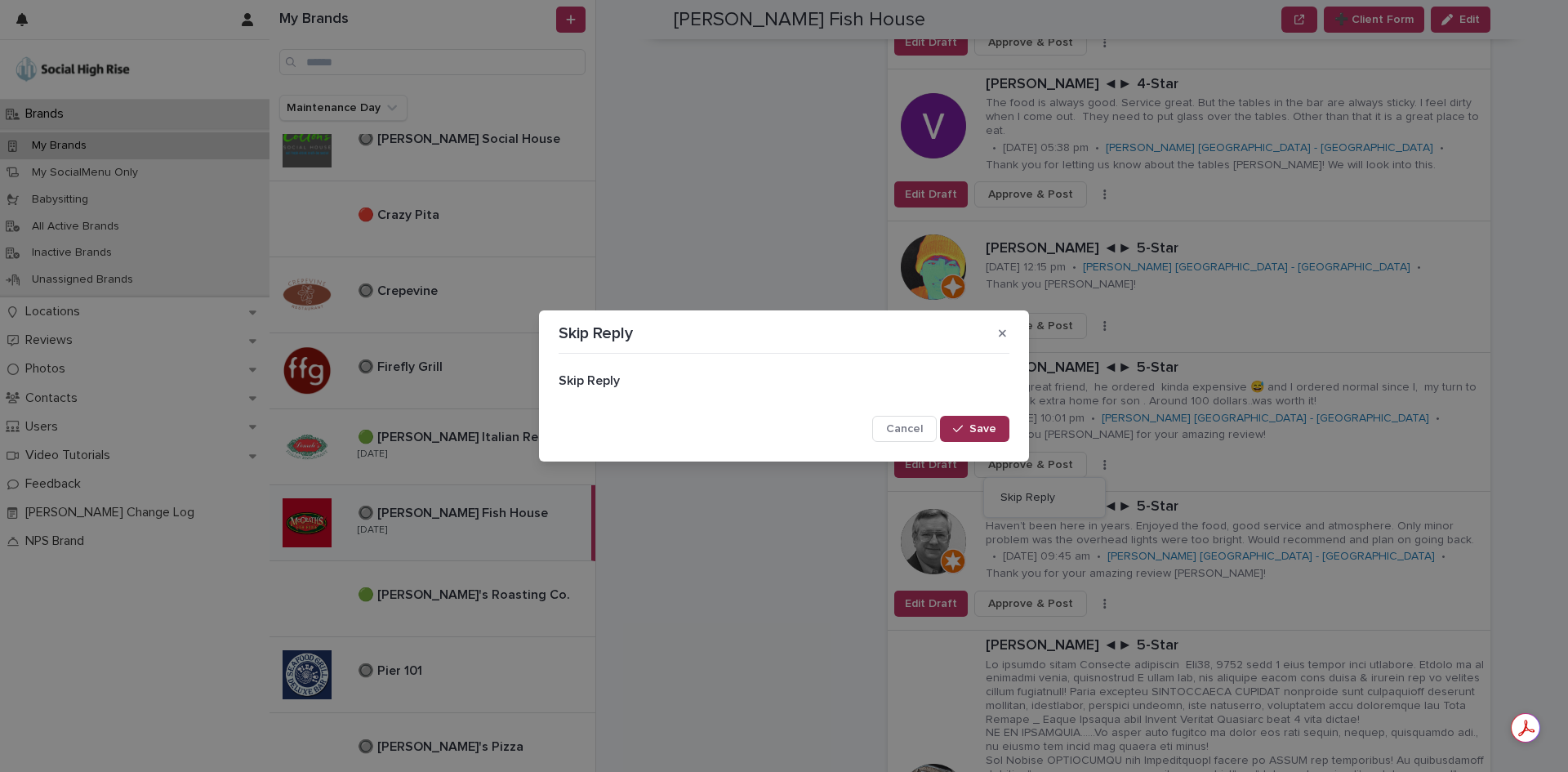
click at [996, 427] on button "Save" at bounding box center [975, 429] width 69 height 26
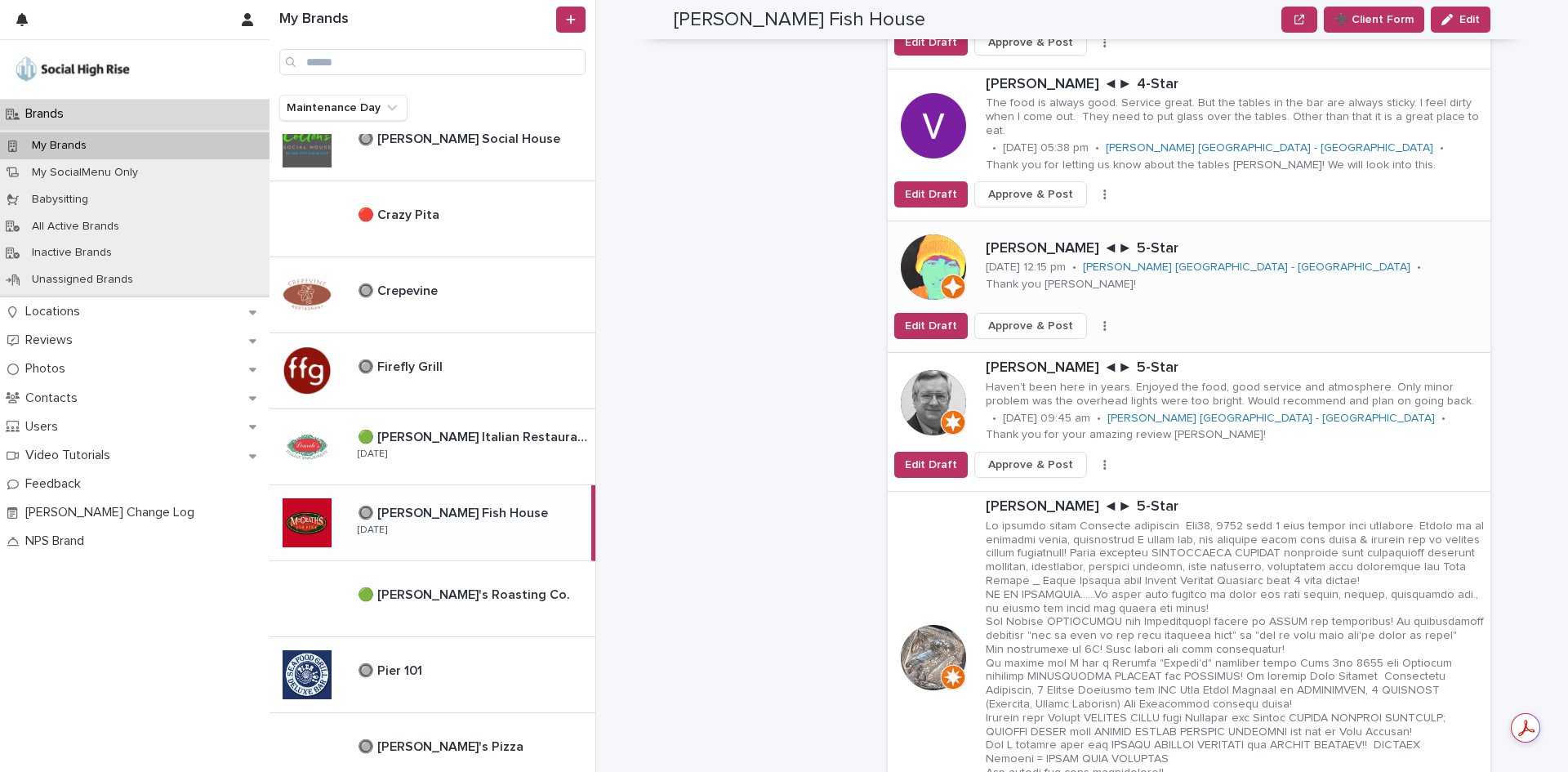
click at [1103, 321] on icon "button" at bounding box center [1104, 326] width 2 height 10
click at [1068, 345] on button "Skip Reply" at bounding box center [1044, 358] width 108 height 26
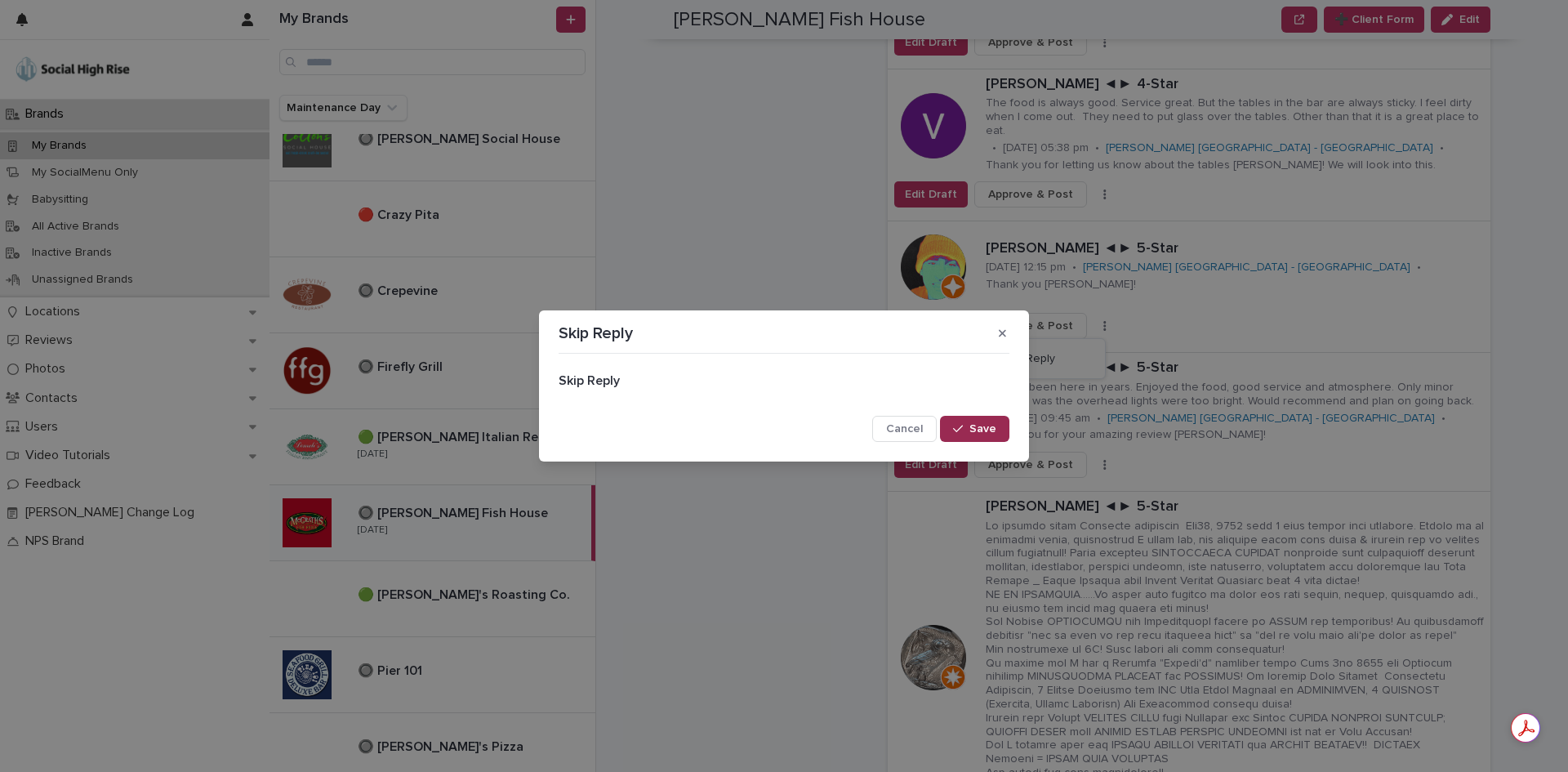
click at [984, 432] on span "Save" at bounding box center [982, 429] width 27 height 12
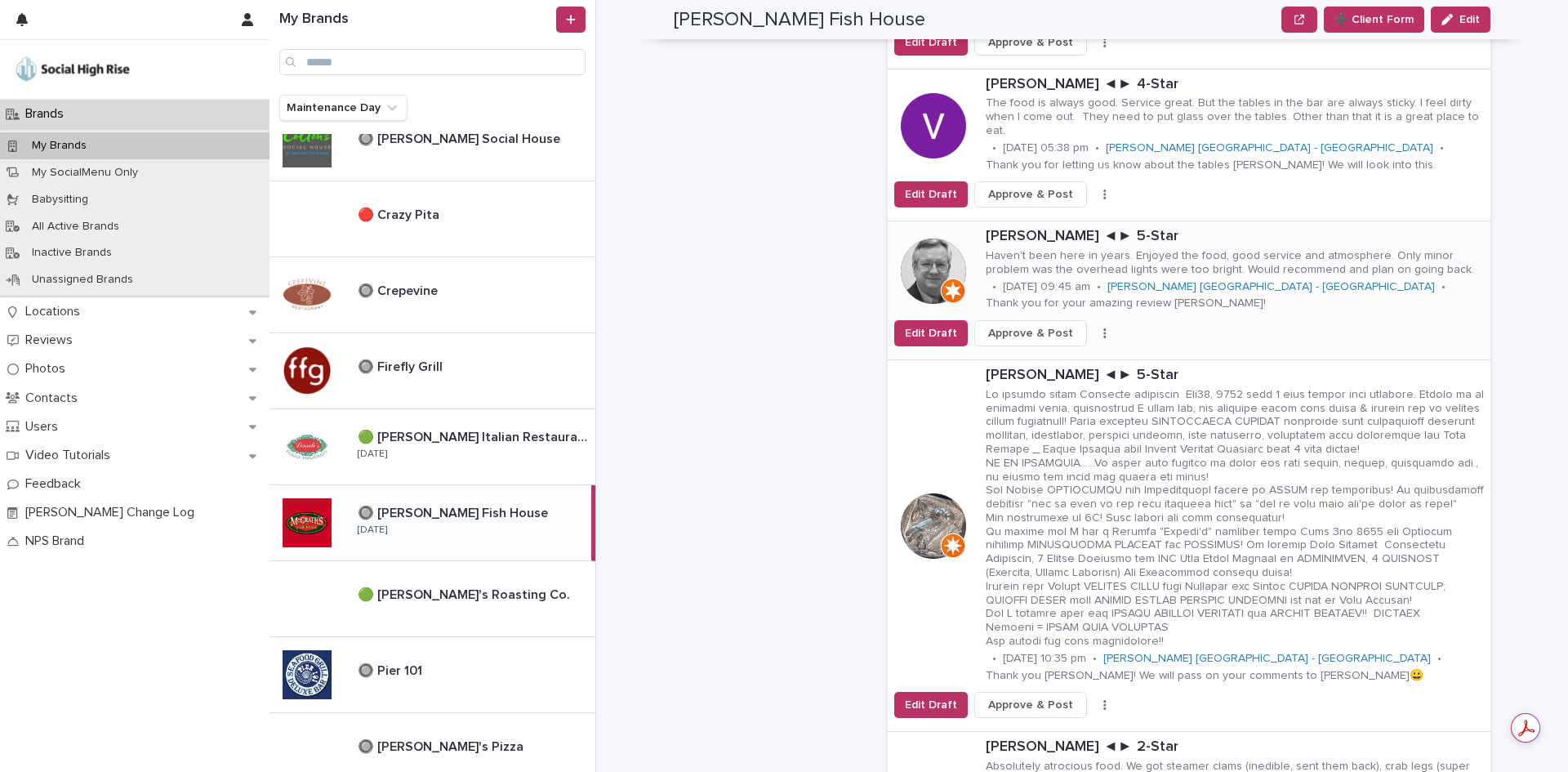
click at [1093, 327] on button "button" at bounding box center [1105, 333] width 23 height 12
click at [1068, 353] on button "Skip Reply" at bounding box center [1044, 366] width 108 height 26
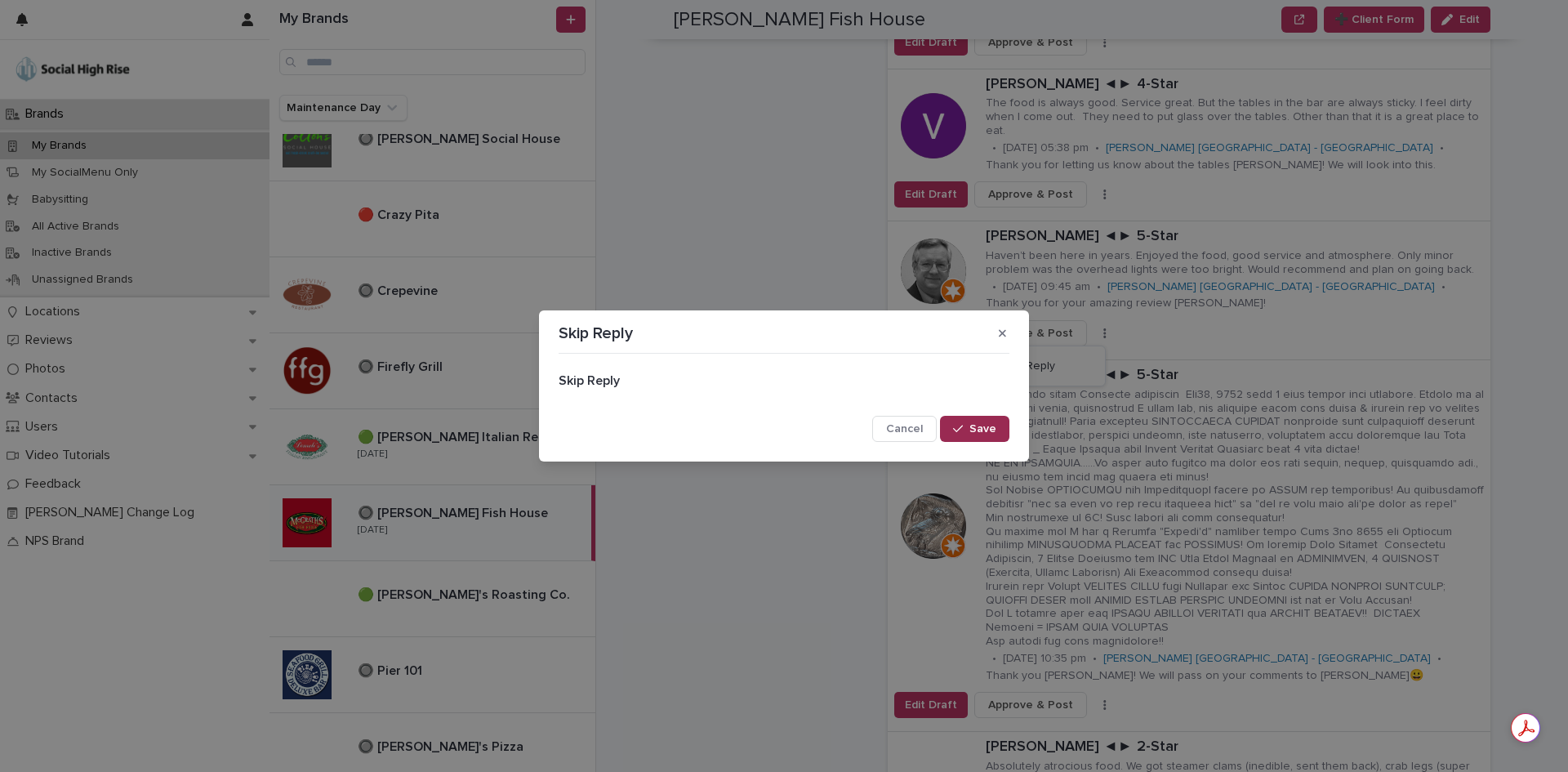
click at [994, 427] on span "Save" at bounding box center [982, 429] width 27 height 12
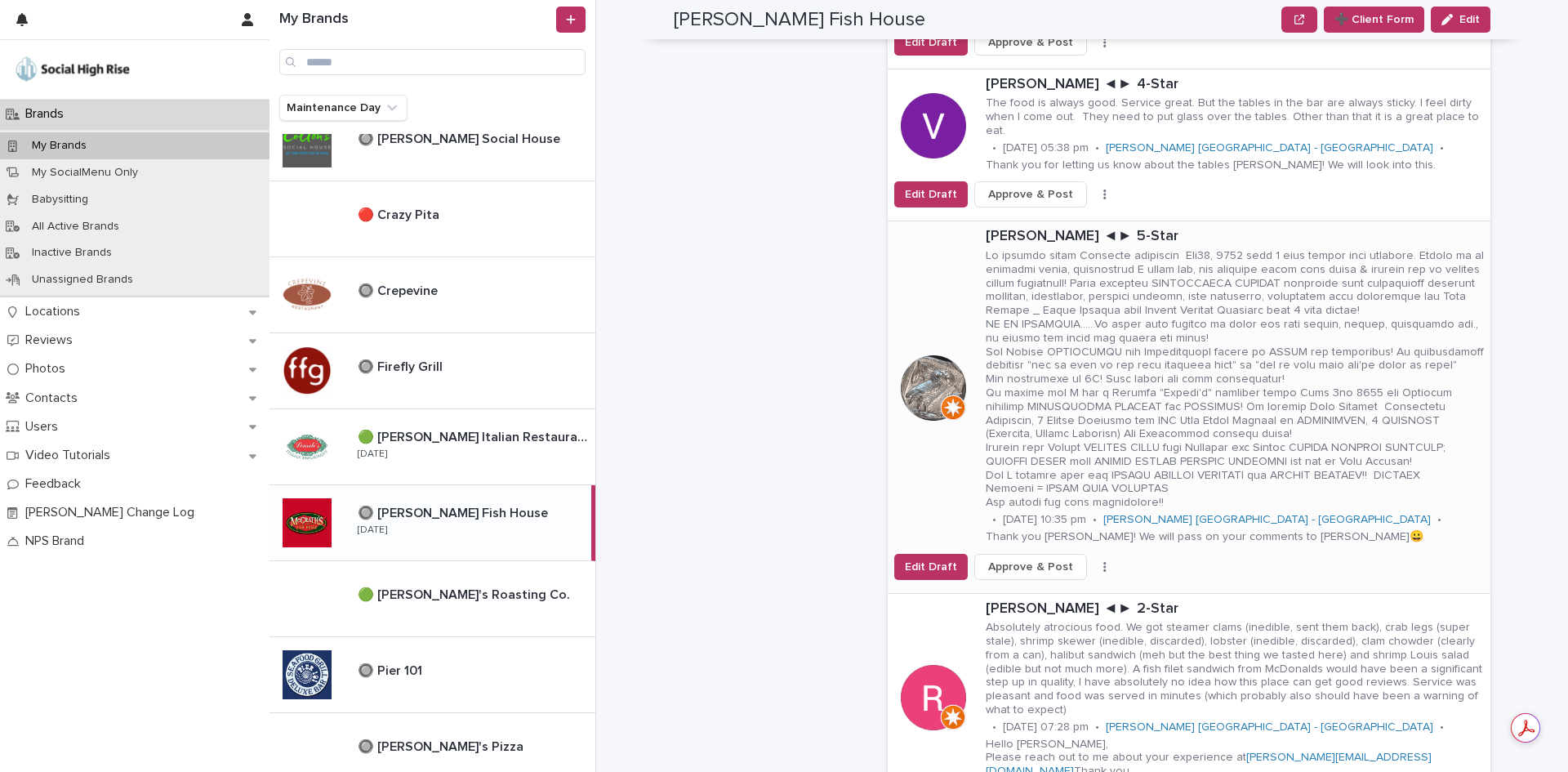
click at [1093, 562] on button "button" at bounding box center [1105, 567] width 23 height 12
click at [1081, 585] on button "Skip Reply" at bounding box center [1044, 599] width 108 height 26
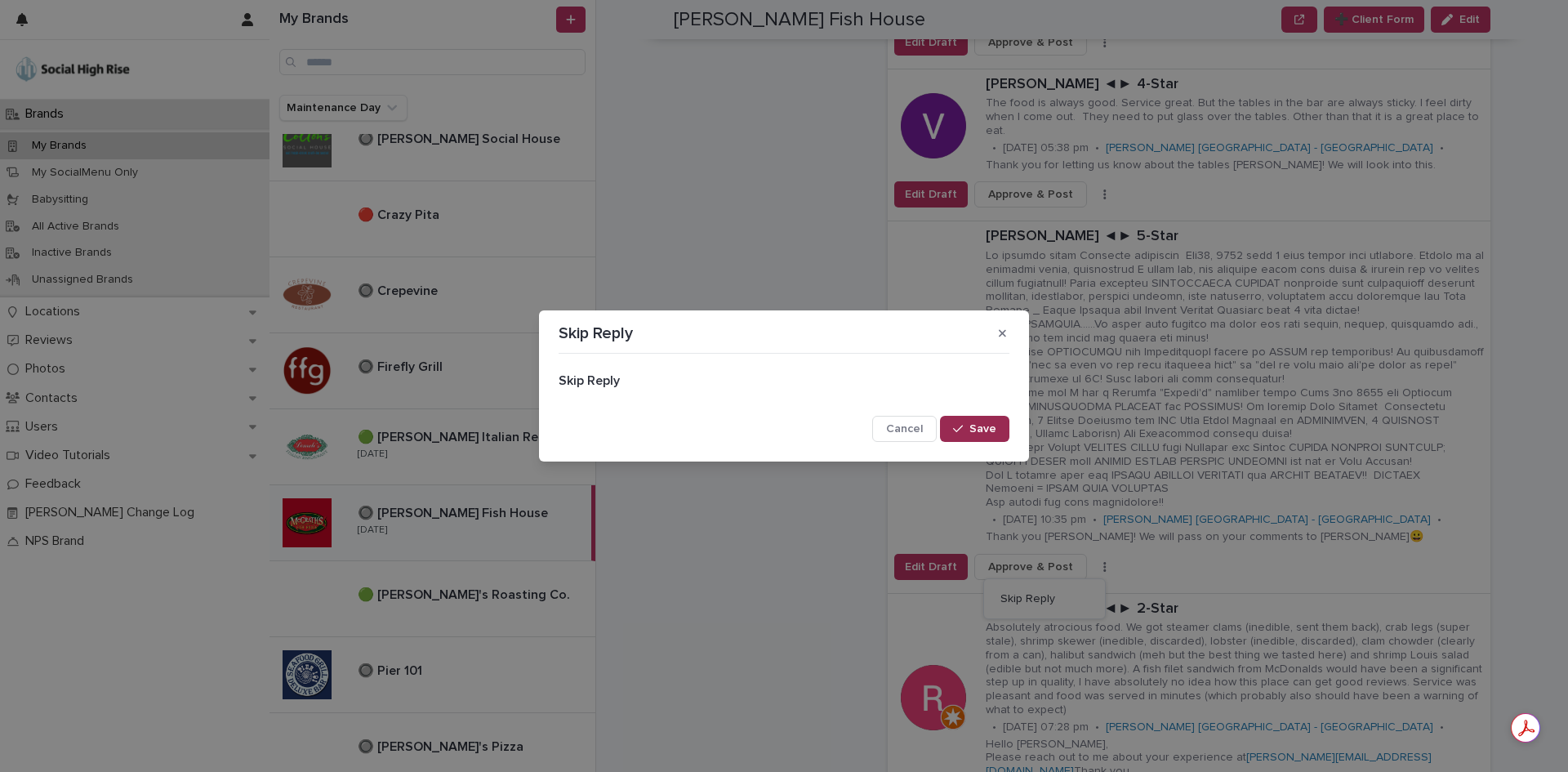
click at [993, 432] on span "Save" at bounding box center [982, 429] width 27 height 12
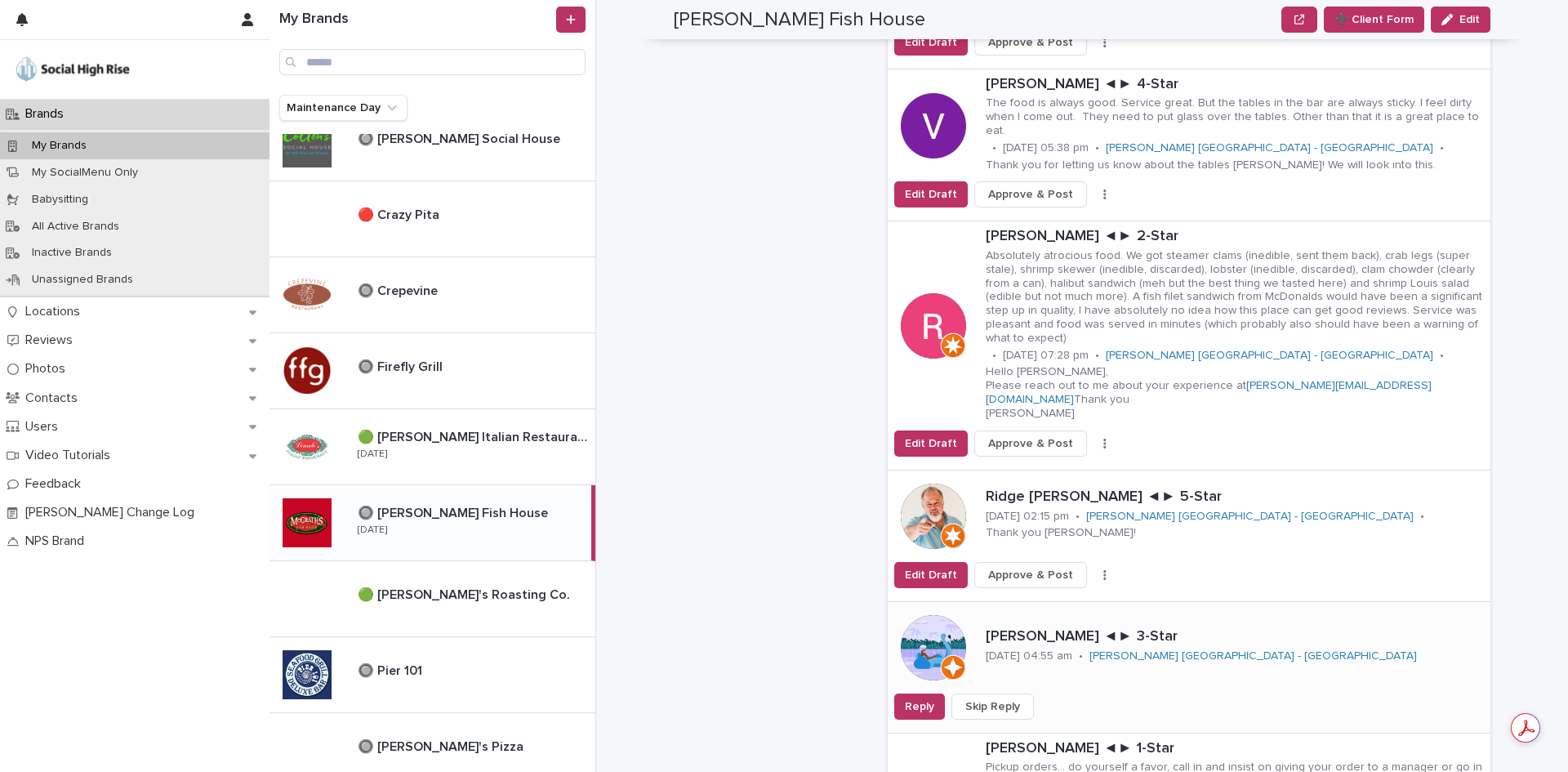
click at [1003, 699] on span "Skip Reply" at bounding box center [992, 707] width 55 height 16
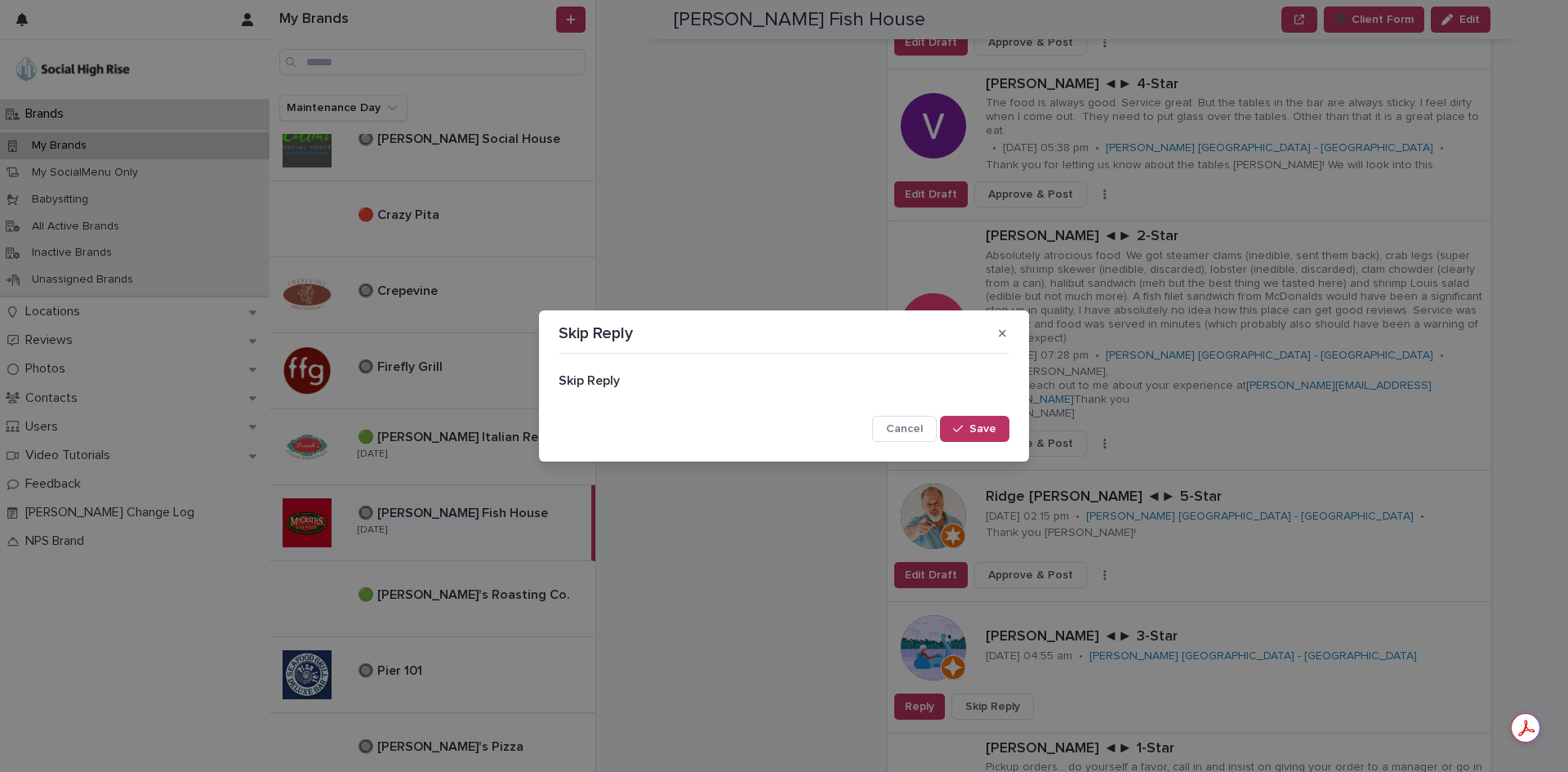
click at [979, 428] on span "Save" at bounding box center [982, 429] width 27 height 12
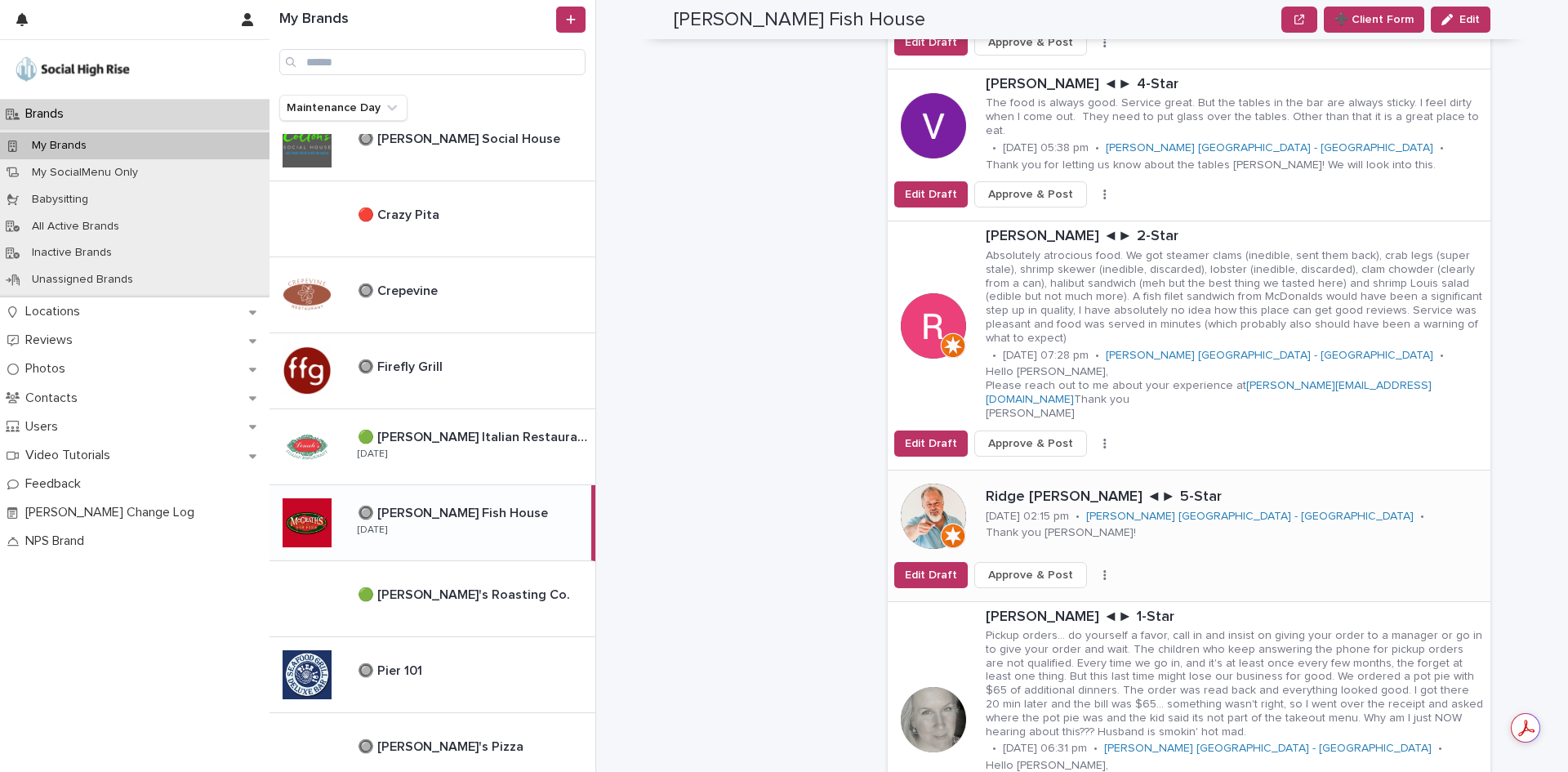
click at [1103, 570] on icon "button" at bounding box center [1105, 576] width 3 height 12
click at [1054, 594] on button "Skip Reply" at bounding box center [1044, 608] width 108 height 26
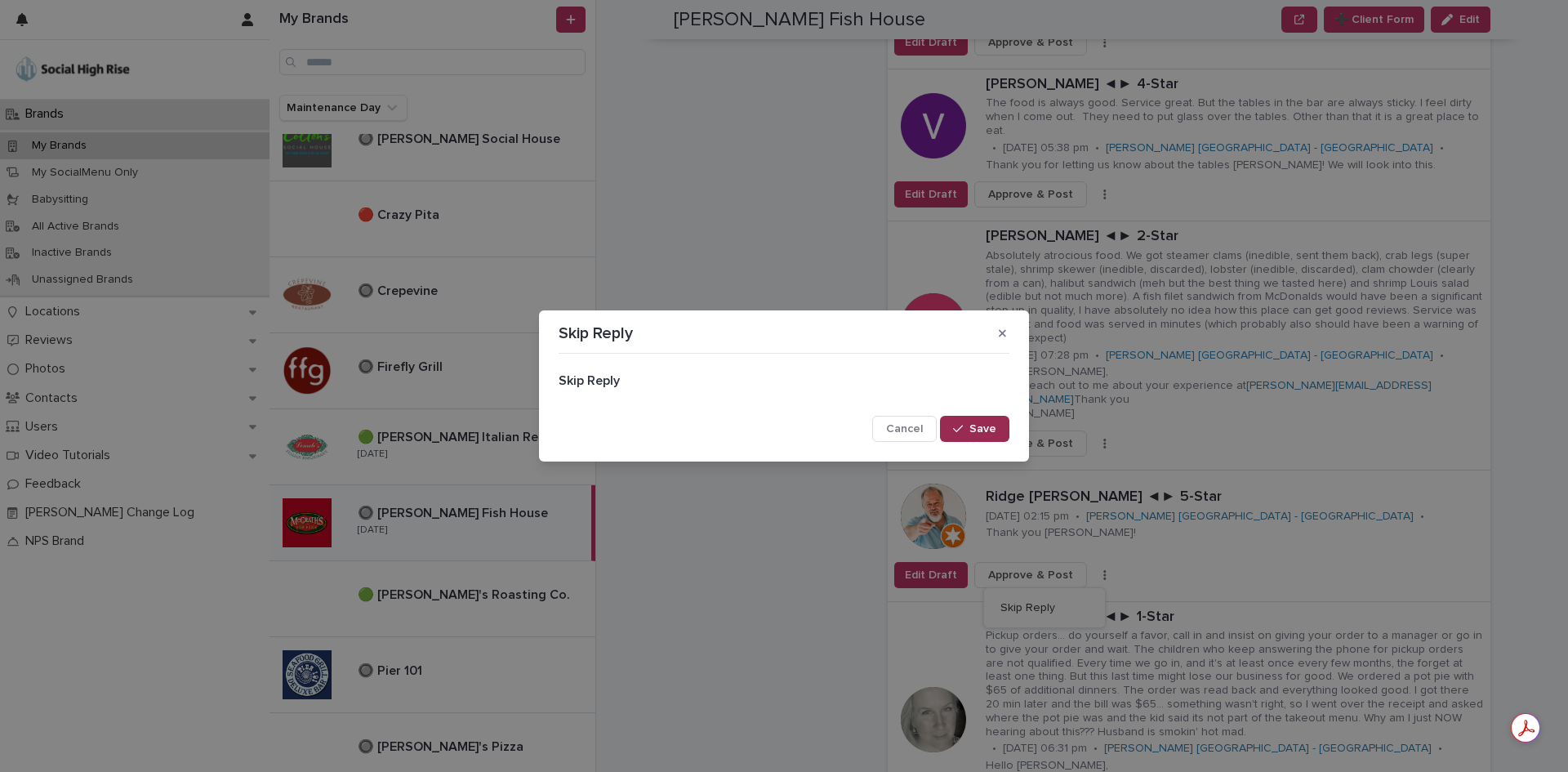
click at [992, 427] on span "Save" at bounding box center [982, 429] width 27 height 12
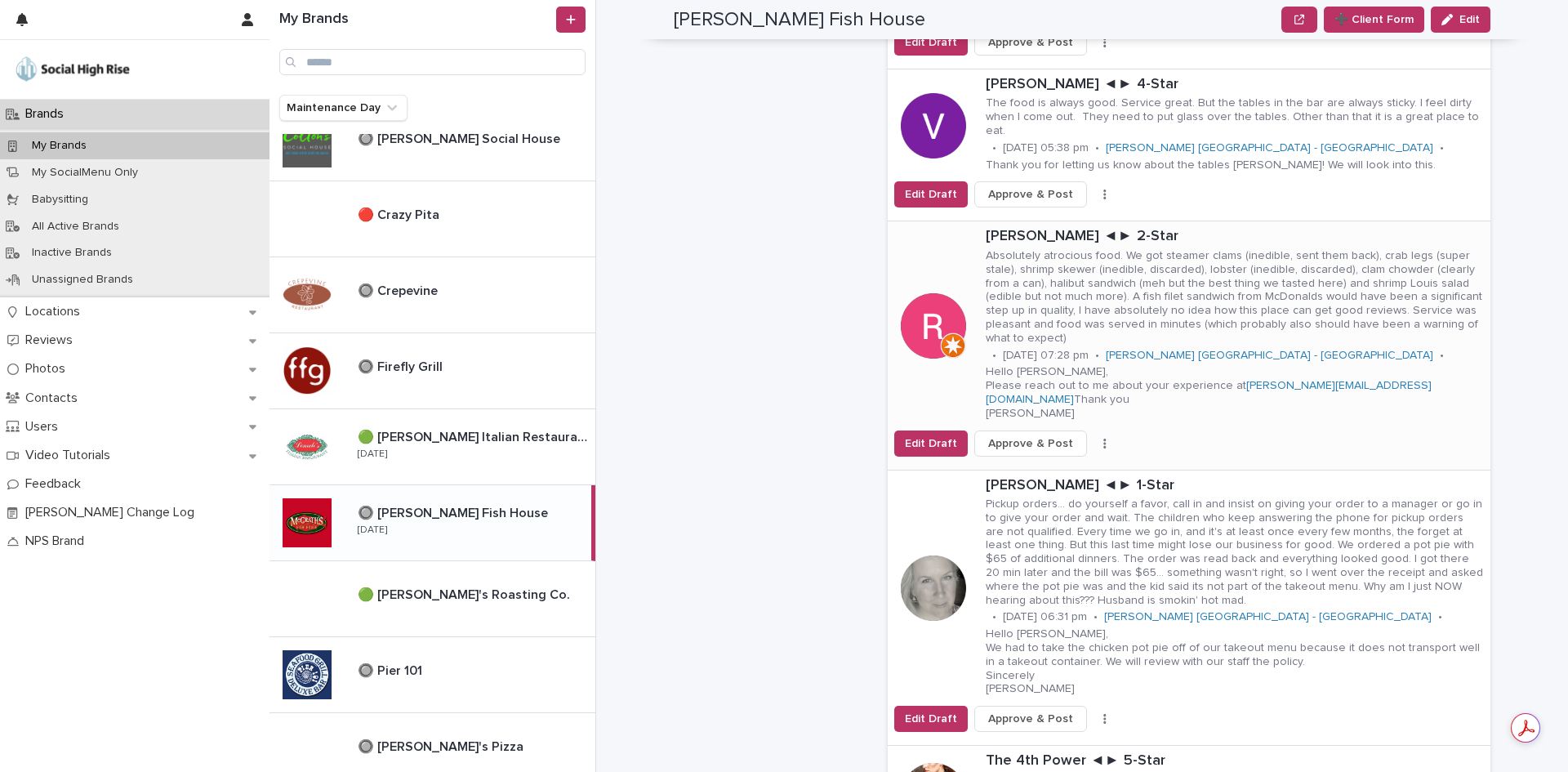
click at [1103, 439] on icon "button" at bounding box center [1104, 444] width 2 height 10
click at [1061, 476] on button "Skip Reply" at bounding box center [1044, 489] width 108 height 26
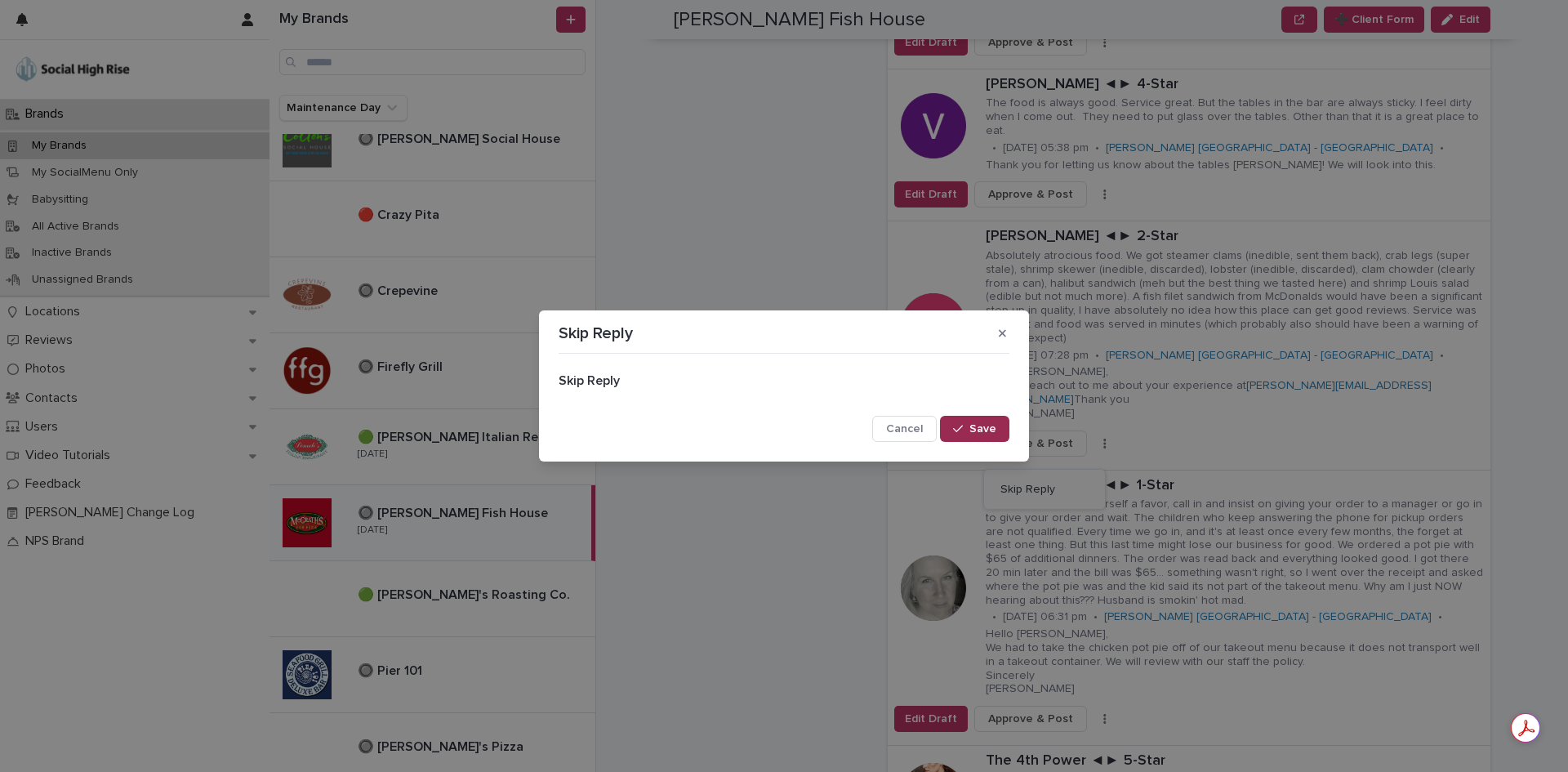
click at [1003, 425] on button "Save" at bounding box center [975, 429] width 69 height 26
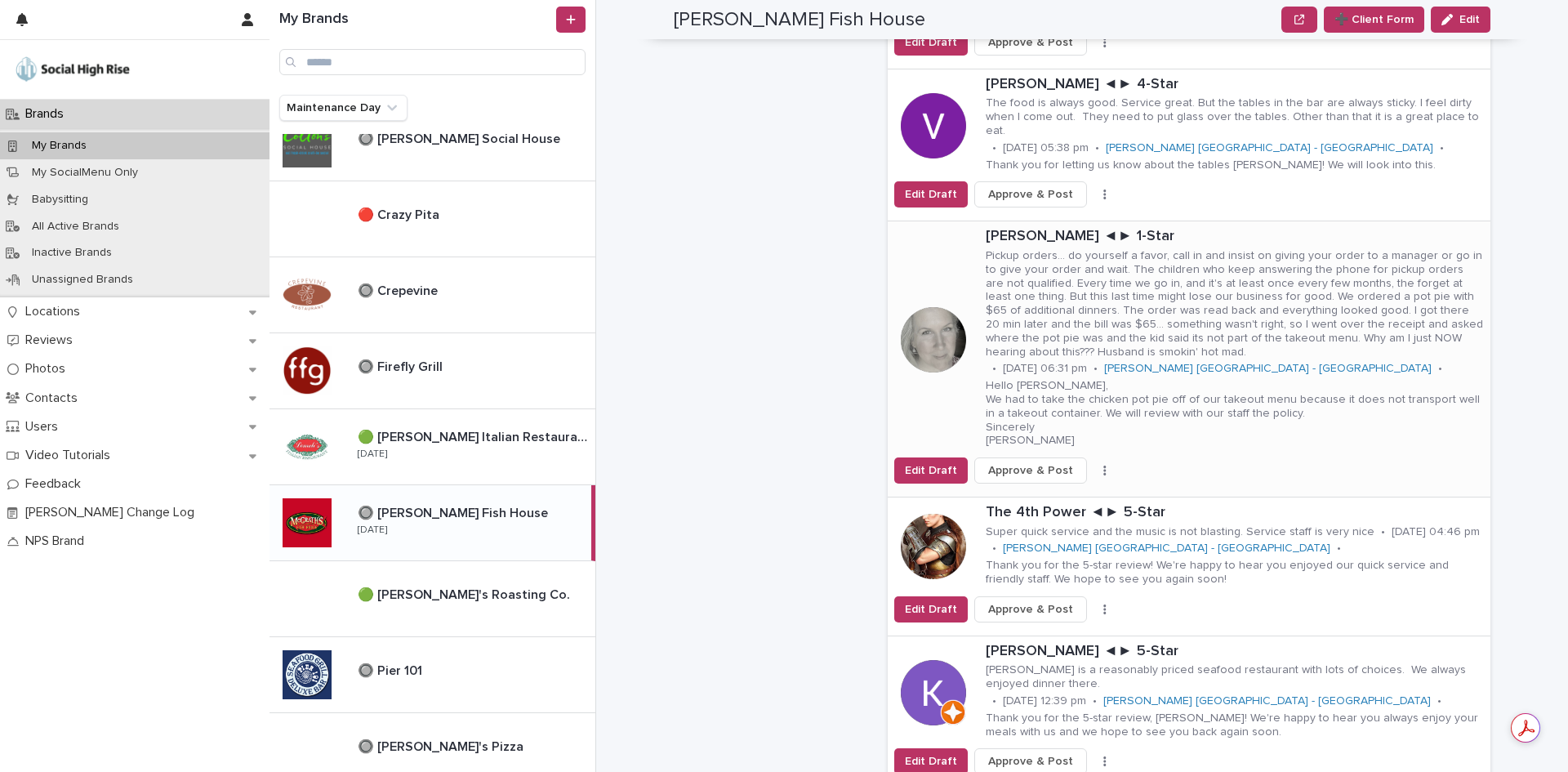
click at [1103, 465] on icon "button" at bounding box center [1104, 470] width 2 height 10
click at [1064, 504] on button "Skip Reply" at bounding box center [1044, 517] width 108 height 26
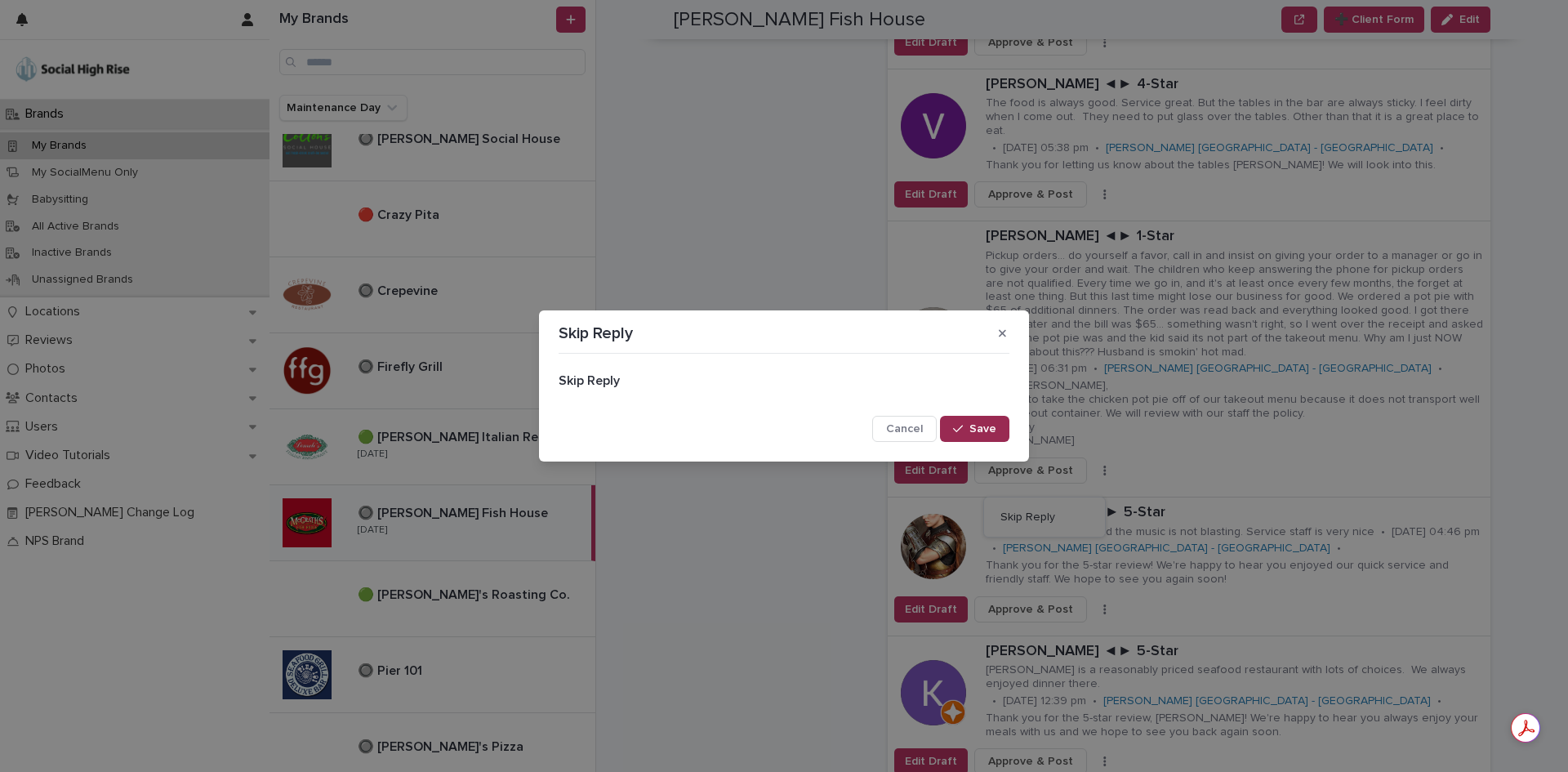
click at [1001, 426] on button "Save" at bounding box center [975, 429] width 69 height 26
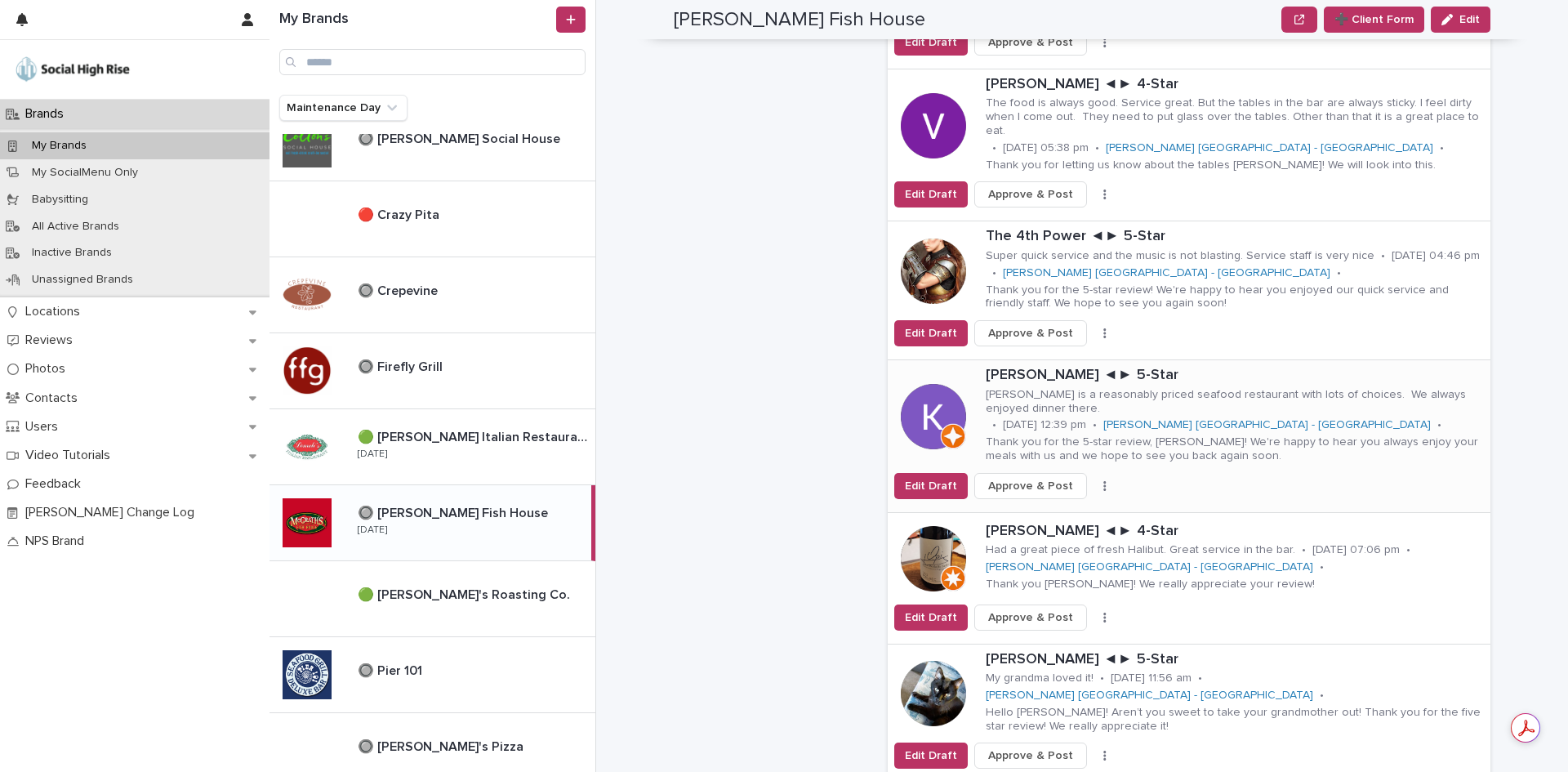
click at [1103, 481] on icon "button" at bounding box center [1104, 486] width 2 height 10
click at [1067, 506] on button "Skip Reply" at bounding box center [1044, 519] width 108 height 26
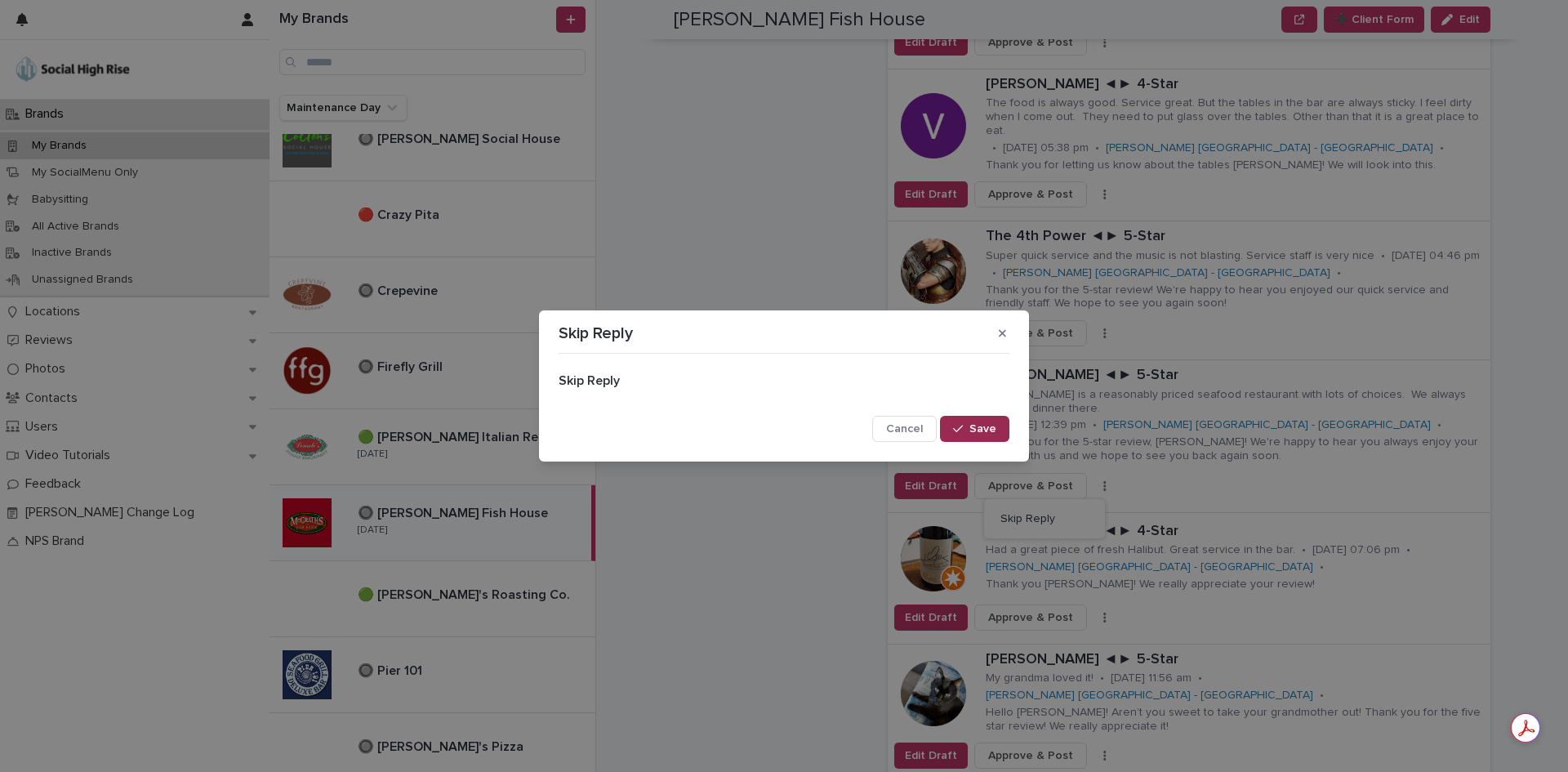
click at [994, 428] on span "Save" at bounding box center [982, 429] width 27 height 12
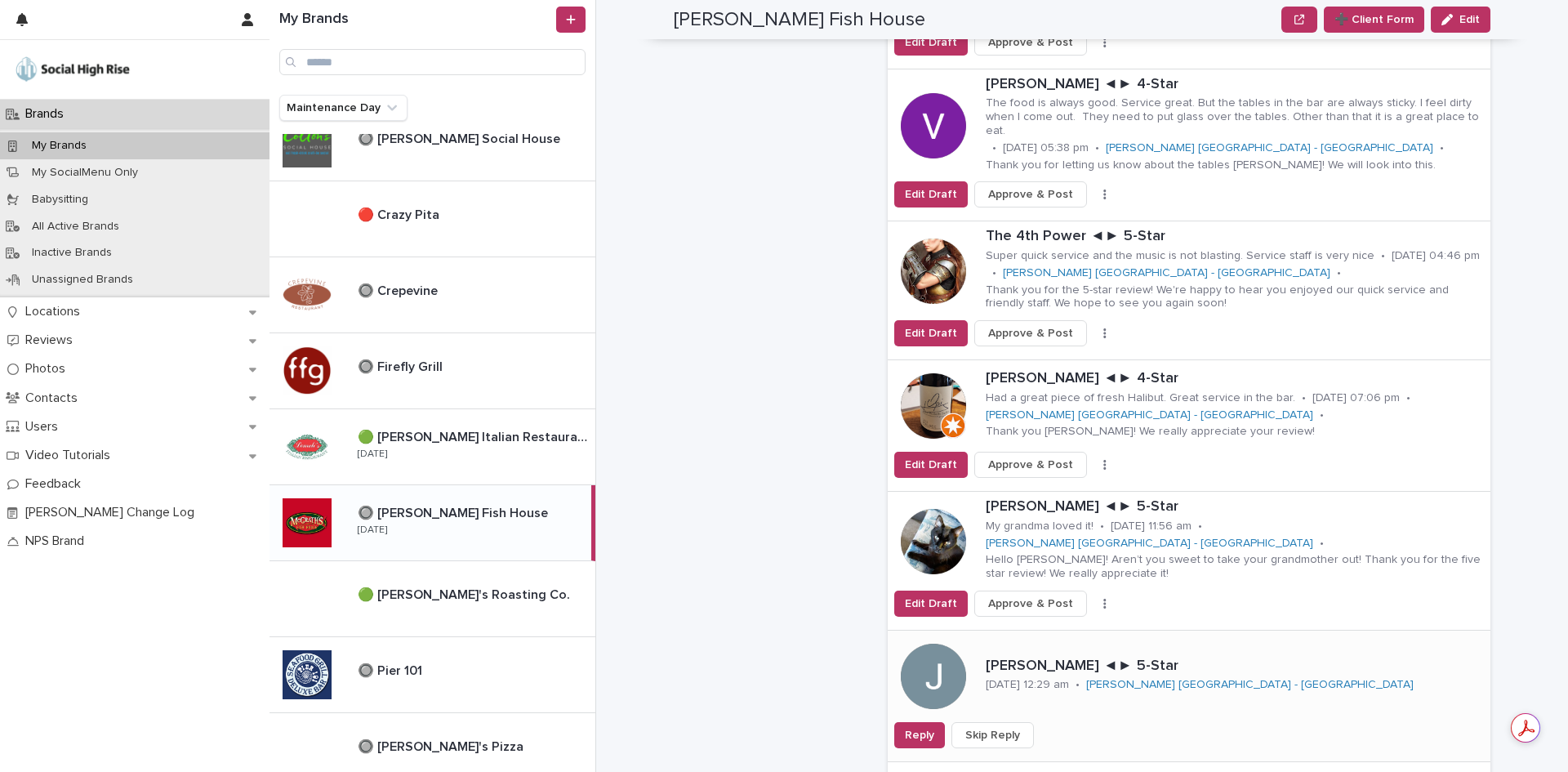
click at [993, 727] on span "Skip Reply" at bounding box center [992, 735] width 55 height 16
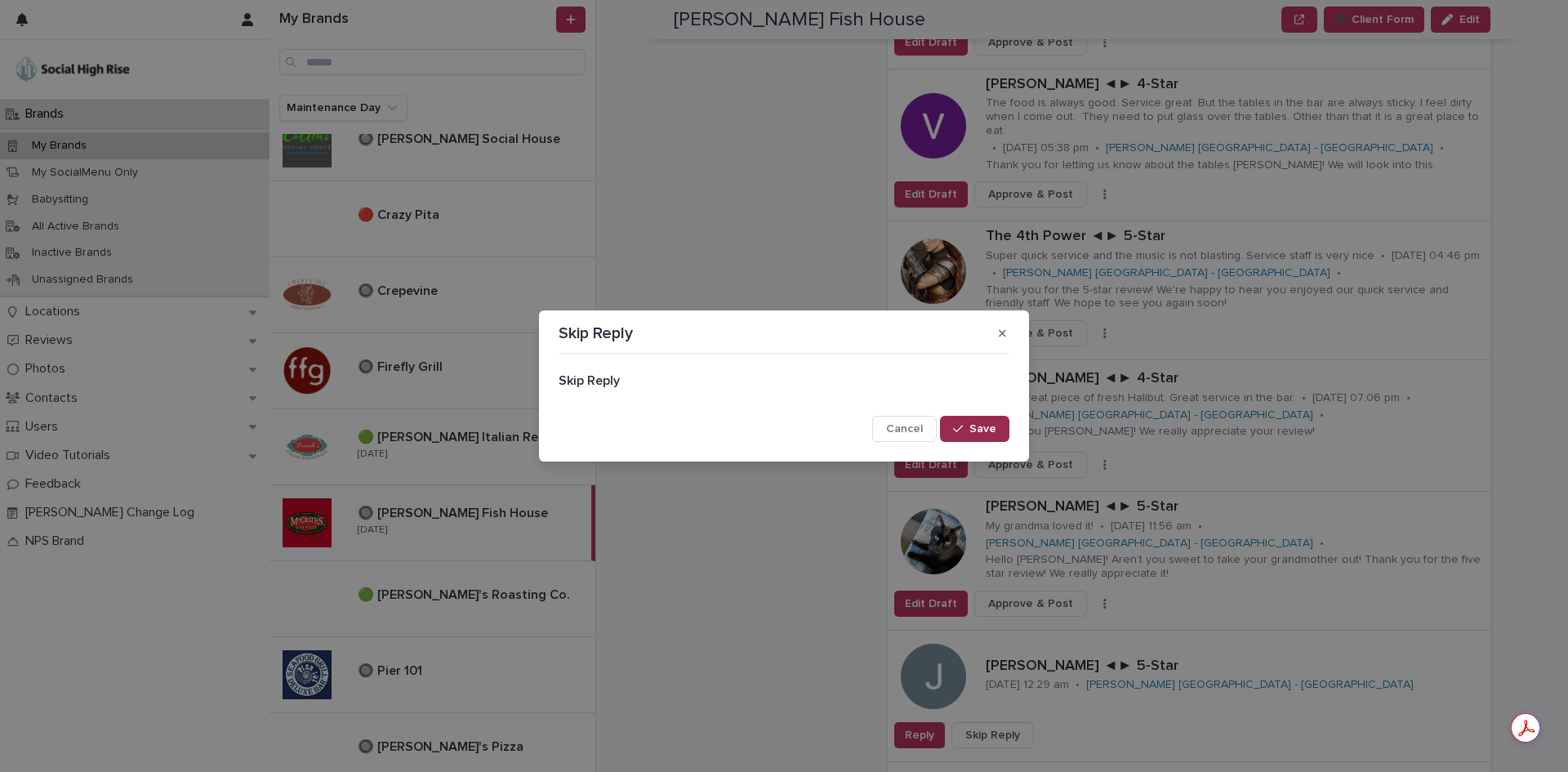
click at [975, 429] on span "Save" at bounding box center [982, 429] width 27 height 12
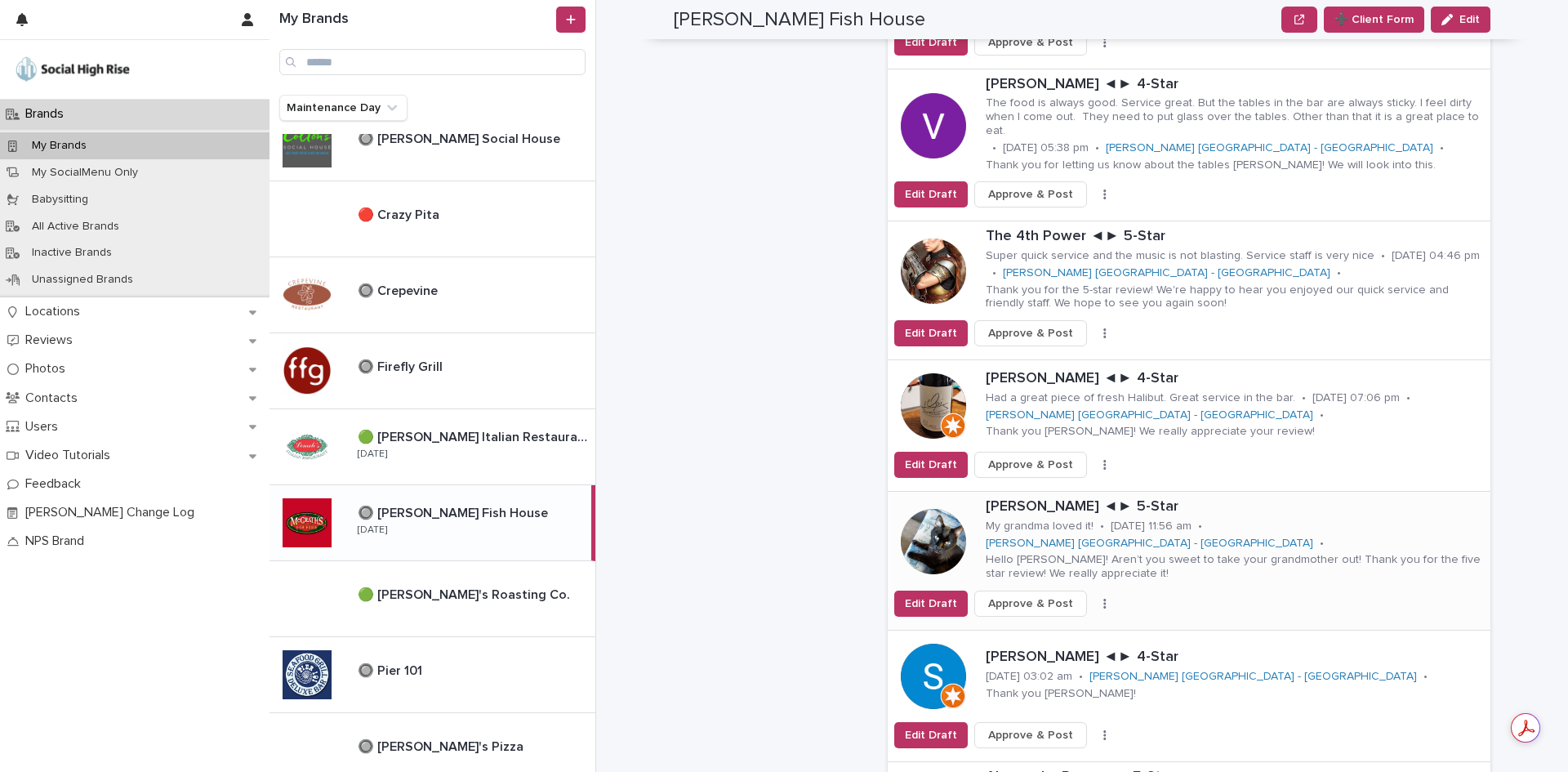
click at [1093, 598] on button "button" at bounding box center [1105, 603] width 23 height 12
click at [1052, 616] on button "Skip Reply" at bounding box center [1044, 629] width 108 height 26
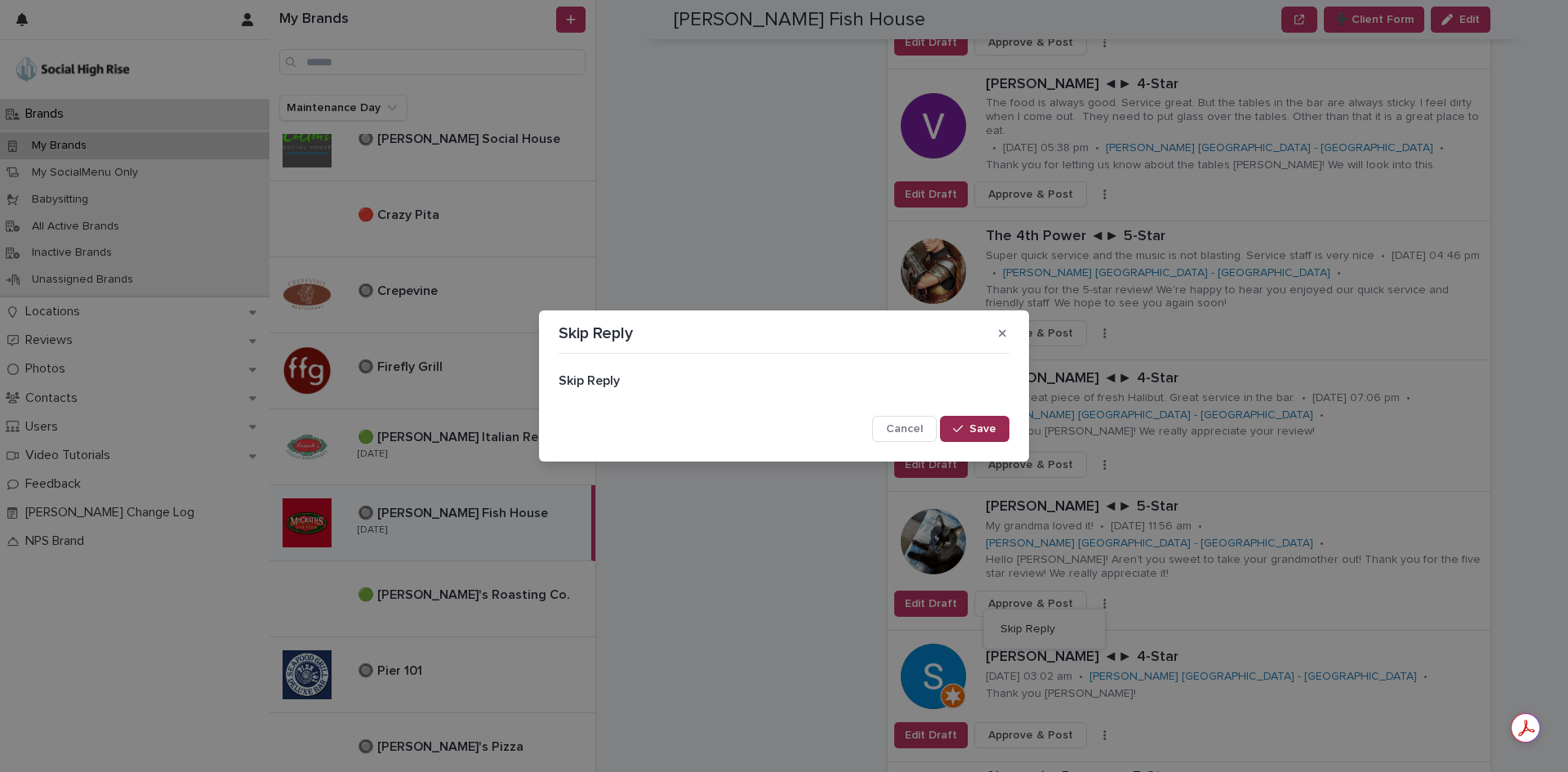
click at [989, 428] on span "Save" at bounding box center [982, 429] width 27 height 12
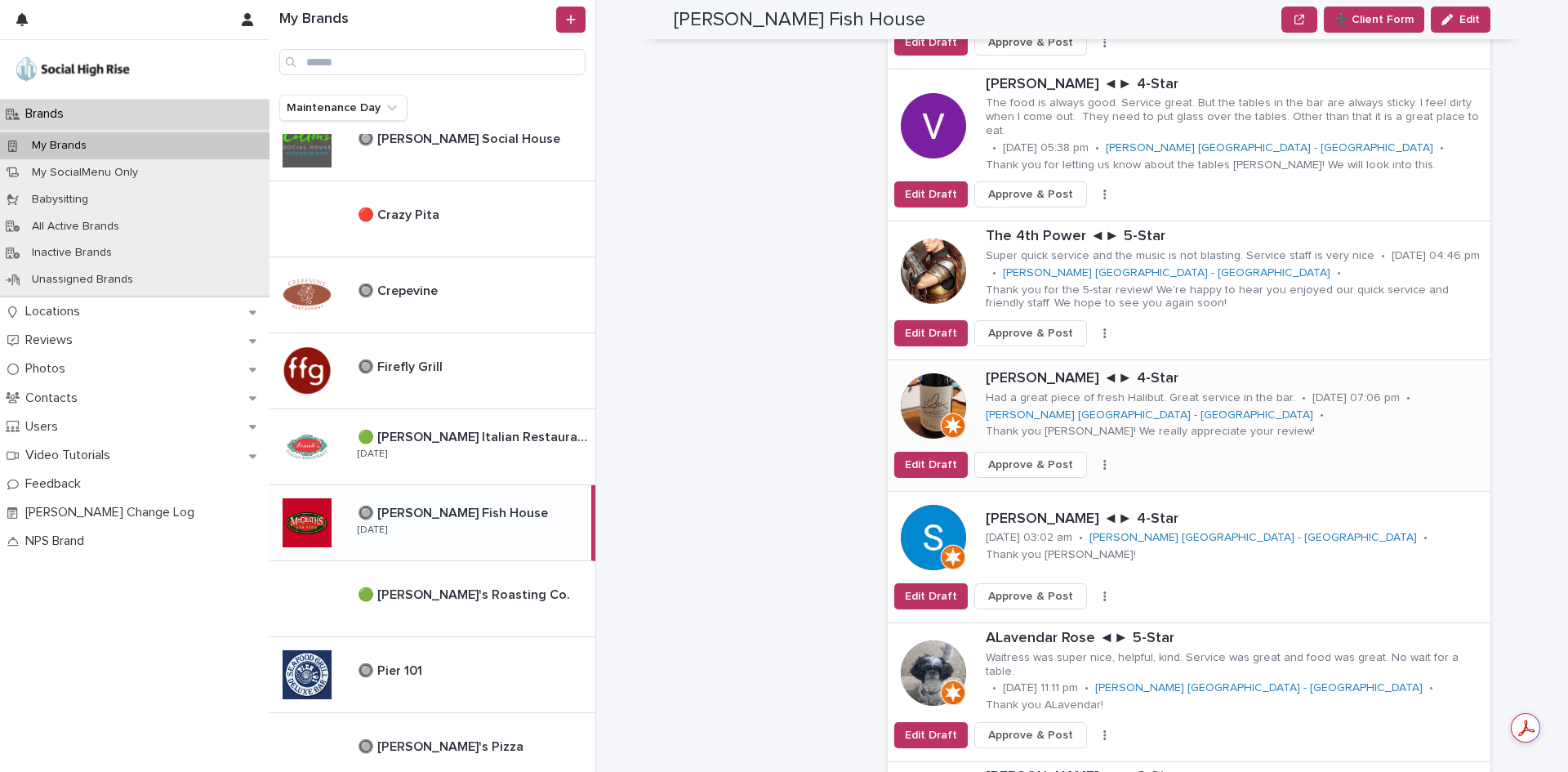
click at [1103, 459] on icon "button" at bounding box center [1105, 465] width 3 height 12
click at [1079, 484] on button "Skip Reply" at bounding box center [1044, 497] width 108 height 26
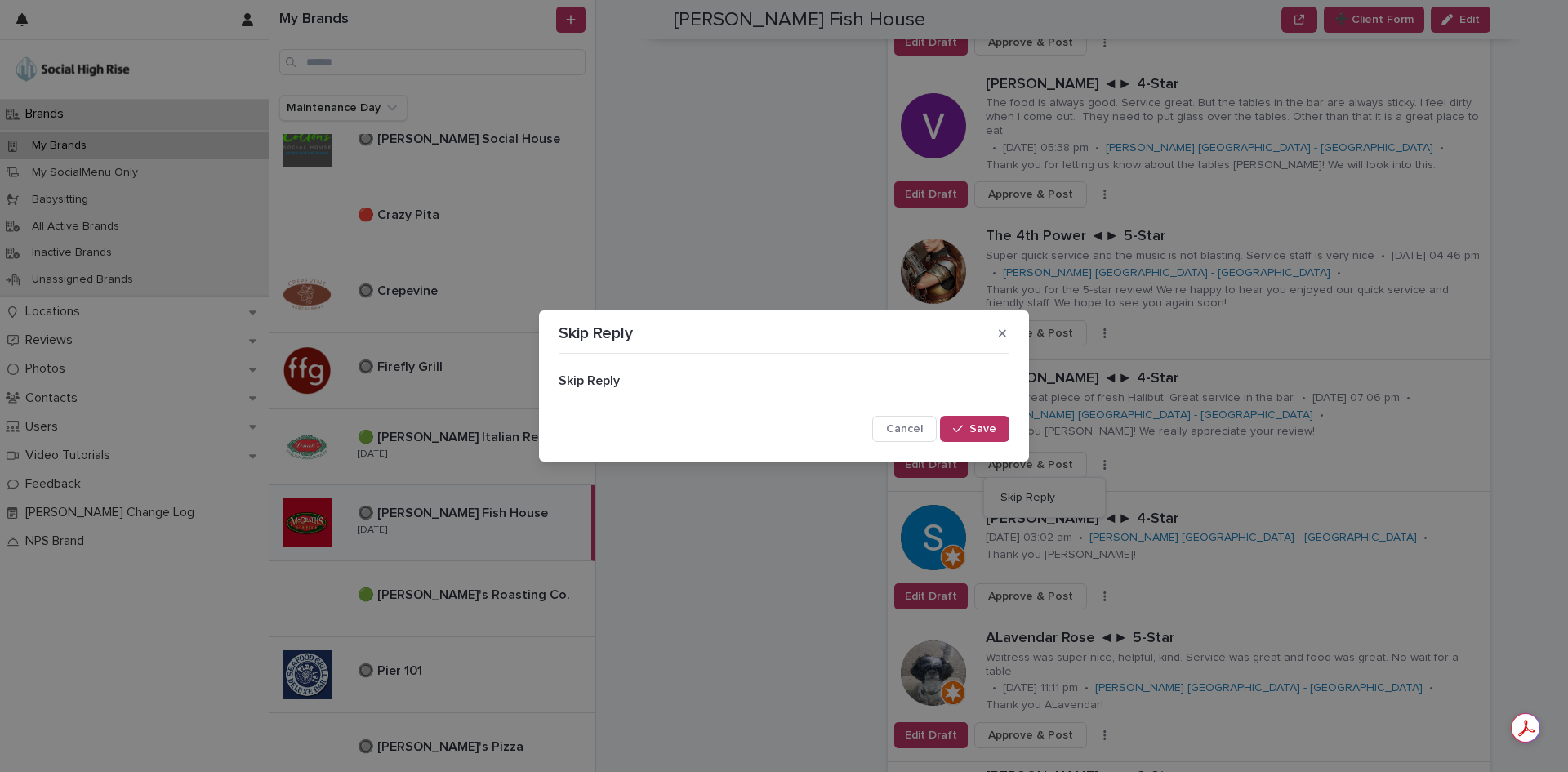
click at [979, 422] on button "Save" at bounding box center [975, 429] width 69 height 26
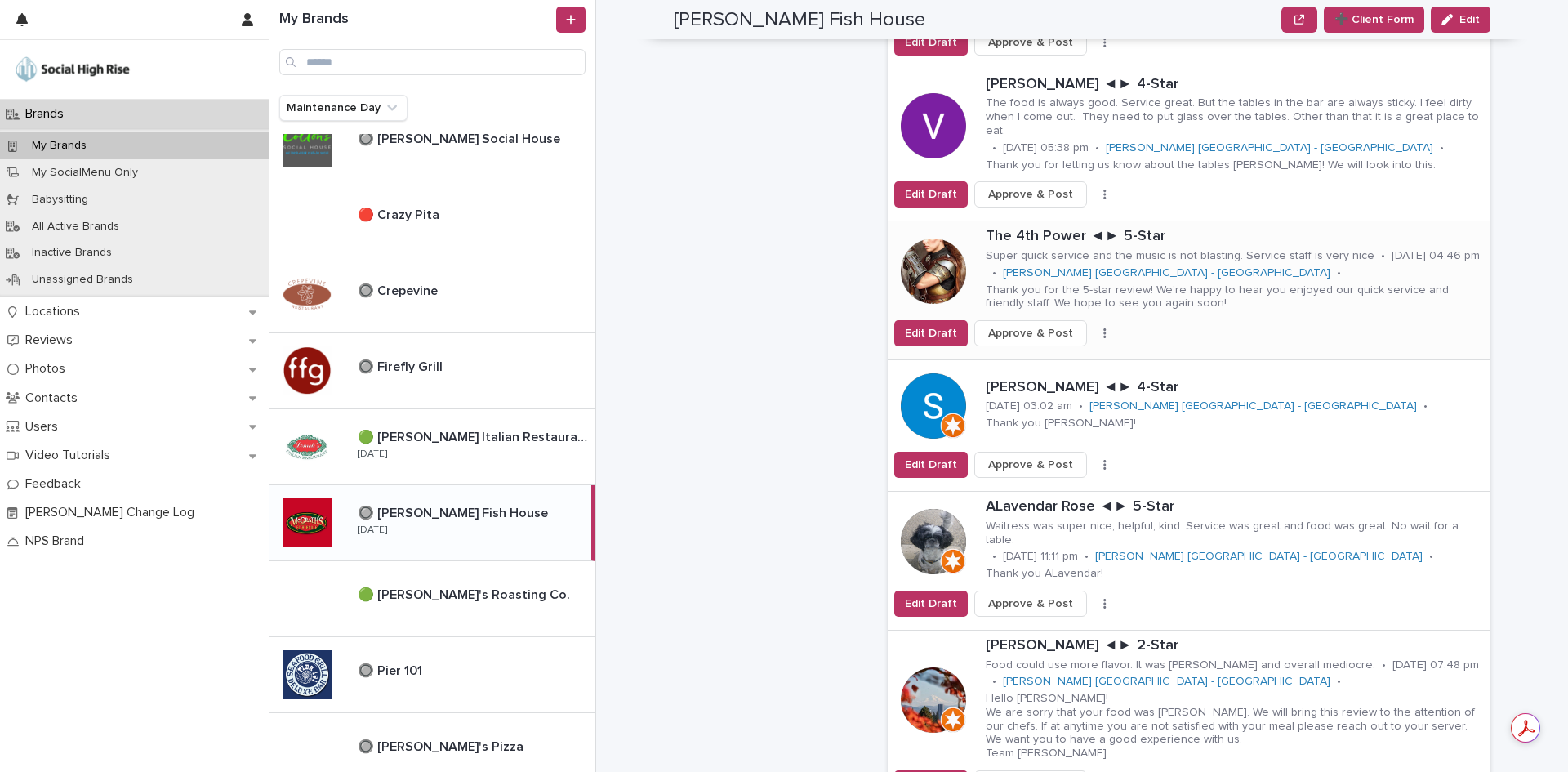
click at [1103, 327] on icon "button" at bounding box center [1105, 333] width 3 height 12
click at [1063, 353] on button "Skip Reply" at bounding box center [1044, 366] width 108 height 26
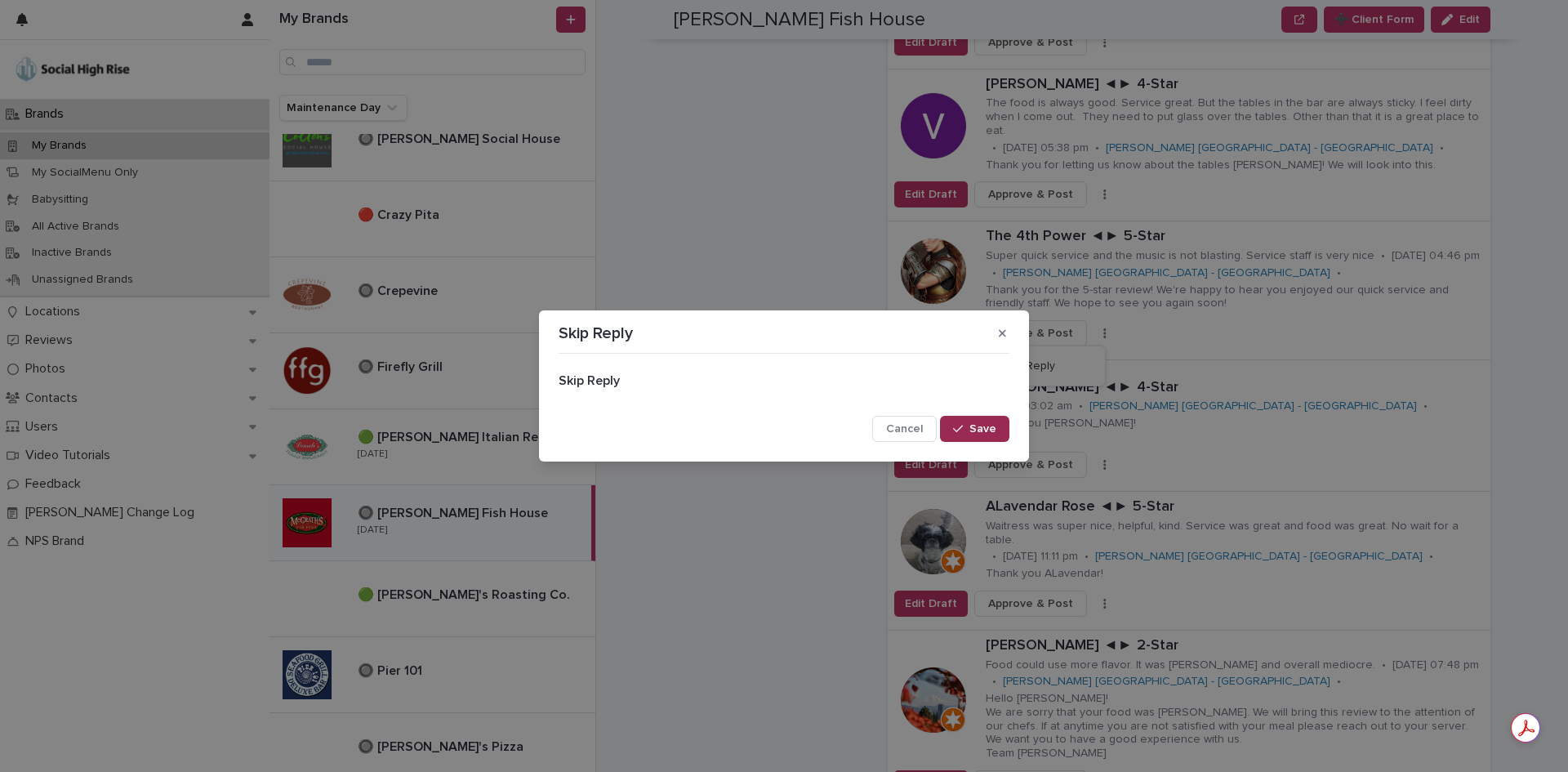
click at [993, 421] on button "Save" at bounding box center [975, 429] width 69 height 26
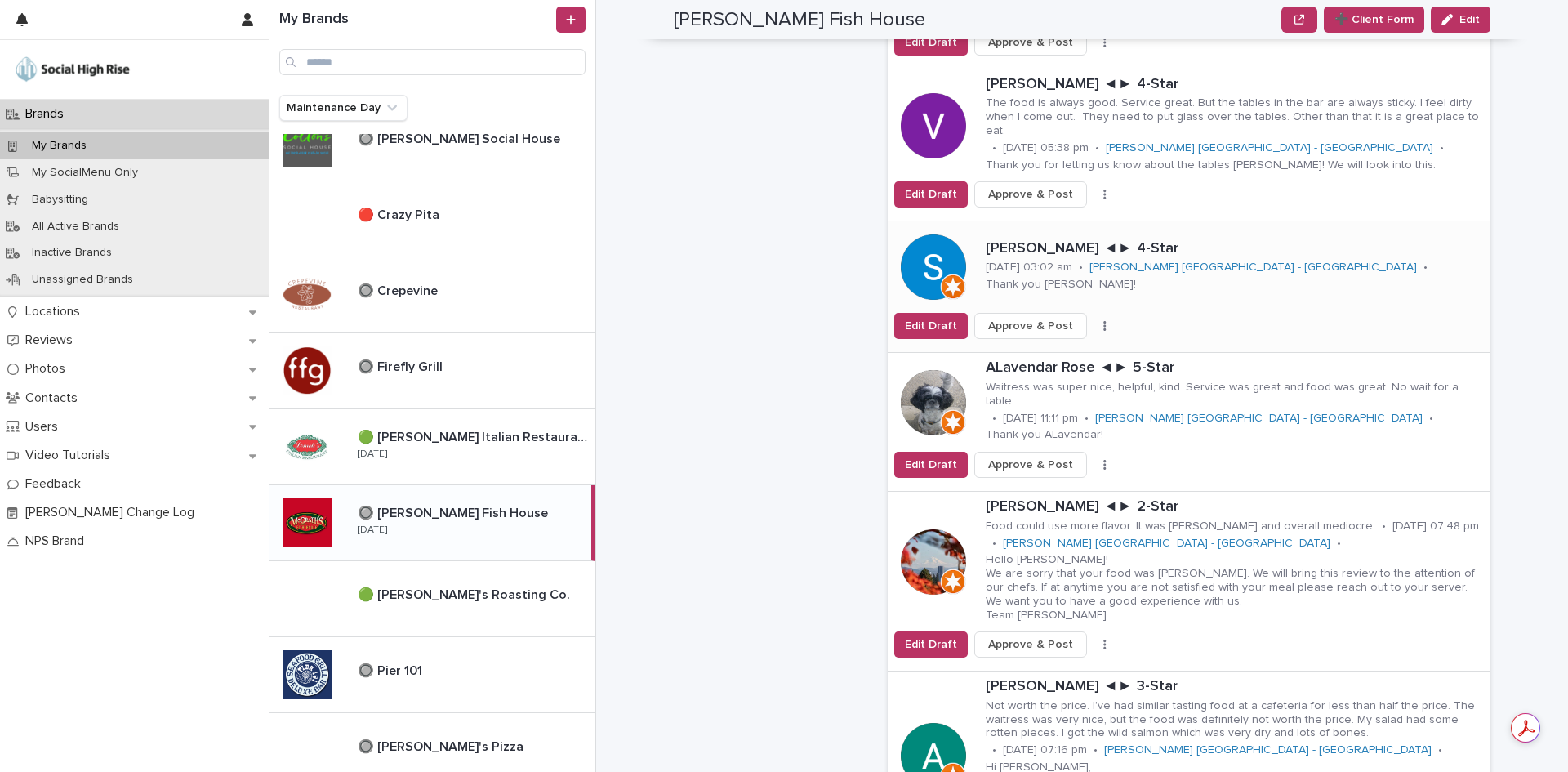
click at [1103, 321] on icon "button" at bounding box center [1104, 326] width 2 height 10
click at [1058, 345] on button "Skip Reply" at bounding box center [1044, 358] width 108 height 26
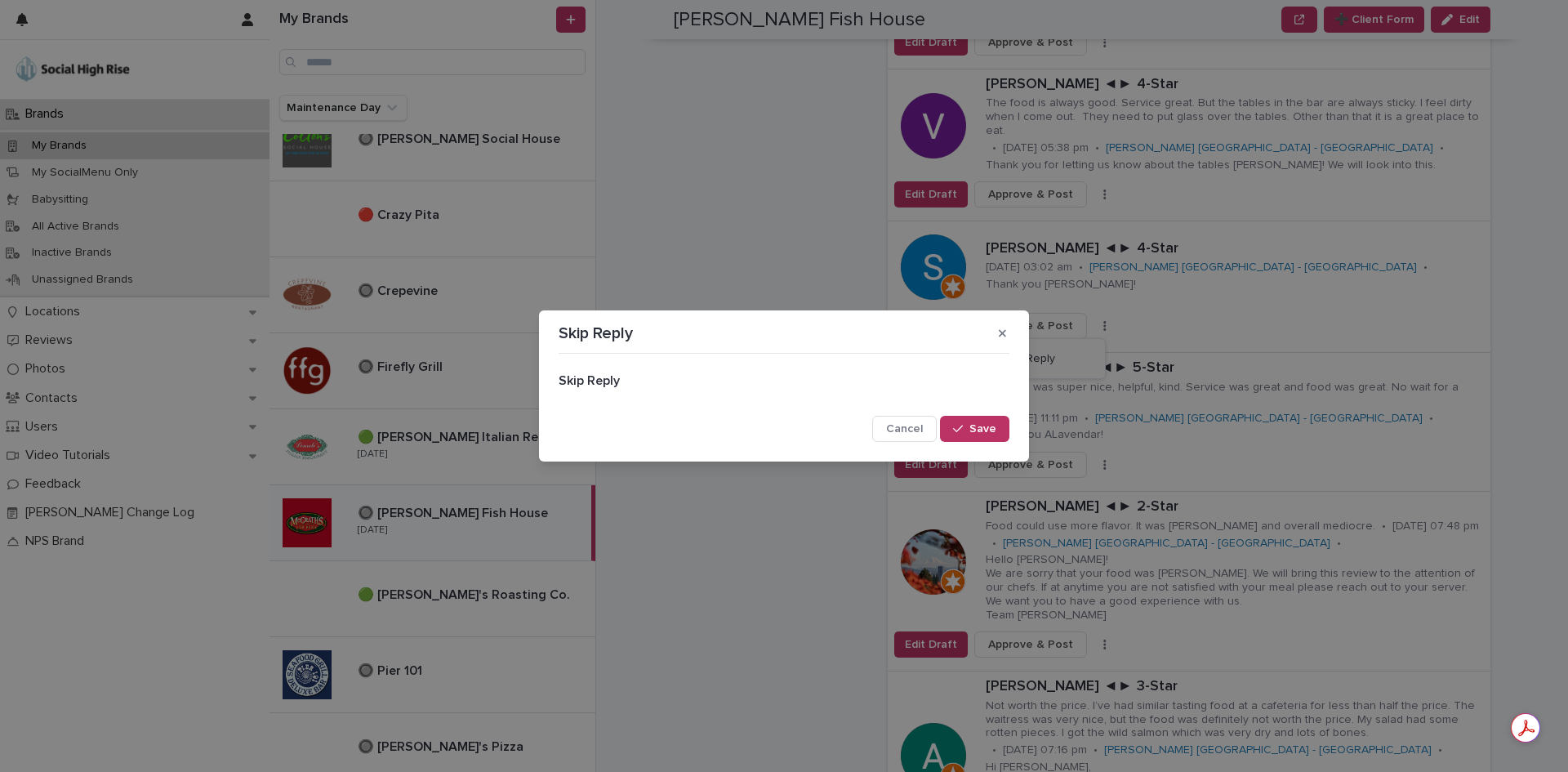
click at [992, 418] on button "Save" at bounding box center [975, 429] width 69 height 26
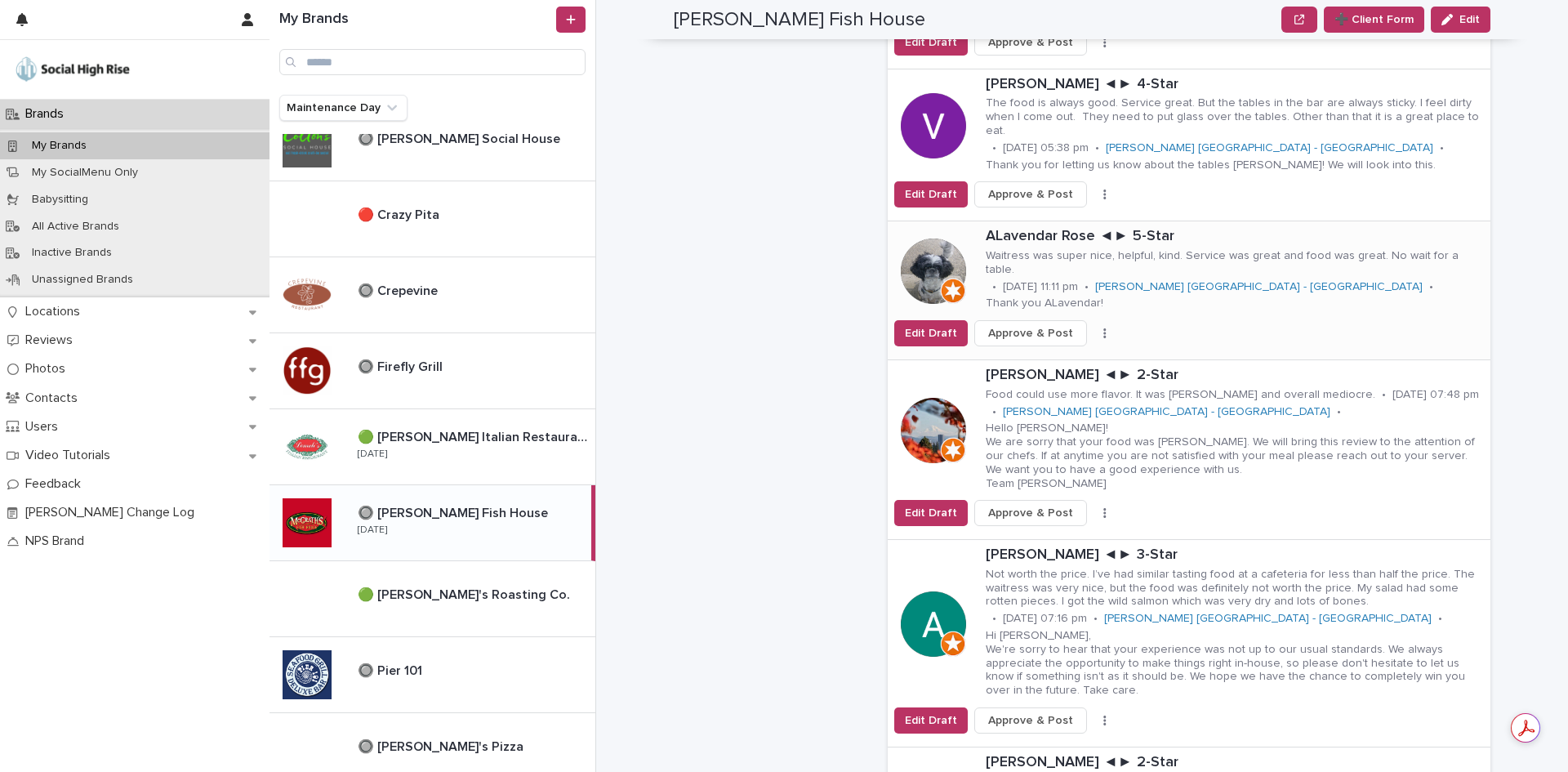
click at [1093, 327] on button "button" at bounding box center [1105, 333] width 23 height 12
click at [1049, 345] on button "Skip Reply" at bounding box center [1044, 358] width 108 height 26
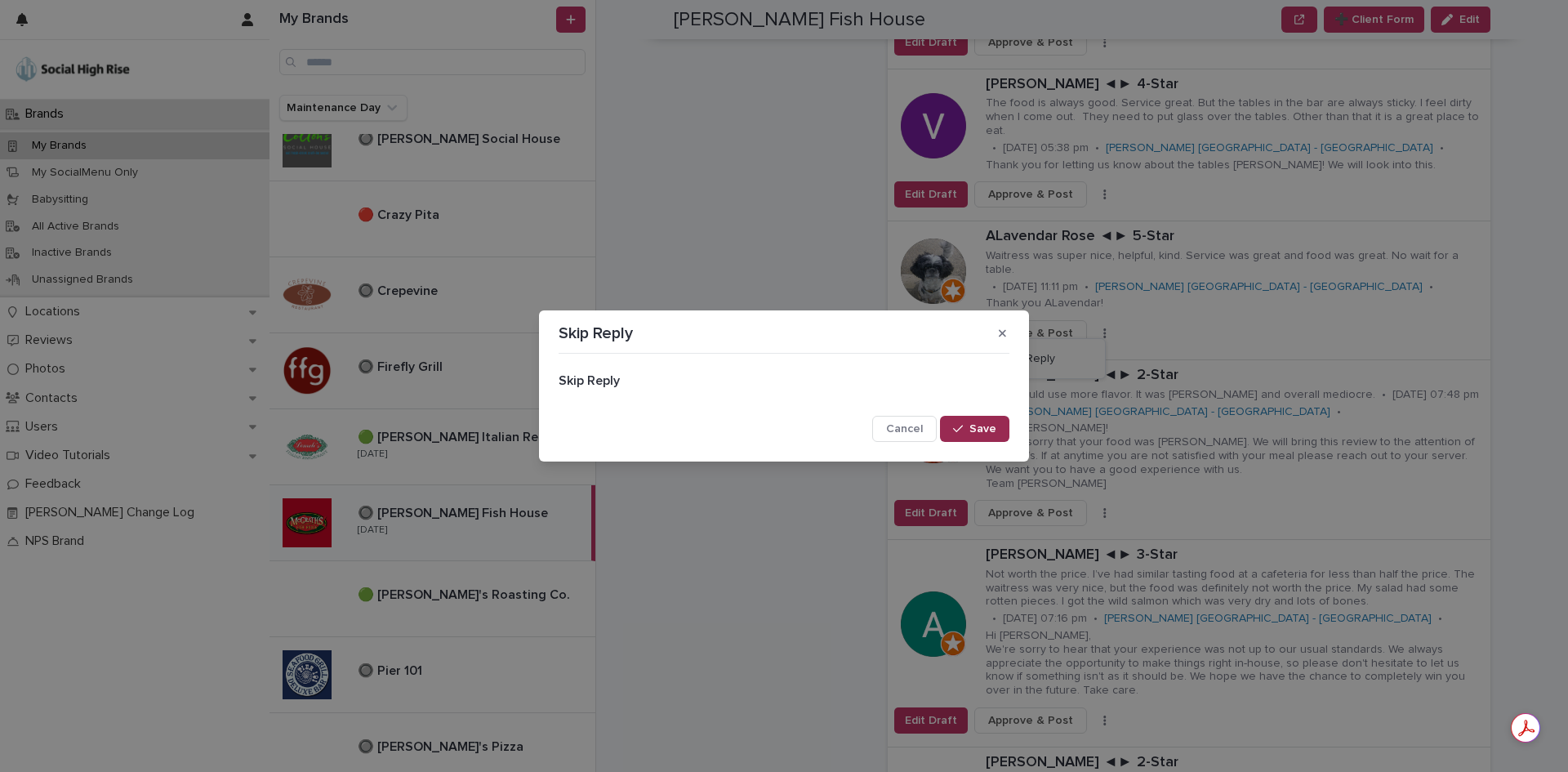
click at [987, 429] on span "Save" at bounding box center [982, 429] width 27 height 12
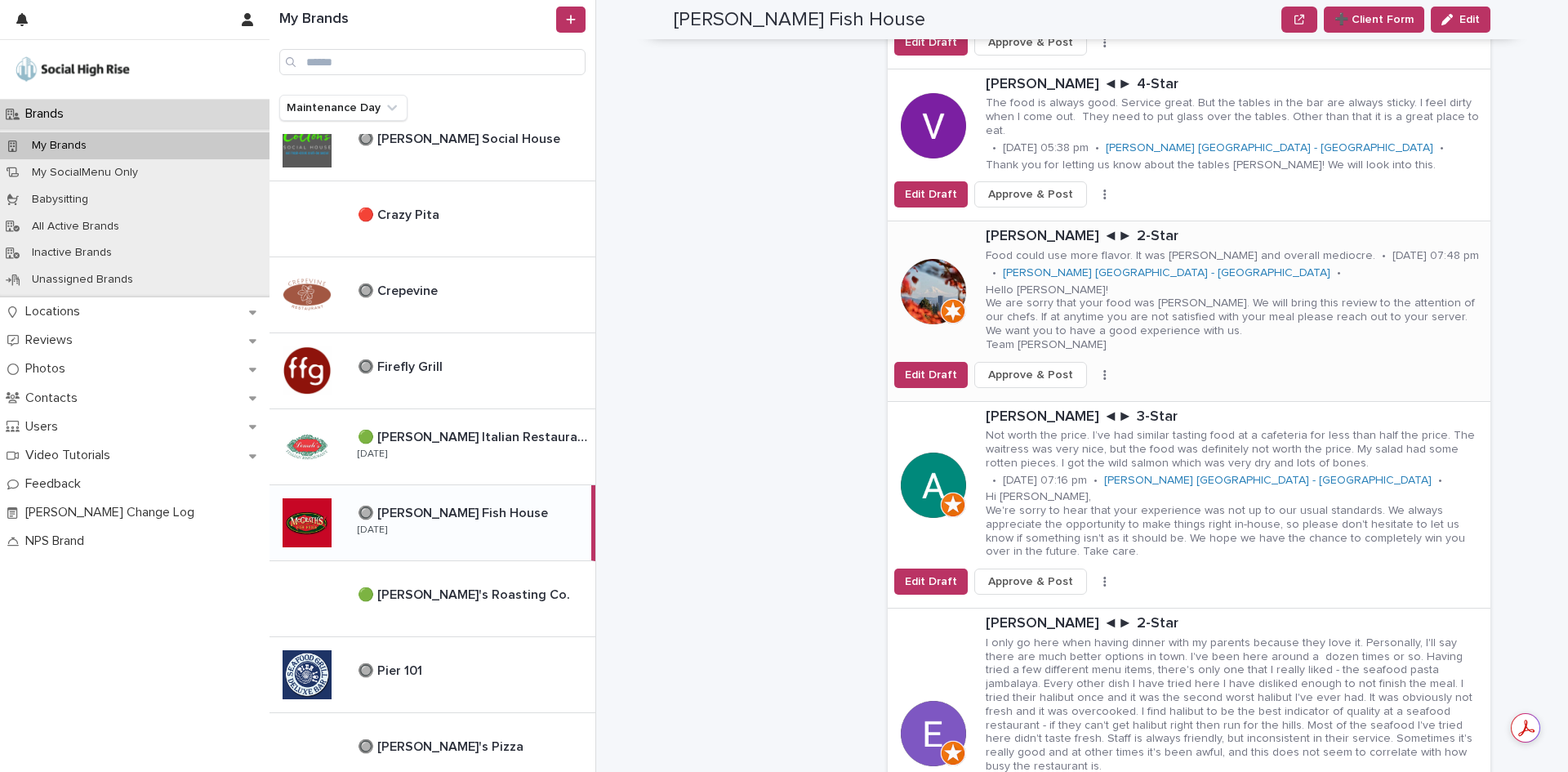
click at [1103, 370] on icon "button" at bounding box center [1104, 375] width 2 height 10
click at [1062, 394] on button "Skip Reply" at bounding box center [1044, 407] width 108 height 26
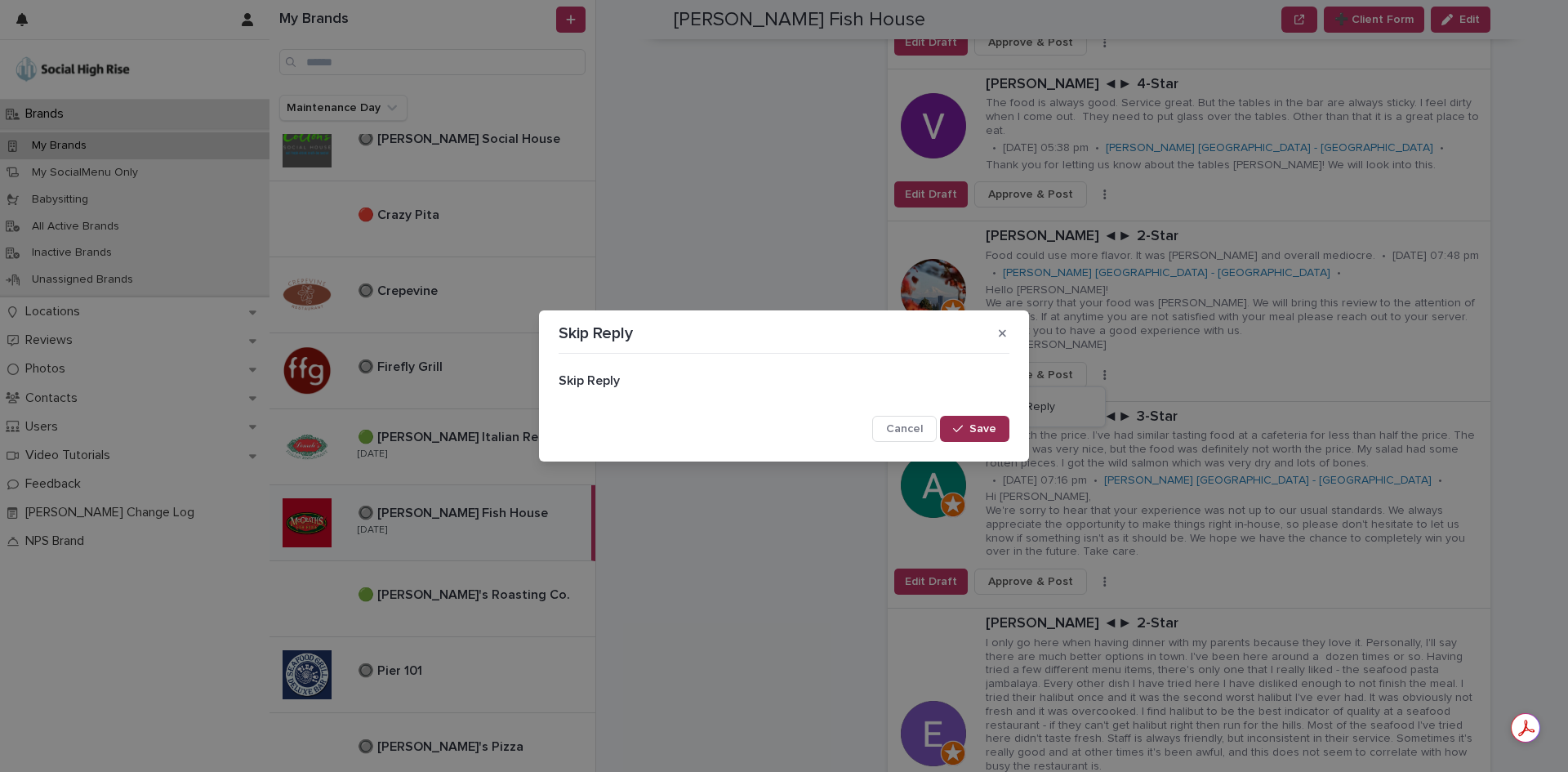
click at [985, 423] on span "Save" at bounding box center [982, 429] width 27 height 12
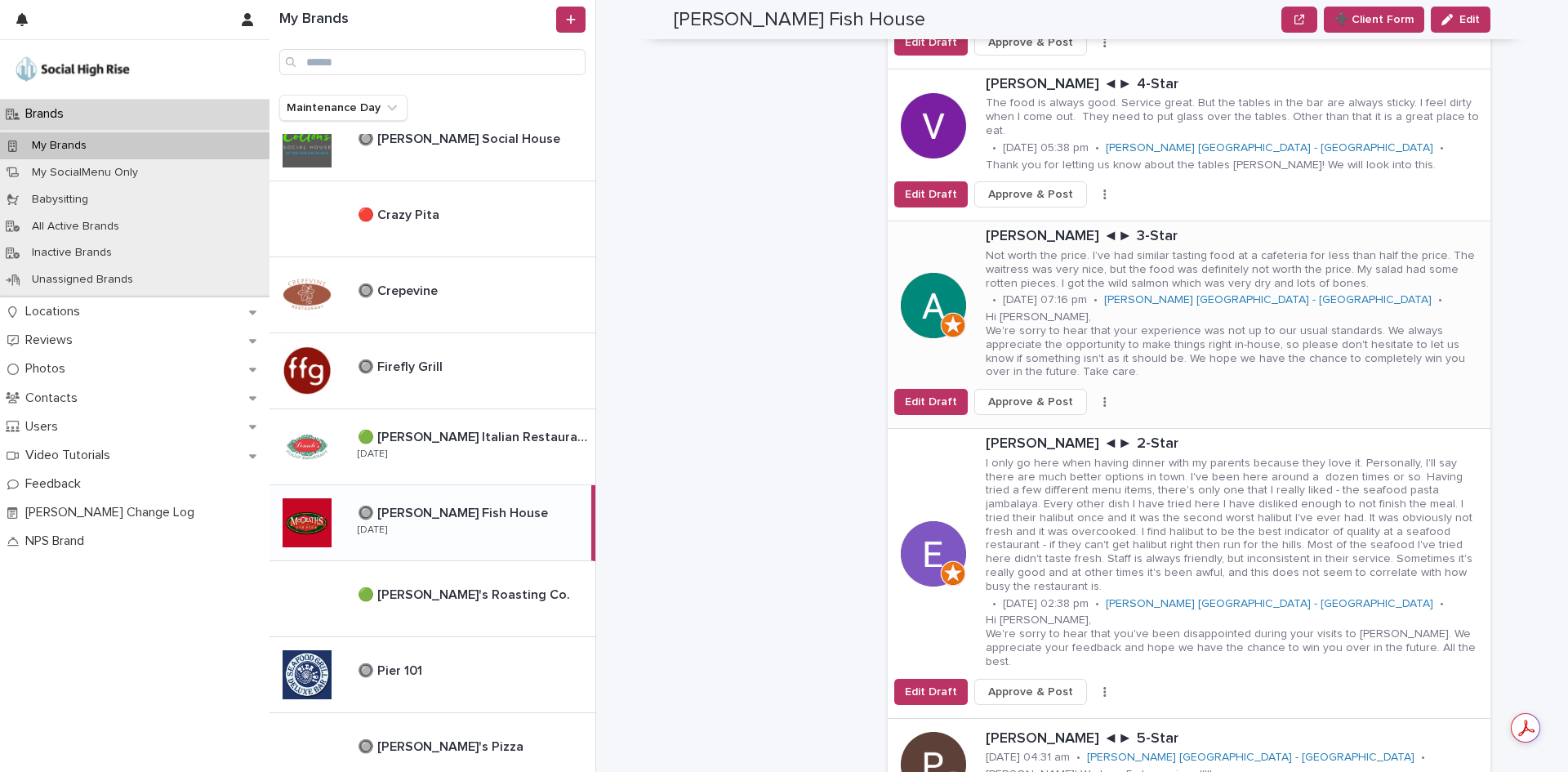
click at [1103, 397] on icon "button" at bounding box center [1104, 402] width 2 height 10
click at [1049, 422] on button "Skip Reply" at bounding box center [1044, 435] width 108 height 26
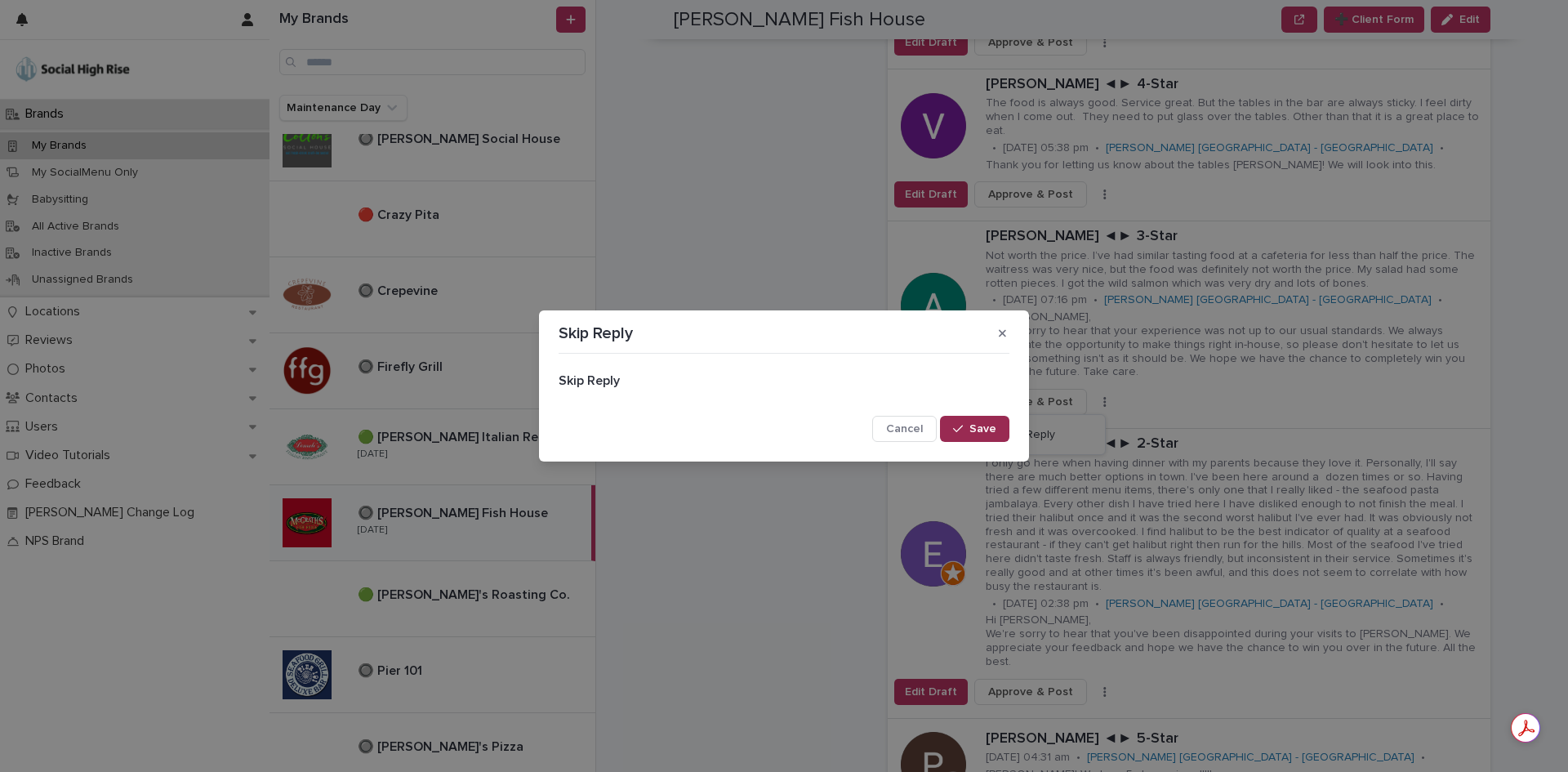
click at [994, 435] on button "Save" at bounding box center [975, 429] width 69 height 26
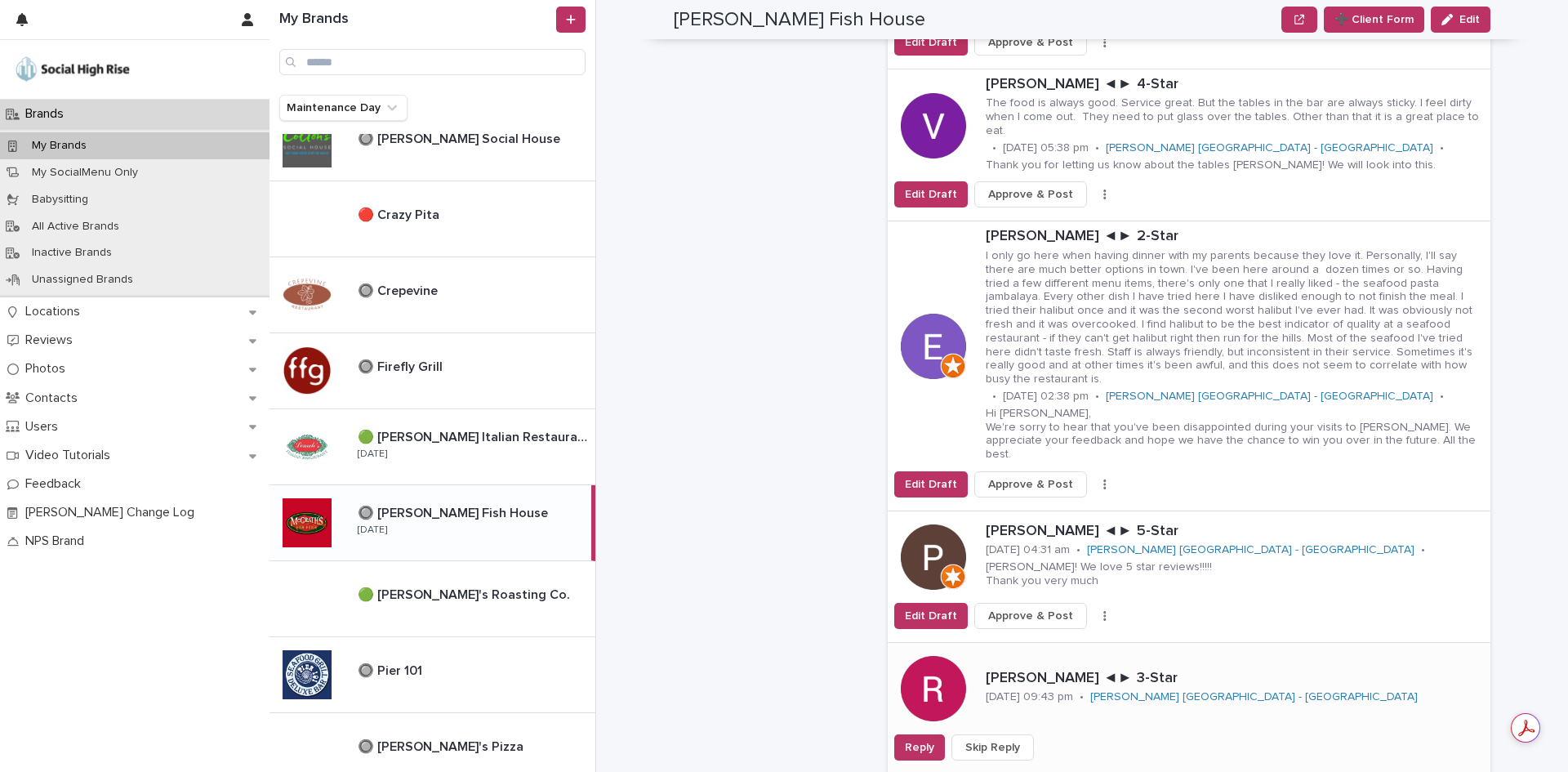
click at [978, 739] on span "Skip Reply" at bounding box center [992, 747] width 55 height 16
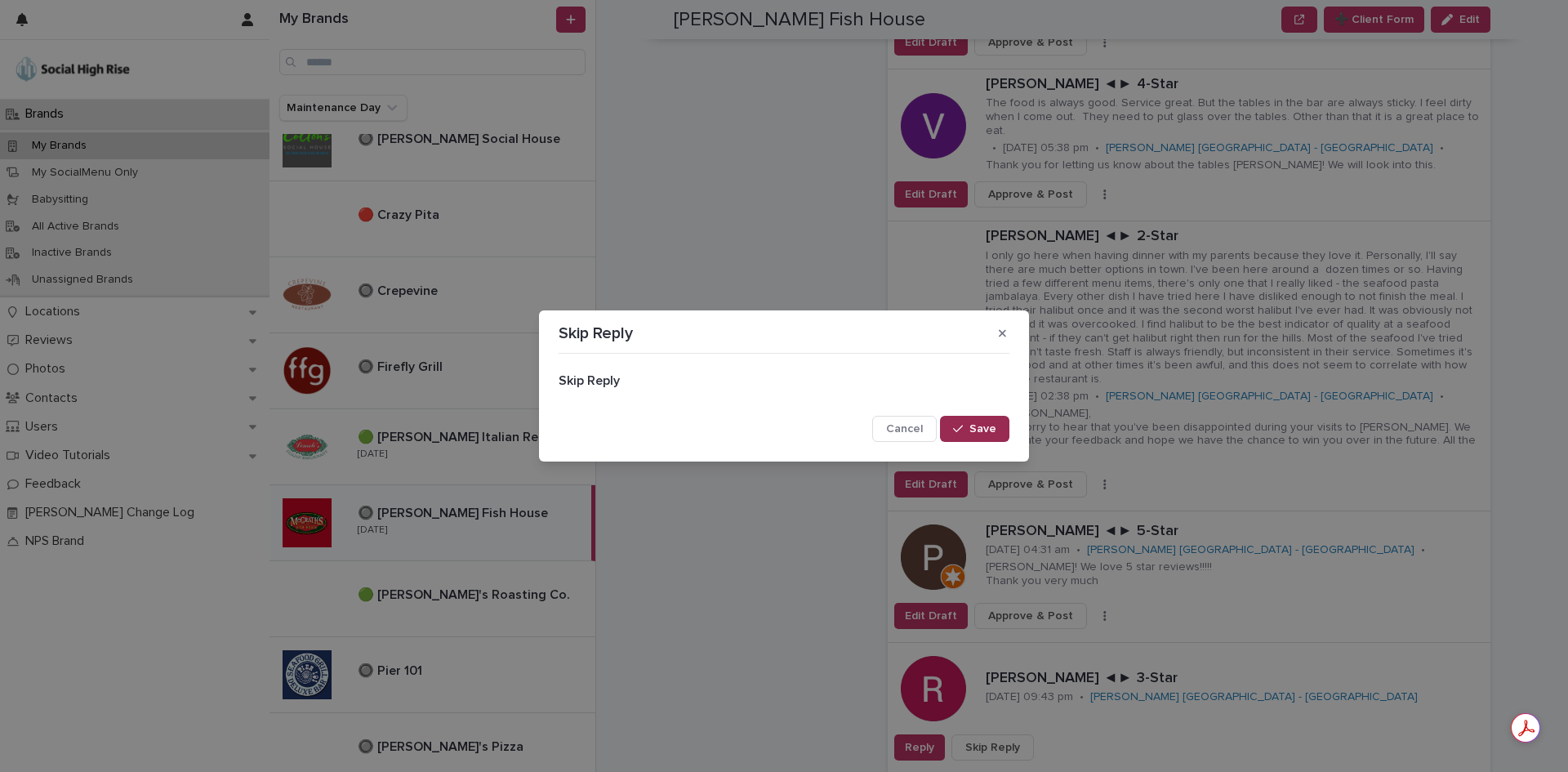
click at [996, 431] on button "Save" at bounding box center [975, 429] width 69 height 26
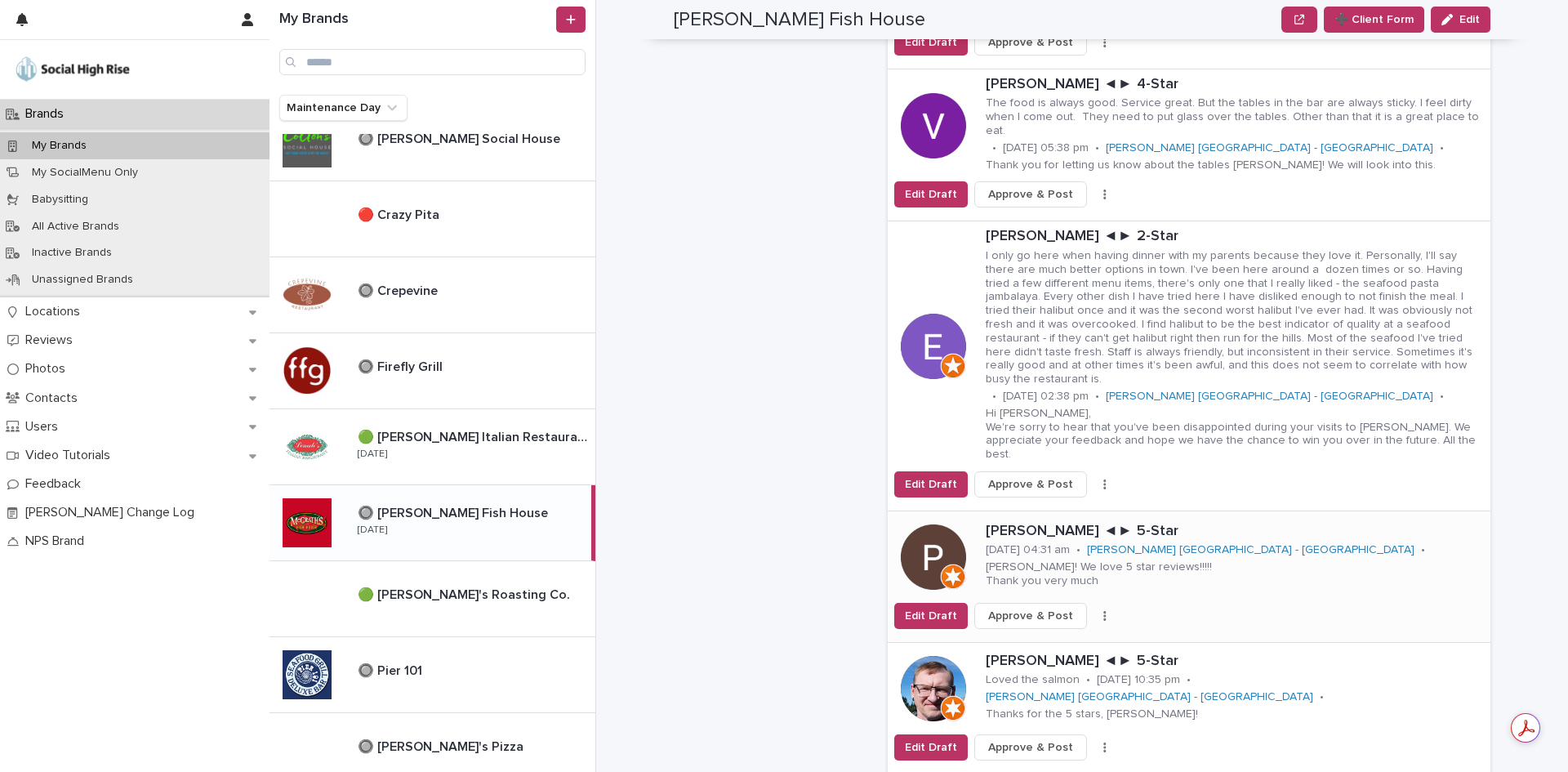
click at [1103, 611] on icon "button" at bounding box center [1104, 616] width 2 height 10
click at [1077, 636] on button "Skip Reply" at bounding box center [1044, 649] width 108 height 26
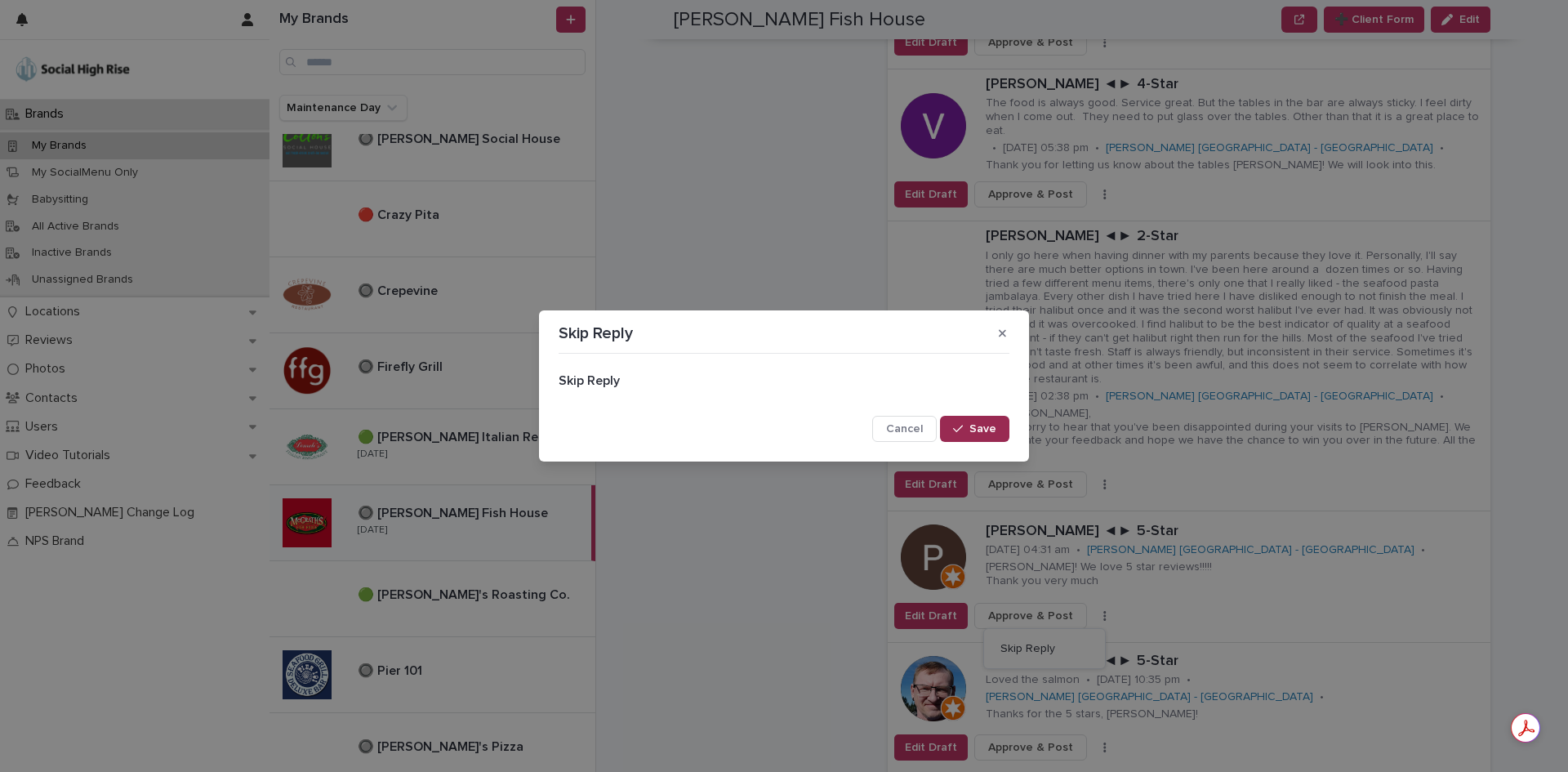
click at [998, 432] on button "Save" at bounding box center [975, 429] width 69 height 26
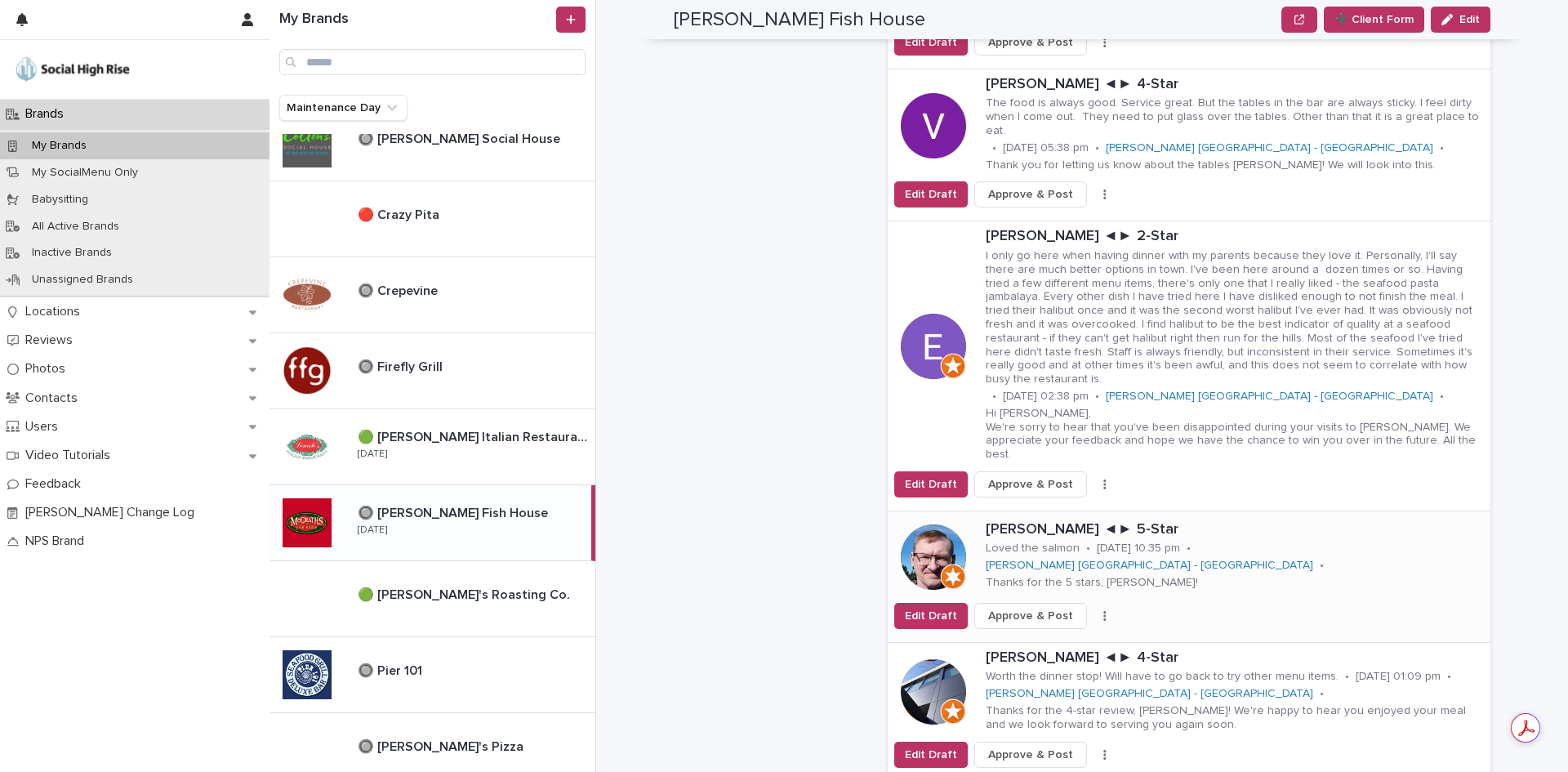
click at [1093, 610] on button "button" at bounding box center [1105, 616] width 23 height 12
click at [1064, 636] on button "Skip Reply" at bounding box center [1044, 649] width 108 height 26
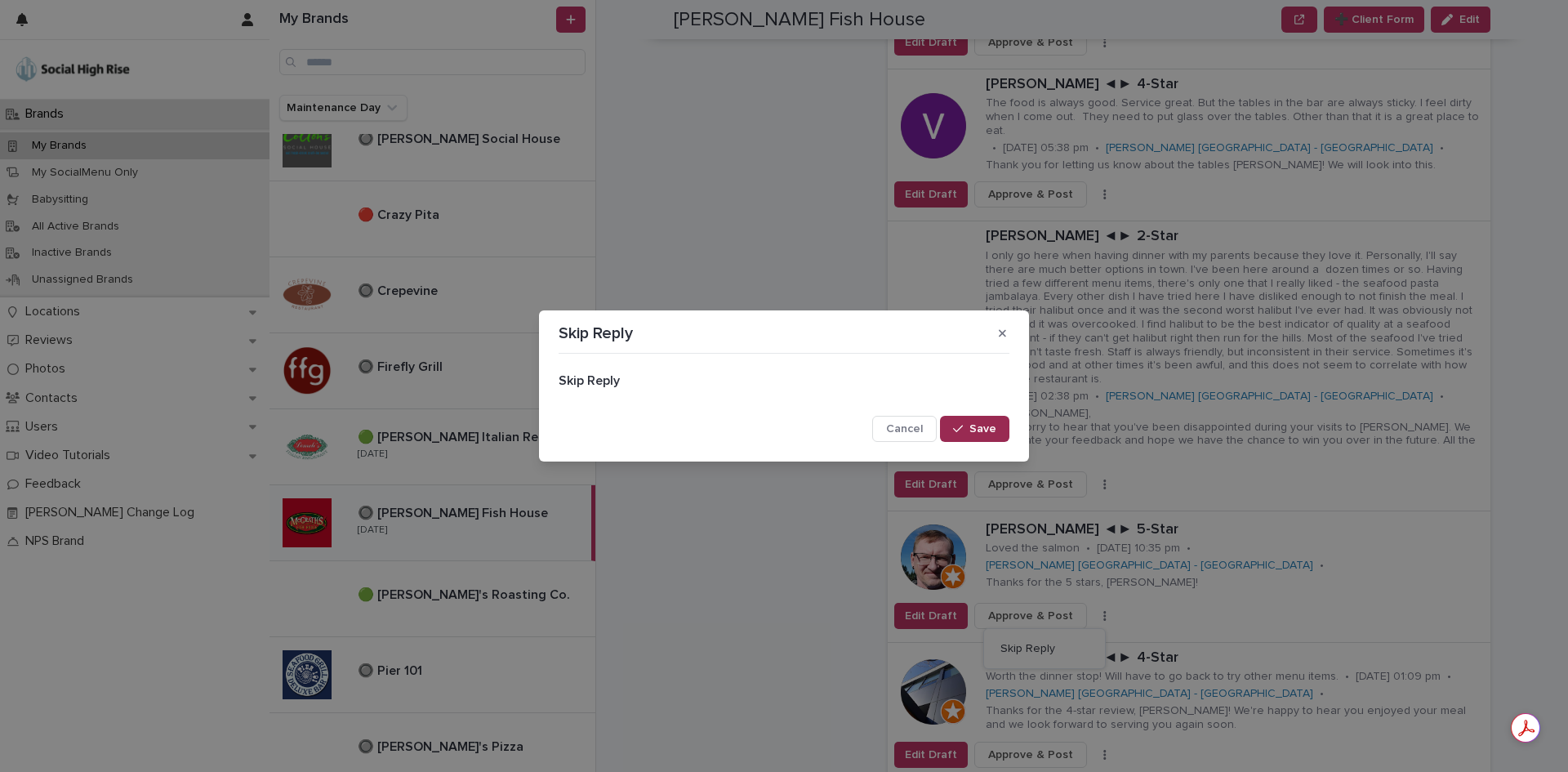
click at [996, 432] on button "Save" at bounding box center [975, 429] width 69 height 26
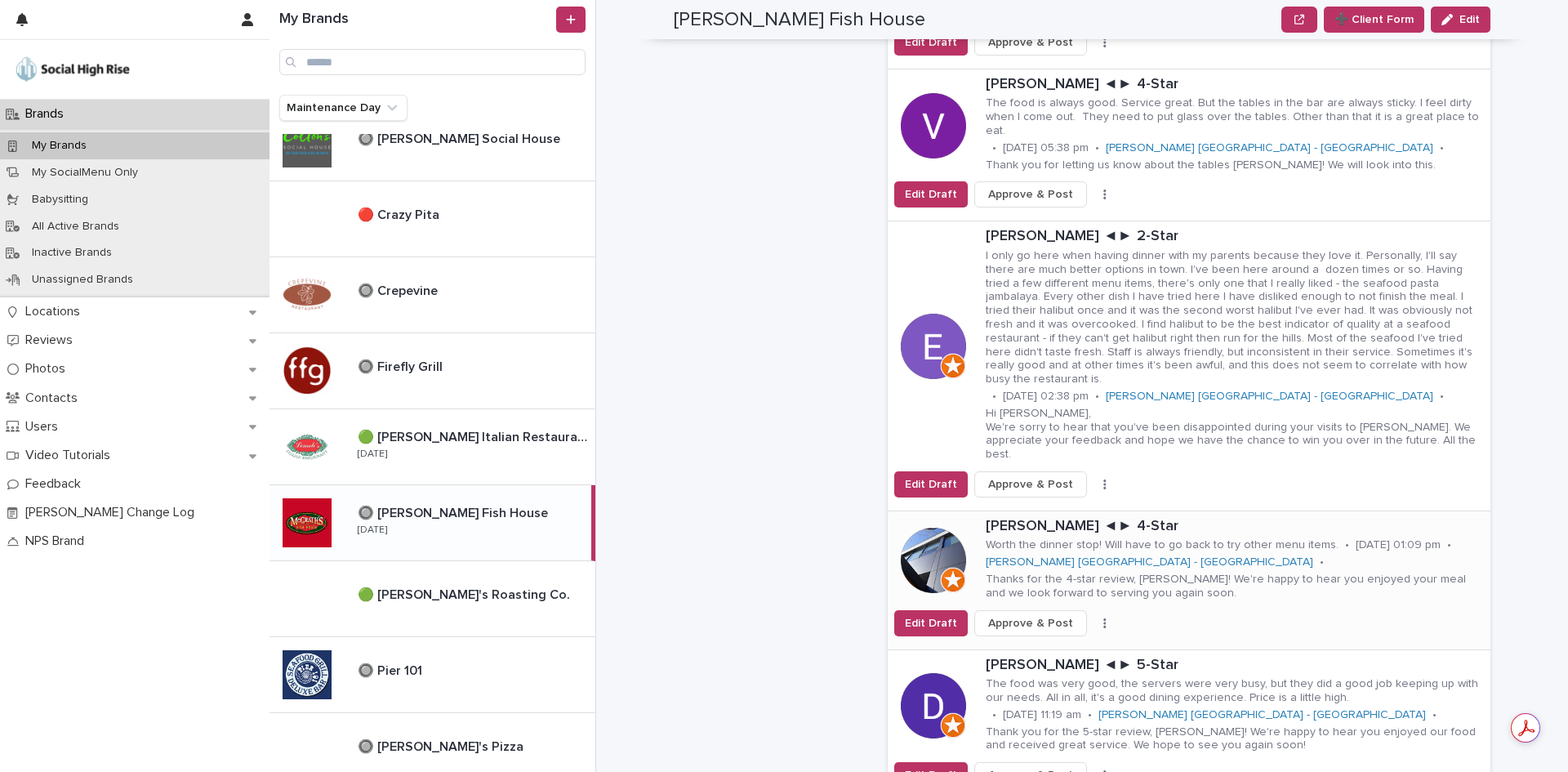
click at [1093, 617] on button "button" at bounding box center [1105, 623] width 23 height 12
click at [1071, 643] on button "Skip Reply" at bounding box center [1044, 656] width 108 height 26
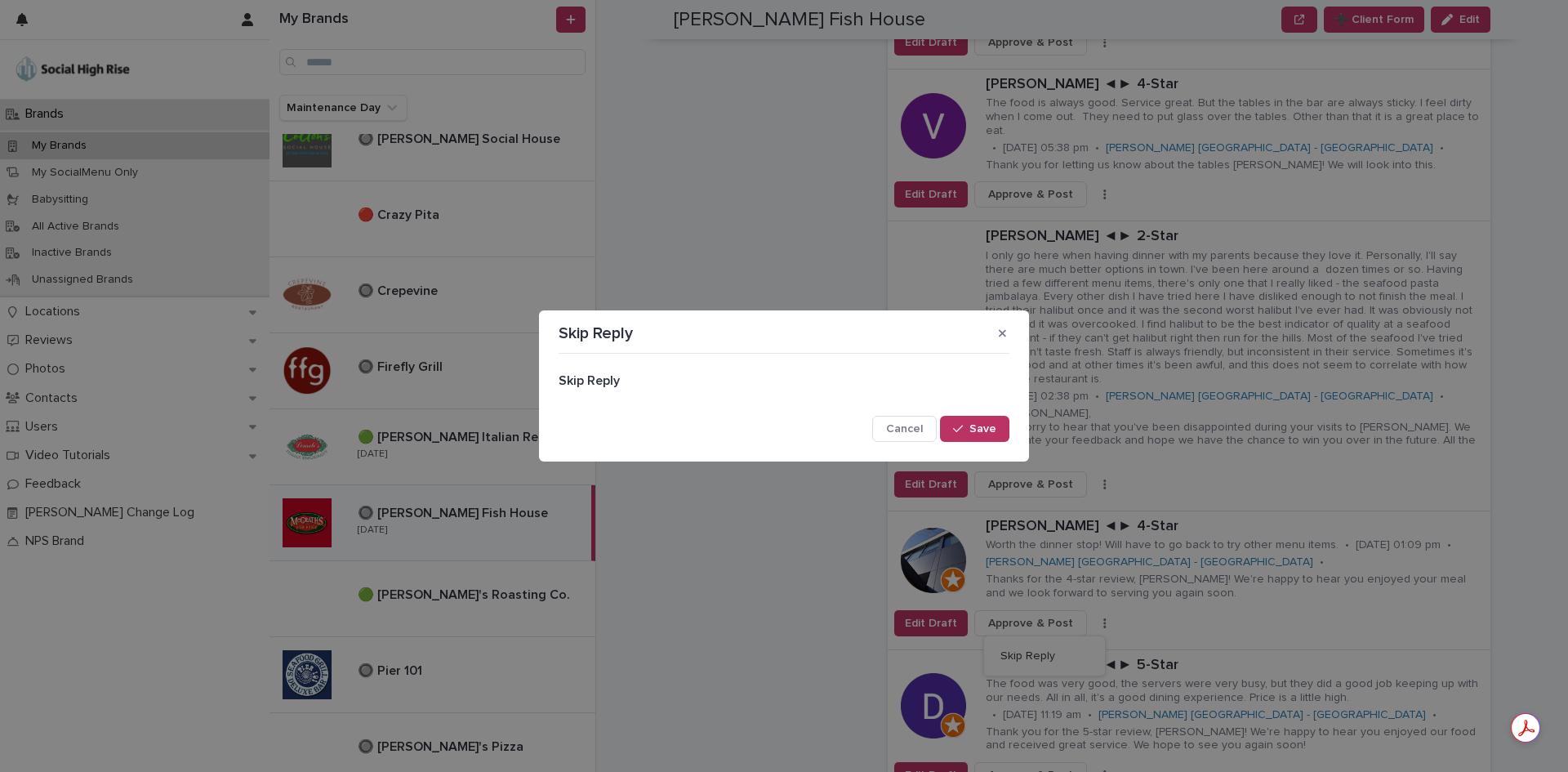
click at [1011, 432] on div "Skip Reply Cancel Save" at bounding box center [784, 400] width 459 height 89
click at [1004, 432] on button "Save" at bounding box center [975, 429] width 69 height 26
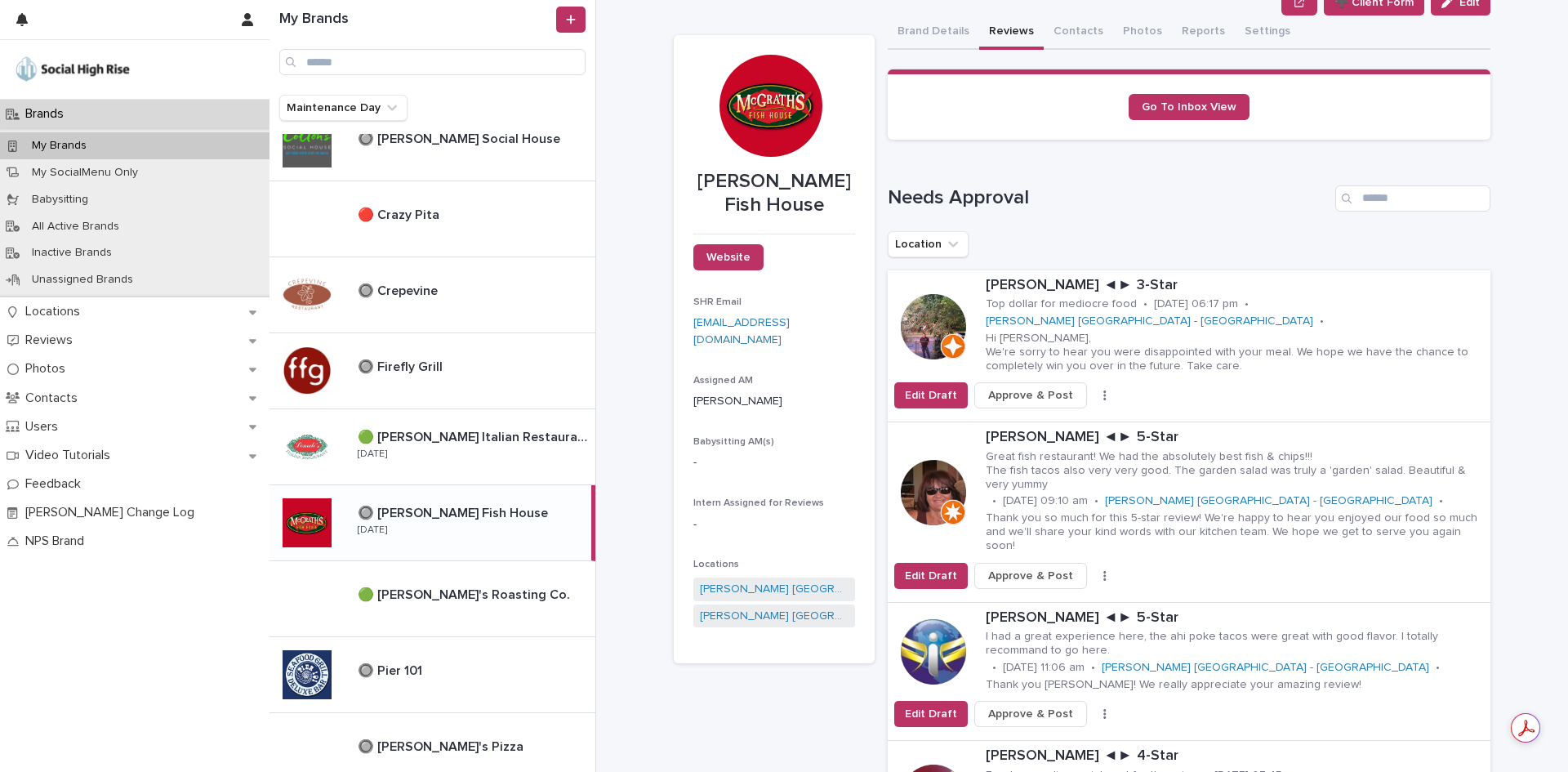
scroll to position [127, 0]
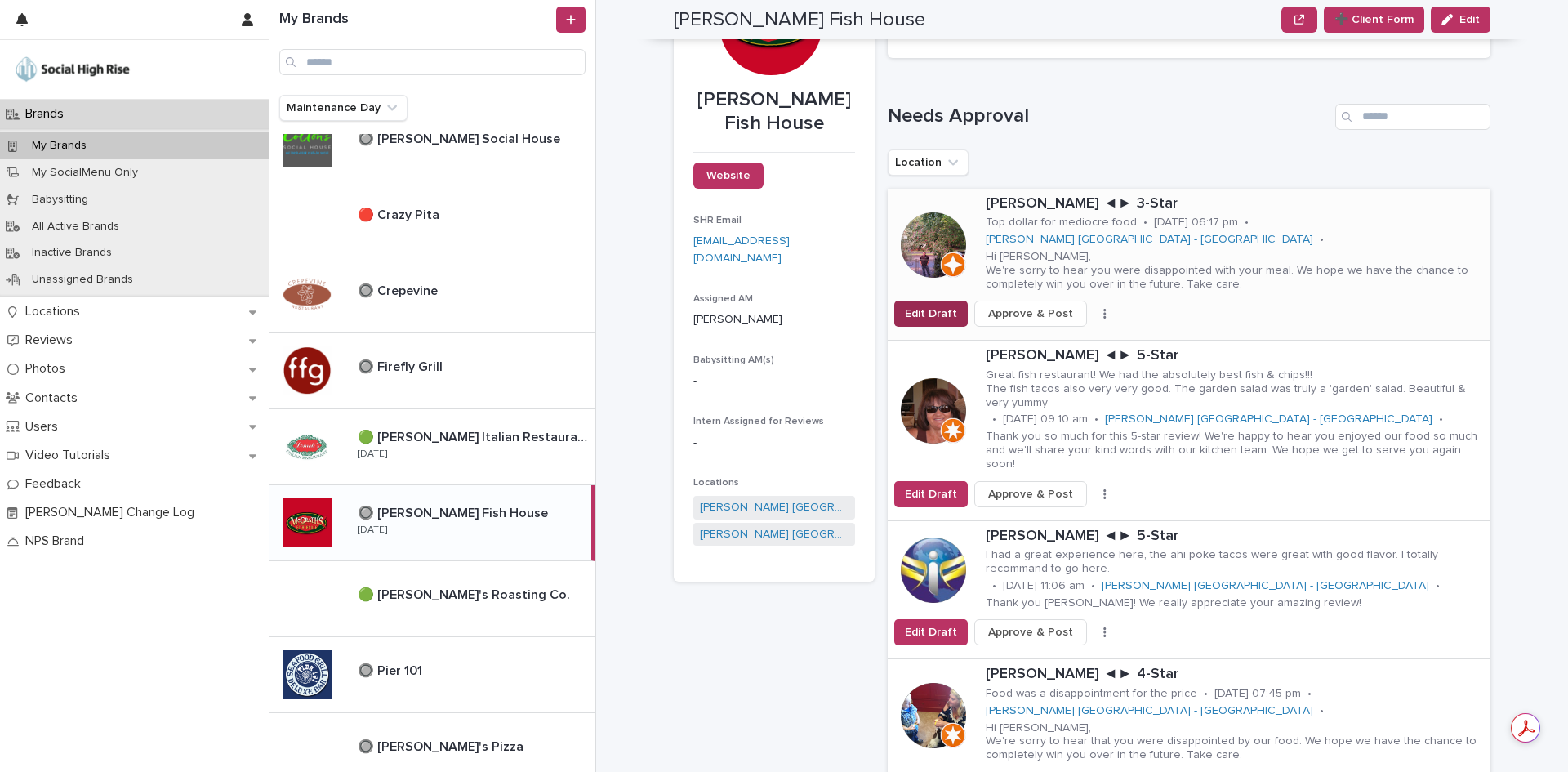
click at [922, 306] on span "Edit Draft" at bounding box center [931, 314] width 53 height 16
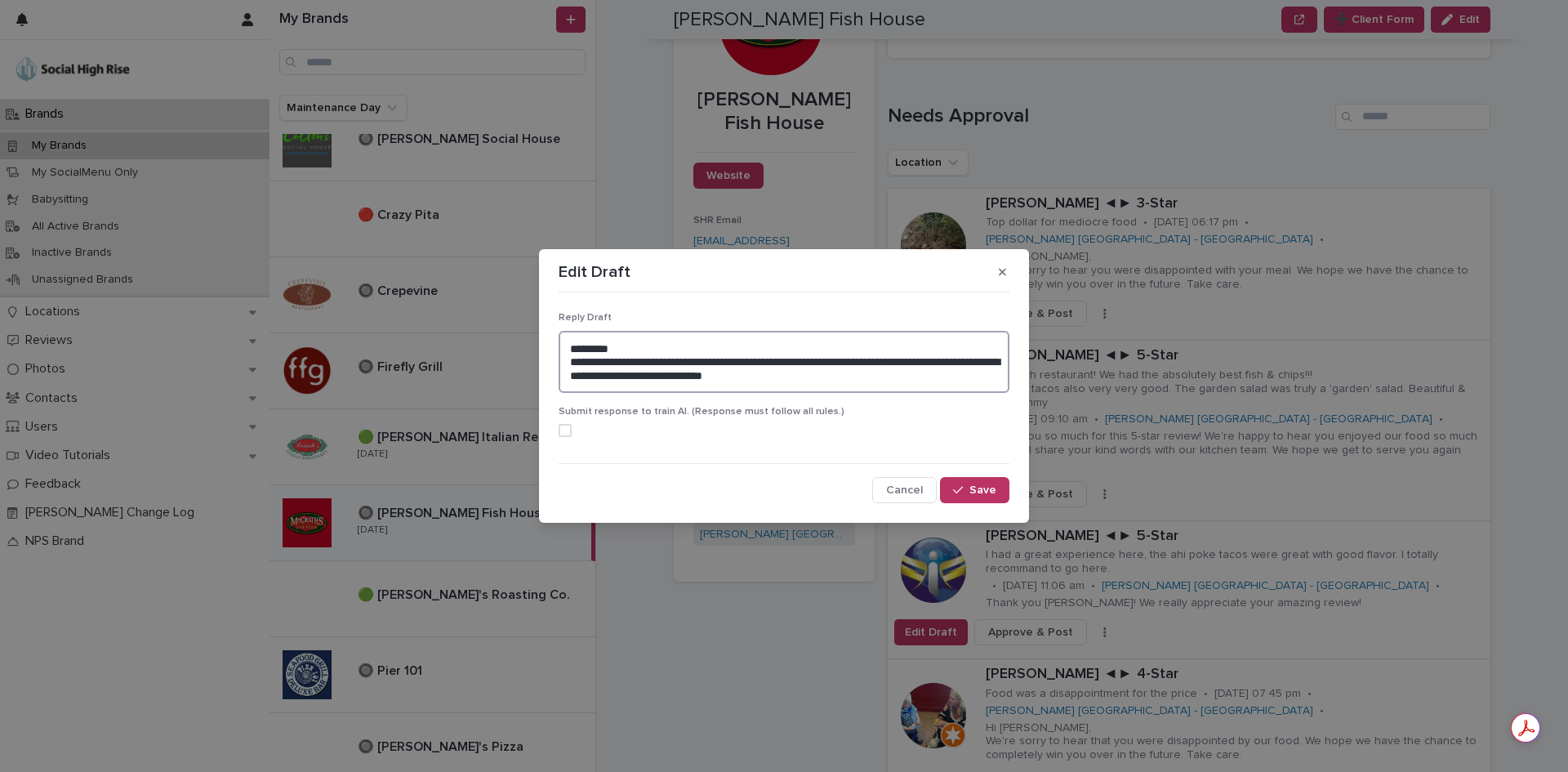
click at [806, 377] on textarea "**********" at bounding box center [784, 362] width 450 height 62
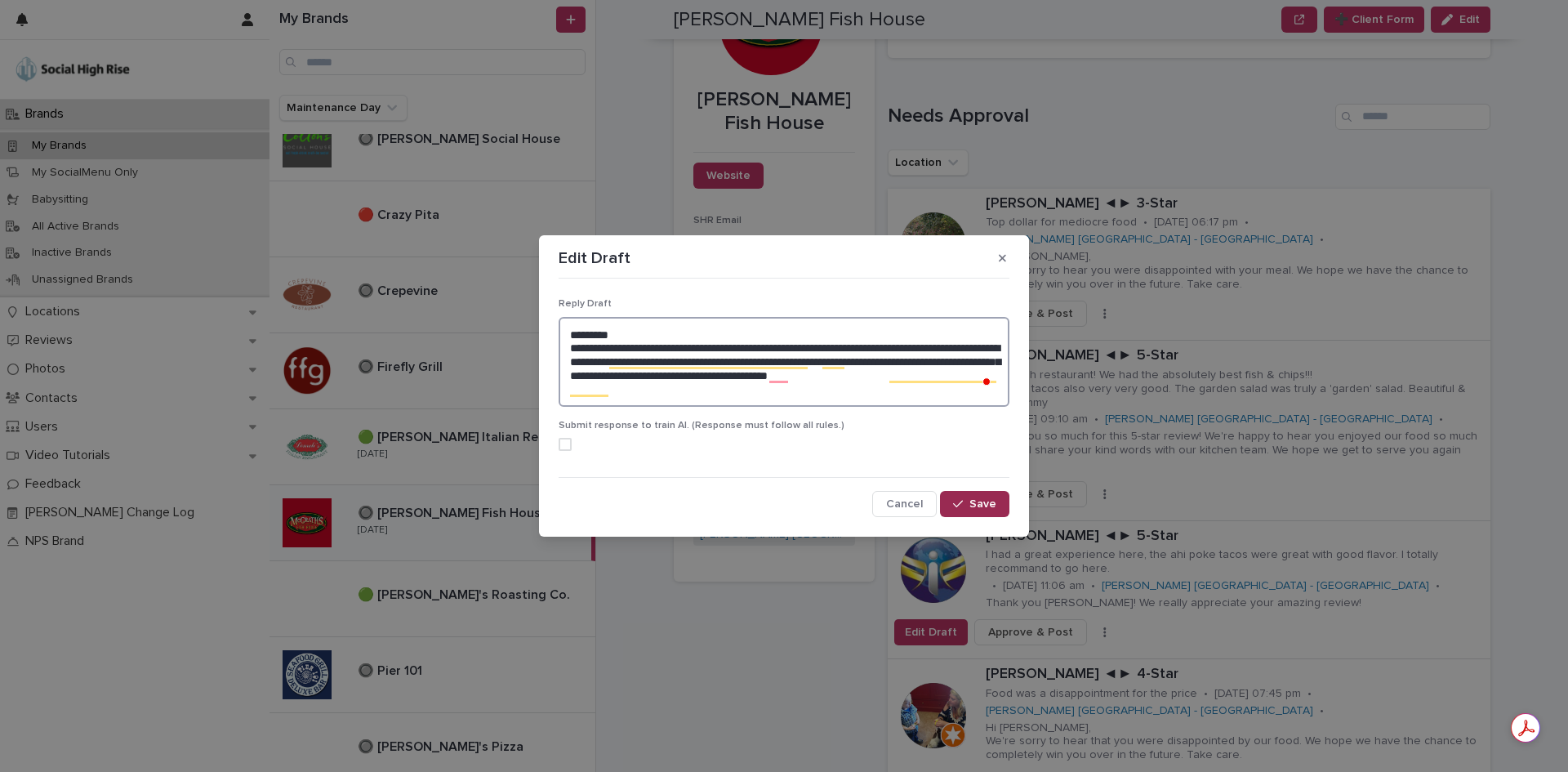
type textarea "**********"
click at [966, 492] on button "Save" at bounding box center [975, 504] width 69 height 26
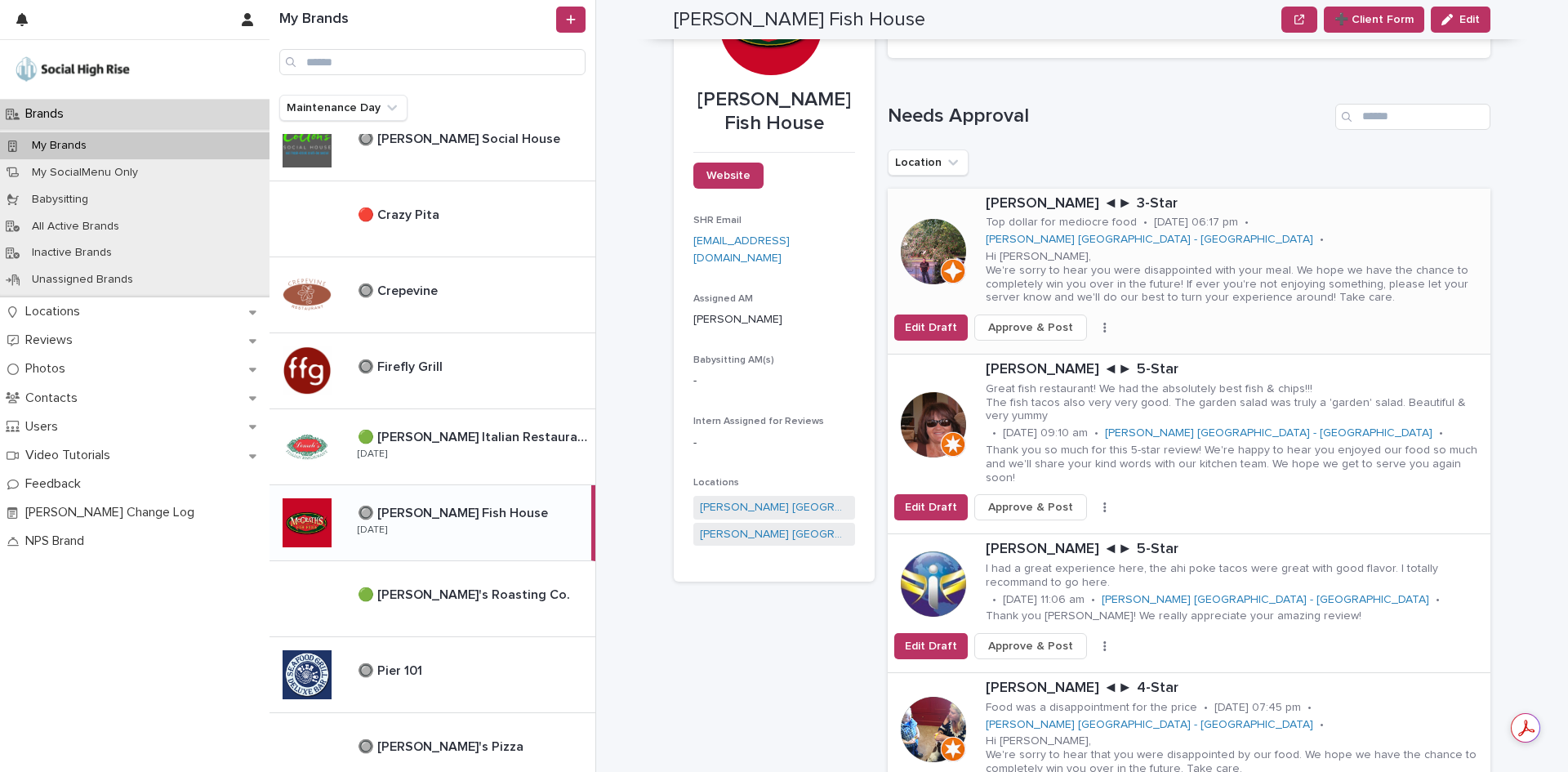
click at [1023, 320] on span "Approve & Post" at bounding box center [1030, 328] width 85 height 16
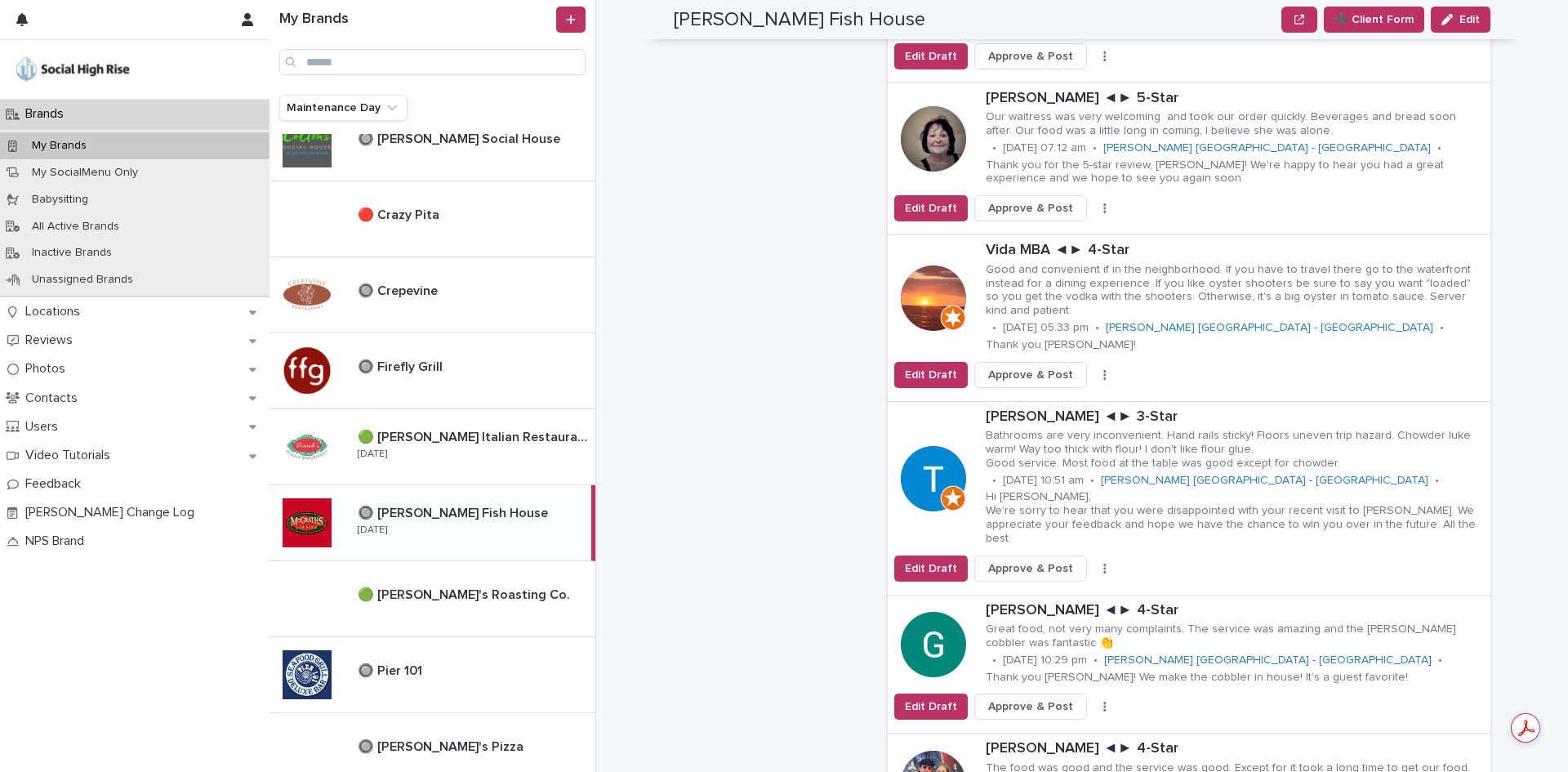
scroll to position [1760, 0]
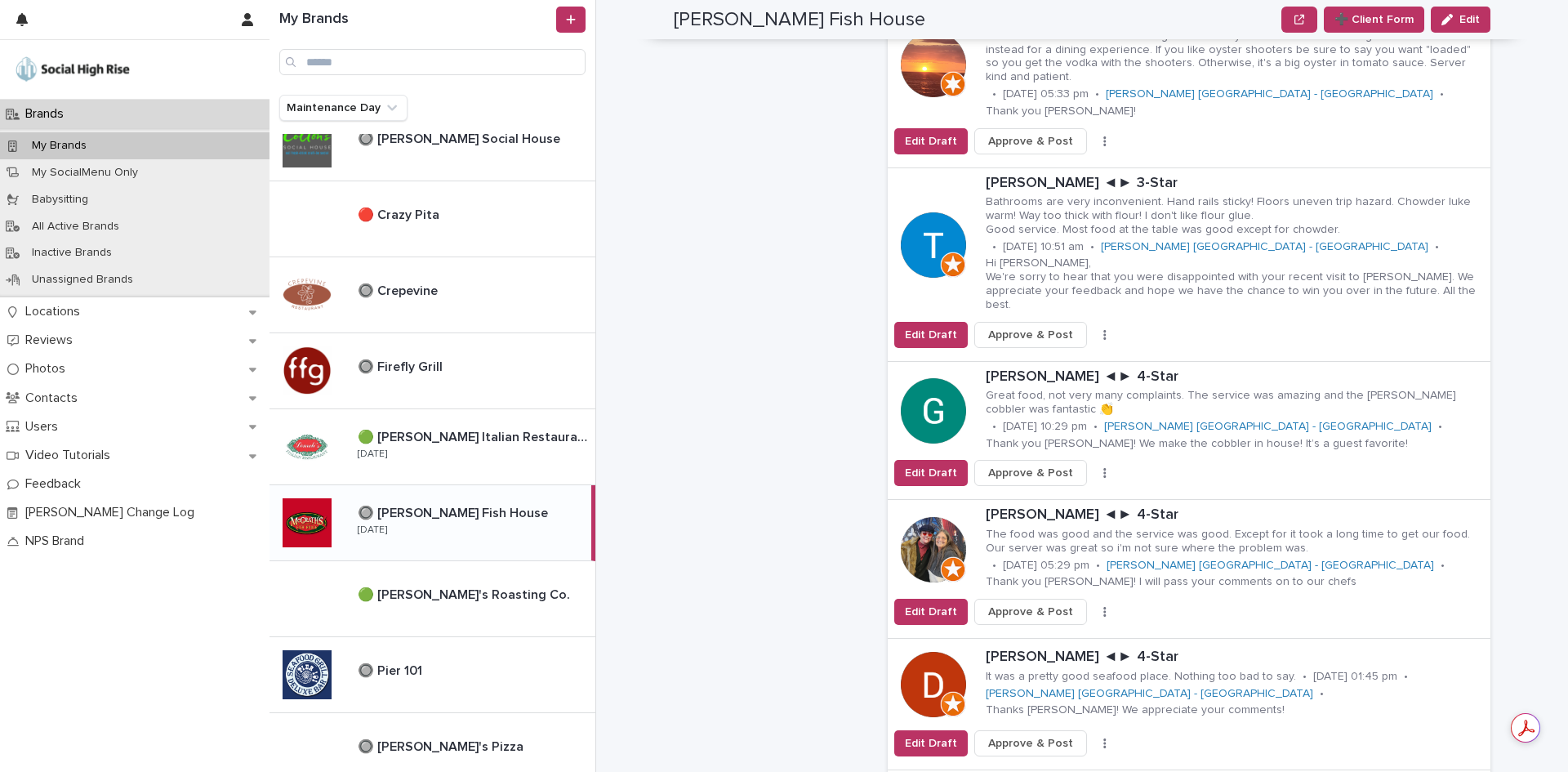
click at [1510, 322] on div "Brands My Brands McGrath's Fish House ➕ Client Form Edit ➕ Client Form Edit McG…" at bounding box center [1091, 386] width 952 height 772
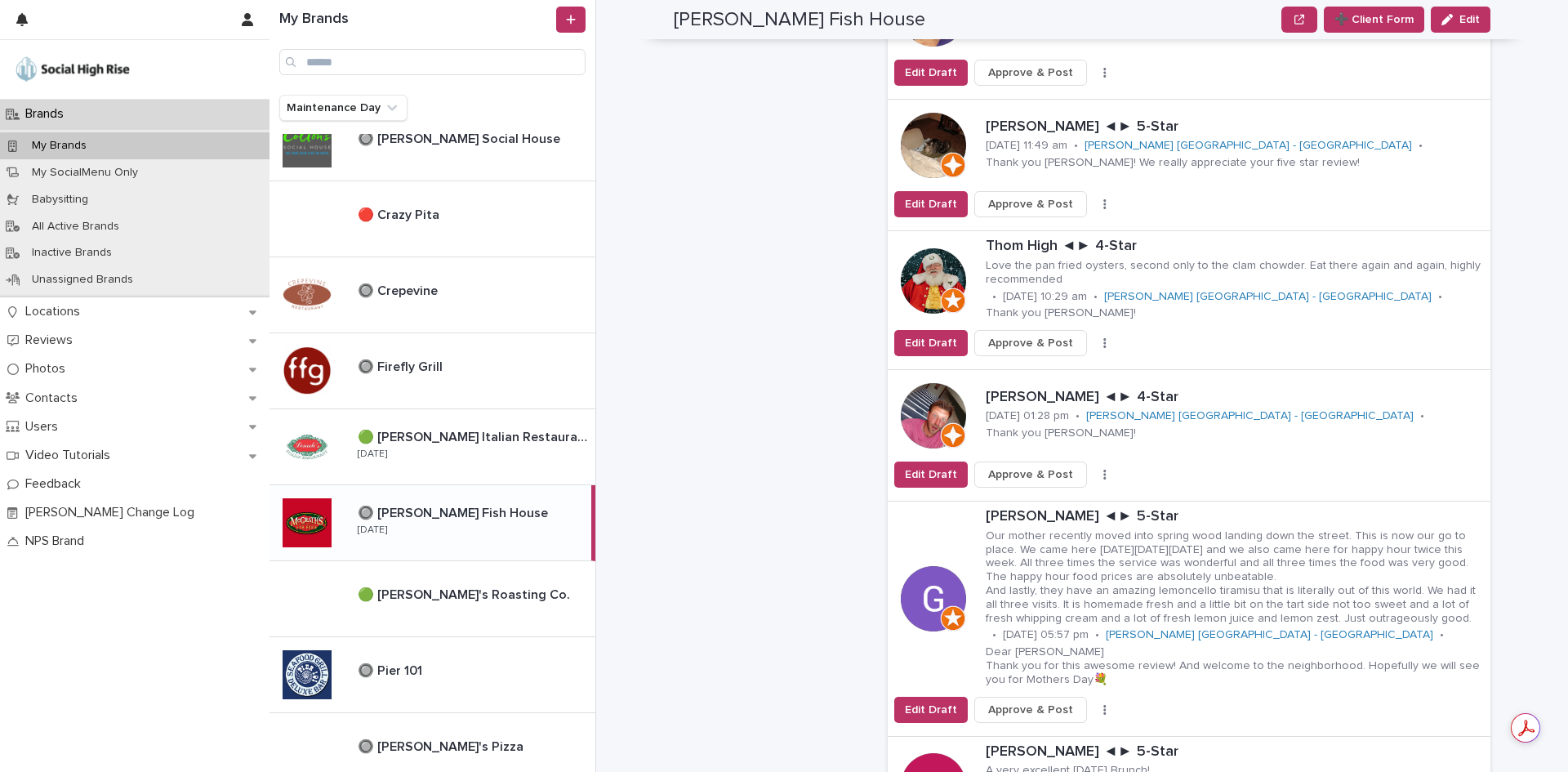
scroll to position [4211, 0]
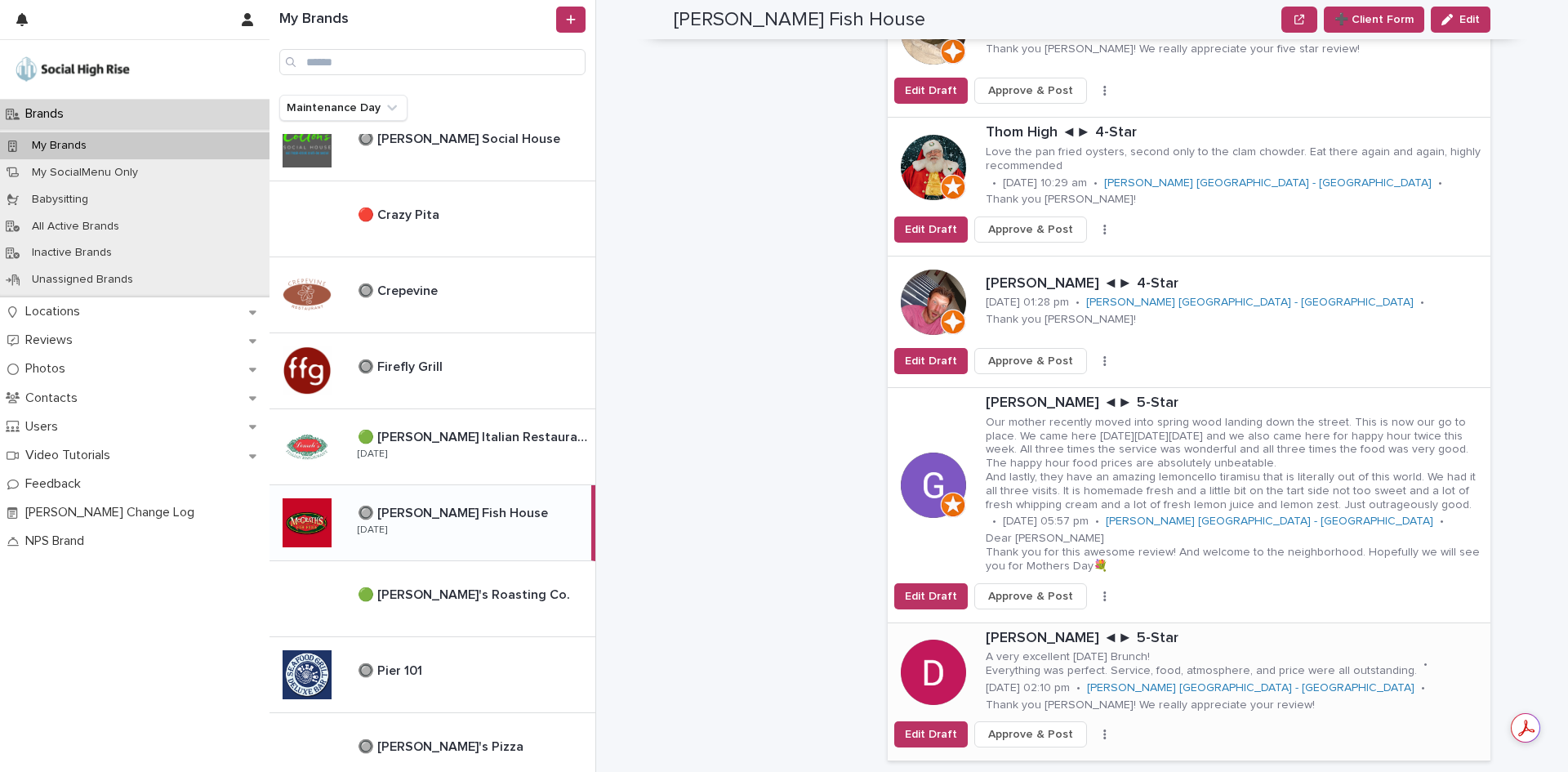
click at [1103, 729] on icon "button" at bounding box center [1104, 734] width 2 height 10
click at [1057, 755] on button "Skip Reply" at bounding box center [1044, 768] width 108 height 26
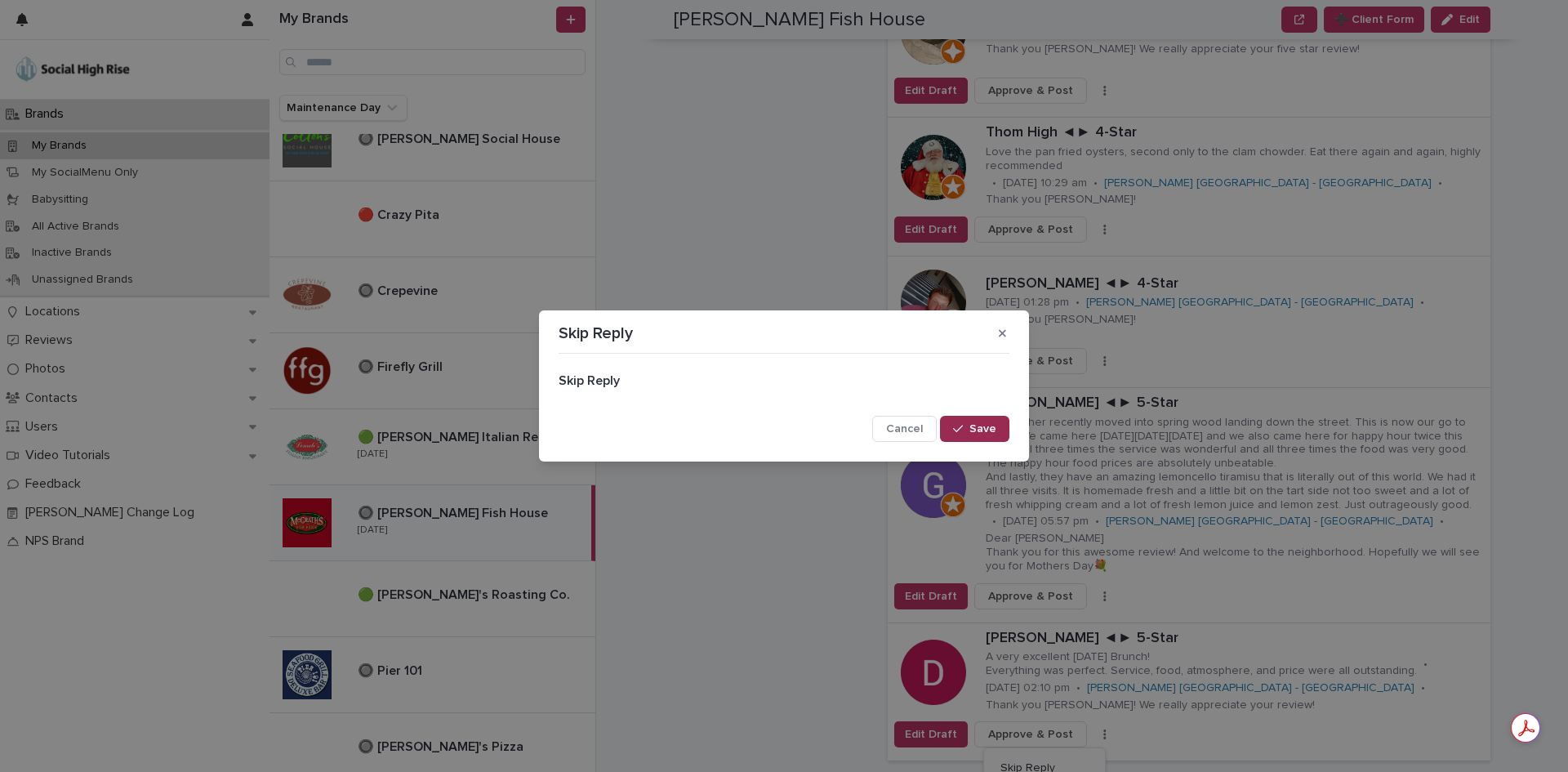
click at [991, 427] on span "Save" at bounding box center [982, 429] width 27 height 12
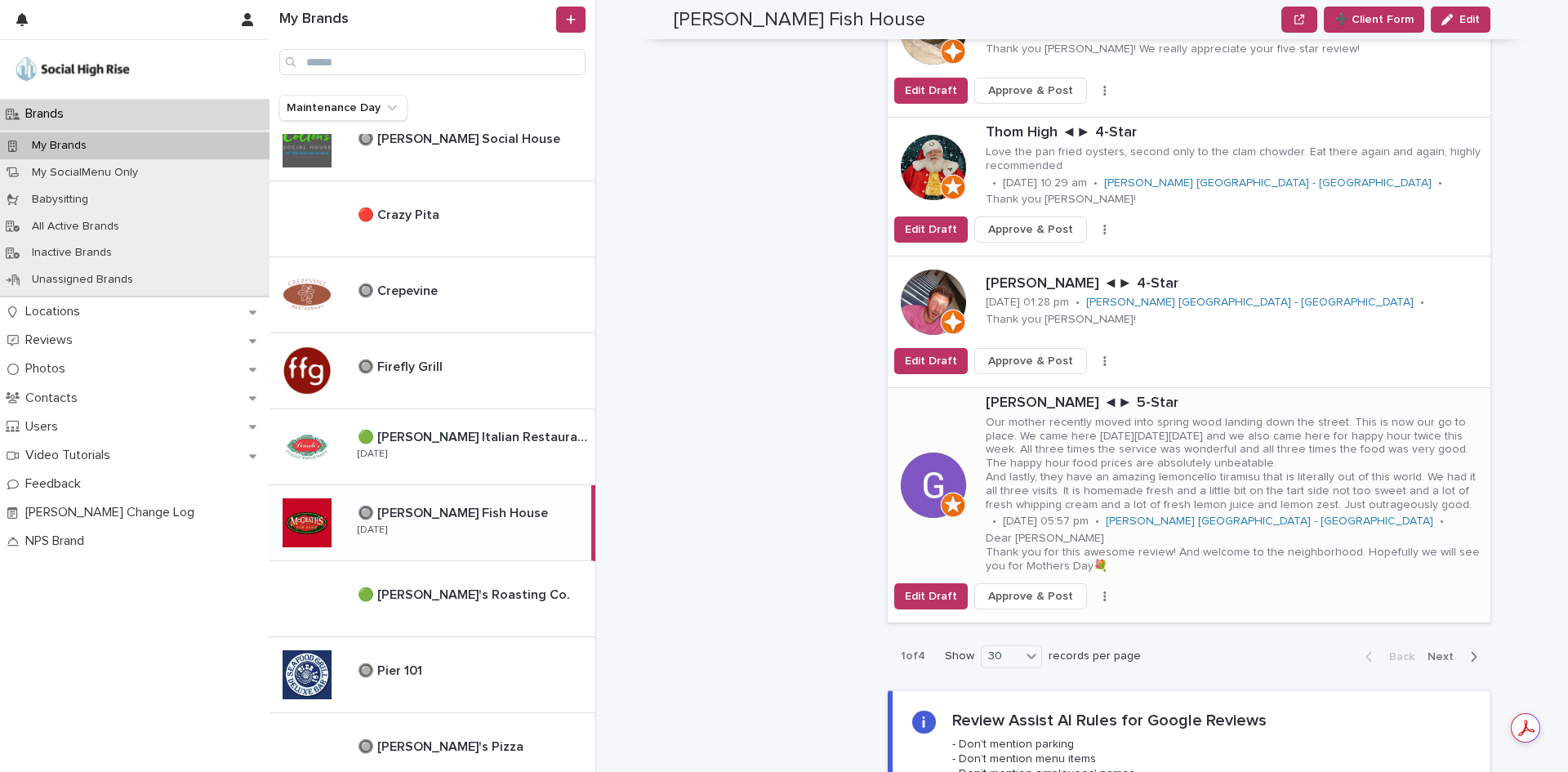
click at [1103, 590] on icon "button" at bounding box center [1105, 596] width 3 height 12
click at [1072, 615] on button "Skip Reply" at bounding box center [1044, 628] width 108 height 26
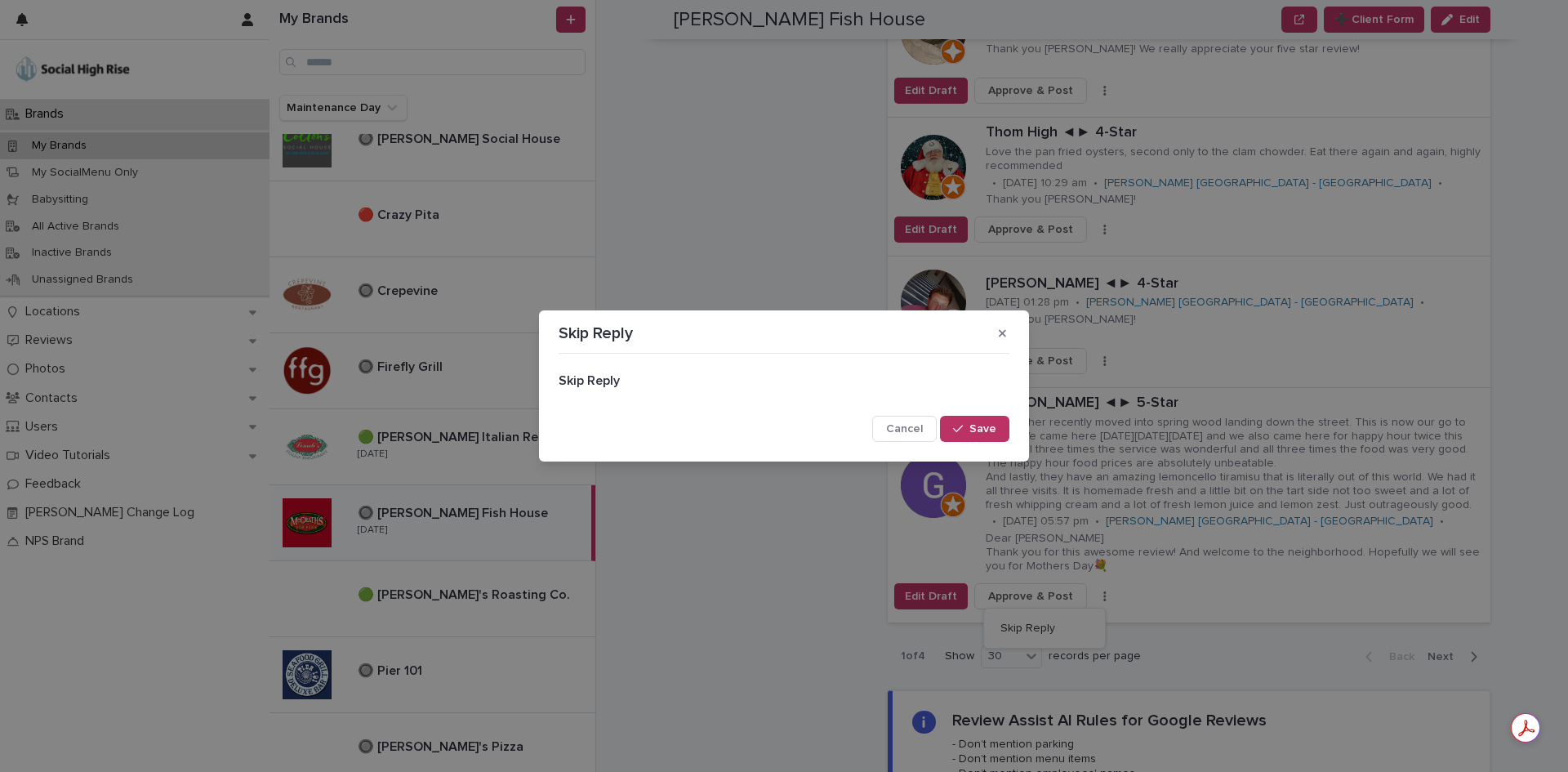
click at [991, 428] on span "Save" at bounding box center [982, 429] width 27 height 12
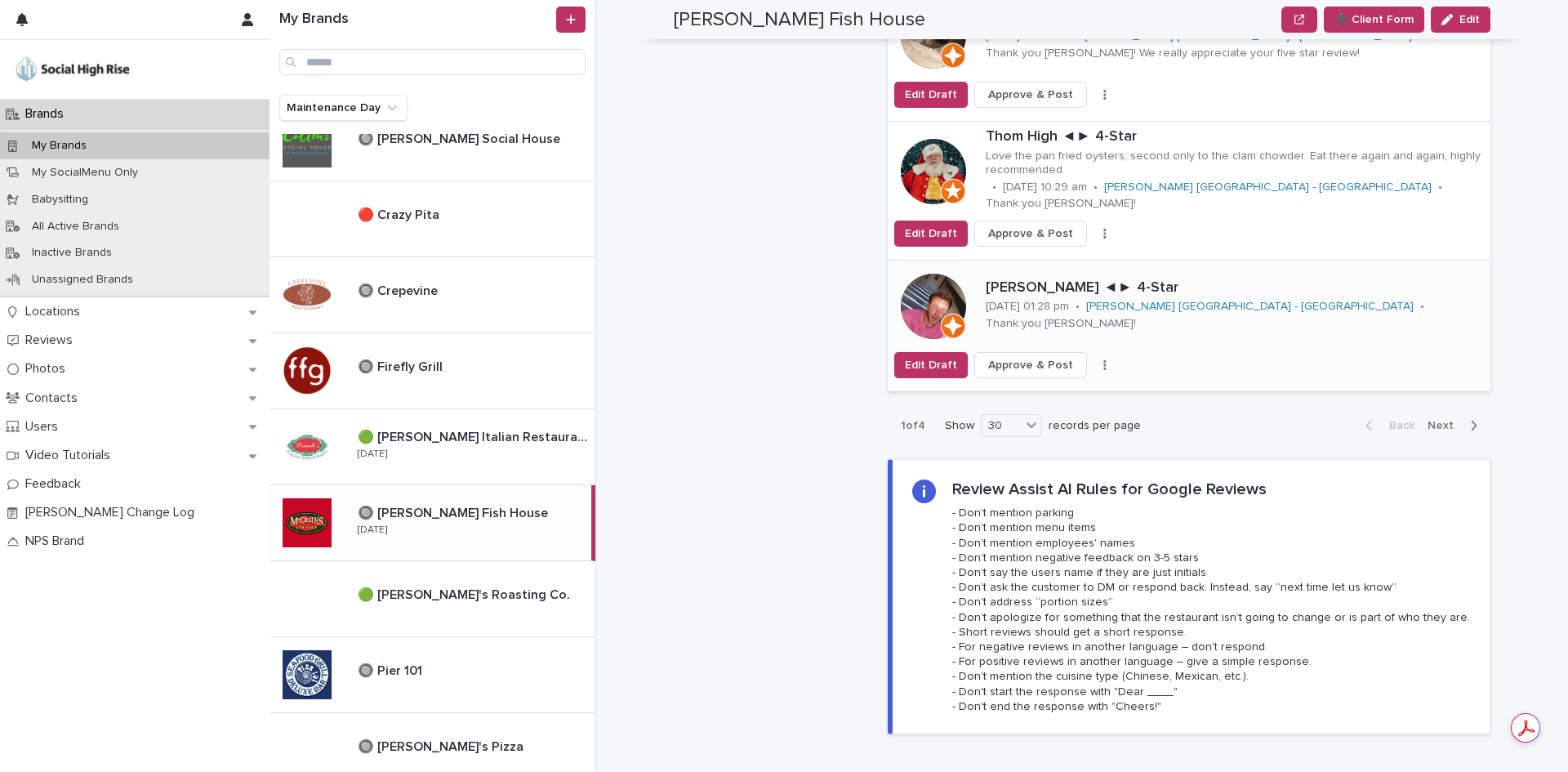
click at [1093, 359] on button "button" at bounding box center [1105, 365] width 23 height 12
click at [1068, 385] on button "Skip Reply" at bounding box center [1044, 398] width 108 height 26
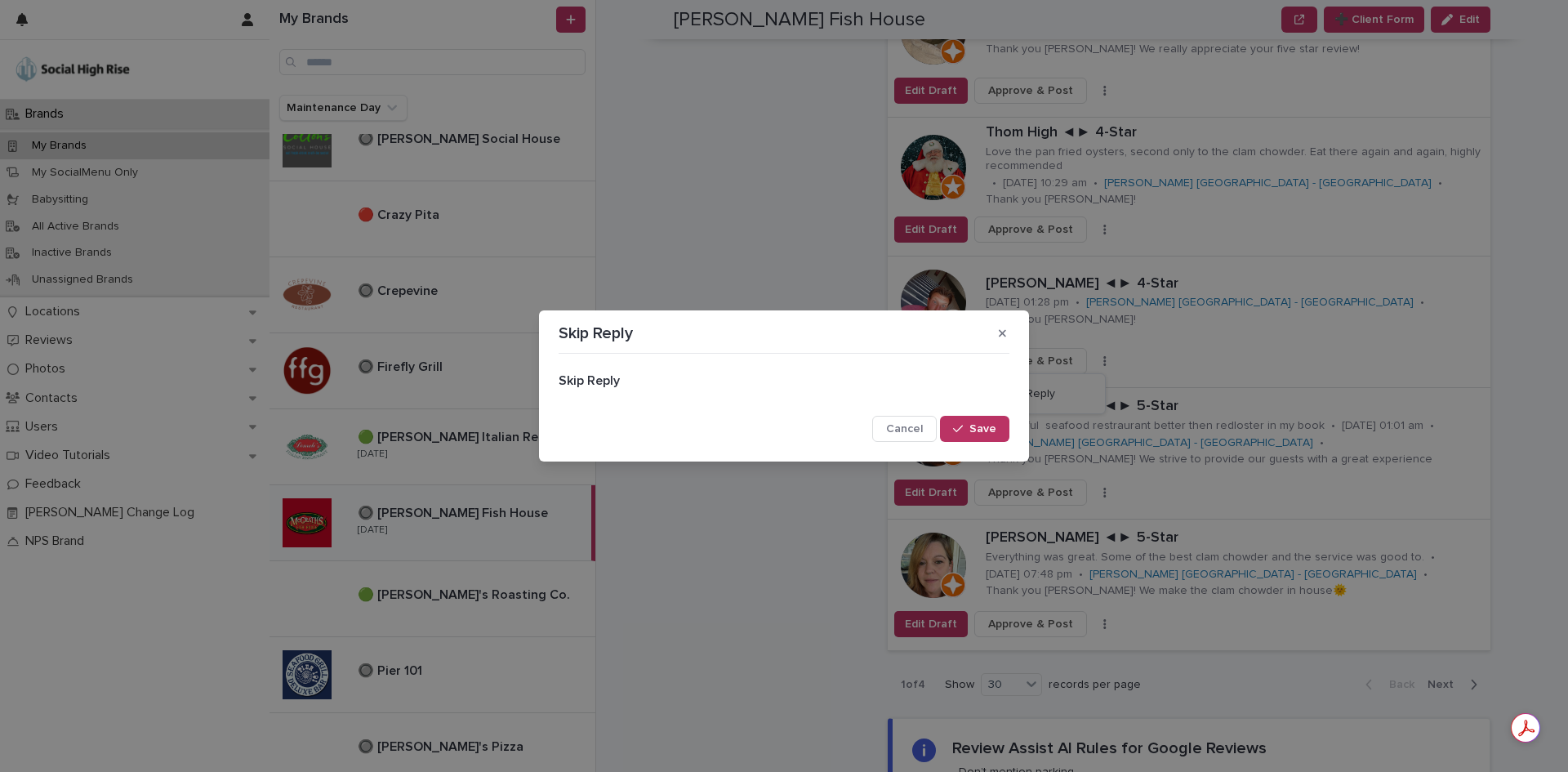
click at [999, 429] on button "Save" at bounding box center [975, 429] width 69 height 26
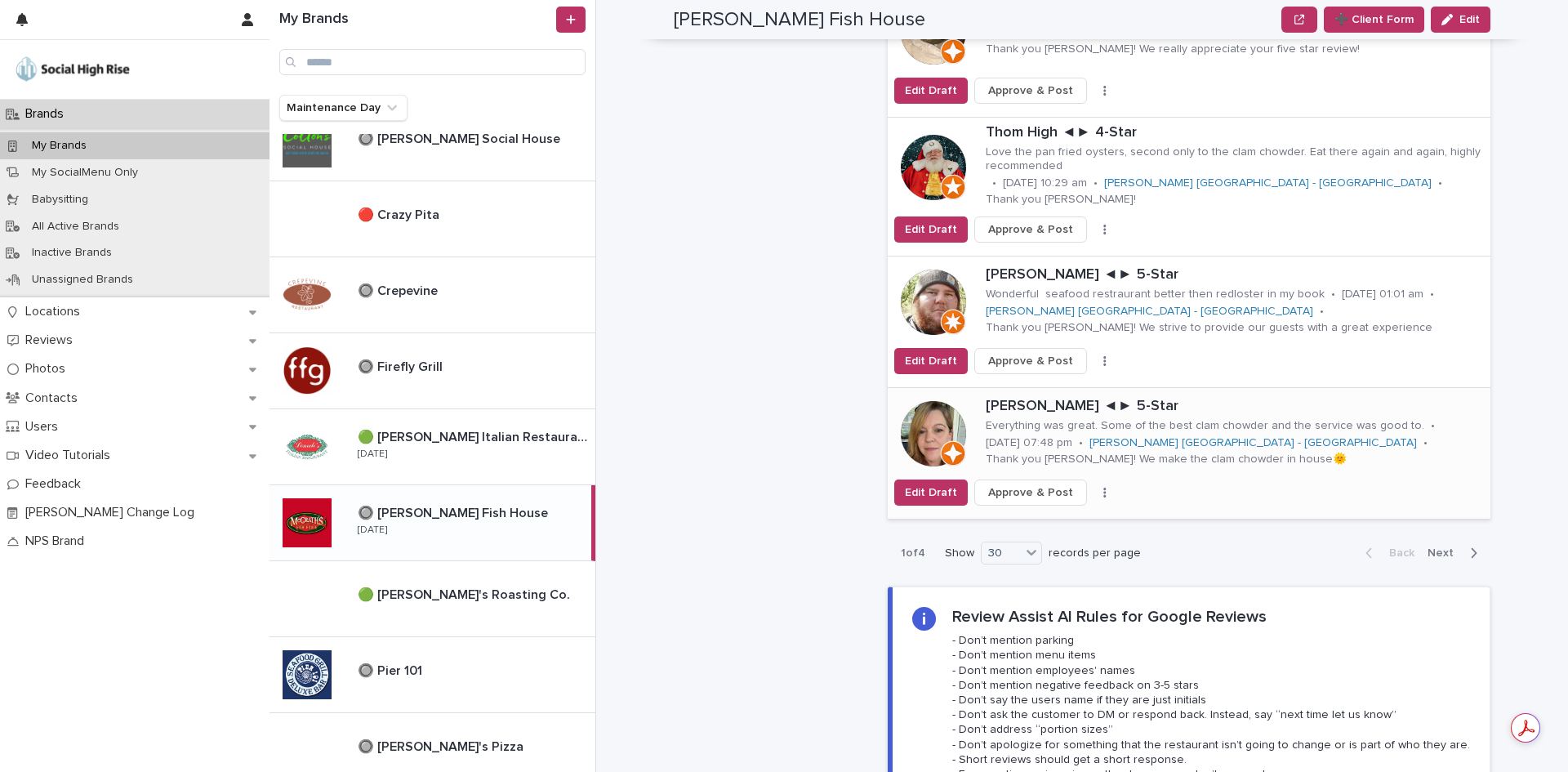
click at [1103, 488] on icon "button" at bounding box center [1104, 492] width 2 height 10
click at [1087, 512] on button "Skip Reply" at bounding box center [1044, 525] width 108 height 26
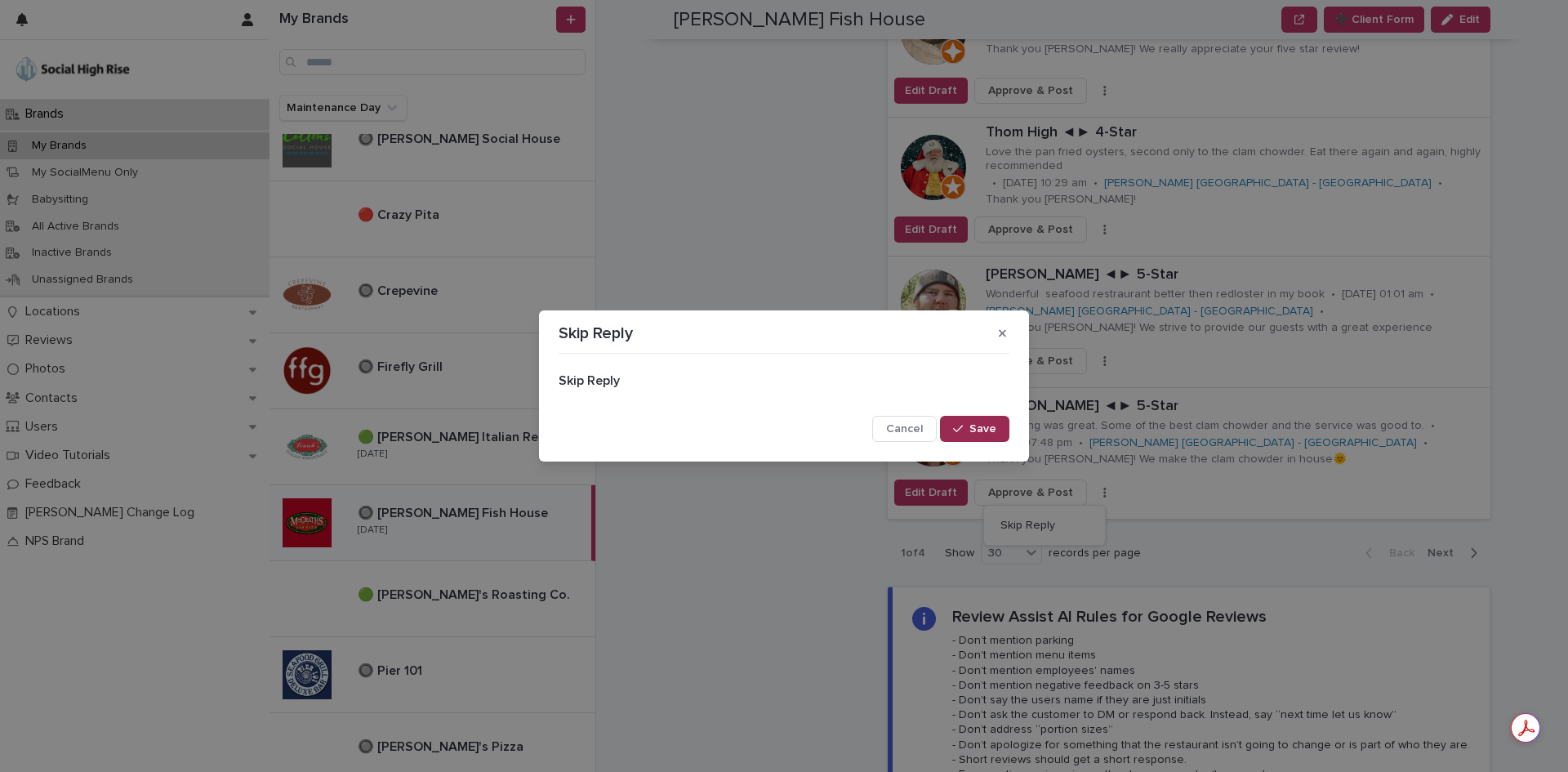
click at [989, 431] on span "Save" at bounding box center [982, 429] width 27 height 12
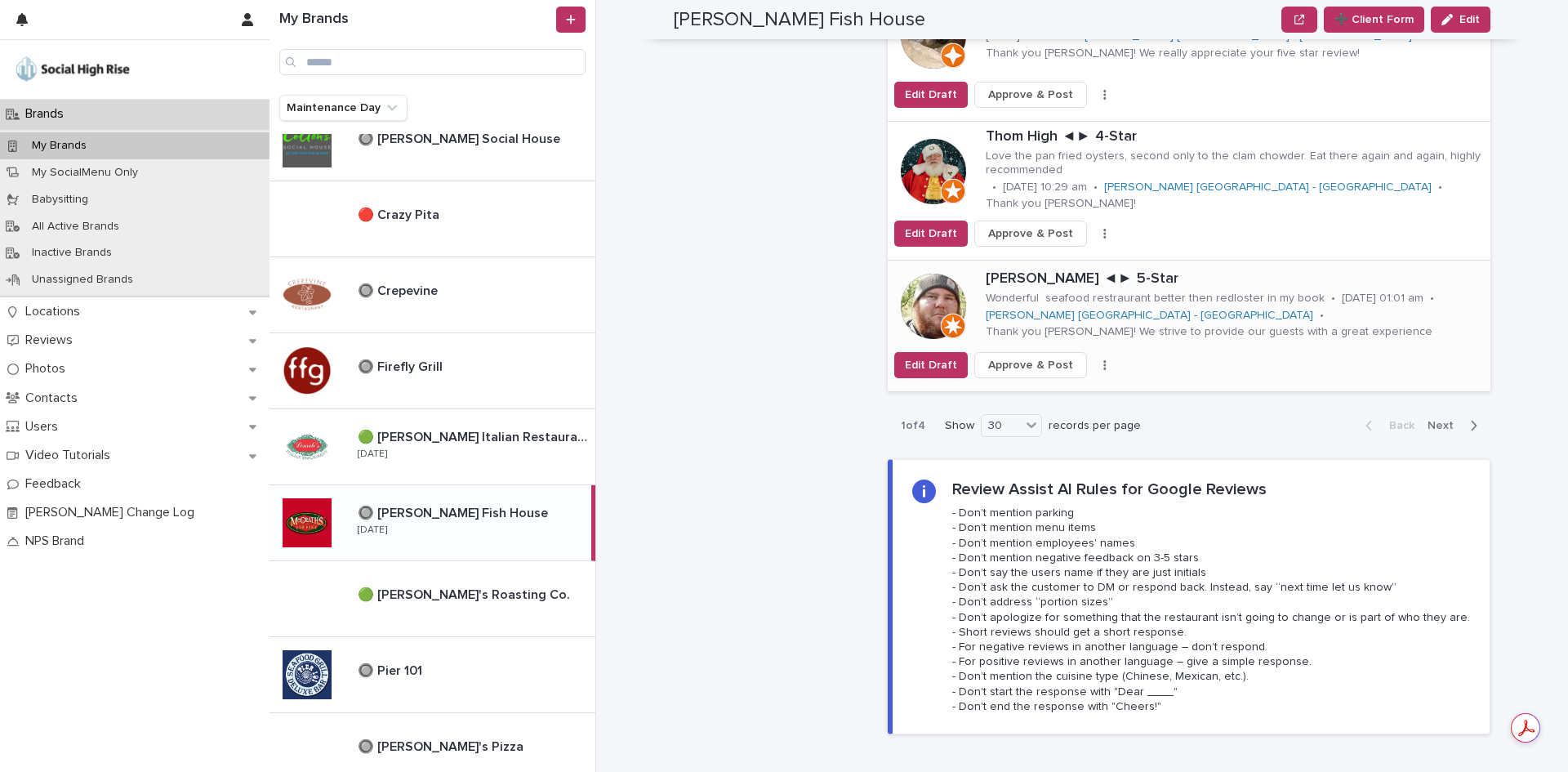
click at [1093, 359] on button "button" at bounding box center [1105, 365] width 23 height 12
click at [1073, 385] on button "Skip Reply" at bounding box center [1044, 398] width 108 height 26
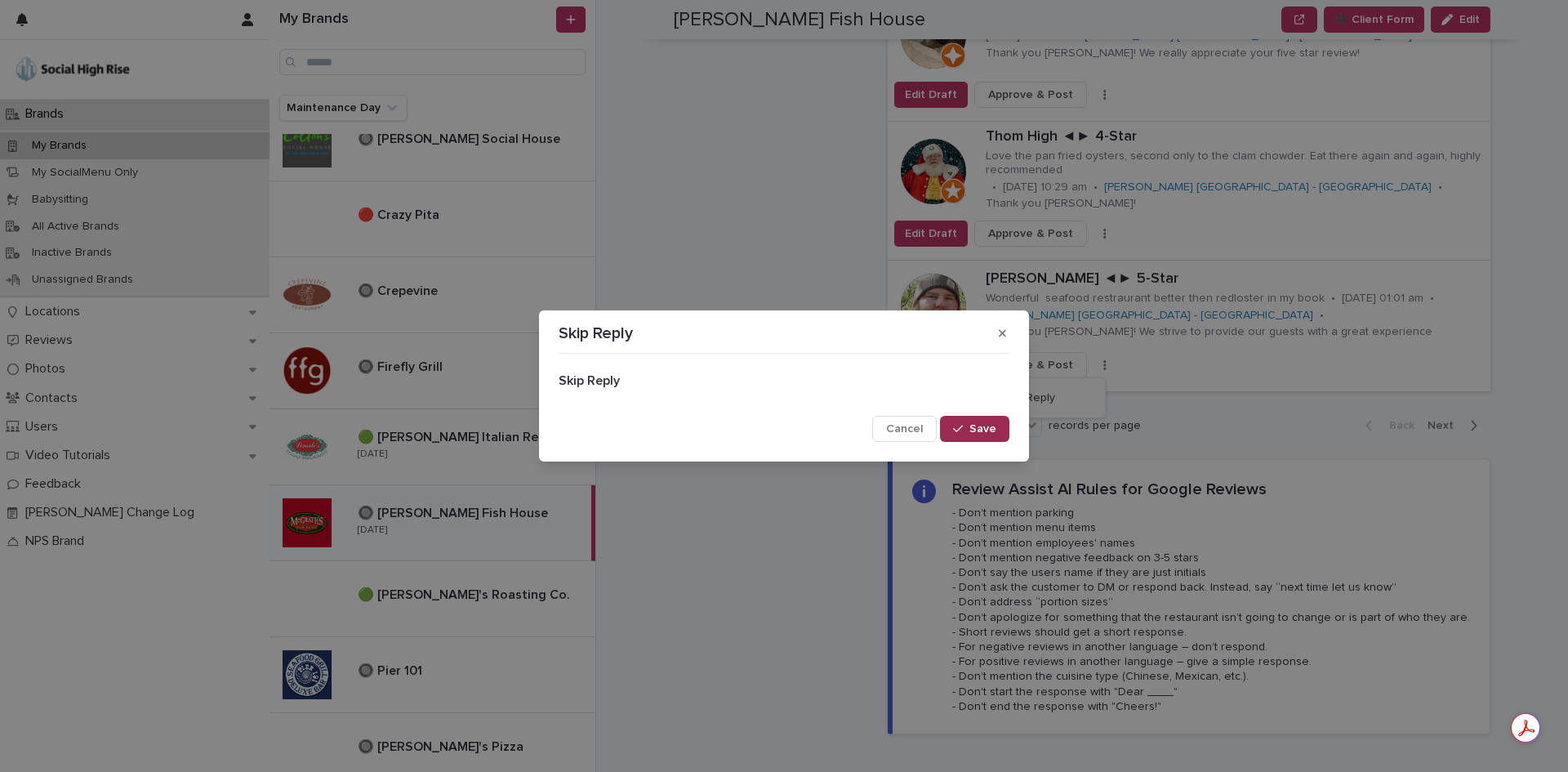
click at [998, 426] on button "Save" at bounding box center [975, 429] width 69 height 26
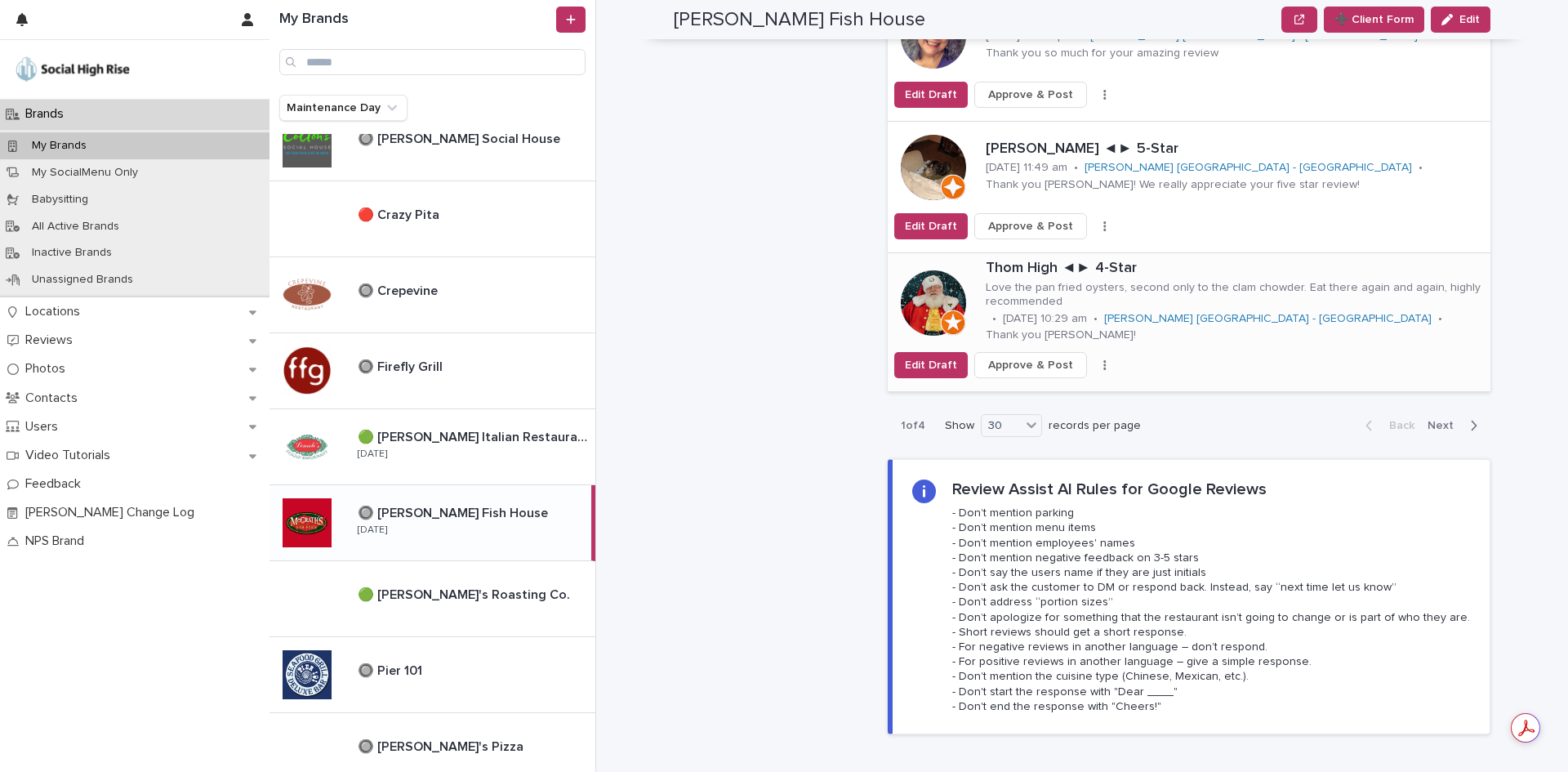
click at [1103, 359] on icon "button" at bounding box center [1105, 365] width 3 height 12
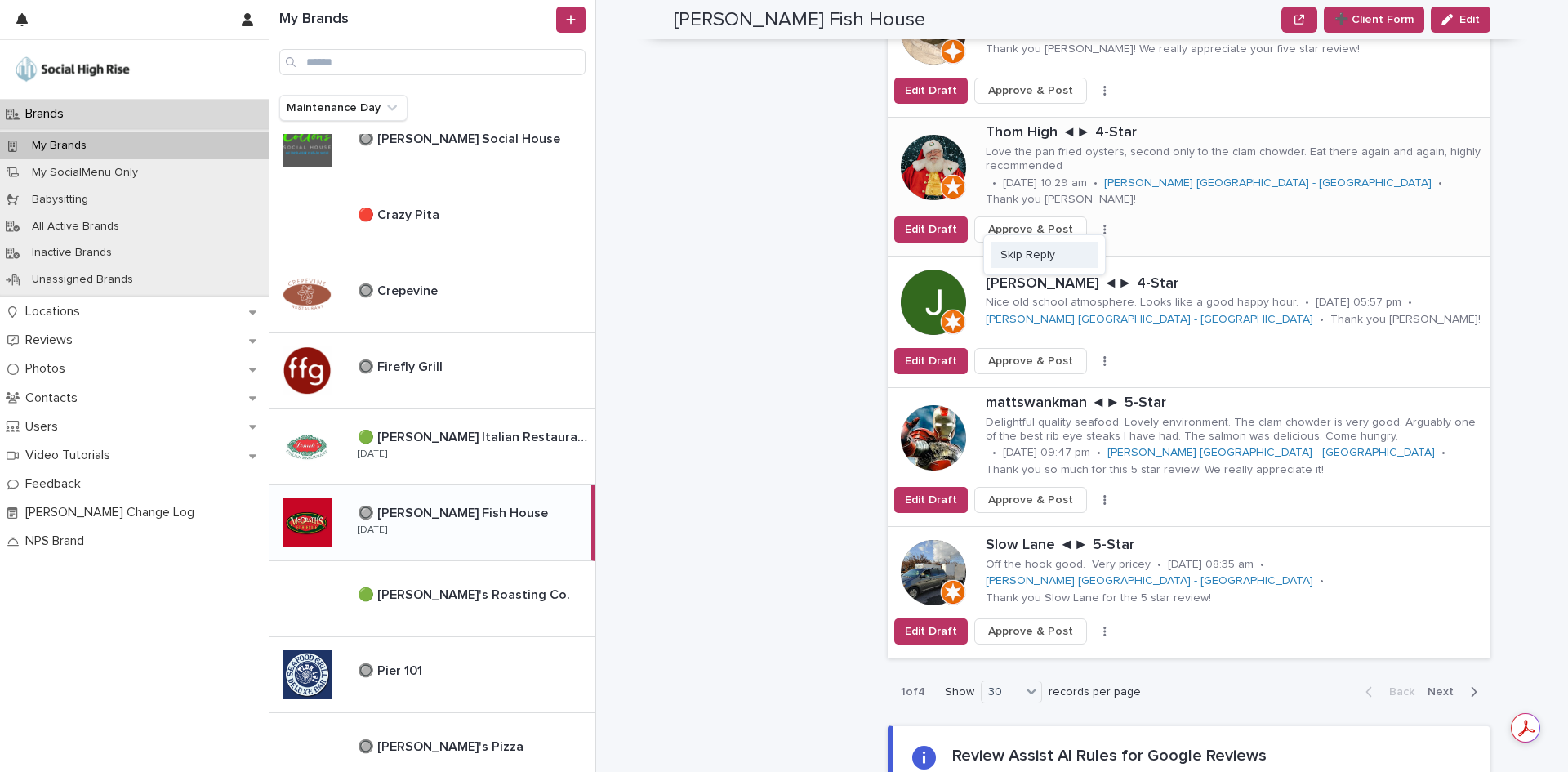
click at [1077, 242] on button "Skip Reply" at bounding box center [1044, 255] width 108 height 26
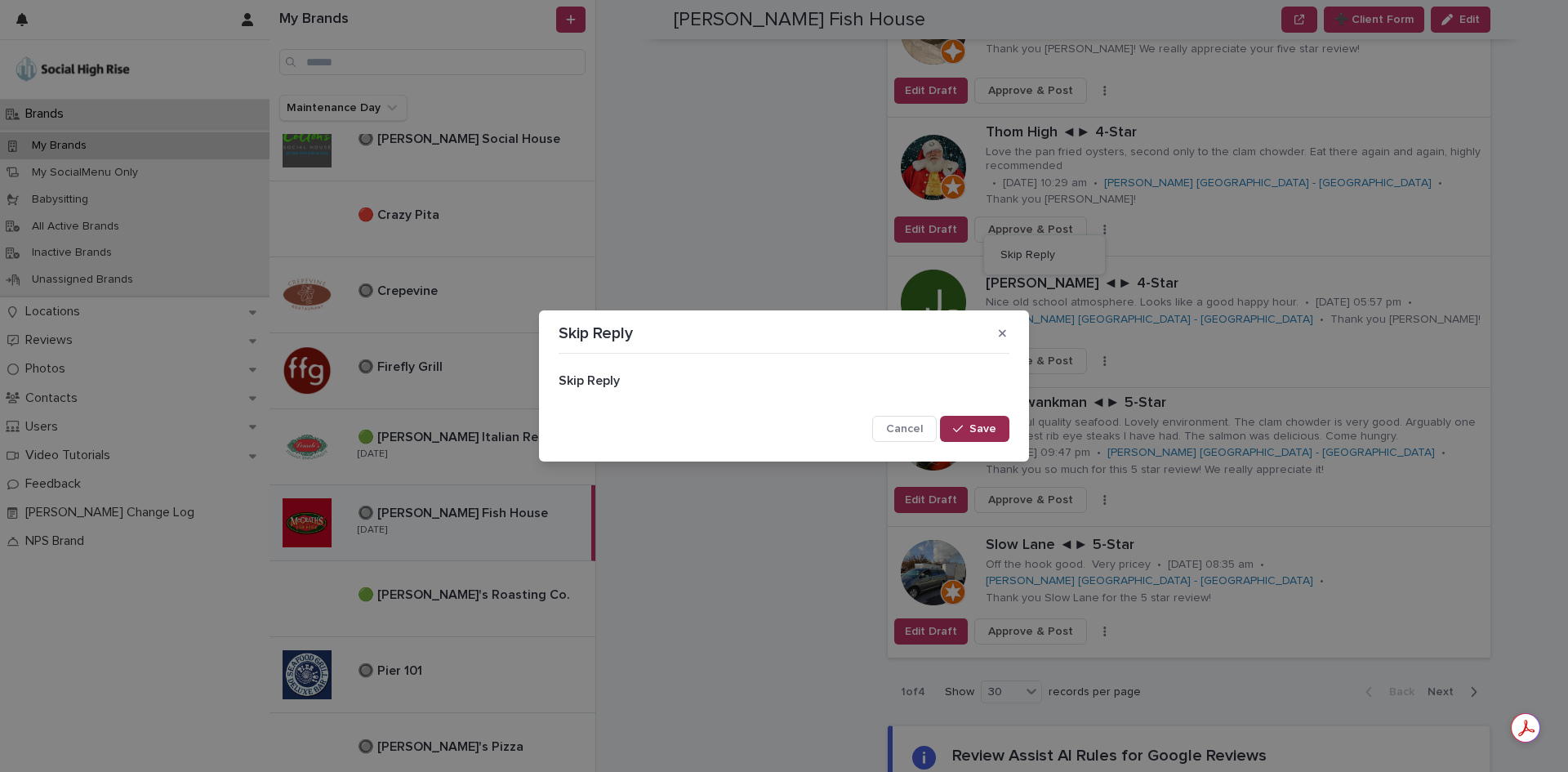
click at [989, 431] on span "Save" at bounding box center [982, 429] width 27 height 12
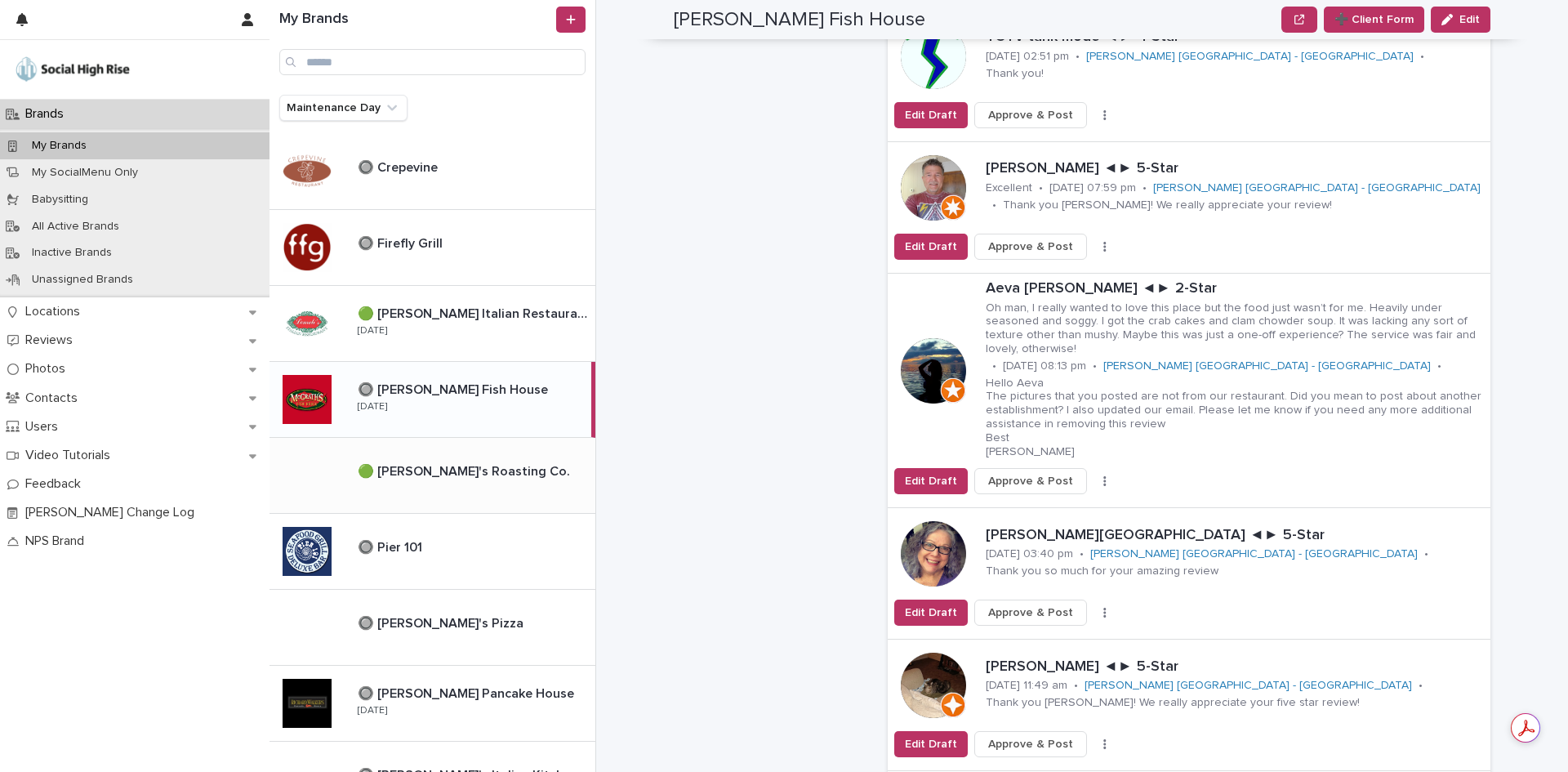
scroll to position [572, 0]
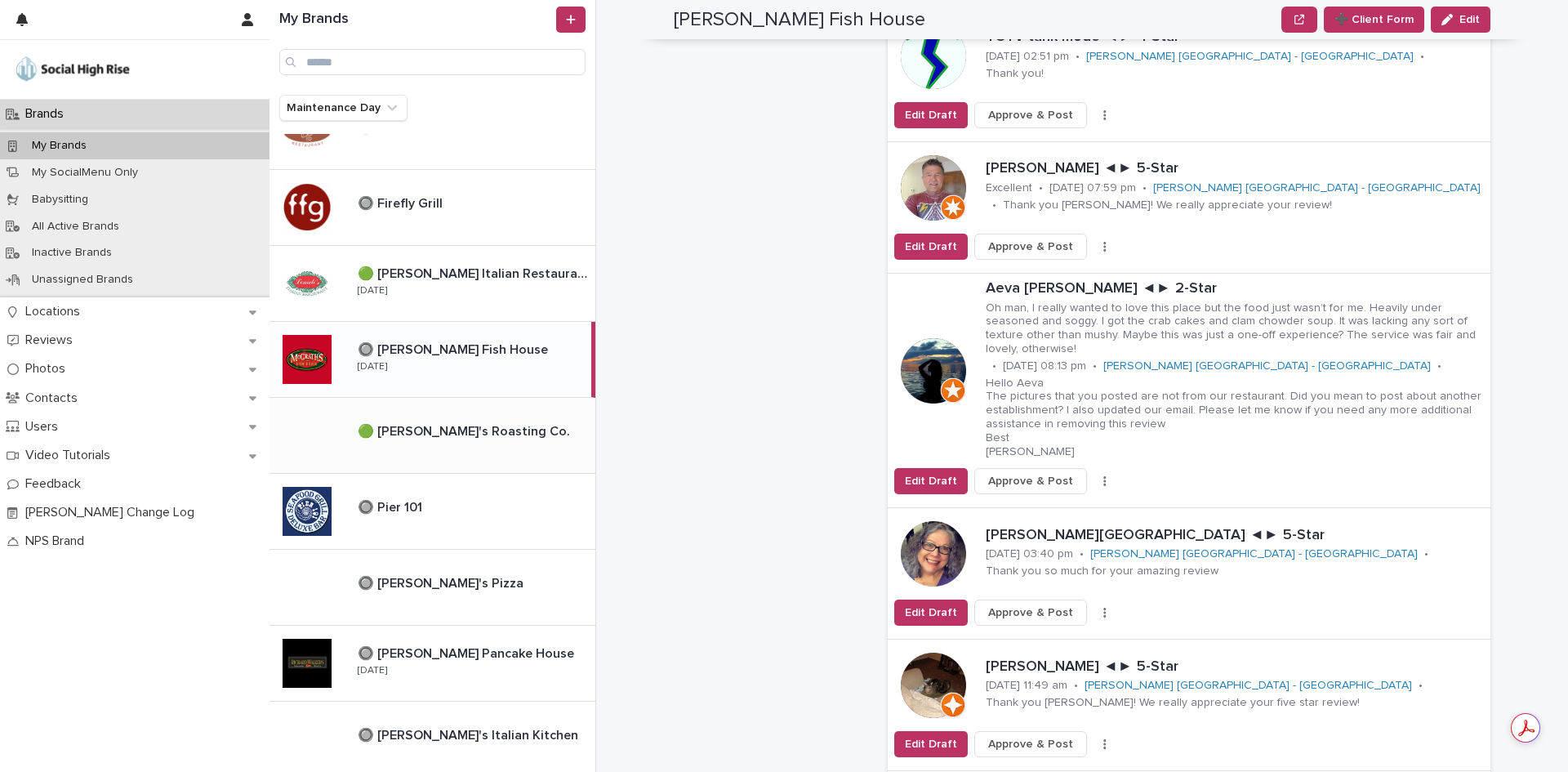
click at [491, 509] on p at bounding box center [473, 507] width 231 height 16
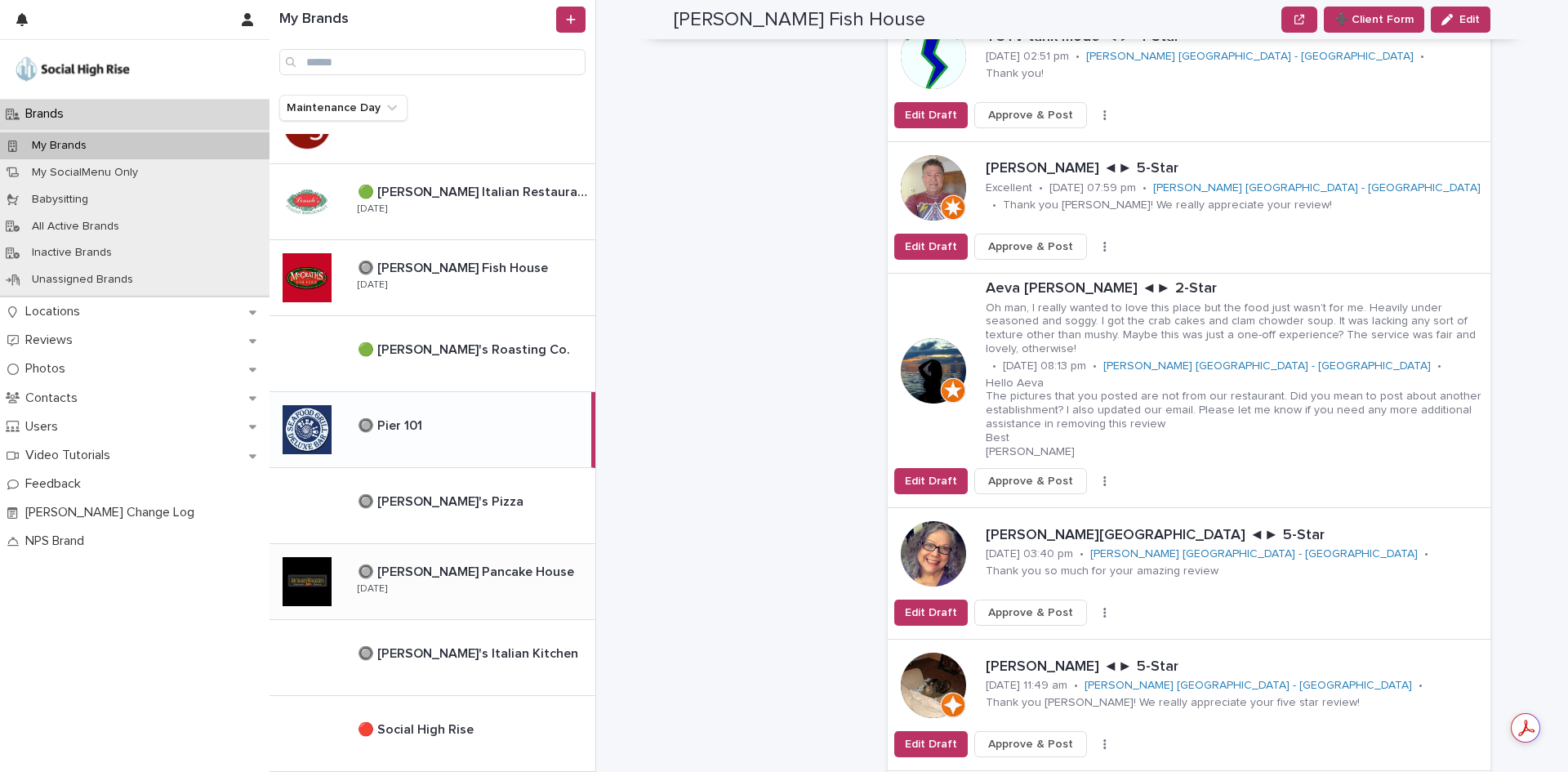
scroll to position [735, 0]
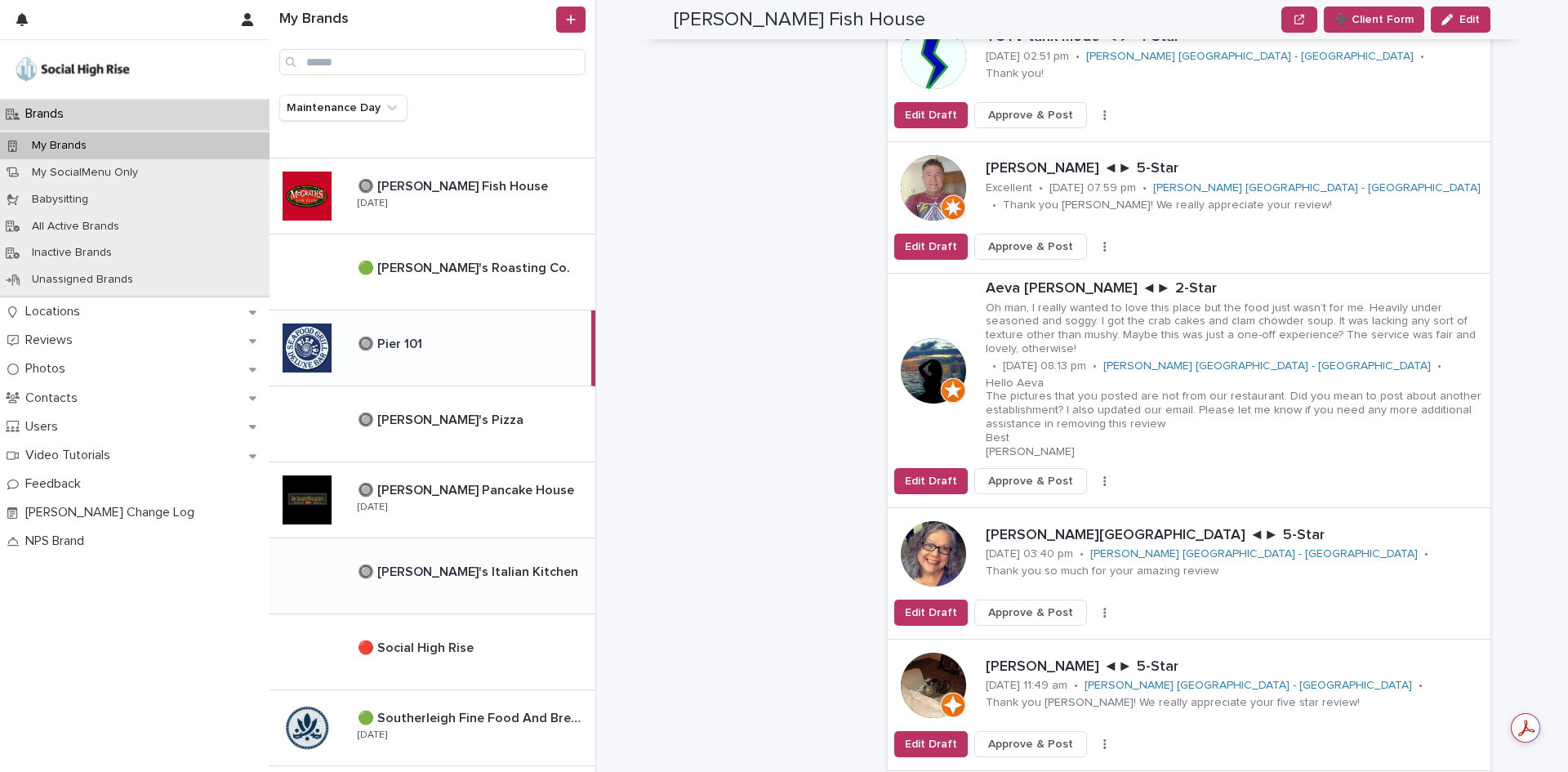
click at [470, 574] on p "🔘 [PERSON_NAME]'s Italian Kitchen" at bounding box center [469, 571] width 224 height 19
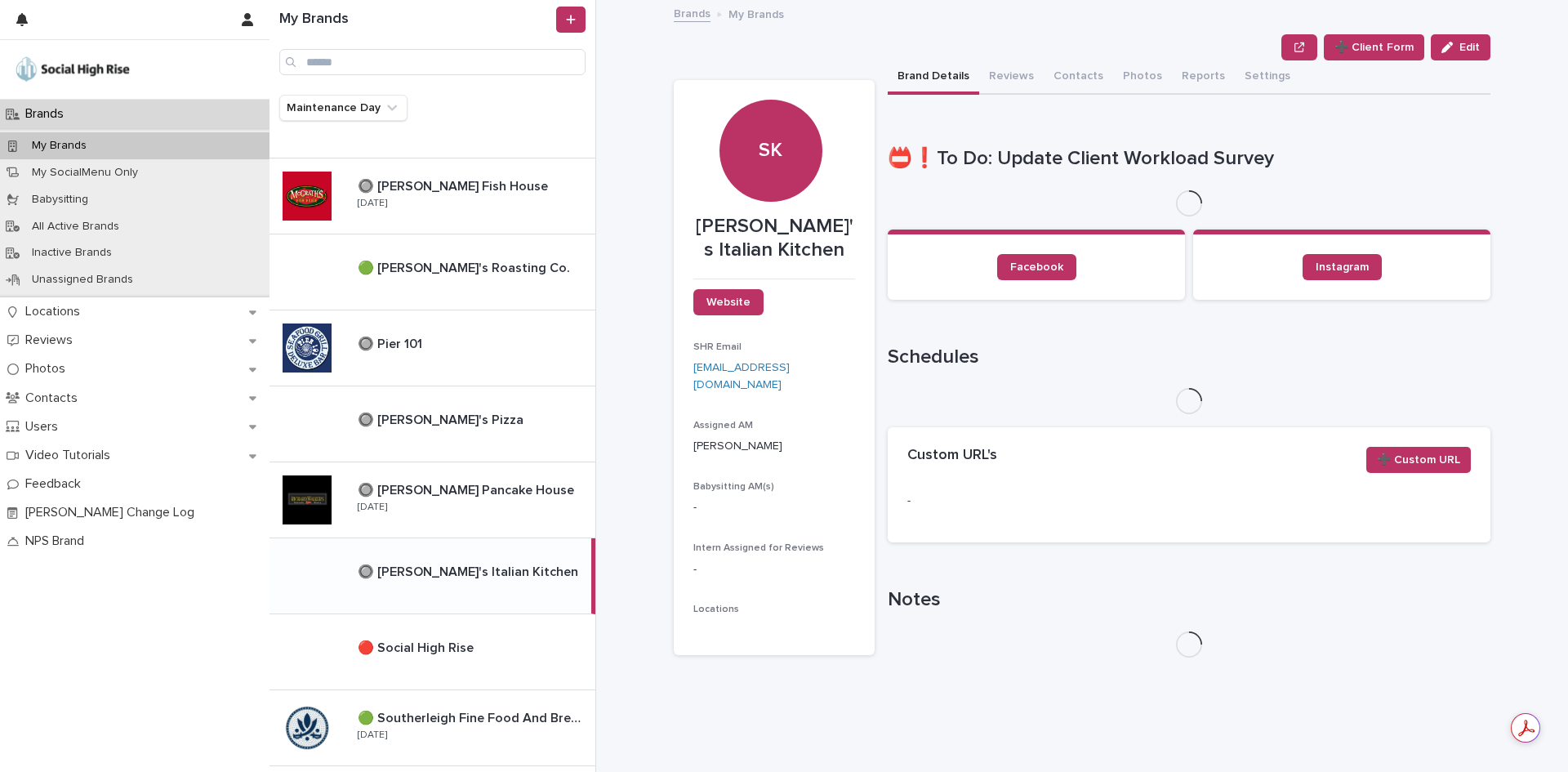
click at [988, 80] on button "Reviews" at bounding box center [1011, 78] width 64 height 35
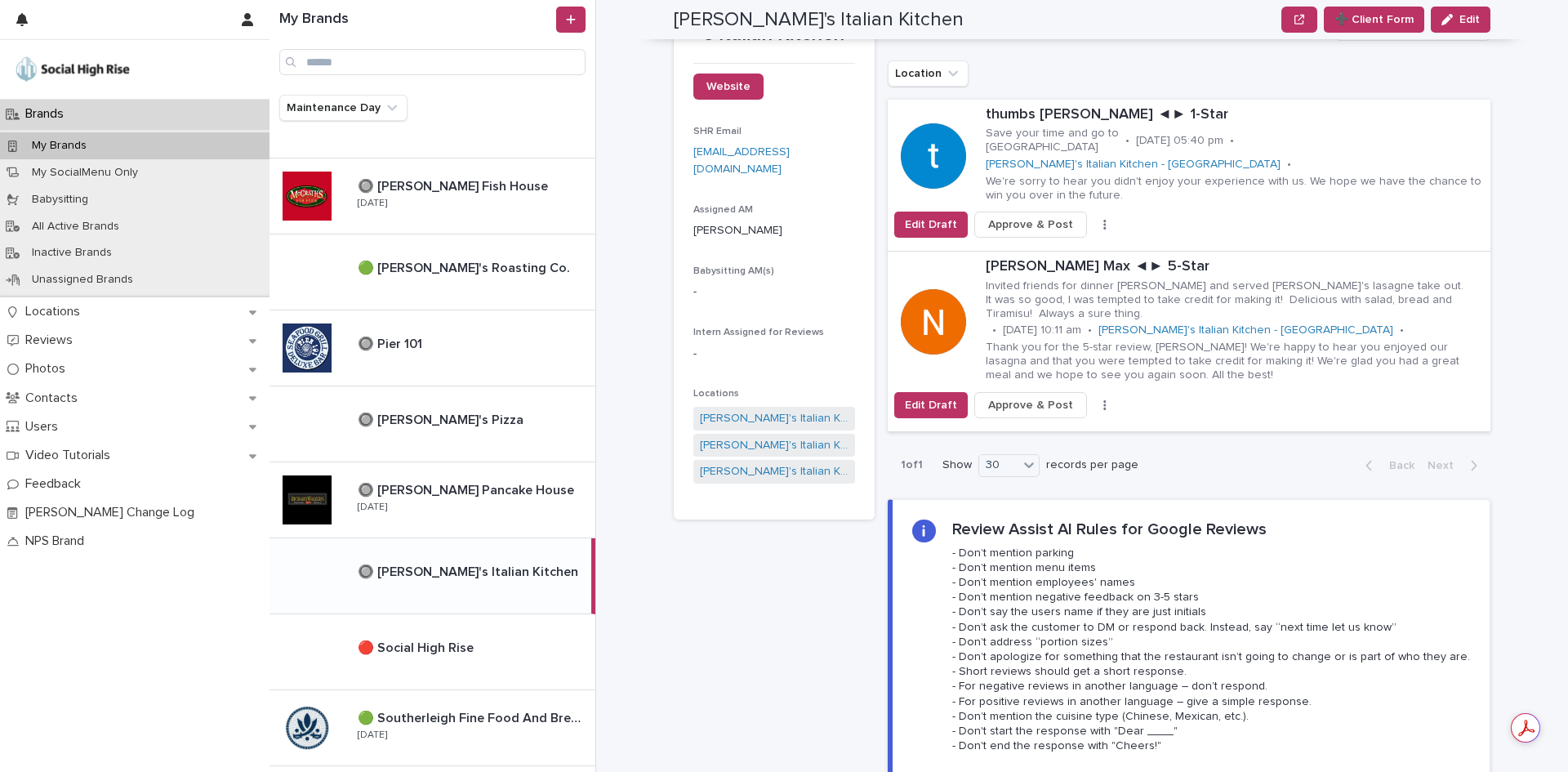
scroll to position [245, 0]
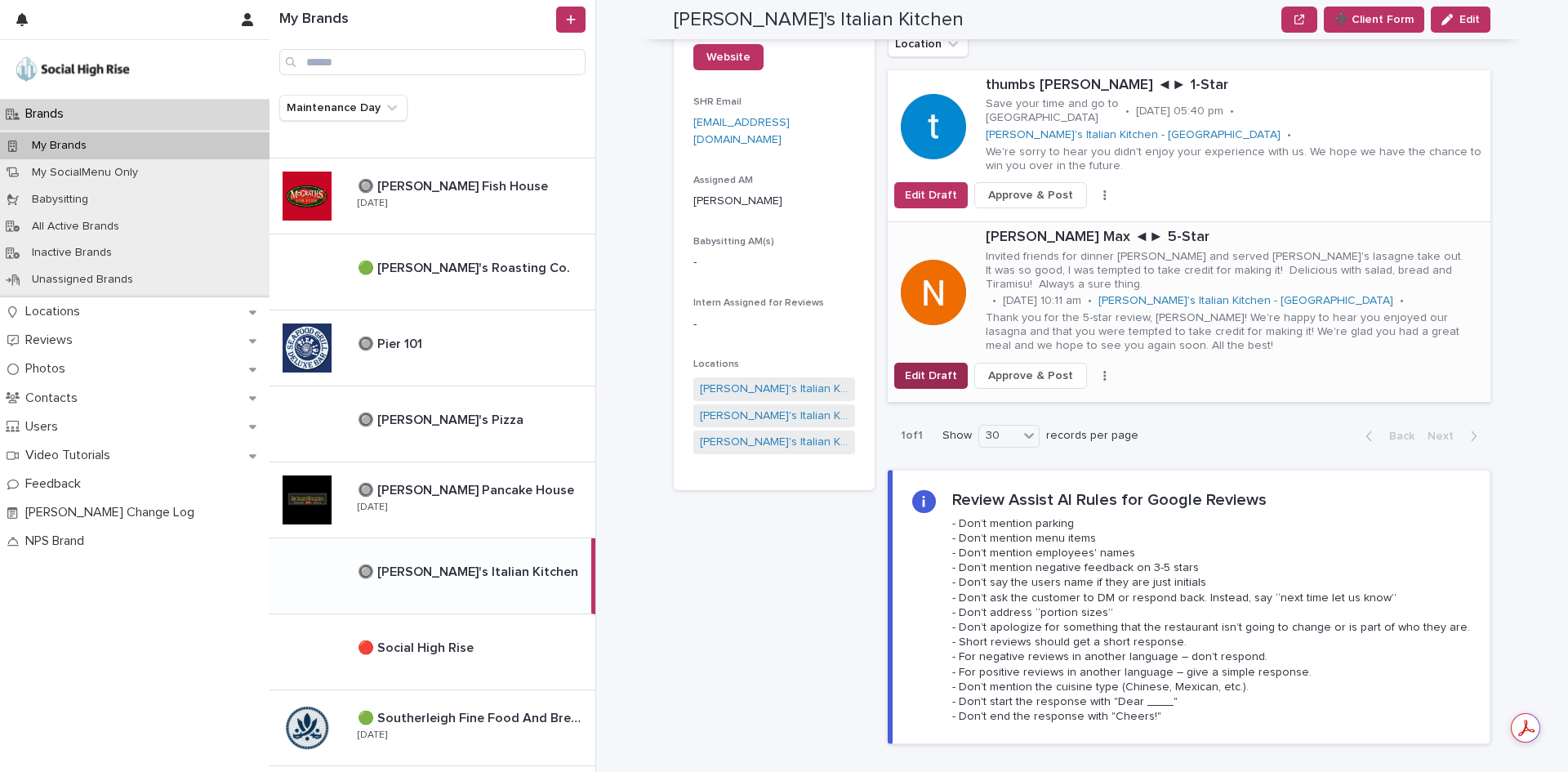
click at [938, 368] on button "Edit Draft" at bounding box center [930, 376] width 73 height 26
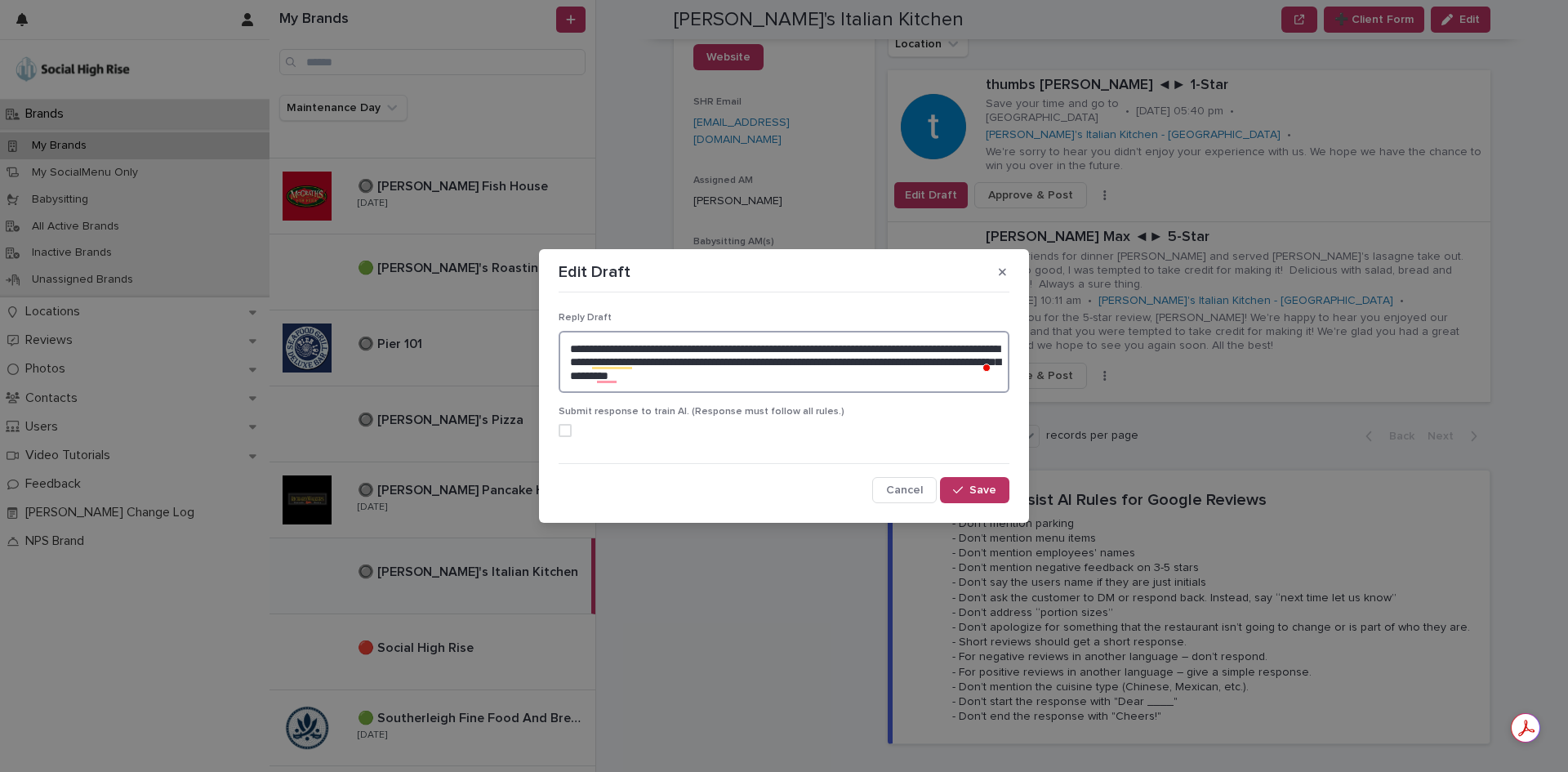
drag, startPoint x: 841, startPoint y: 361, endPoint x: 883, endPoint y: 346, distance: 44.6
click at [883, 346] on textarea "**********" at bounding box center [784, 362] width 450 height 62
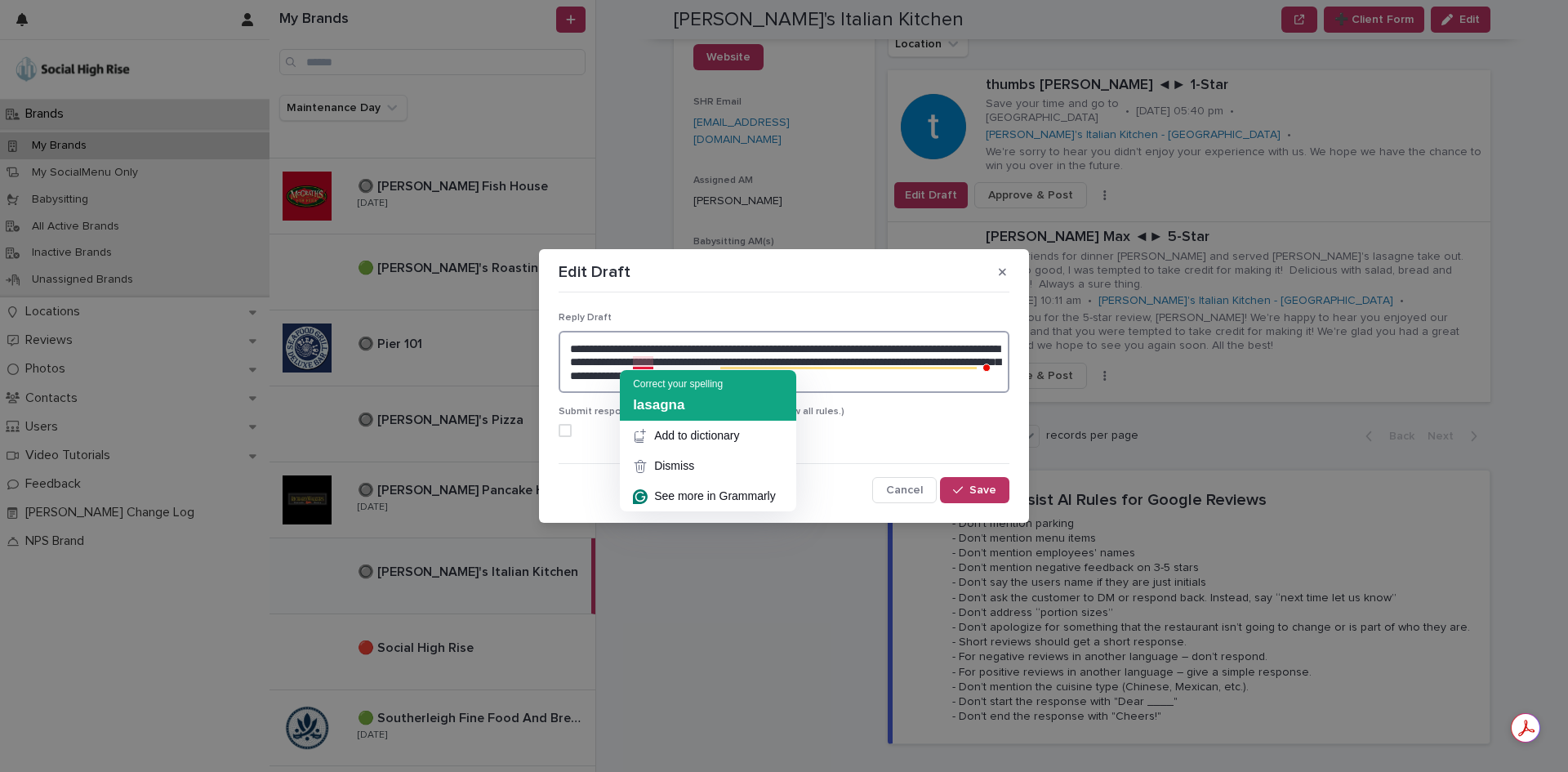
click at [653, 391] on div "Correct your spelling" at bounding box center [677, 384] width 90 height 15
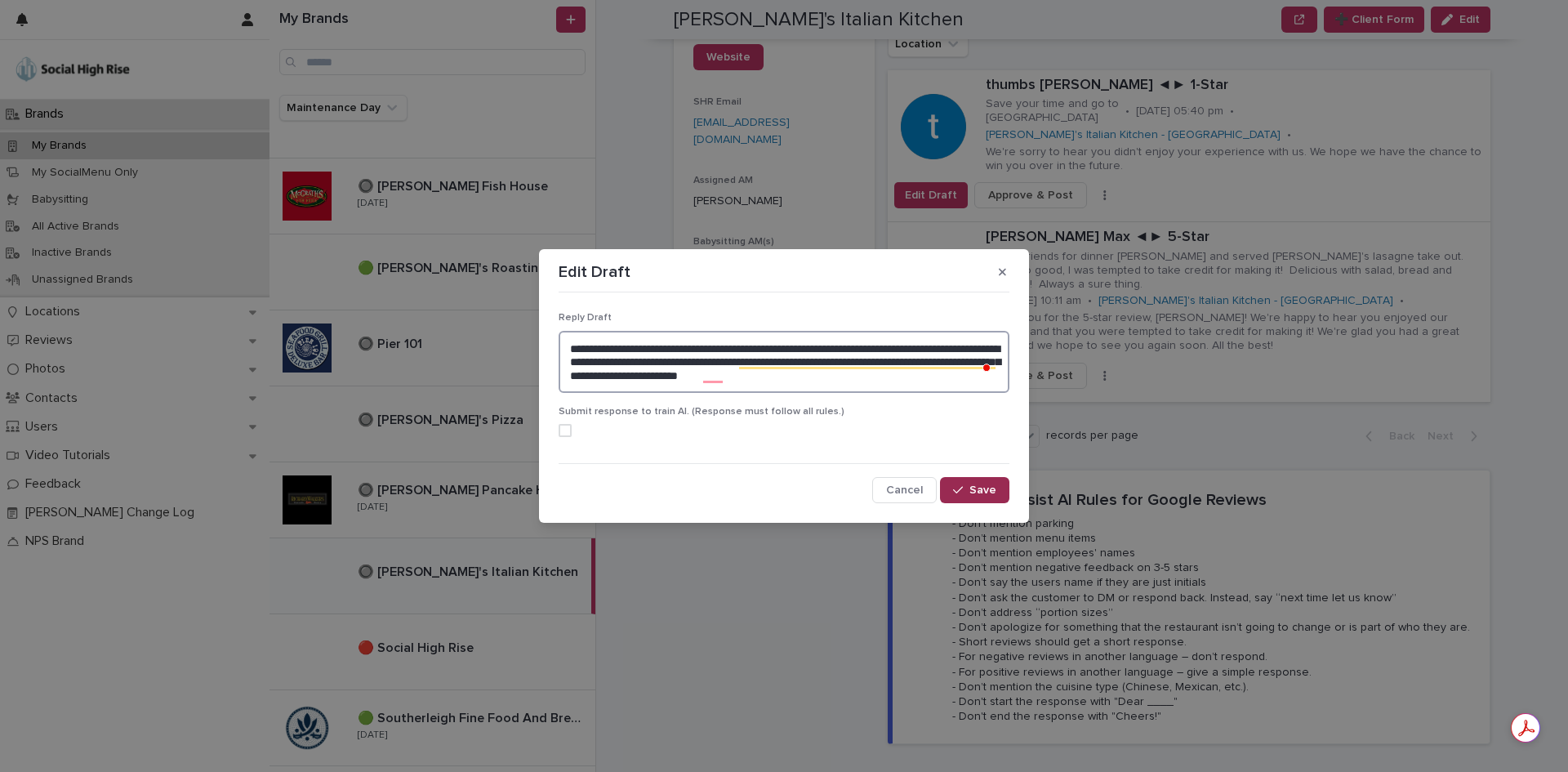
type textarea "**********"
click at [963, 483] on button "Save" at bounding box center [975, 490] width 69 height 26
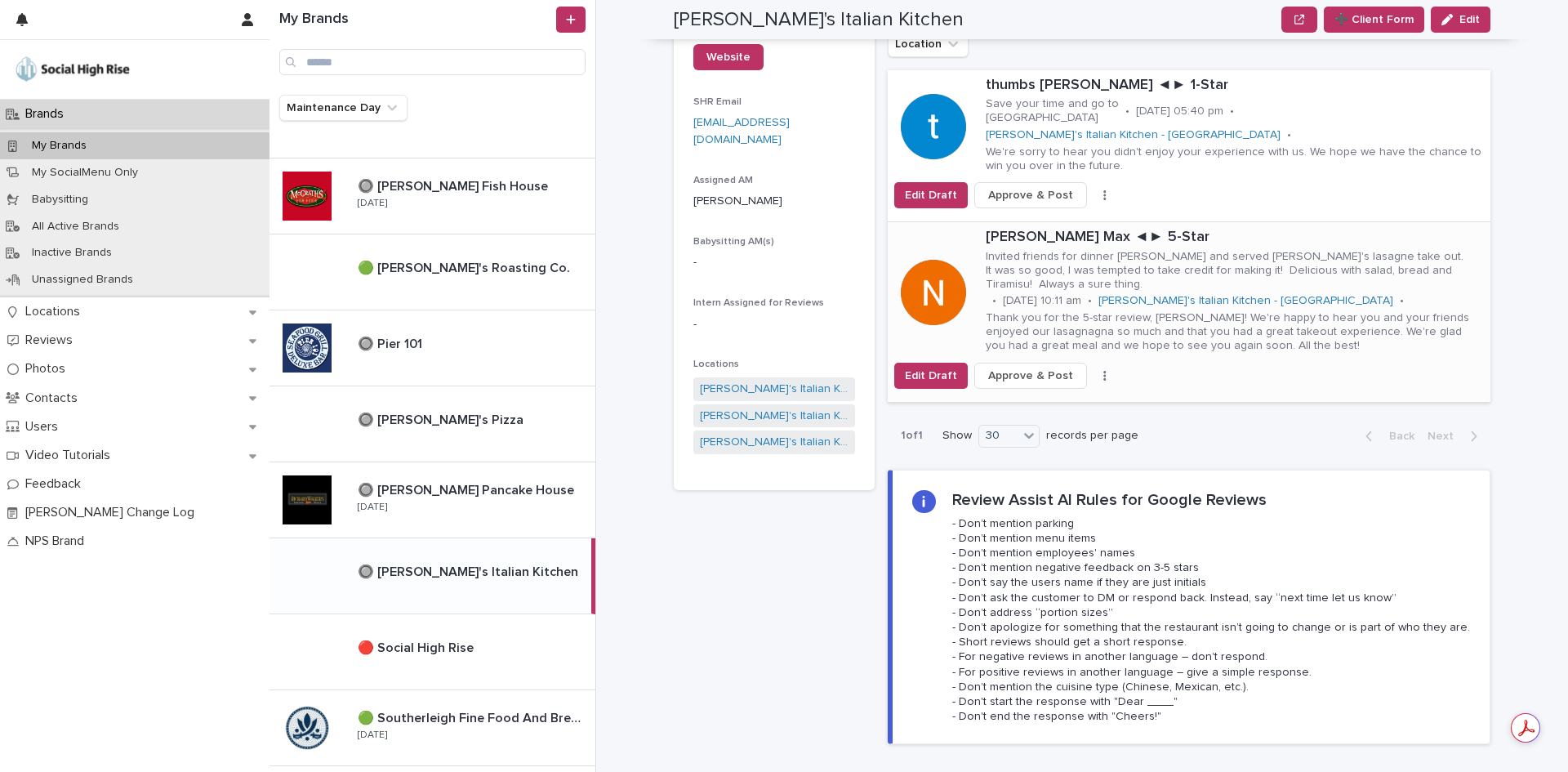
click at [1026, 368] on span "Approve & Post" at bounding box center [1030, 376] width 85 height 16
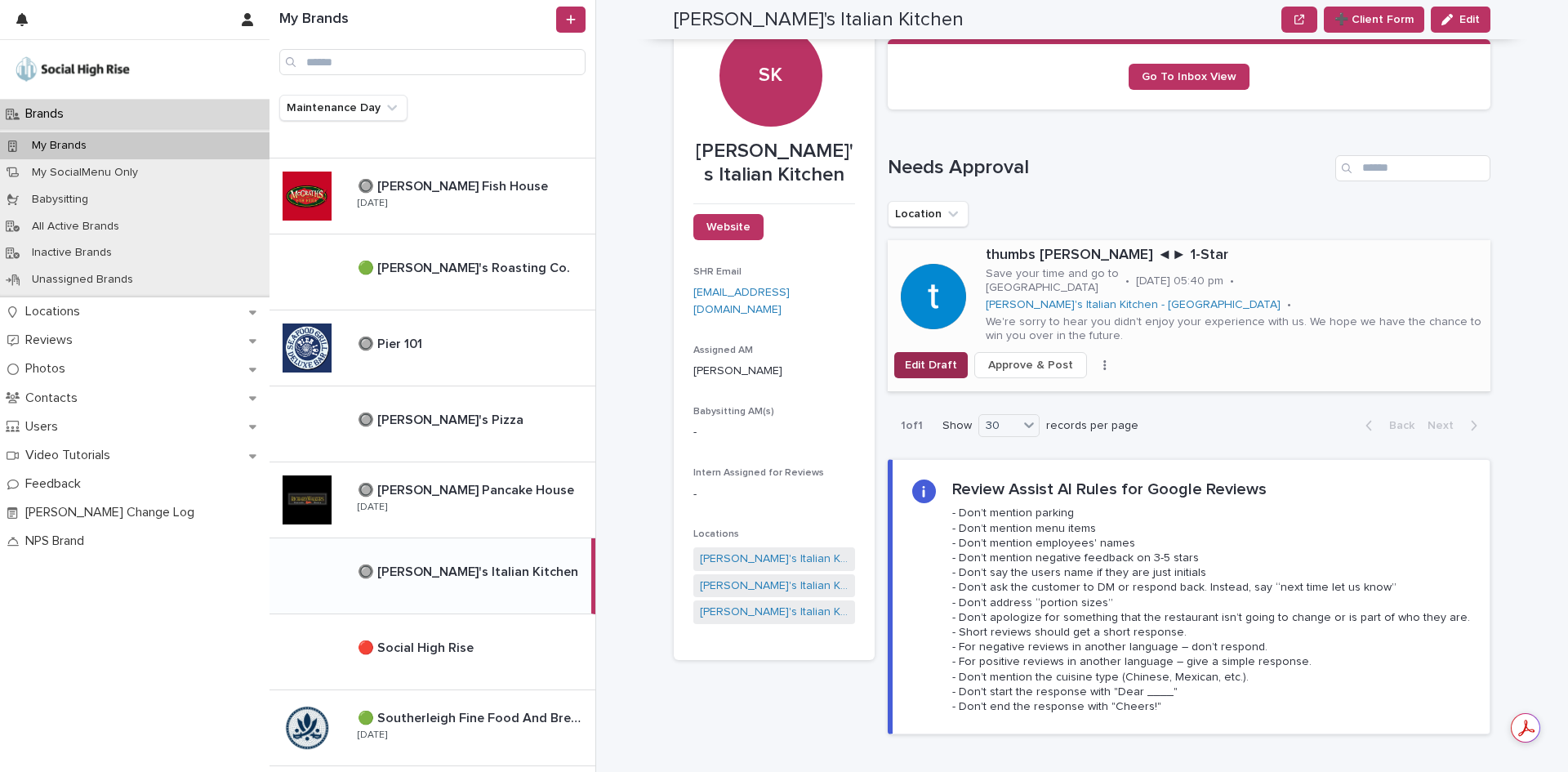
click at [940, 357] on span "Edit Draft" at bounding box center [931, 365] width 53 height 16
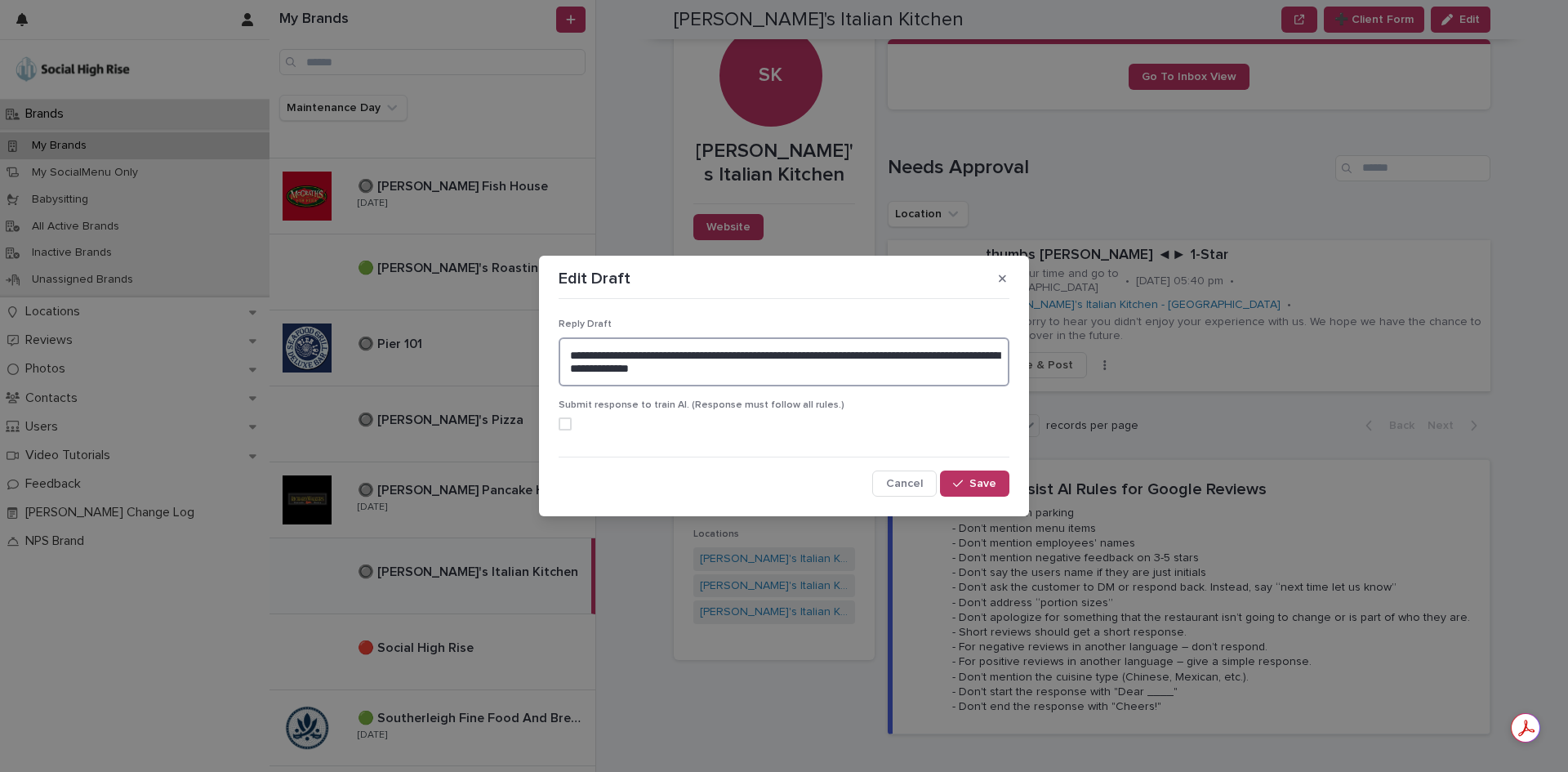
click at [860, 370] on textarea "**********" at bounding box center [784, 362] width 450 height 49
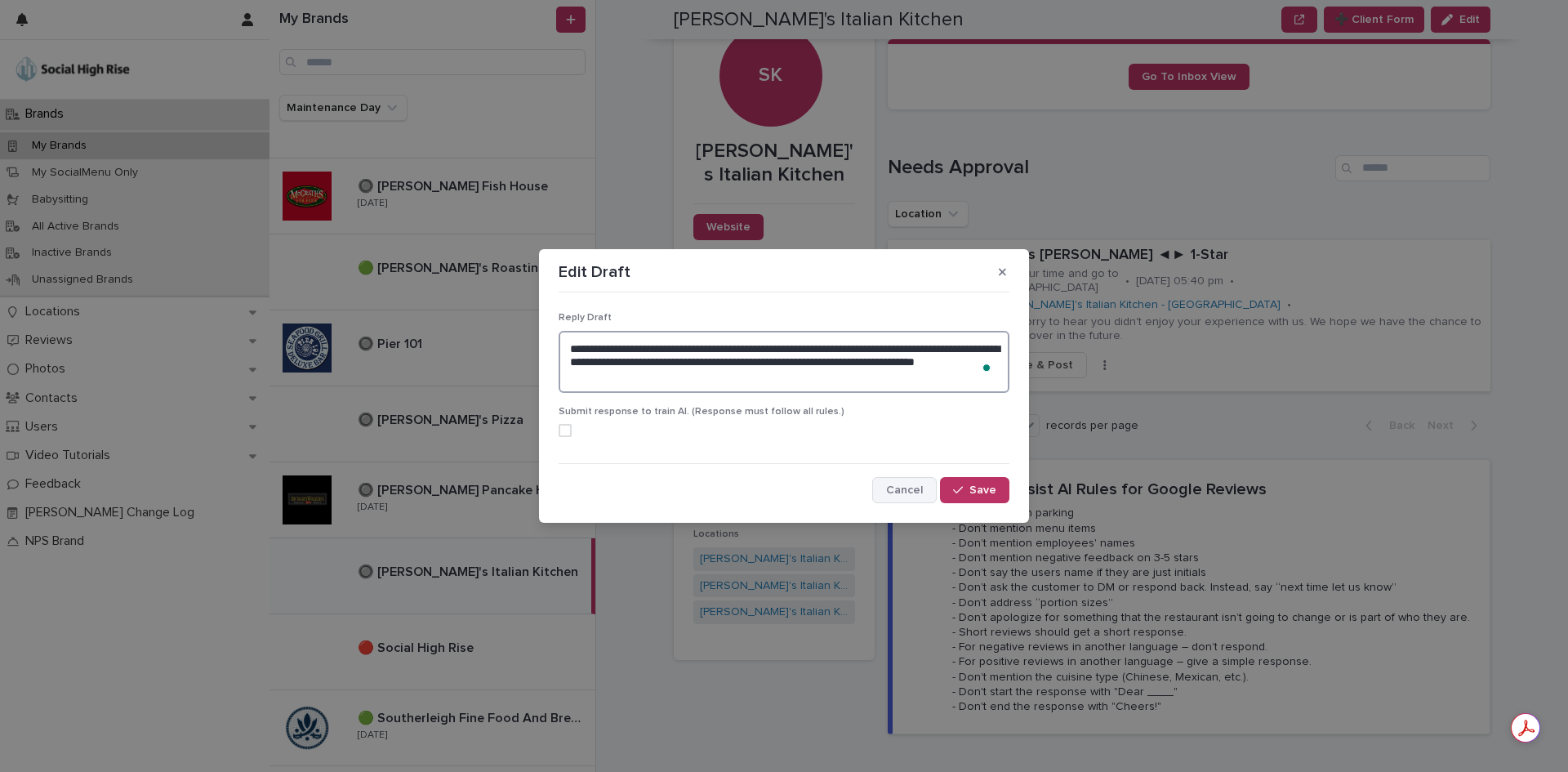
type textarea "**********"
click at [895, 489] on span "Cancel" at bounding box center [904, 490] width 37 height 12
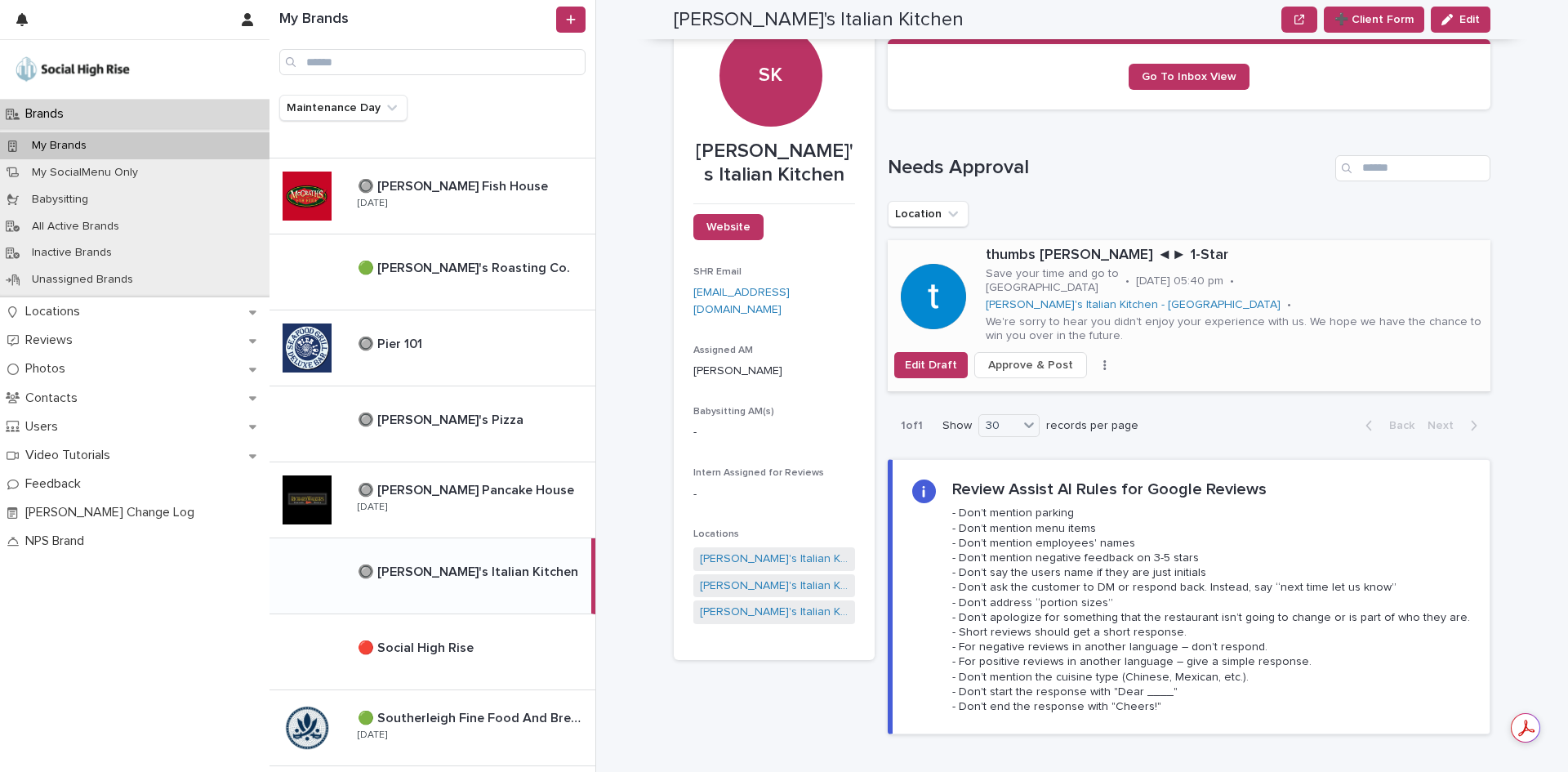
click at [1103, 359] on icon "button" at bounding box center [1105, 365] width 3 height 12
click at [1079, 368] on button "Skip Reply" at bounding box center [1044, 381] width 108 height 26
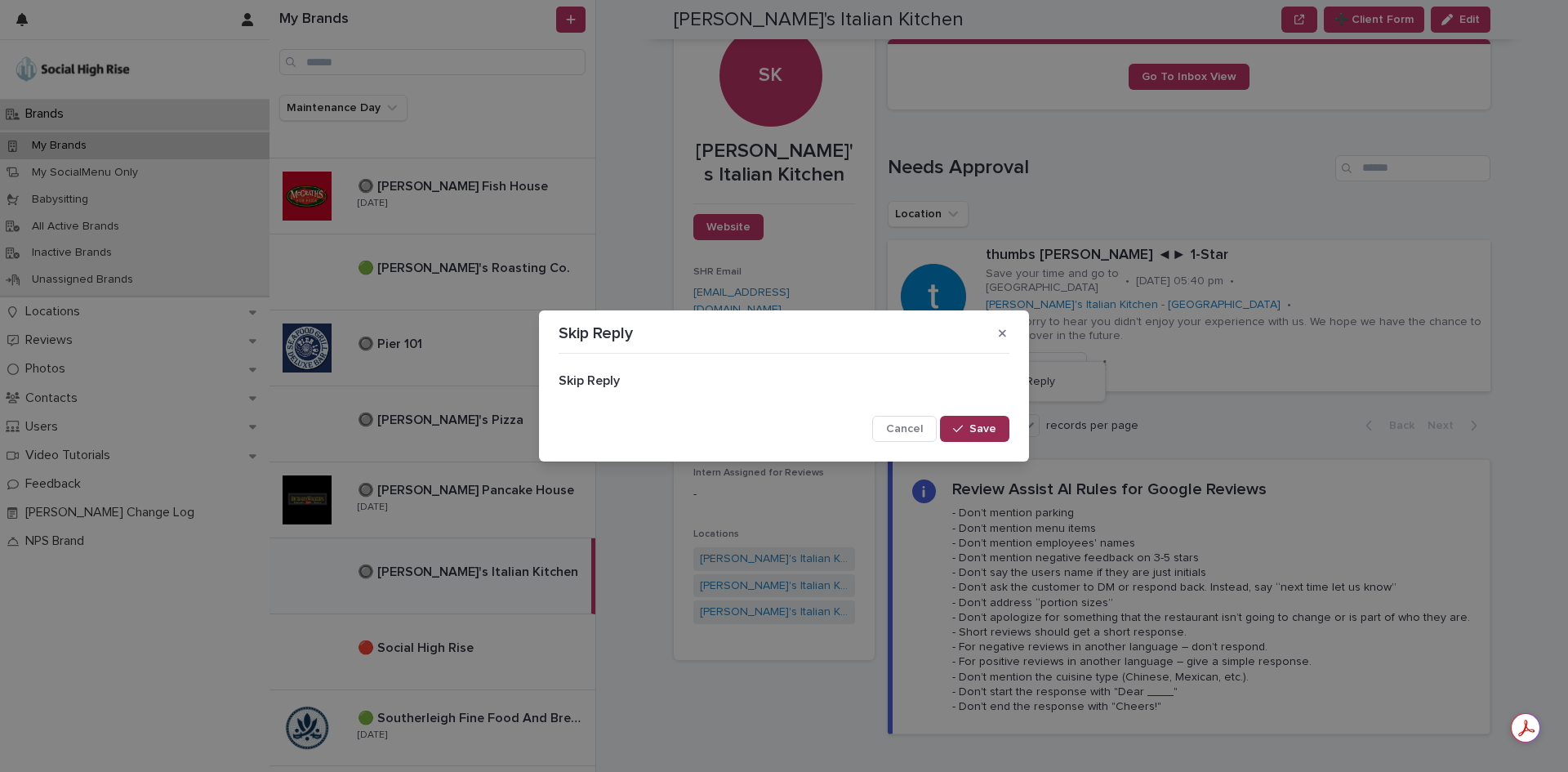
click at [978, 431] on span "Save" at bounding box center [982, 429] width 27 height 12
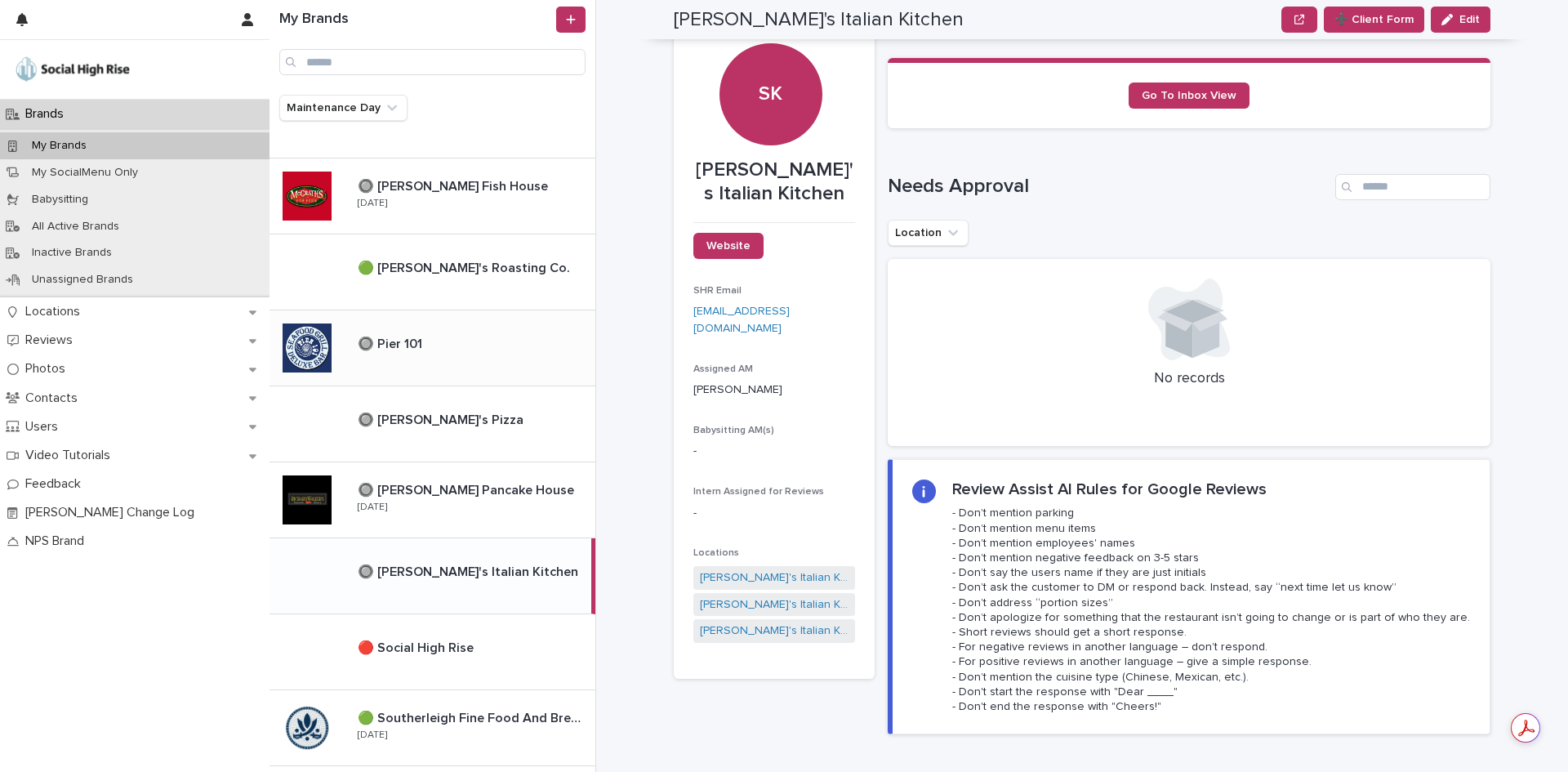
click at [458, 372] on div "🔘 Pier 101 🔘 Pier 101" at bounding box center [432, 349] width 325 height 76
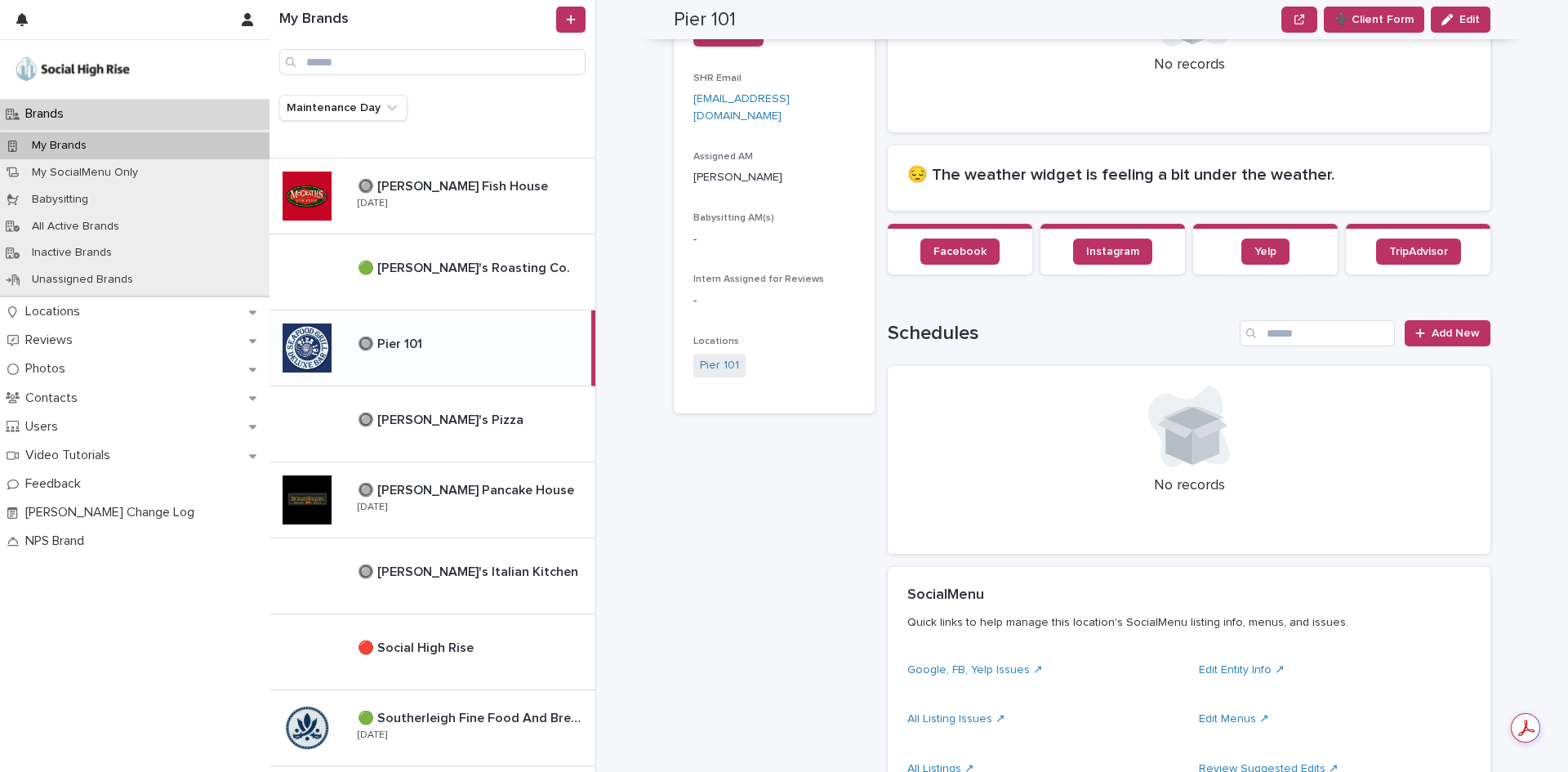
click at [482, 363] on div "🔘 Pier 101 🔘 Pier 101" at bounding box center [468, 347] width 247 height 35
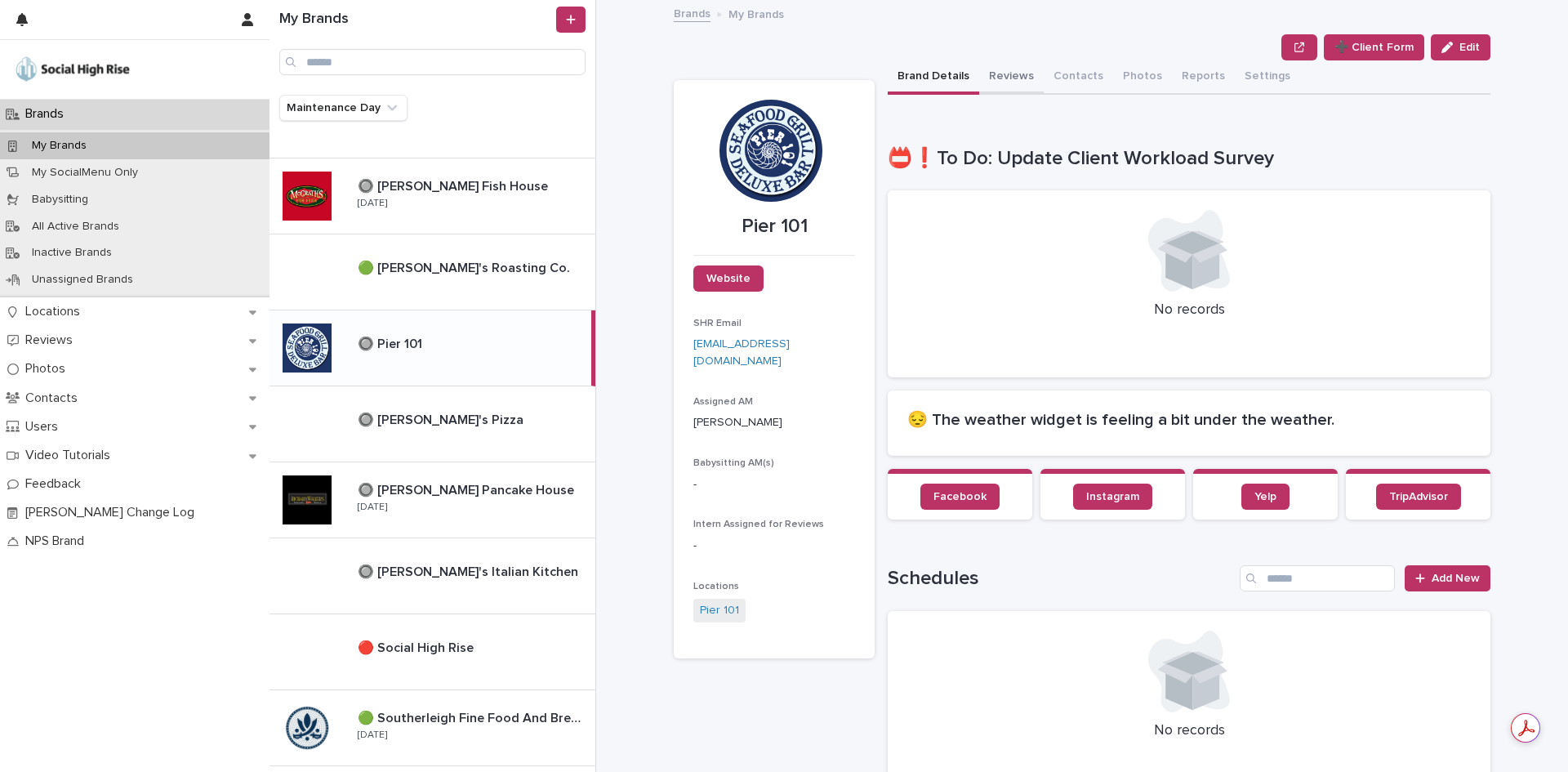
click at [1016, 73] on button "Reviews" at bounding box center [1011, 78] width 64 height 35
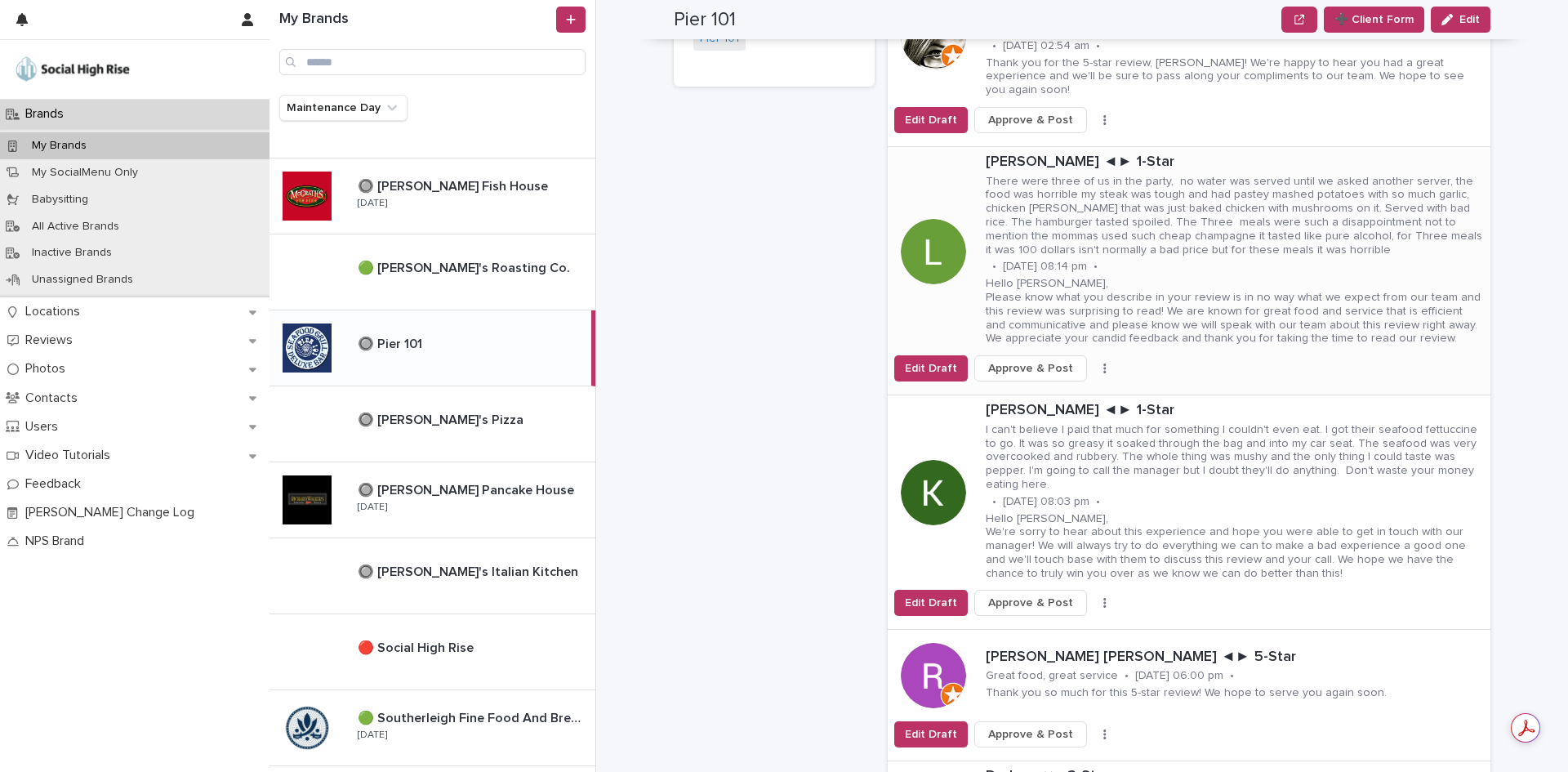
scroll to position [164, 0]
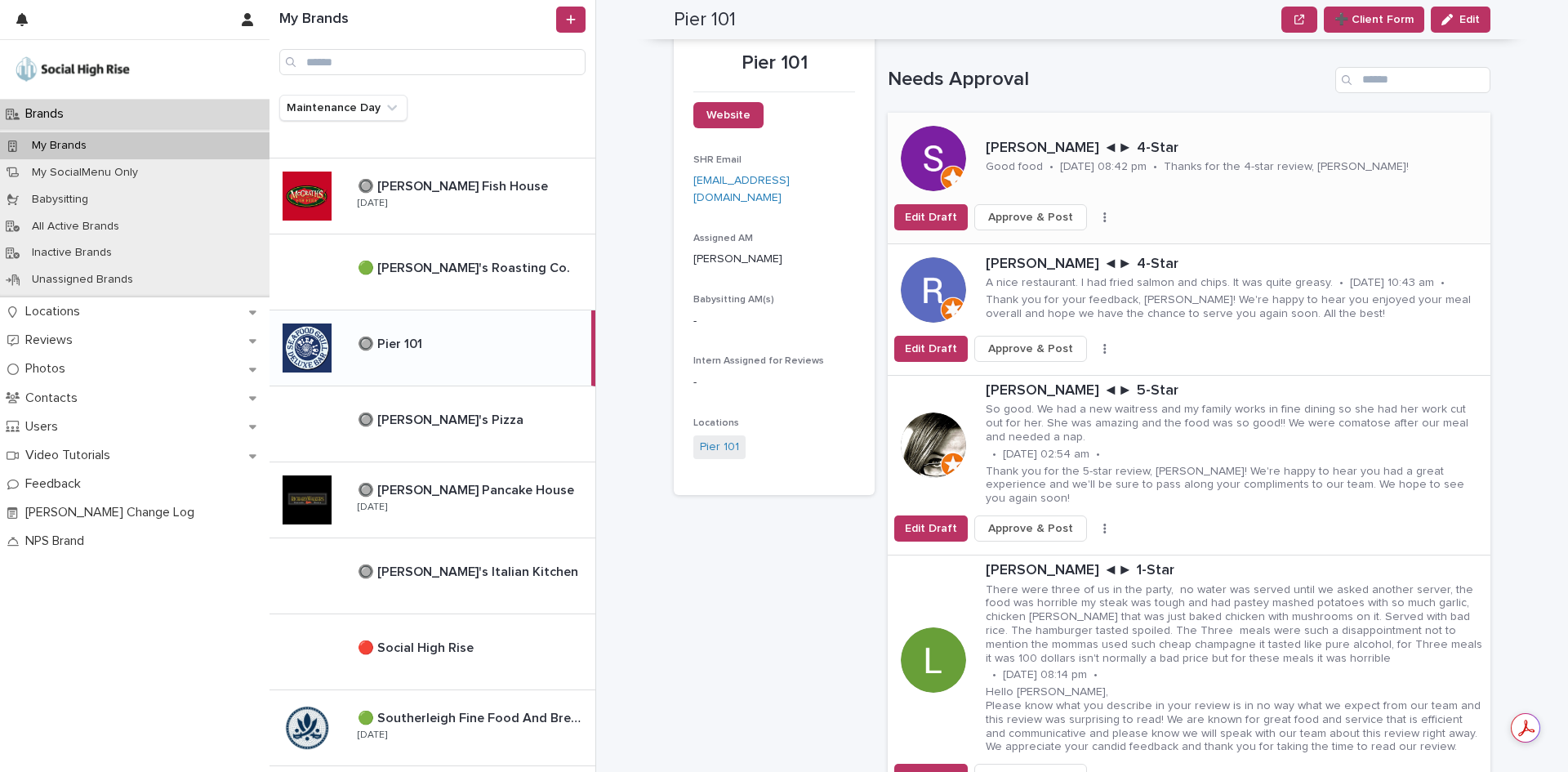
click at [1024, 218] on span "Approve & Post" at bounding box center [1030, 217] width 85 height 16
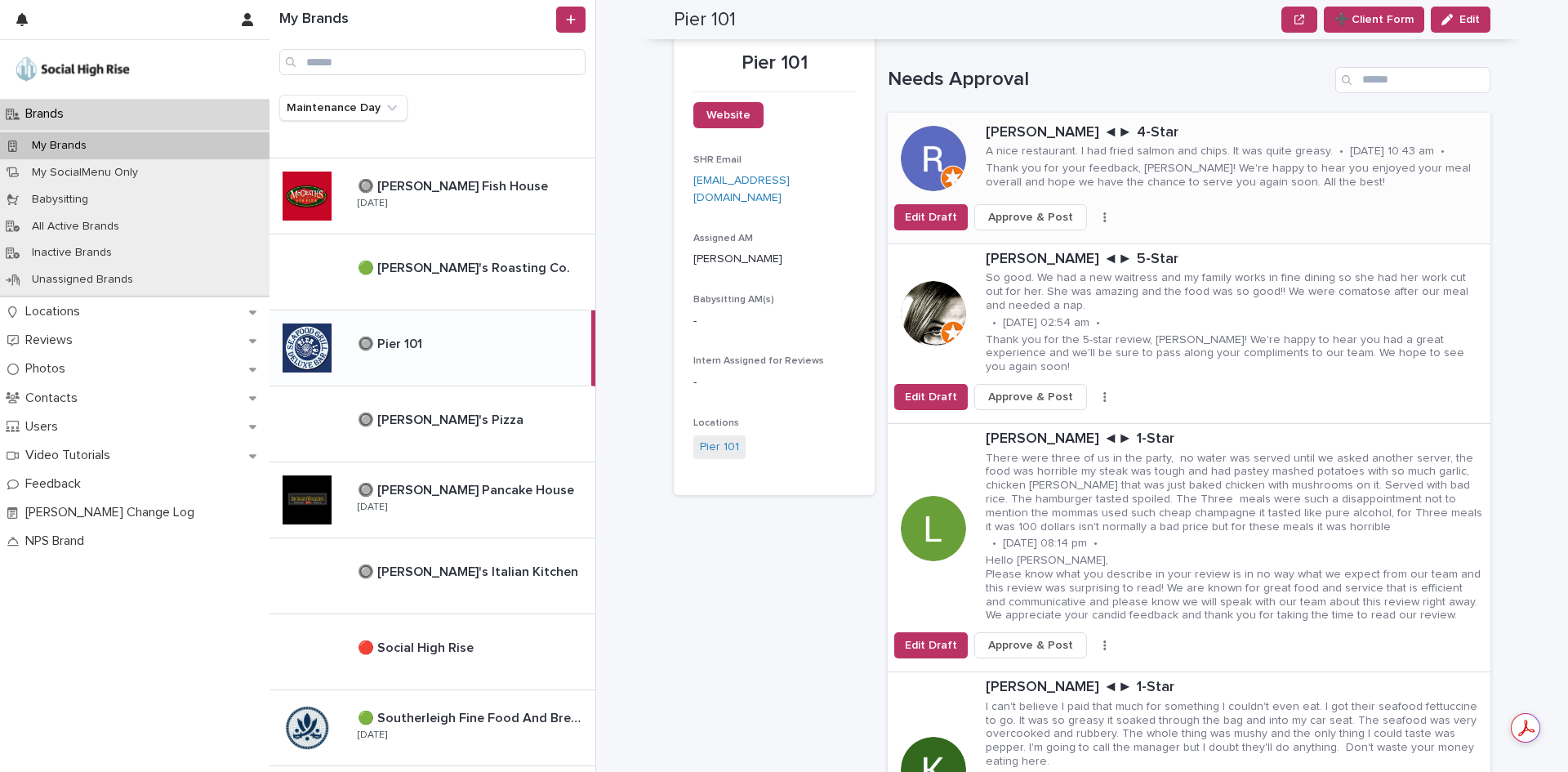
click at [1039, 217] on span "Approve & Post" at bounding box center [1030, 217] width 85 height 16
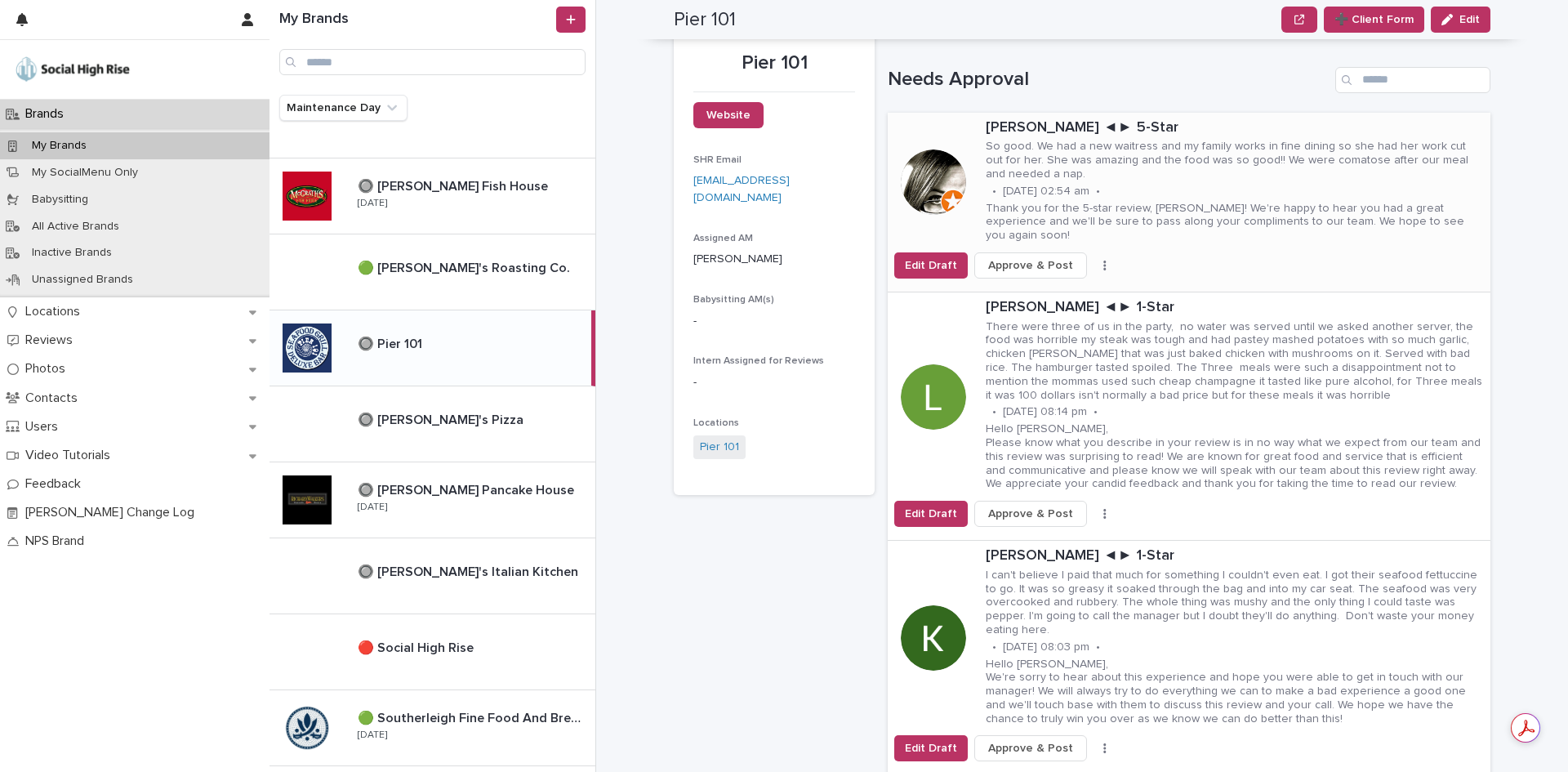
click at [1037, 257] on span "Approve & Post" at bounding box center [1030, 266] width 85 height 16
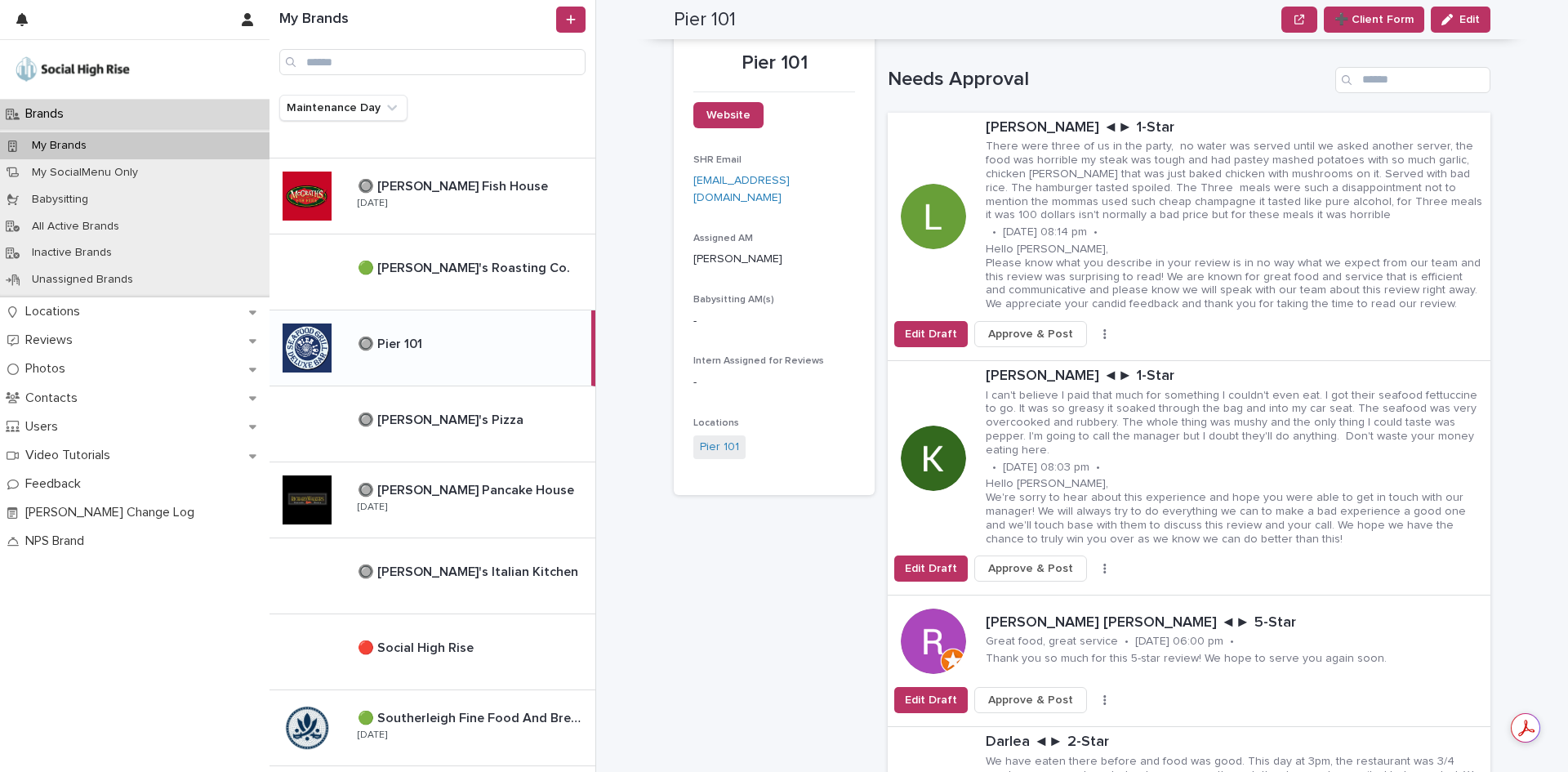
click at [1504, 382] on div "Brands My Brands Pier 101 ➕ Client Form Edit ➕ Client Form Edit Pier 101 Websit…" at bounding box center [1091, 386] width 952 height 772
